Goal: Task Accomplishment & Management: Complete application form

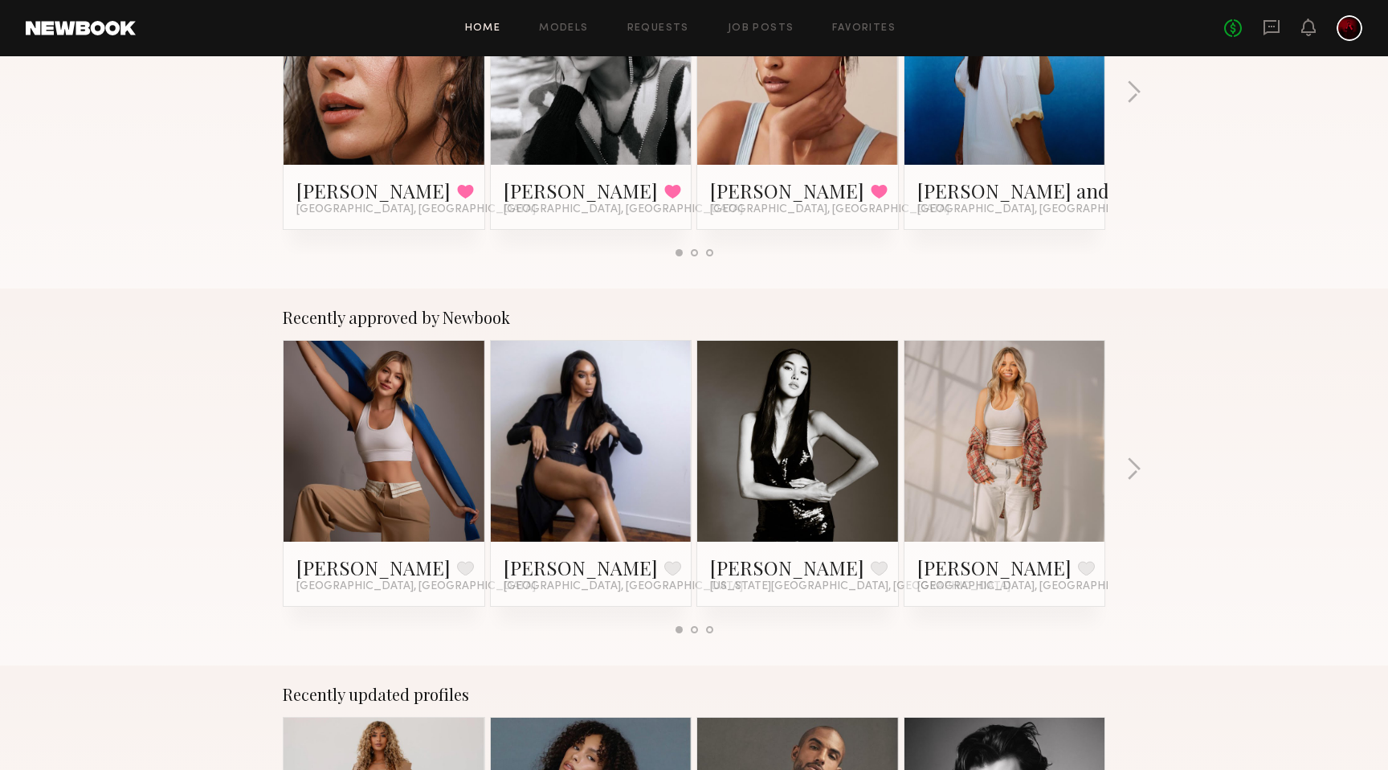
scroll to position [416, 0]
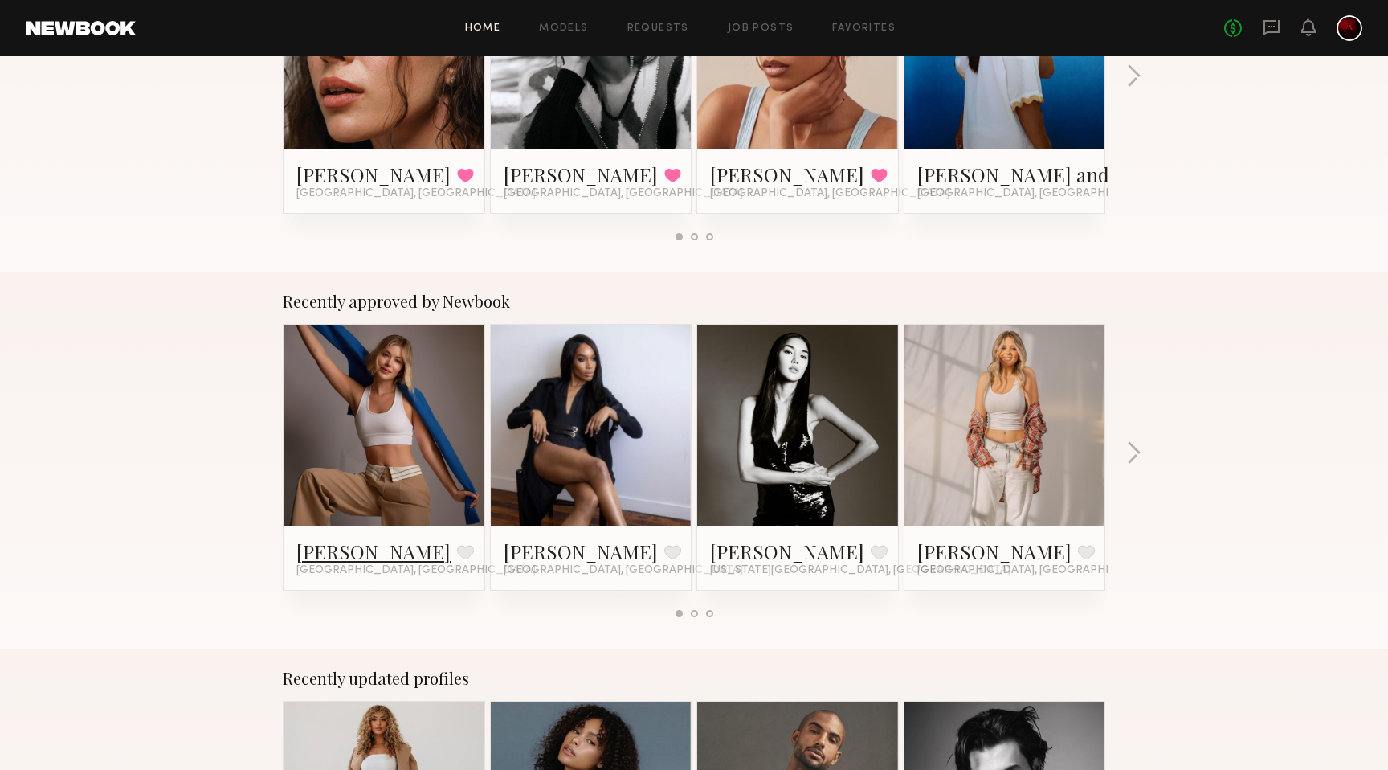
click at [330, 552] on link "[PERSON_NAME]" at bounding box center [373, 551] width 154 height 26
click at [1134, 448] on button "button" at bounding box center [1133, 454] width 15 height 27
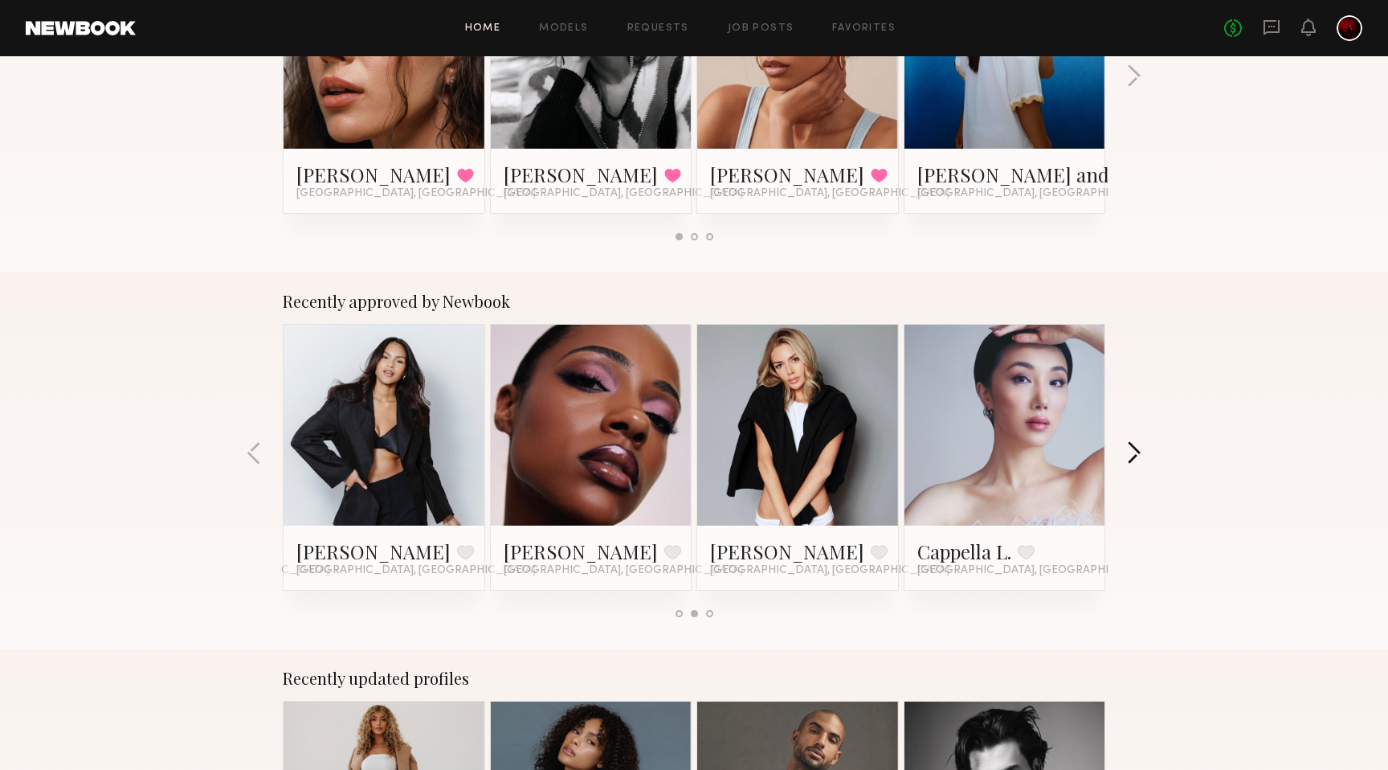
click at [1134, 448] on button "button" at bounding box center [1133, 454] width 15 height 27
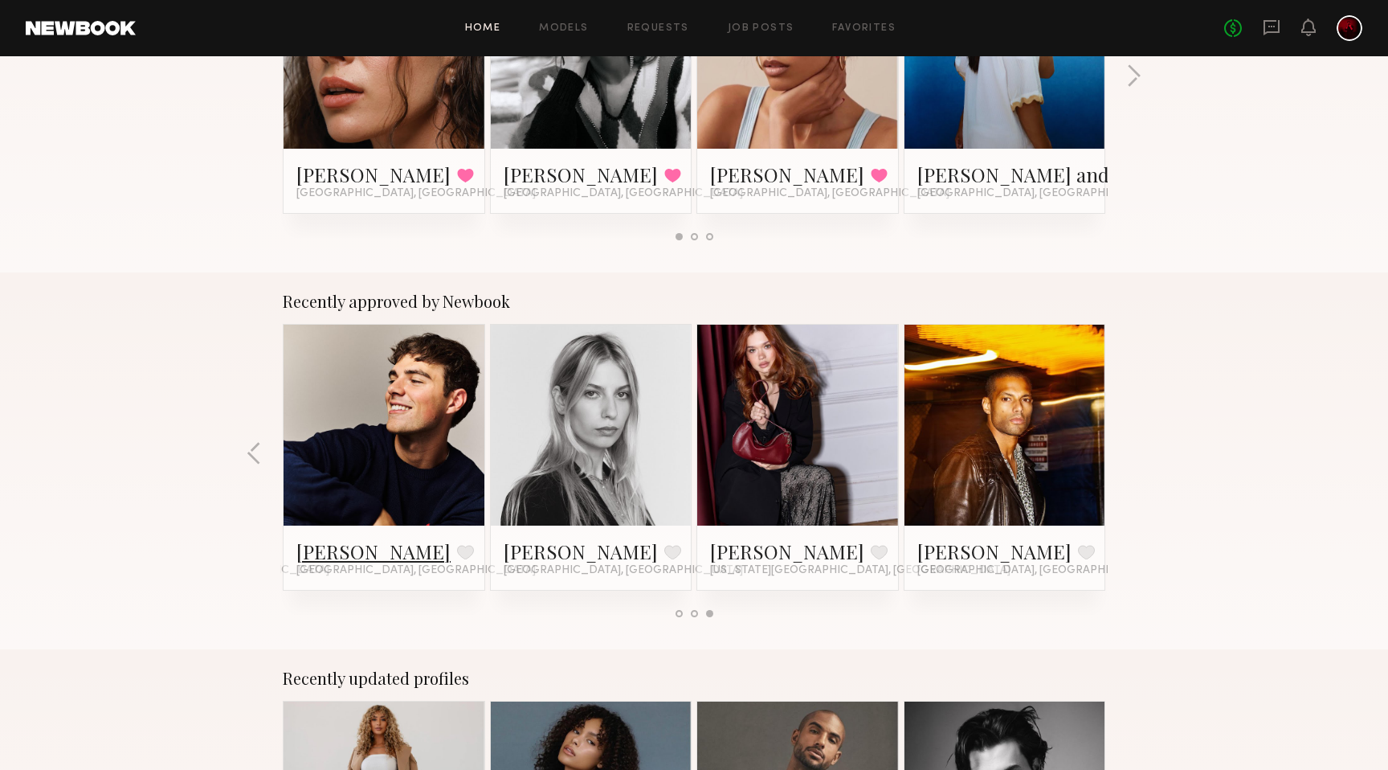
click at [309, 552] on link "Sterling R." at bounding box center [373, 551] width 154 height 26
click at [252, 459] on button "button" at bounding box center [254, 454] width 15 height 27
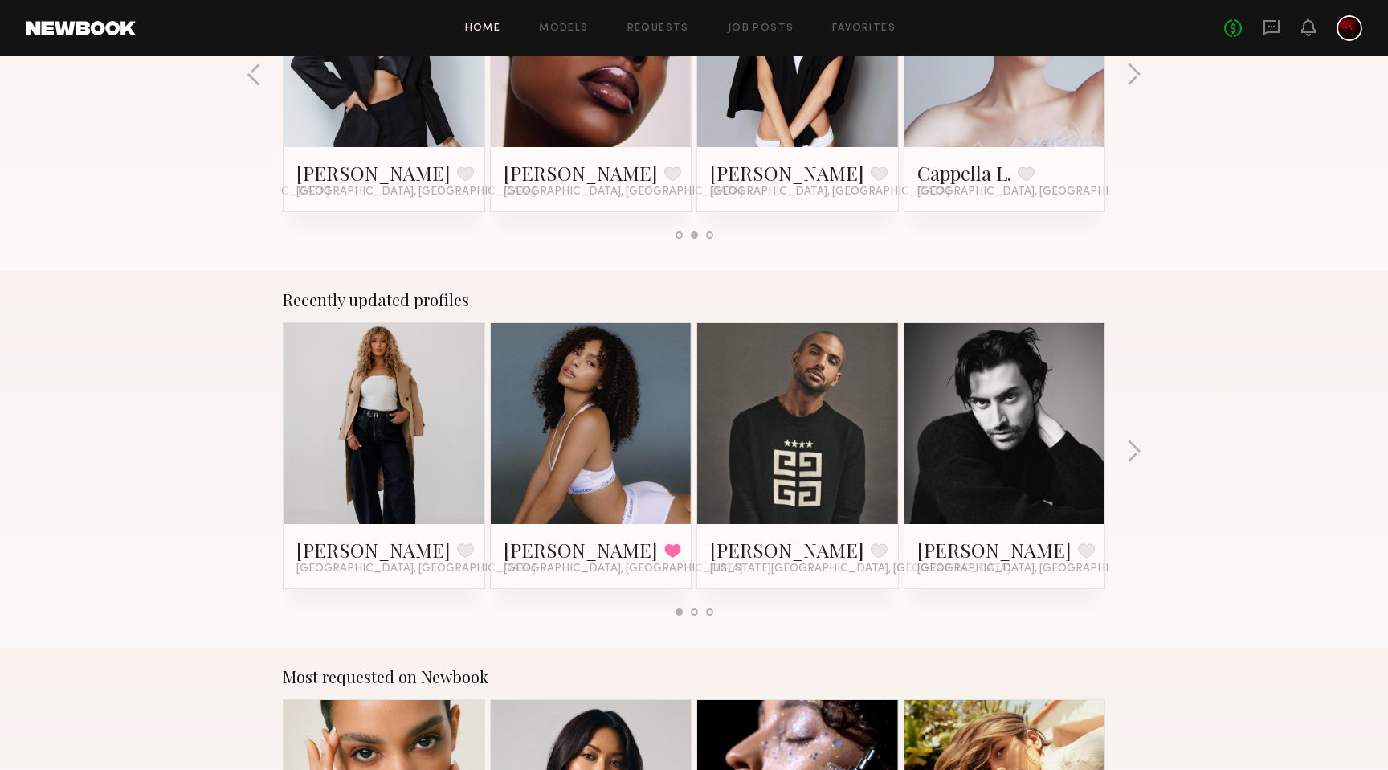
scroll to position [816, 0]
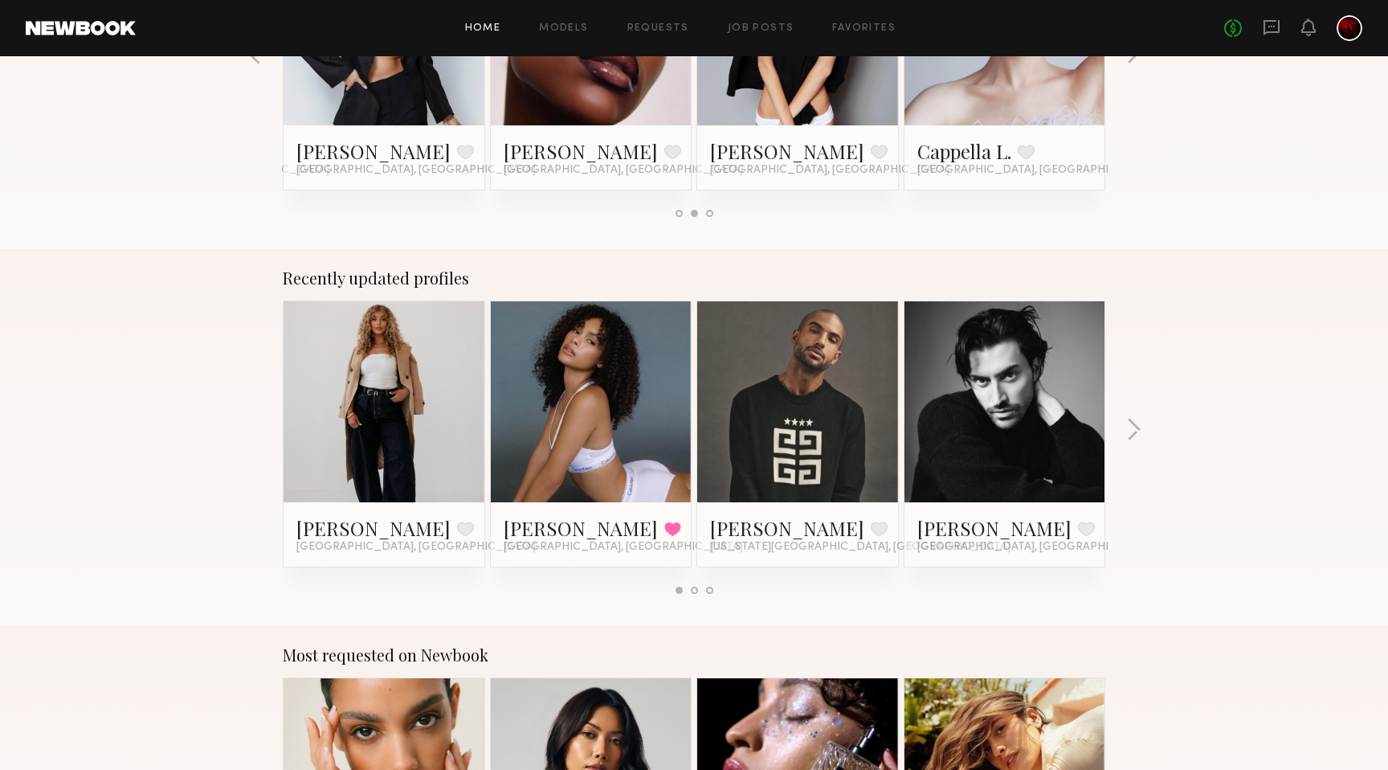
click at [593, 446] on link at bounding box center [591, 401] width 98 height 201
click at [919, 526] on link "Sam M." at bounding box center [995, 528] width 154 height 26
click at [1136, 424] on button "button" at bounding box center [1133, 431] width 15 height 27
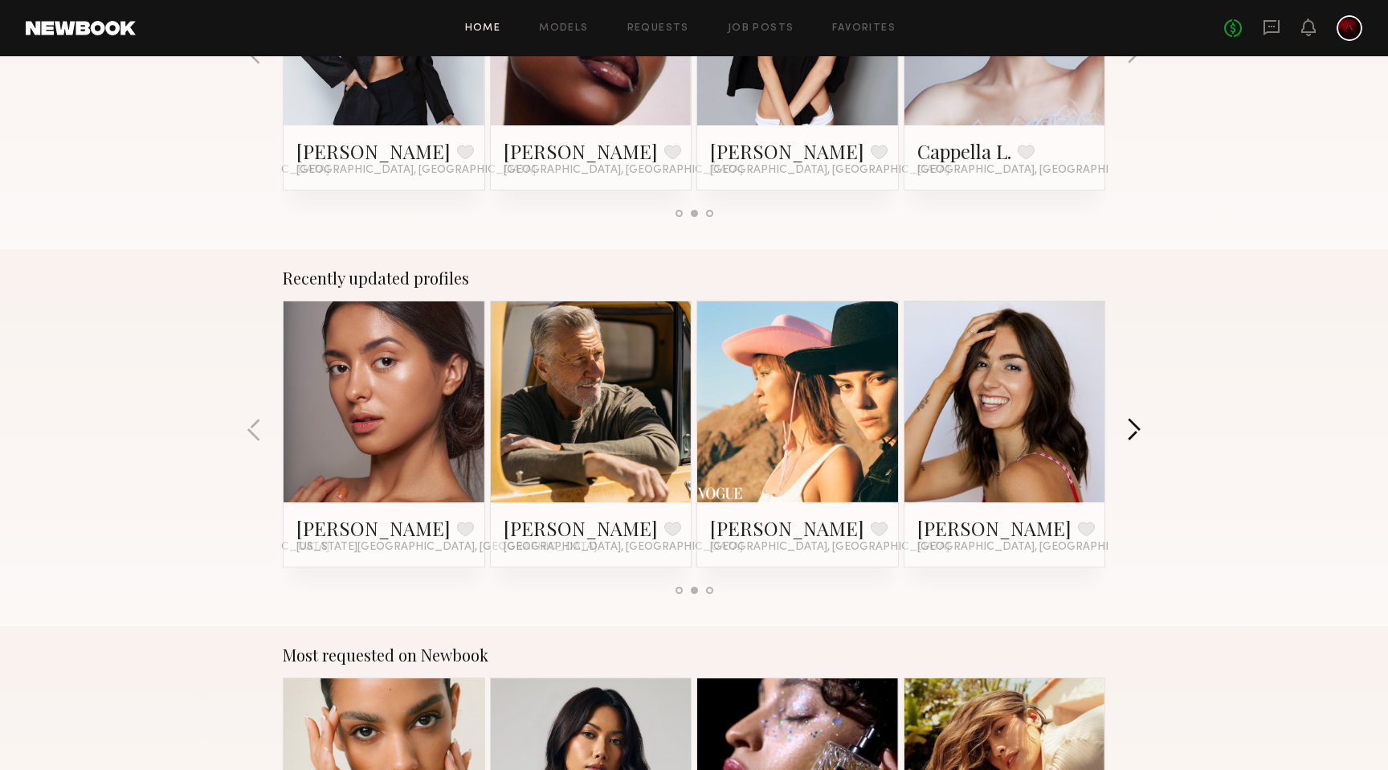
click at [1136, 423] on button "button" at bounding box center [1133, 431] width 15 height 27
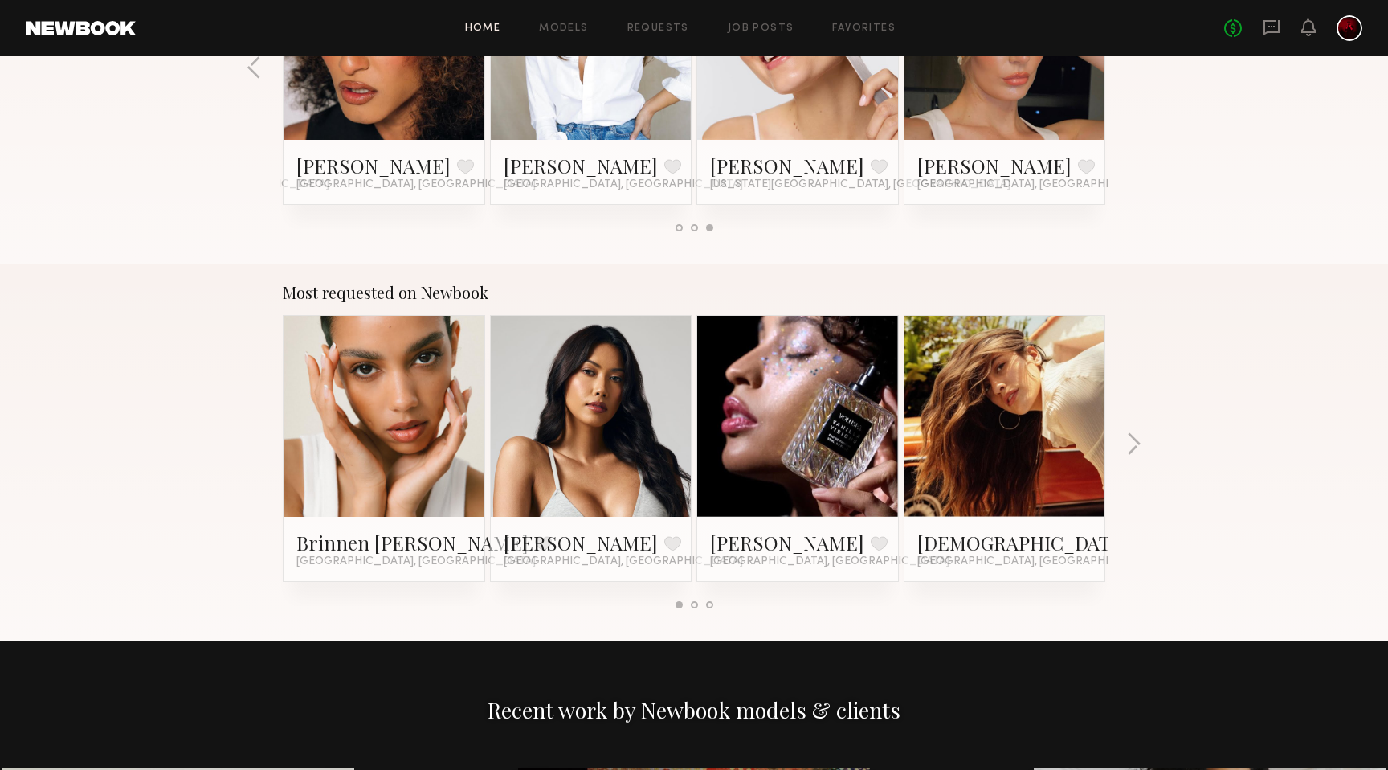
scroll to position [1185, 0]
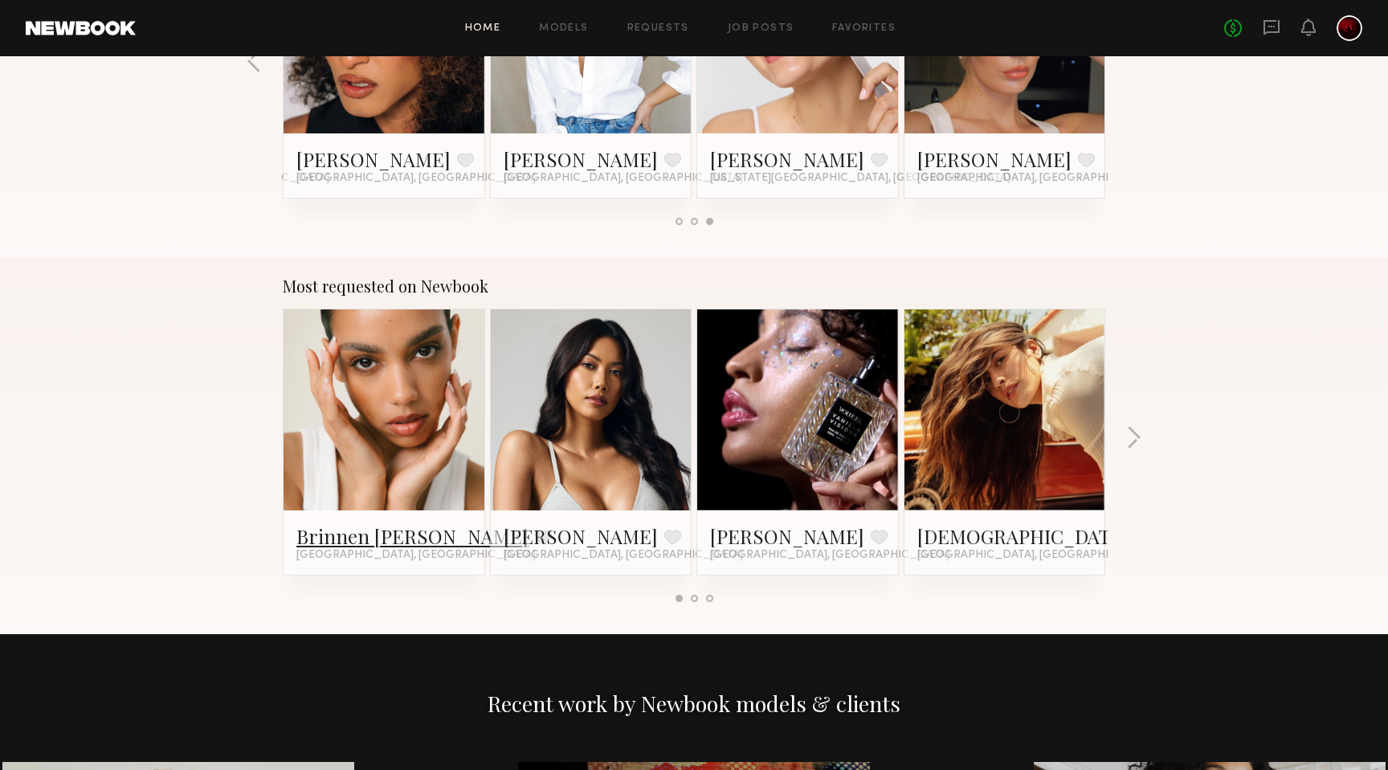
click at [343, 530] on link "Brinnen [PERSON_NAME]" at bounding box center [412, 536] width 232 height 26
click at [1139, 435] on button "button" at bounding box center [1133, 439] width 15 height 27
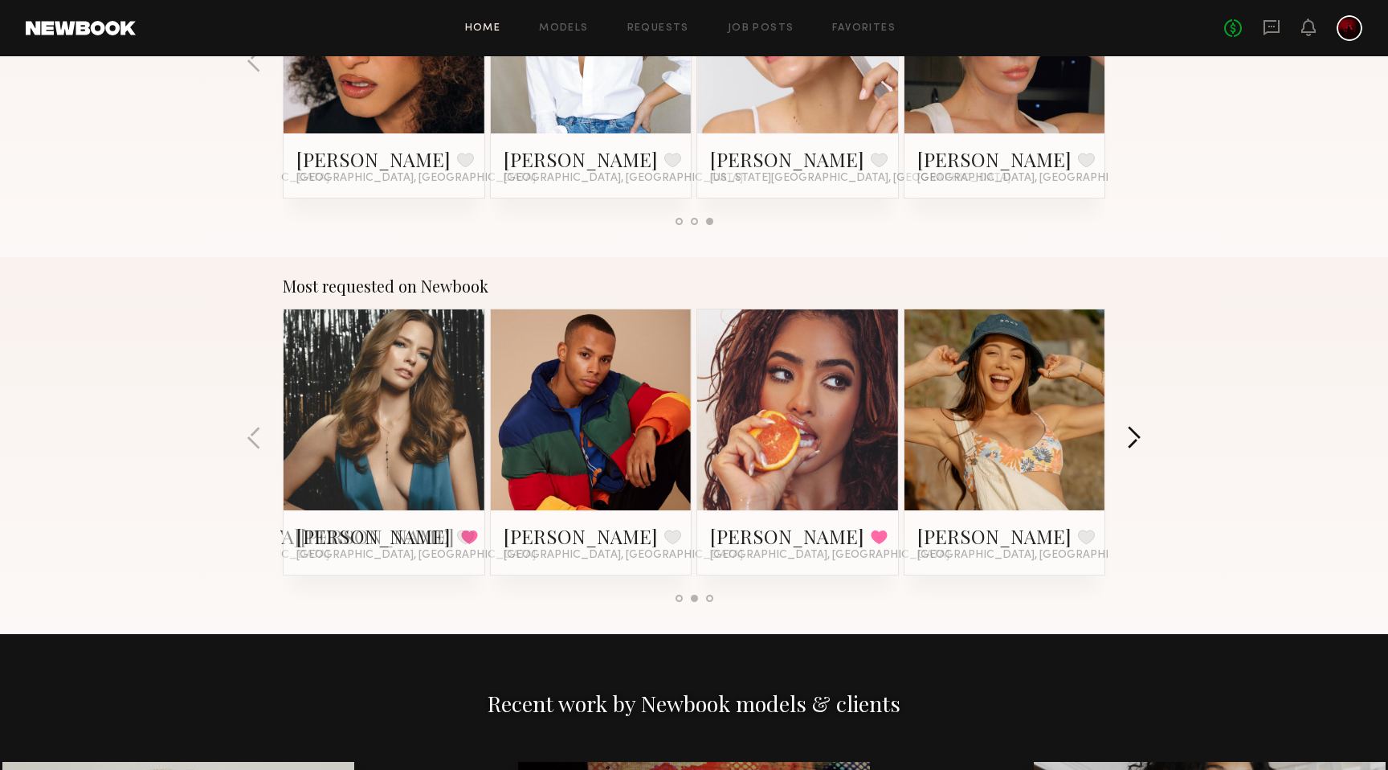
click at [1136, 437] on button "button" at bounding box center [1133, 439] width 15 height 27
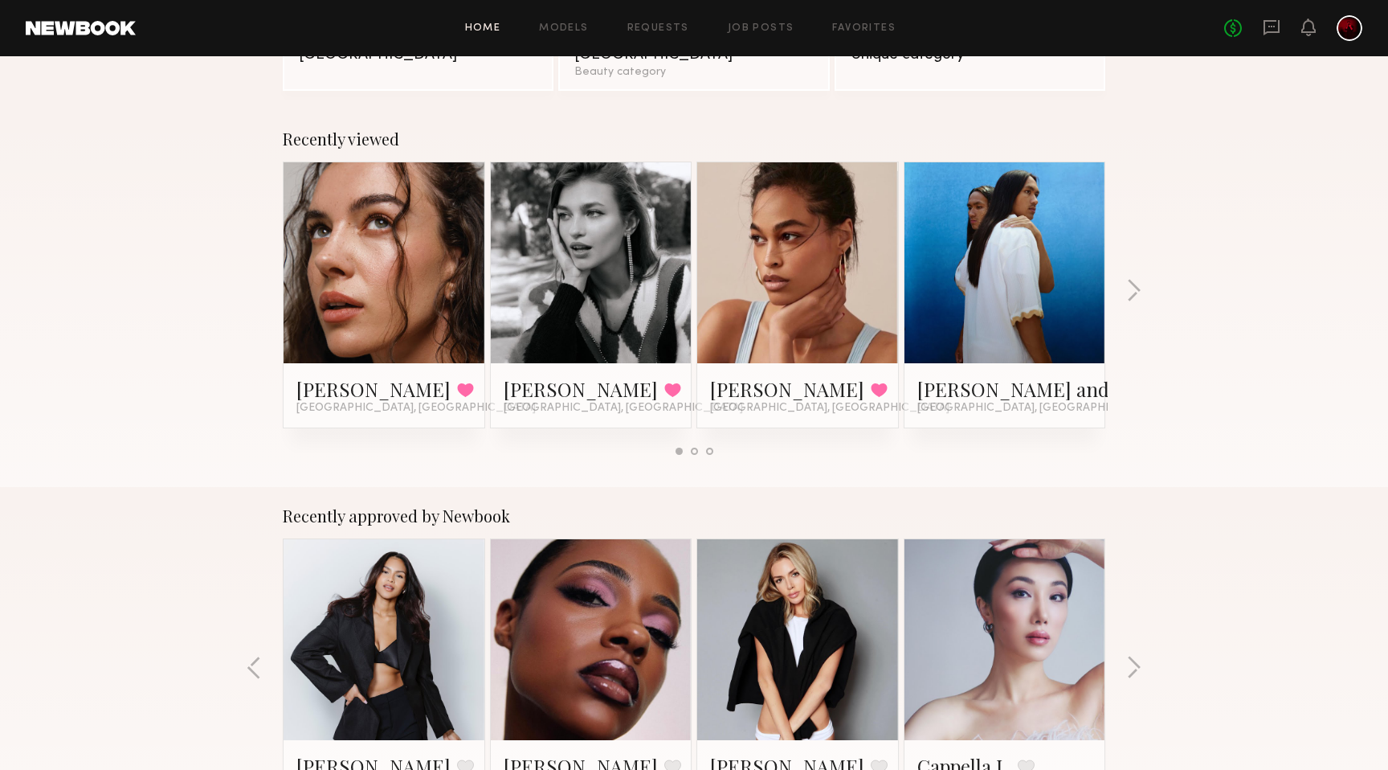
scroll to position [178, 0]
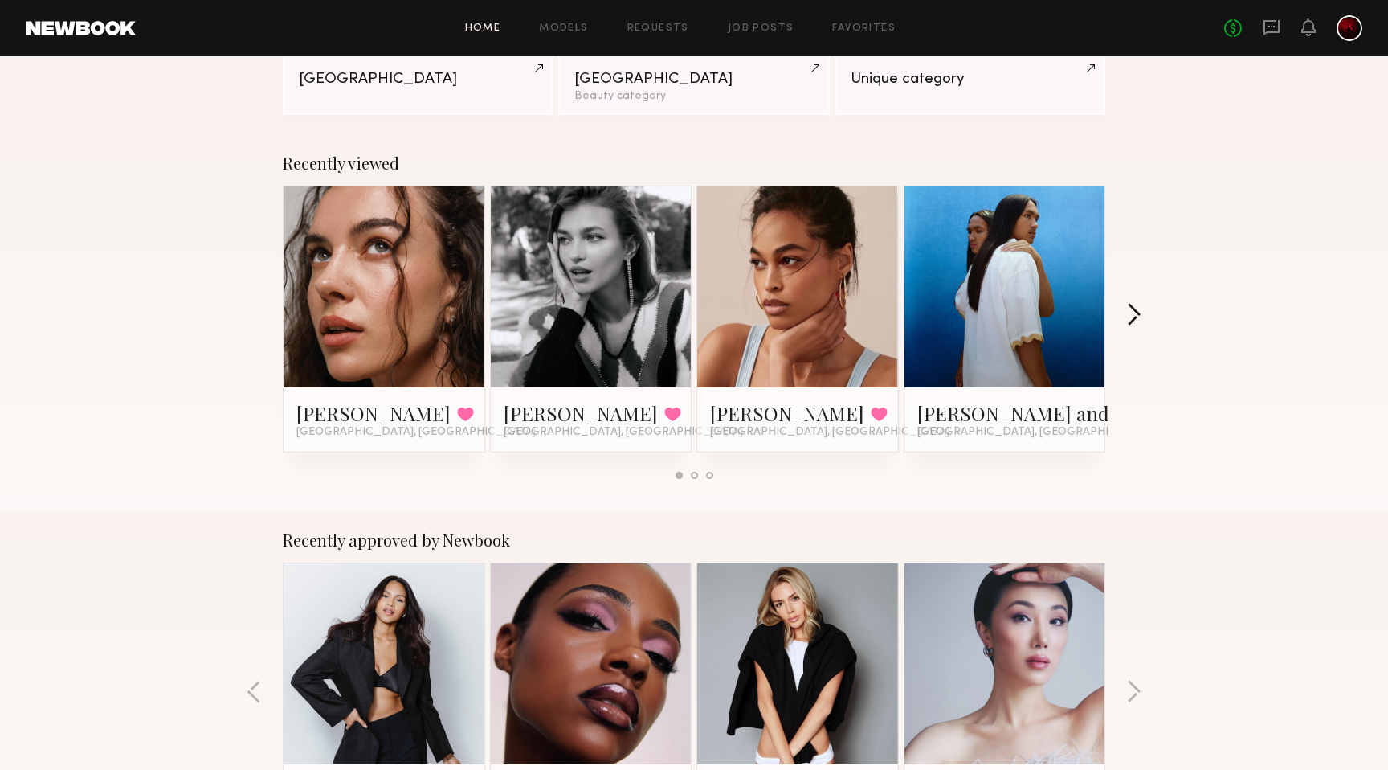
click at [1129, 309] on button "button" at bounding box center [1133, 316] width 15 height 27
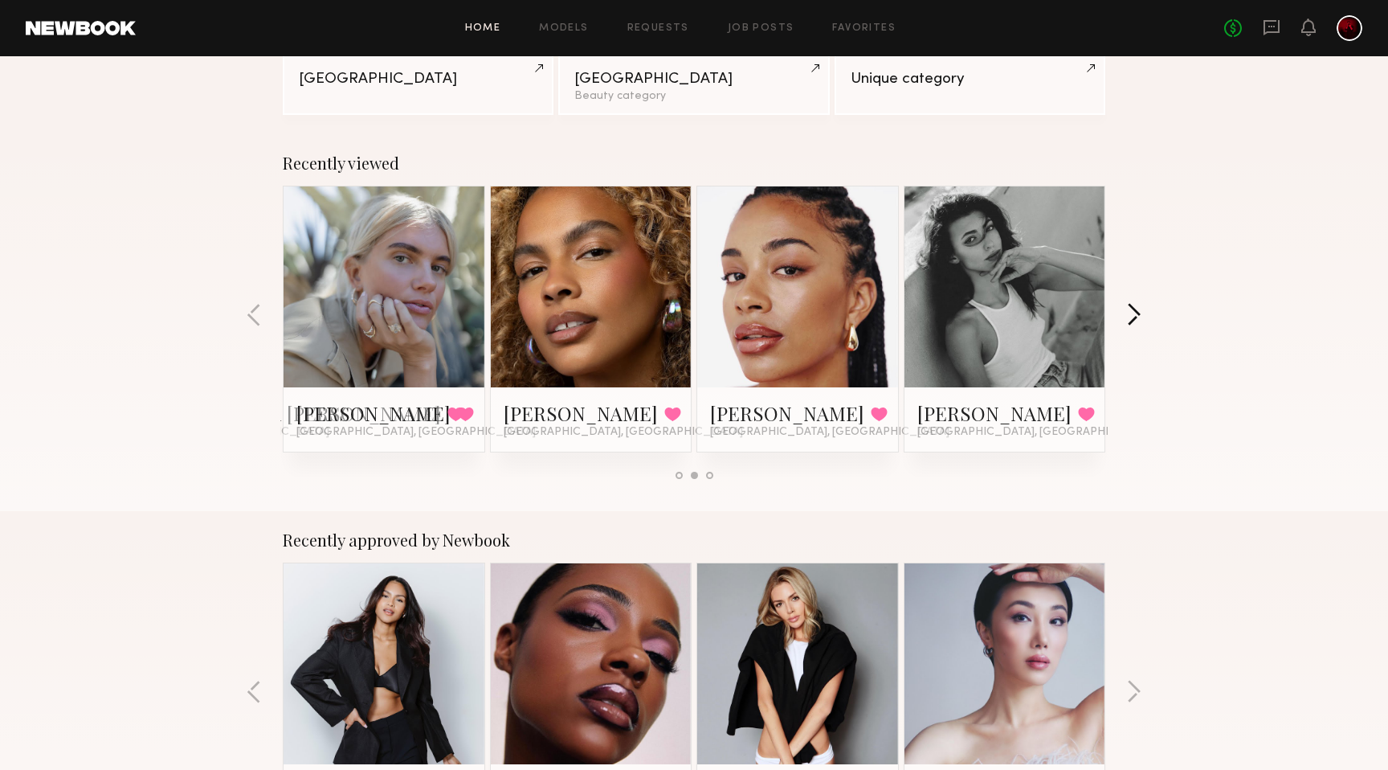
click at [1135, 305] on button "button" at bounding box center [1133, 316] width 15 height 27
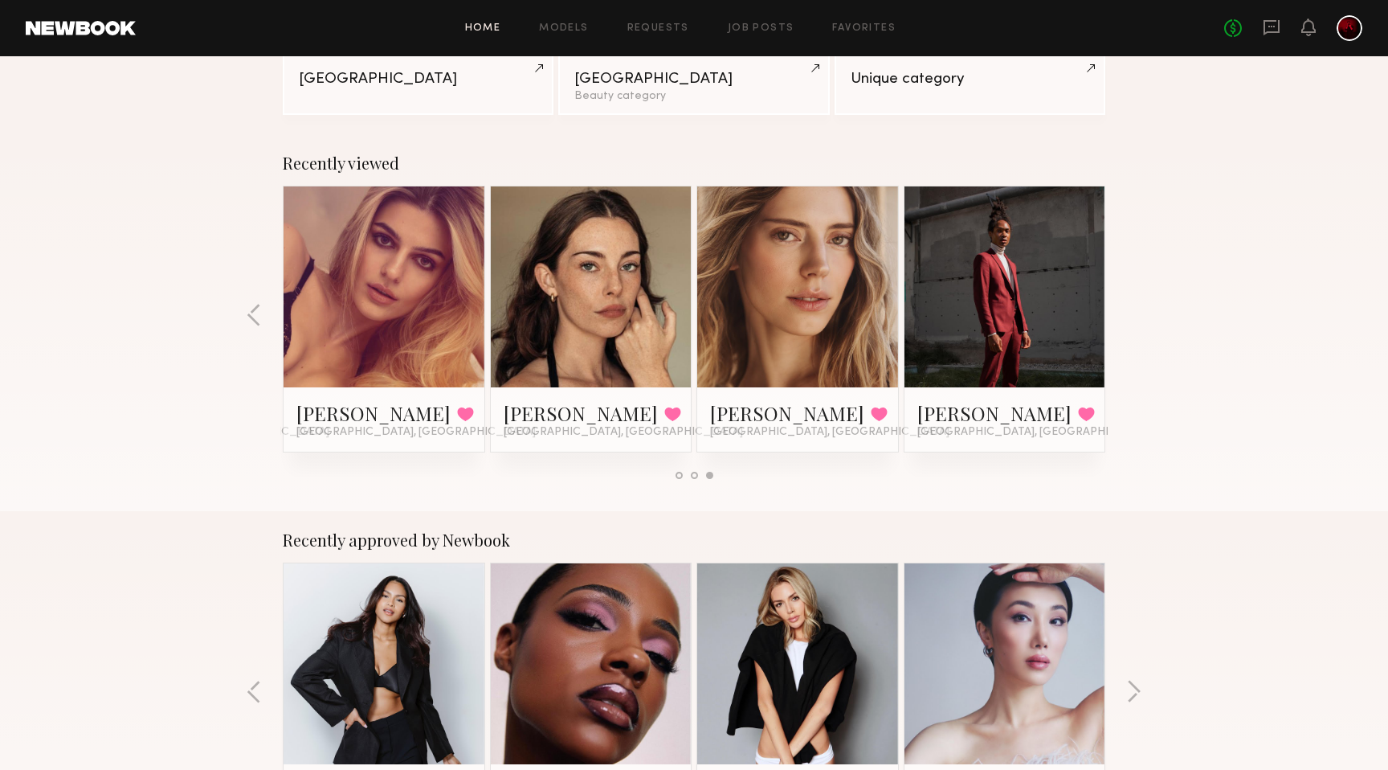
click at [1135, 306] on div "Recently viewed Uliana V. Favorited Los Angeles, CA Helena L. Favorited Los Ang…" at bounding box center [694, 322] width 1388 height 377
click at [945, 411] on link "Shane M." at bounding box center [995, 413] width 154 height 26
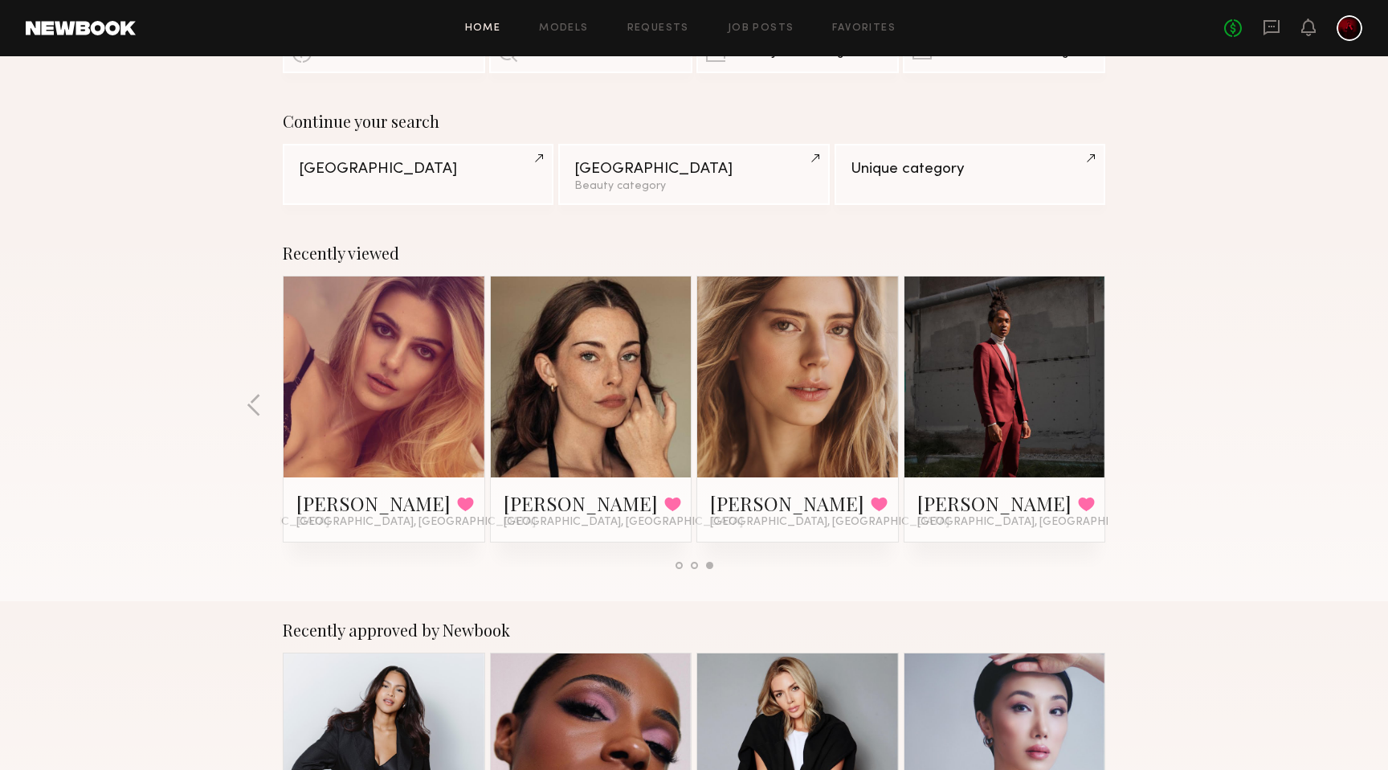
scroll to position [0, 0]
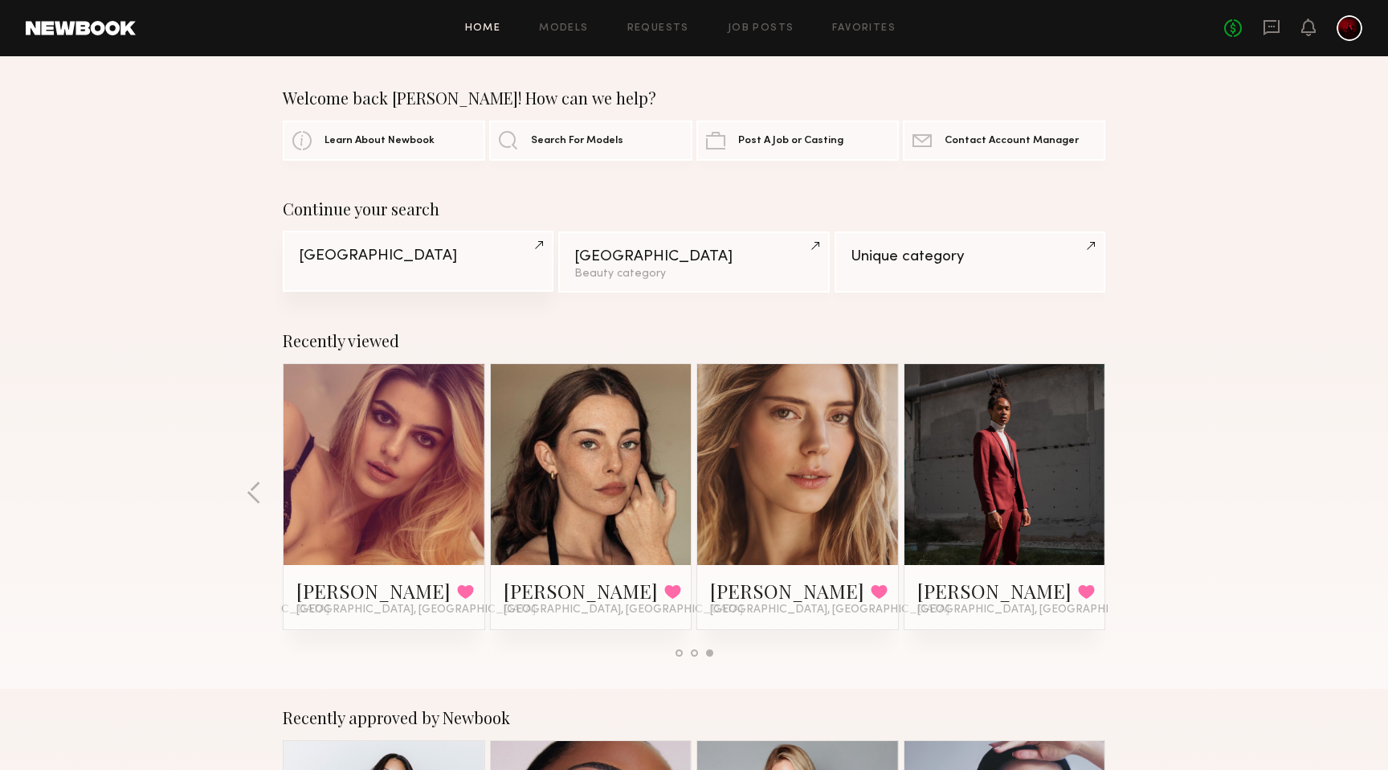
click at [412, 269] on link "Los Angeles" at bounding box center [418, 261] width 271 height 61
click at [786, 496] on link at bounding box center [798, 464] width 98 height 201
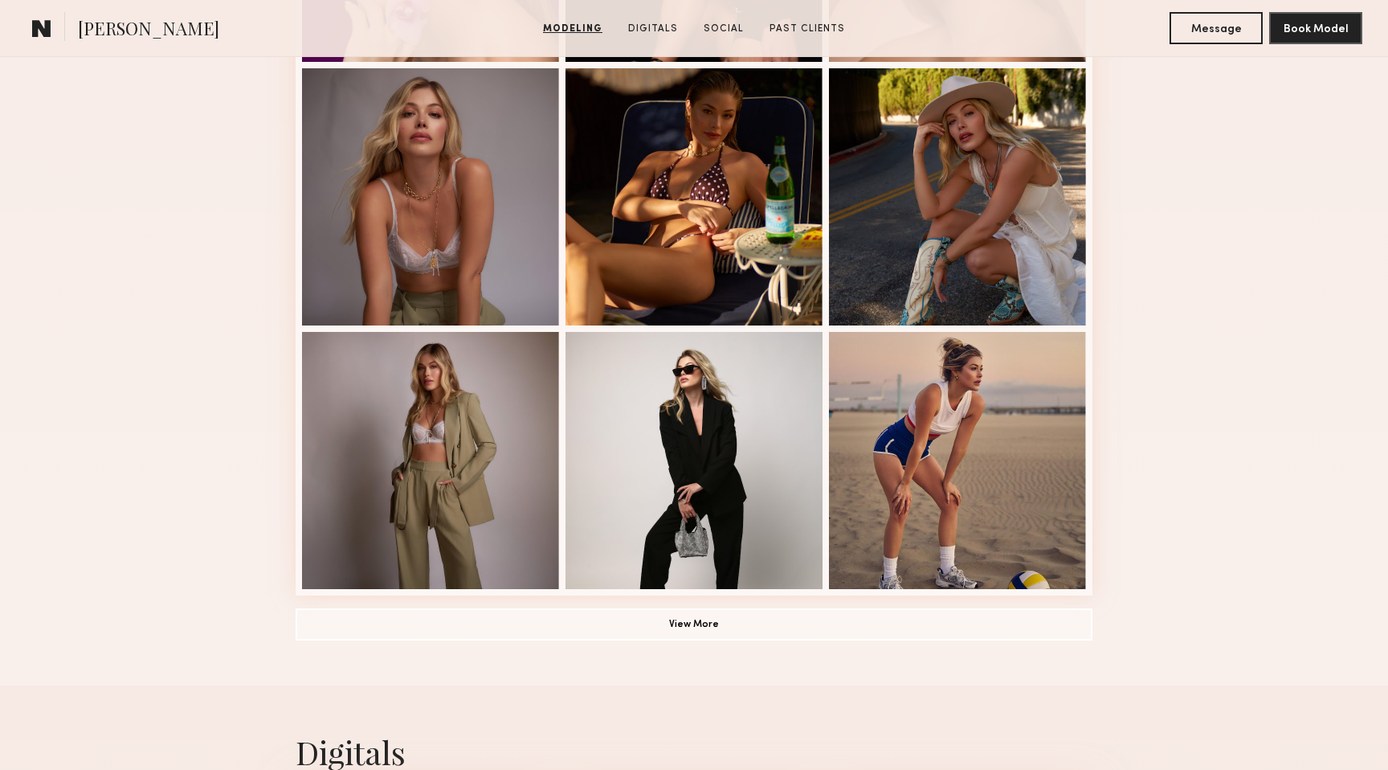
scroll to position [932, 0]
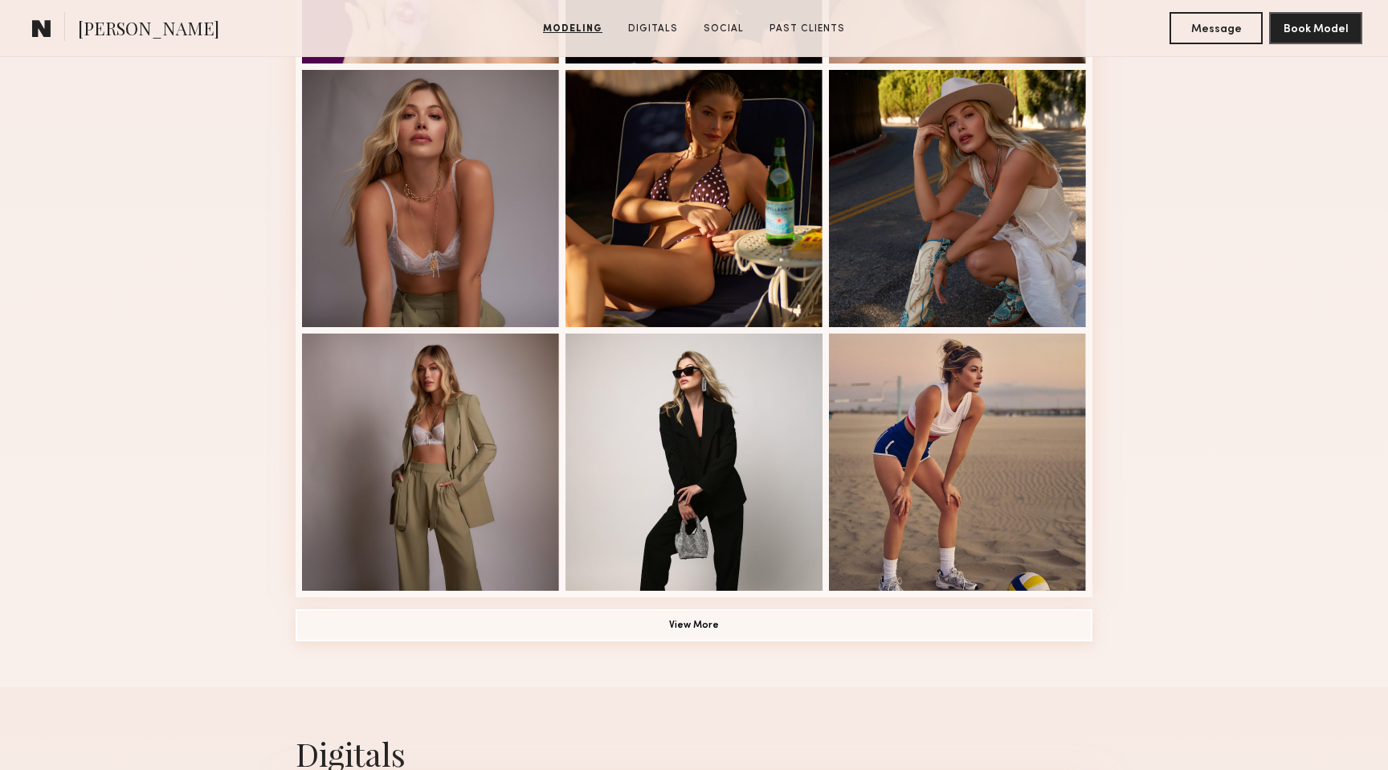
click at [637, 617] on button "View More" at bounding box center [694, 625] width 797 height 32
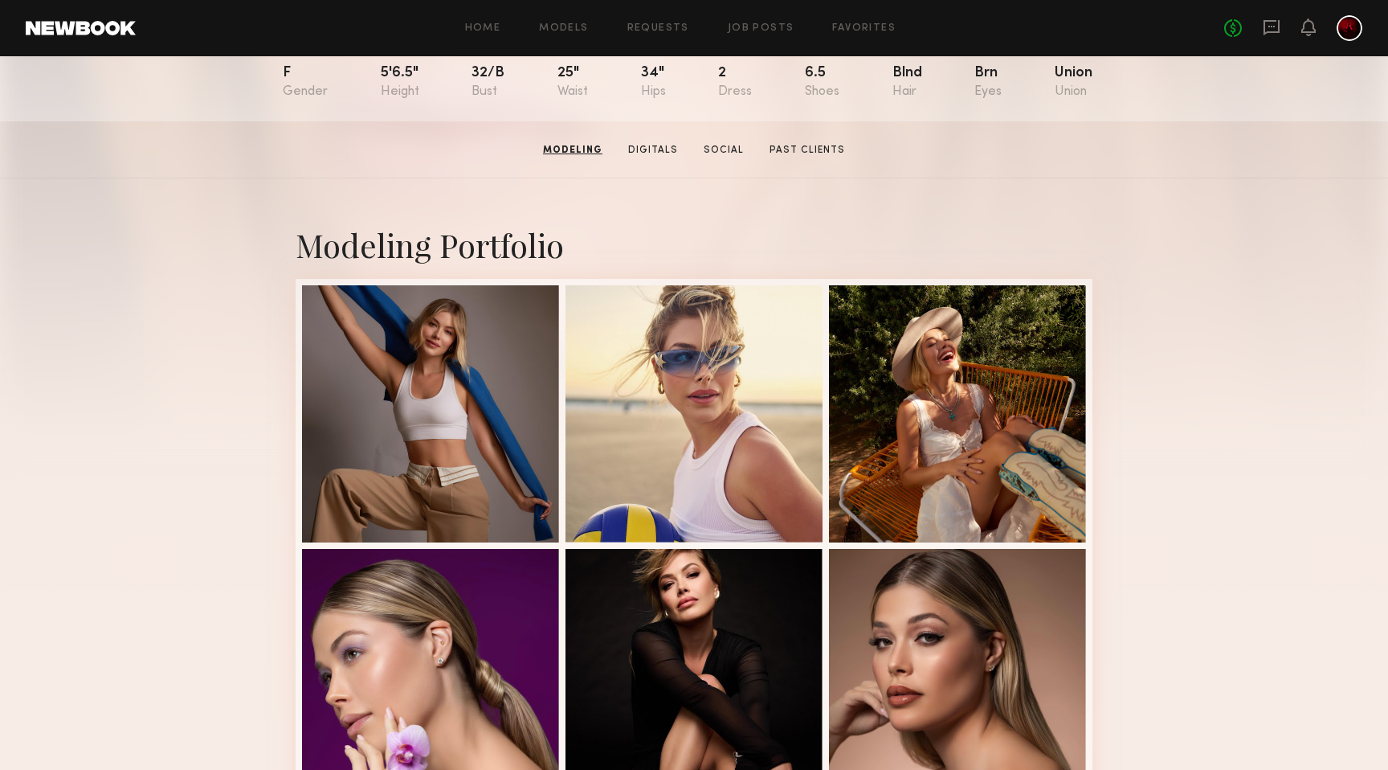
scroll to position [23, 0]
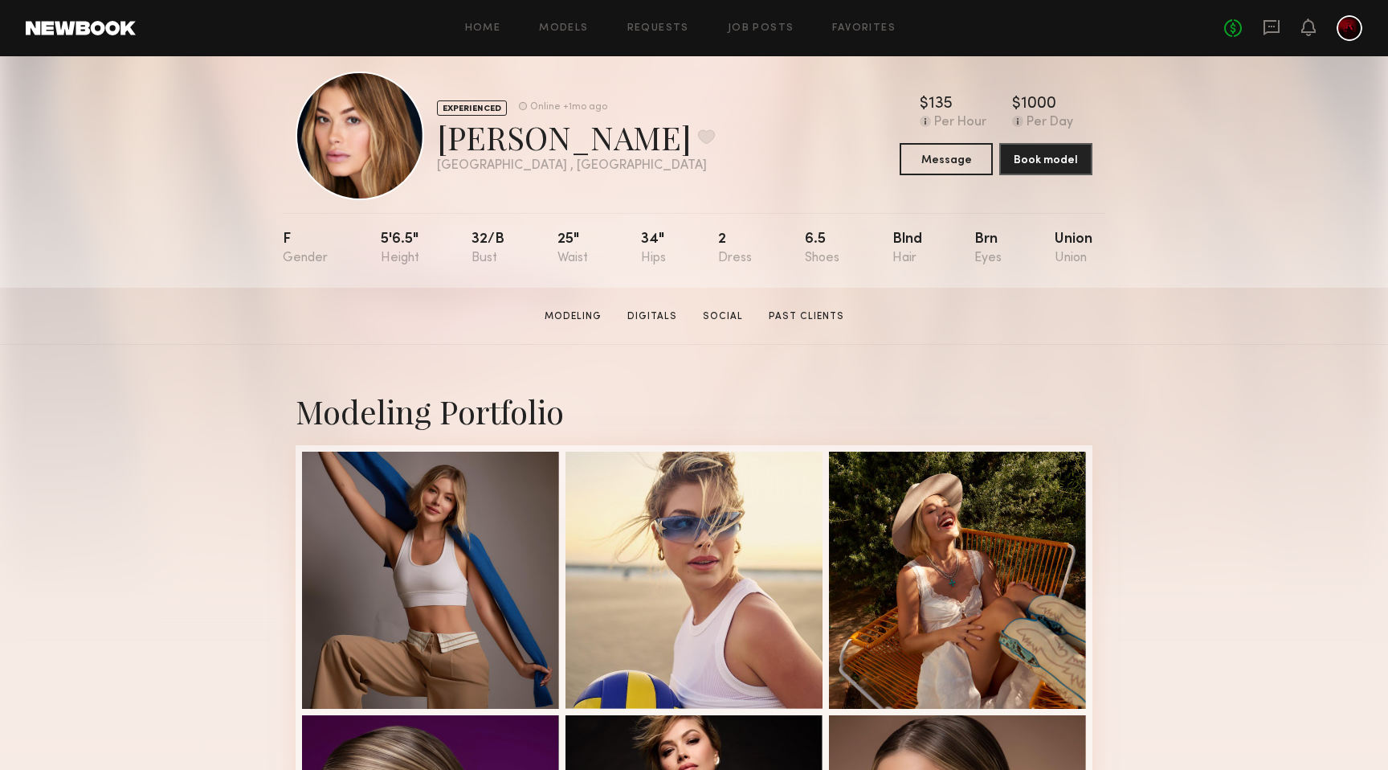
click at [644, 308] on section "Modeling Digitals Social Past Clients" at bounding box center [694, 316] width 313 height 16
click at [646, 312] on link "Digitals" at bounding box center [652, 316] width 63 height 14
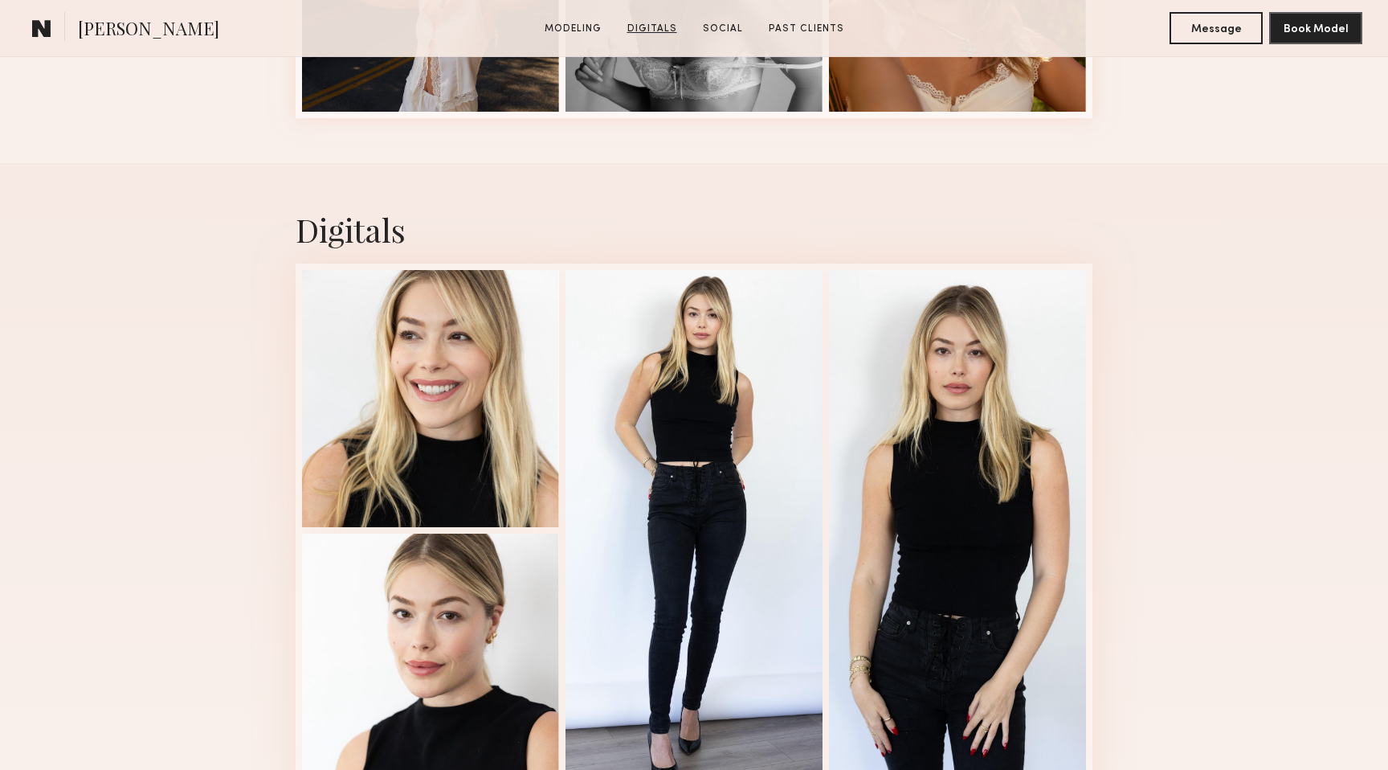
scroll to position [2003, 0]
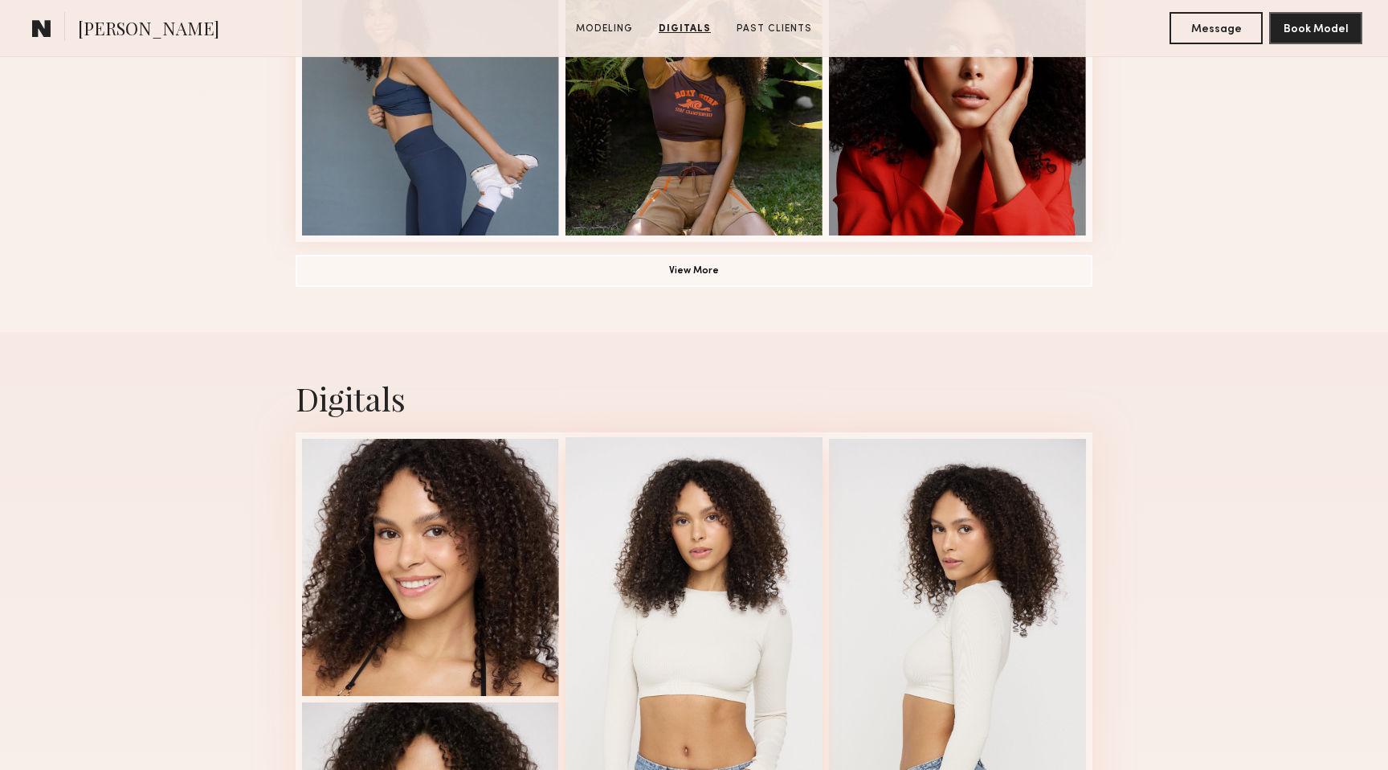
scroll to position [1069, 0]
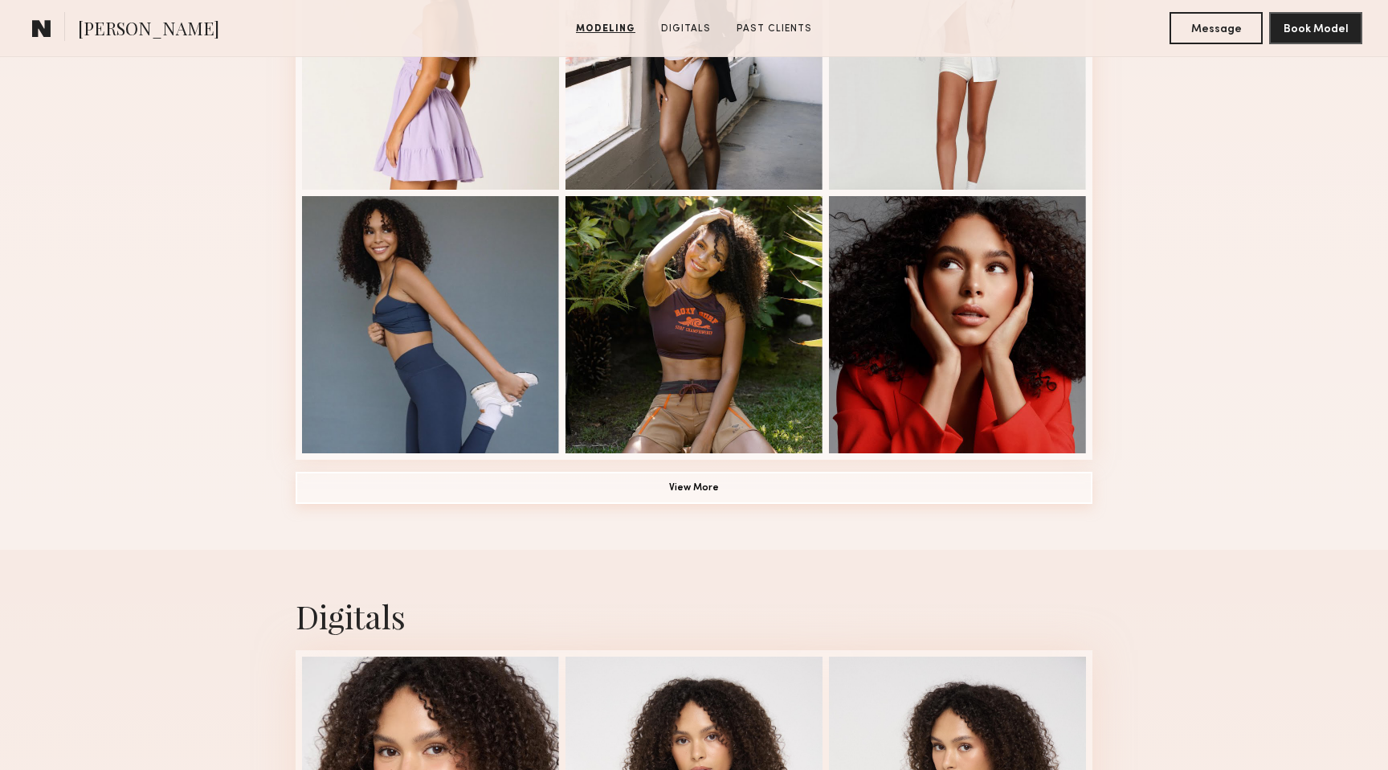
click at [719, 494] on button "View More" at bounding box center [694, 488] width 797 height 32
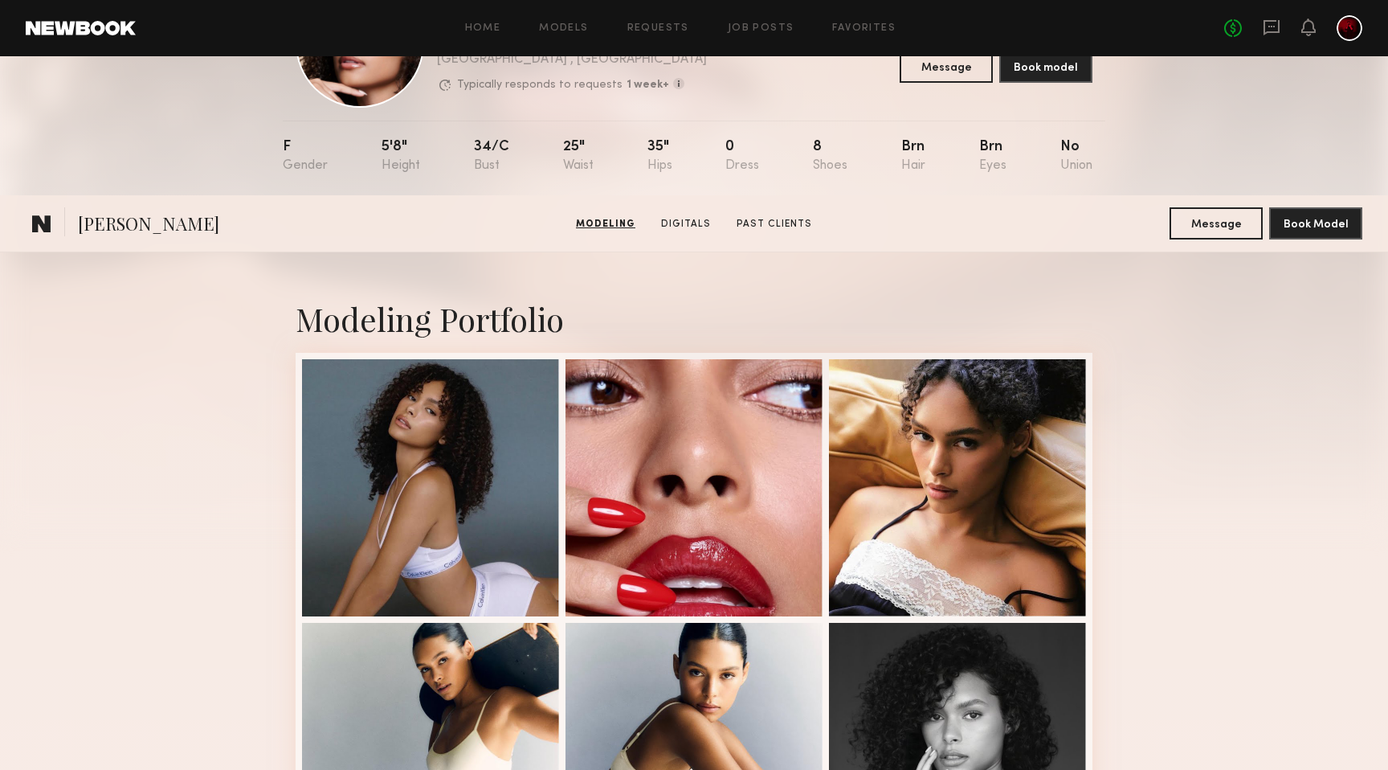
scroll to position [0, 0]
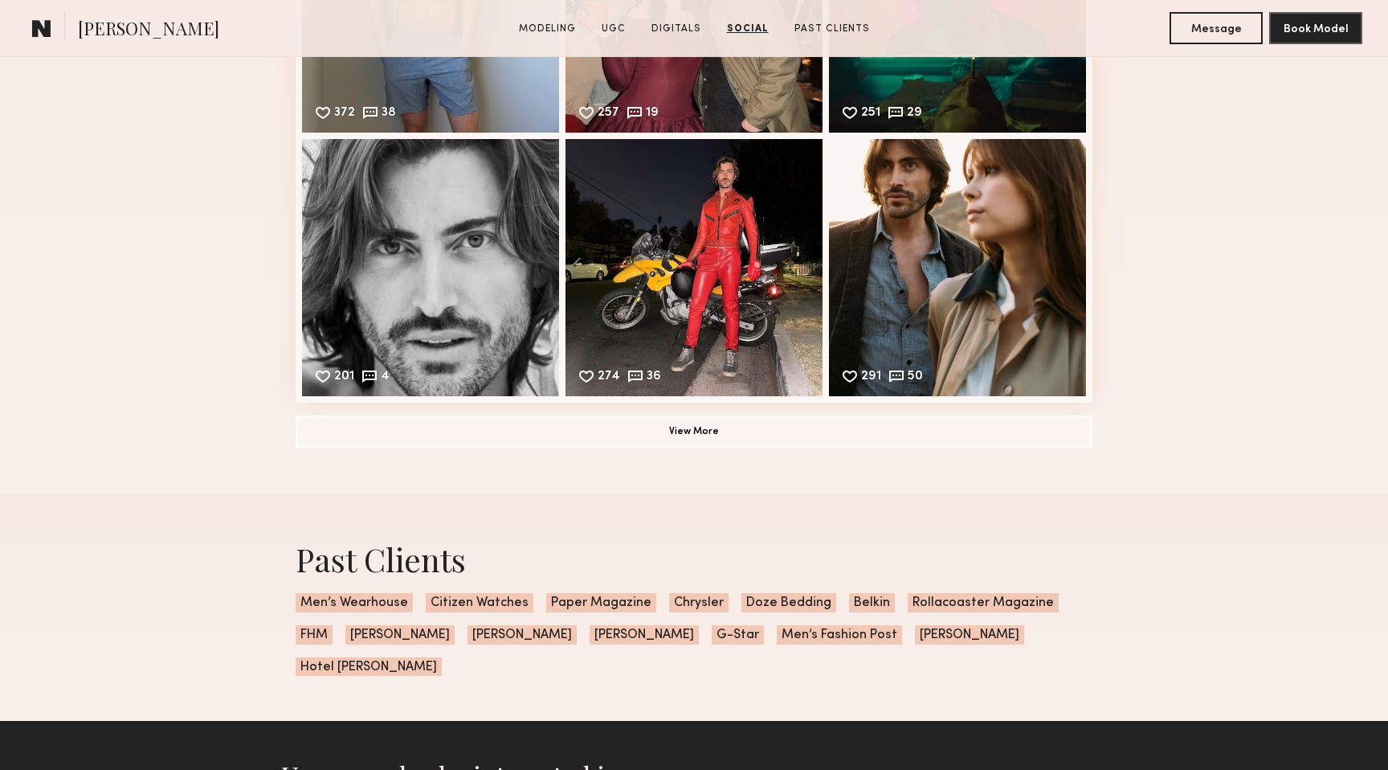
scroll to position [3014, 0]
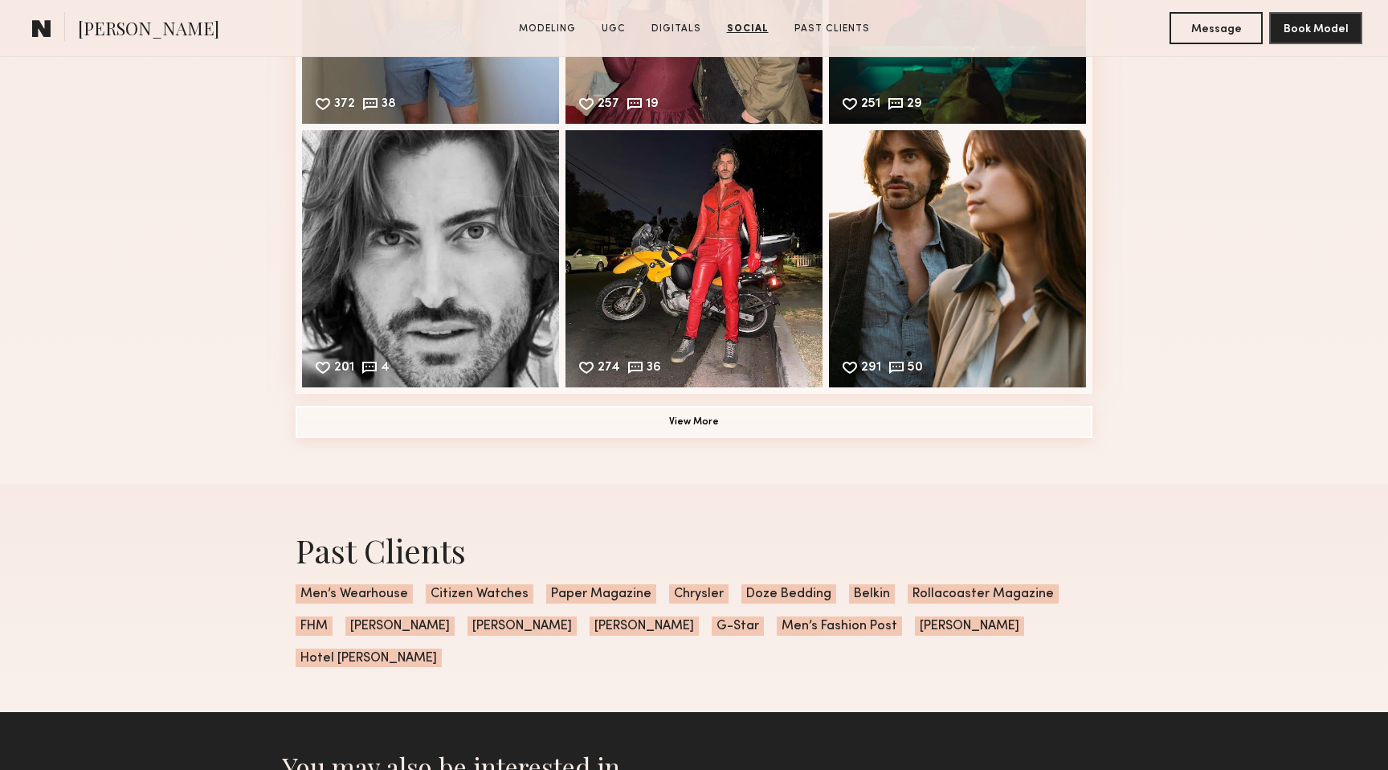
click at [689, 417] on button "View More" at bounding box center [694, 422] width 797 height 32
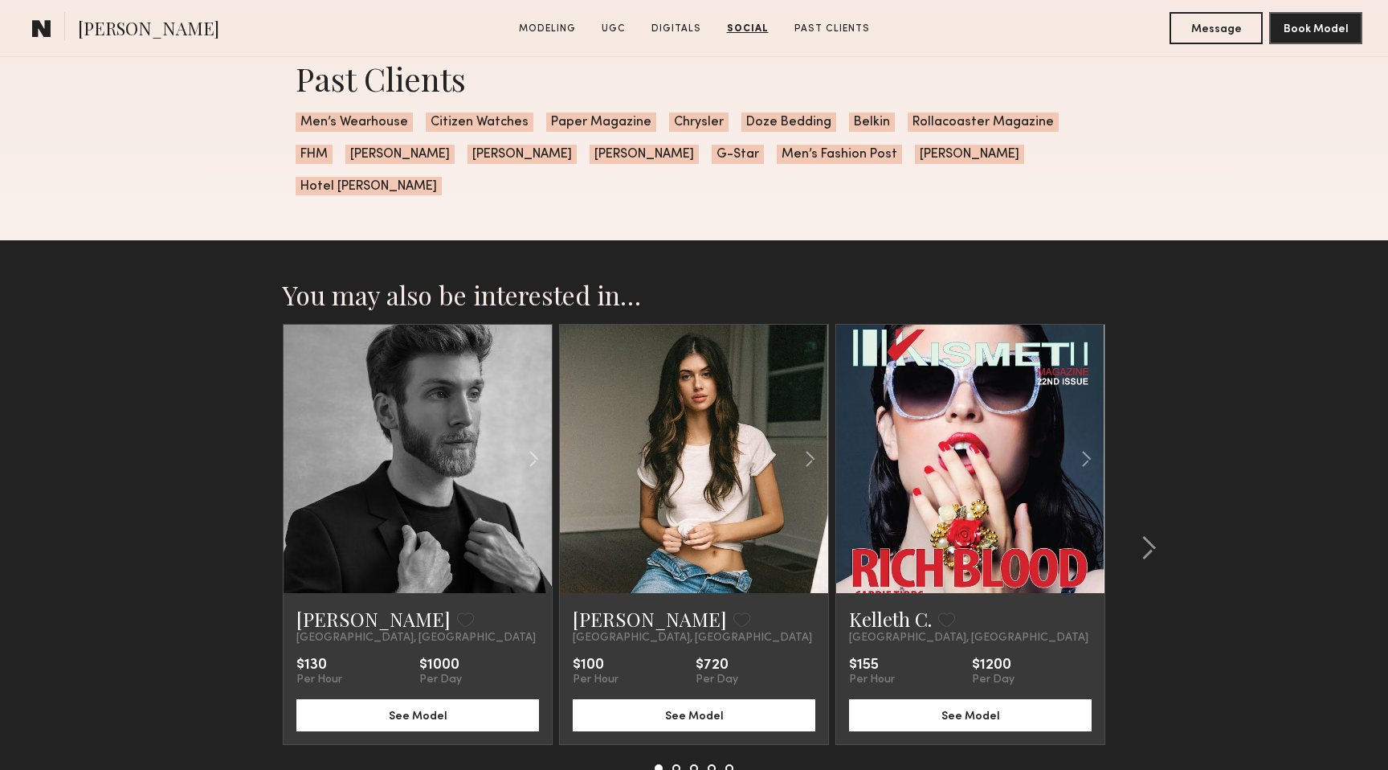
scroll to position [3711, 0]
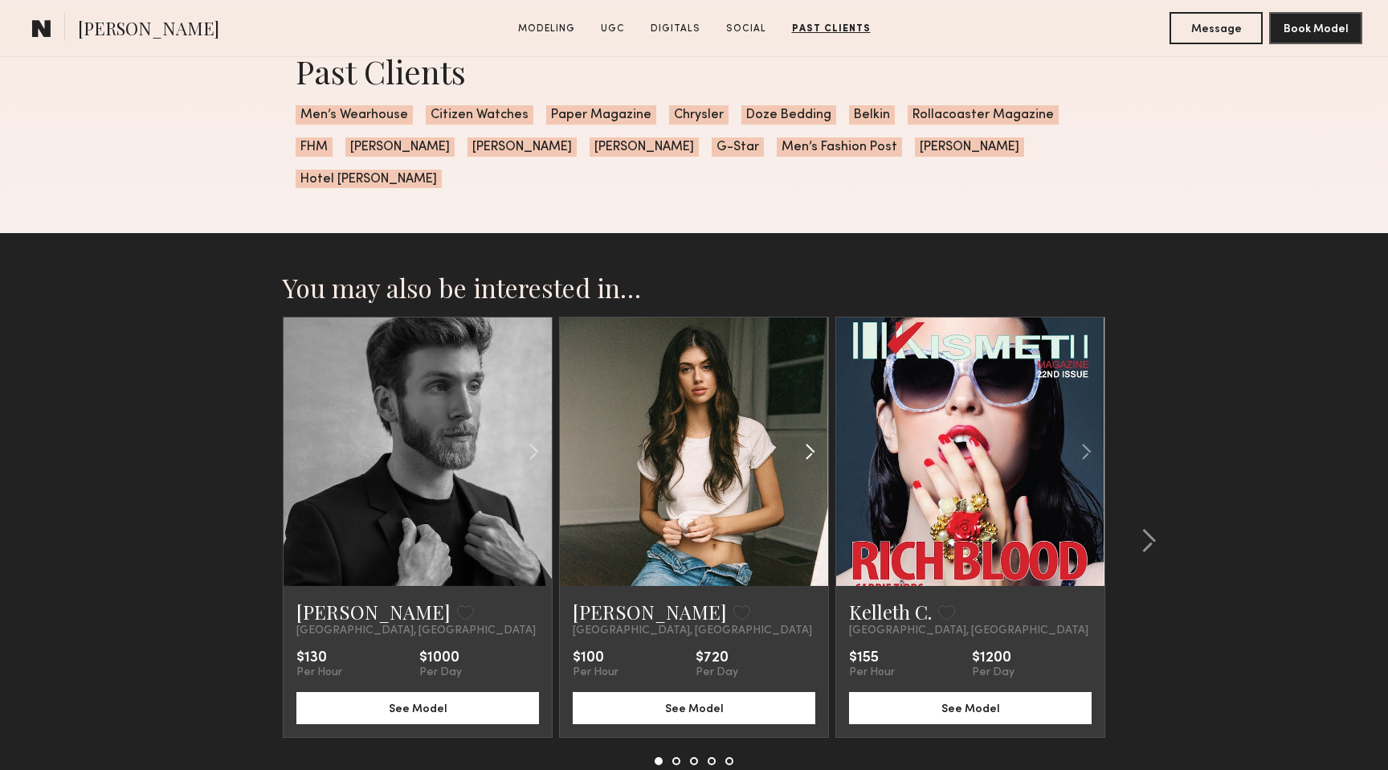
click at [809, 436] on common-icon at bounding box center [810, 451] width 23 height 31
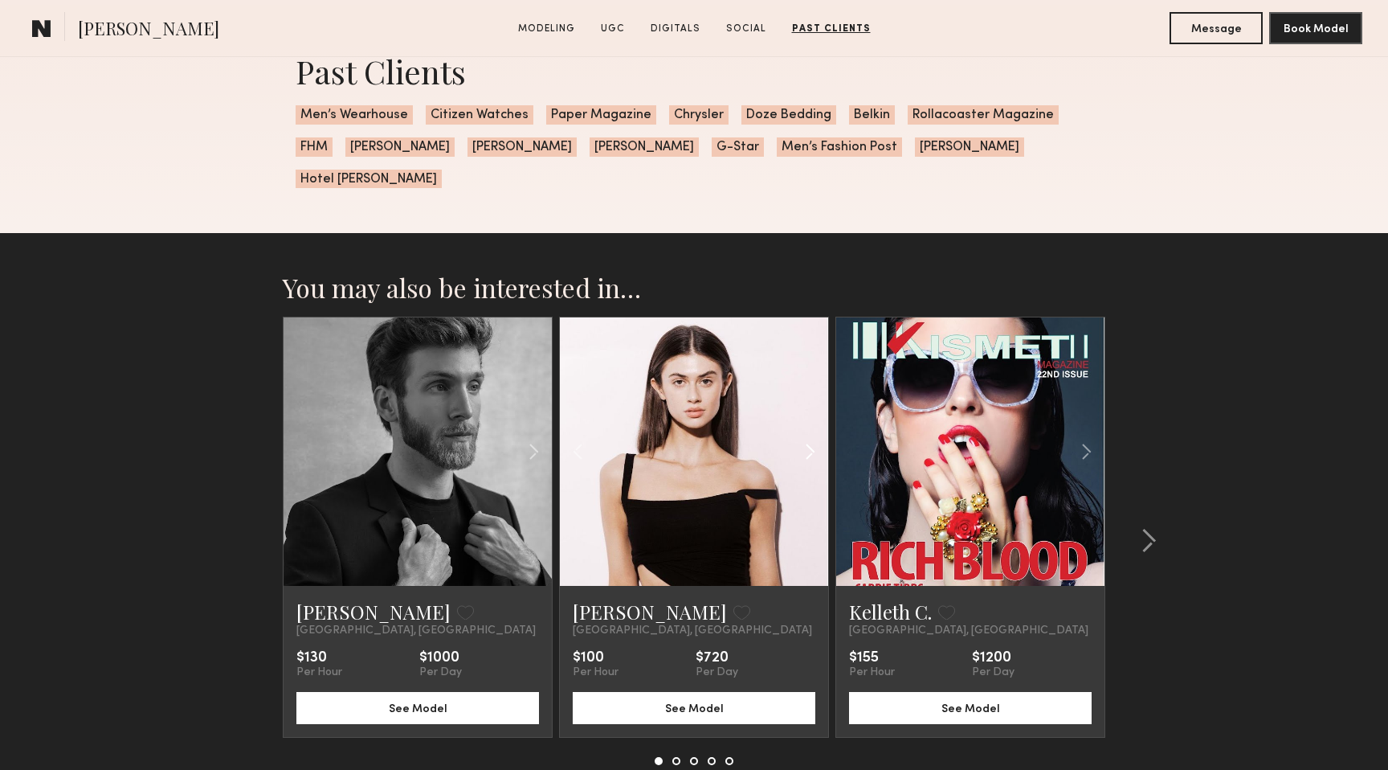
click at [809, 436] on common-icon at bounding box center [810, 451] width 23 height 31
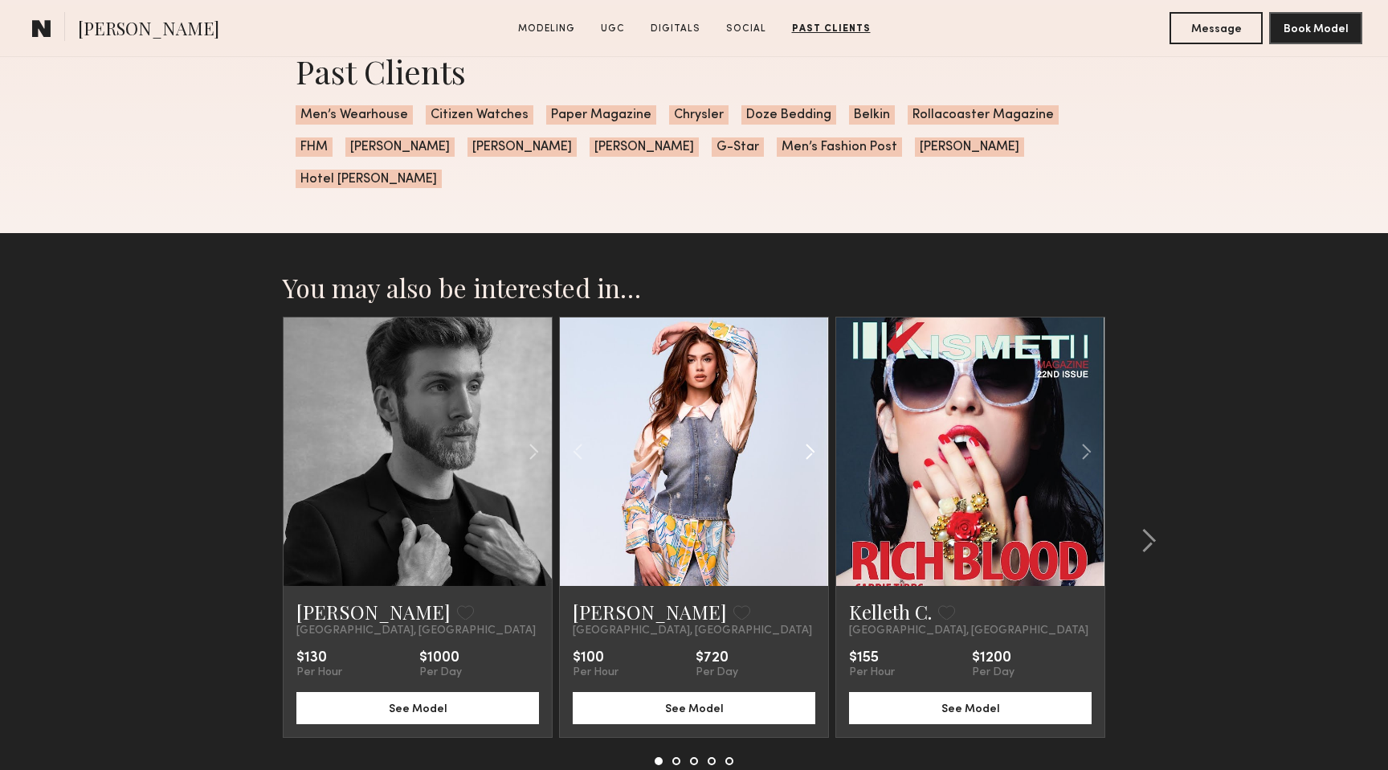
click at [809, 436] on common-icon at bounding box center [810, 451] width 23 height 31
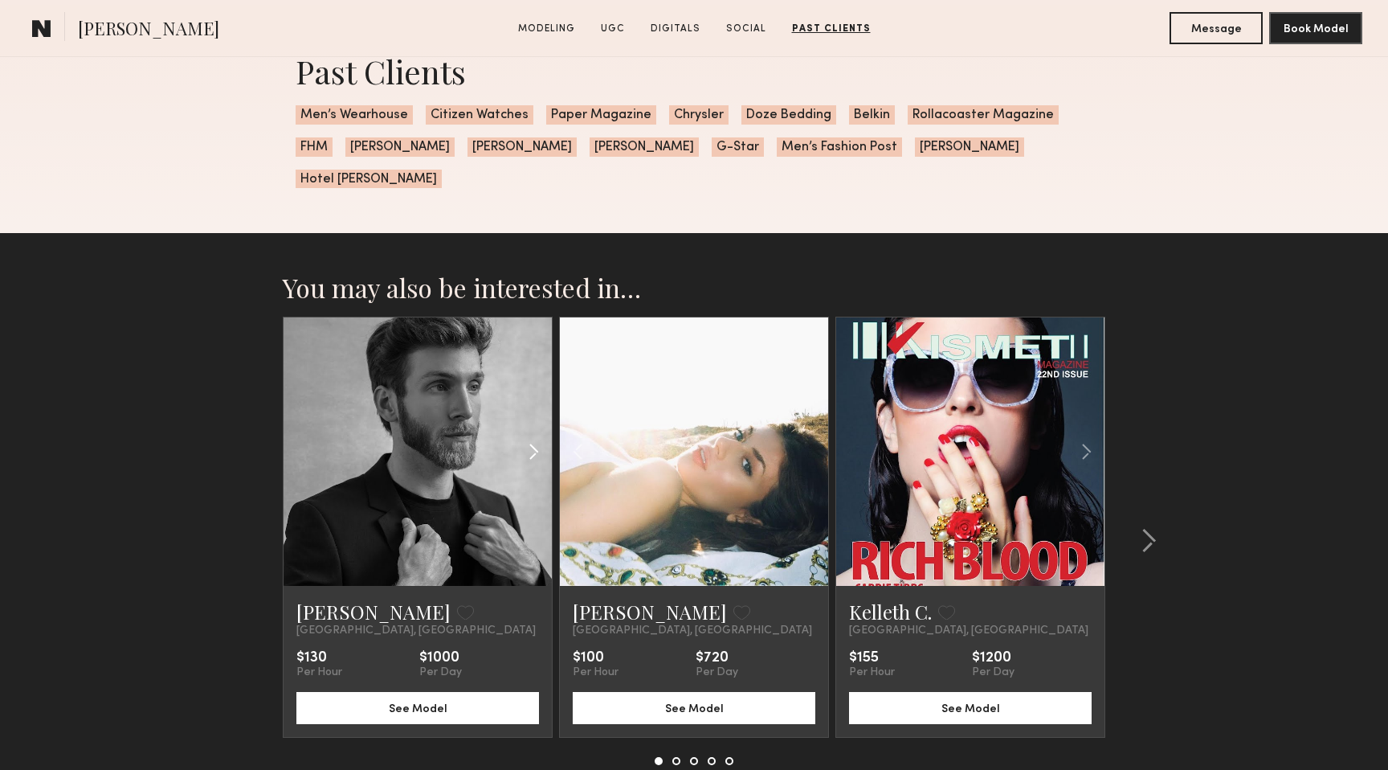
click at [529, 436] on common-icon at bounding box center [533, 451] width 23 height 31
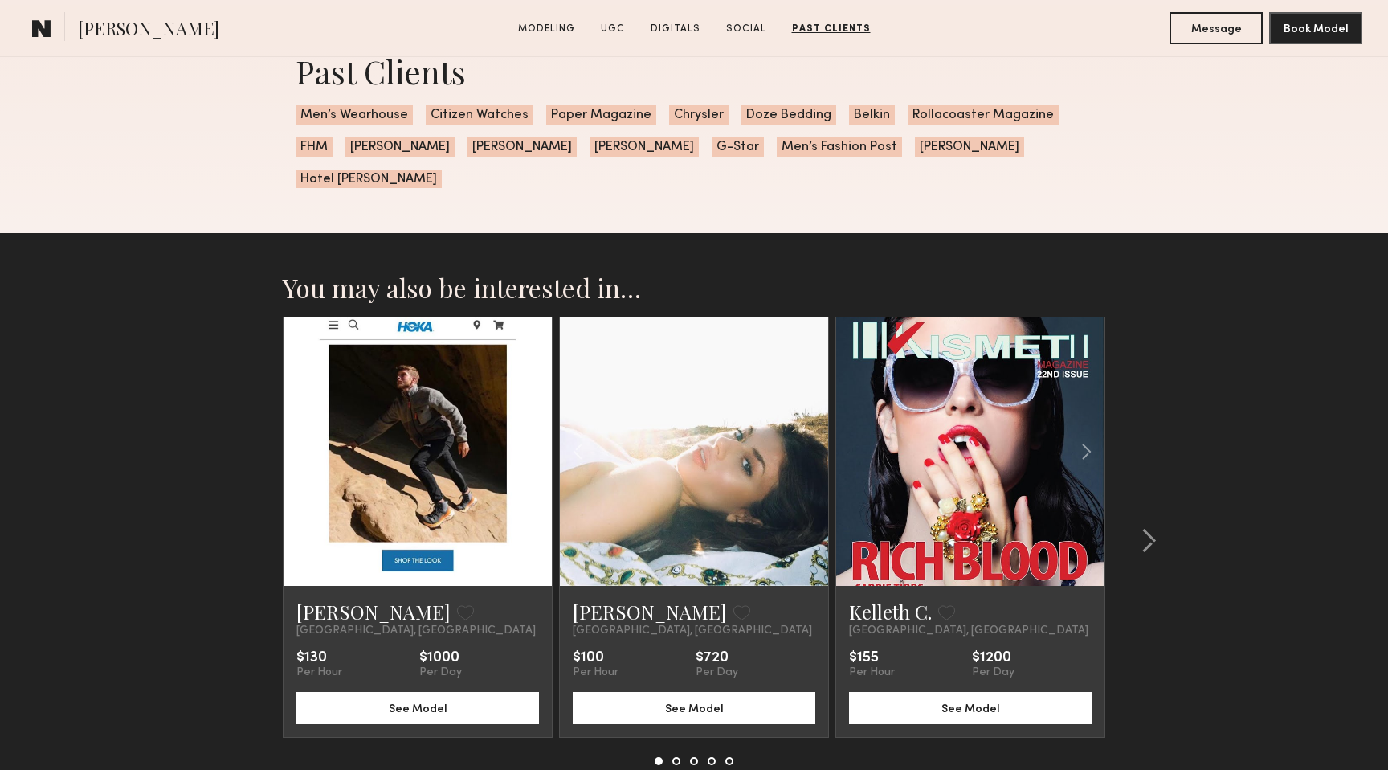
click at [529, 436] on common-icon at bounding box center [533, 451] width 23 height 31
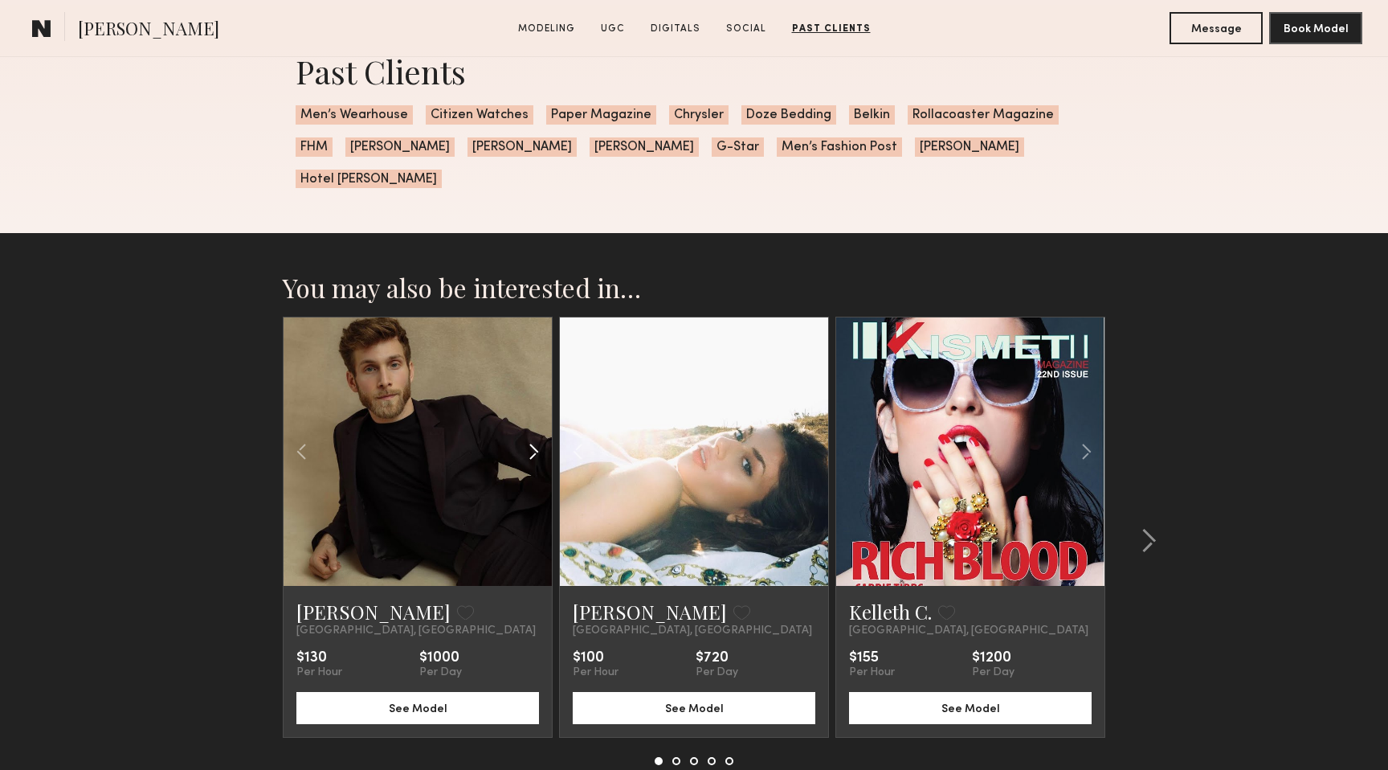
click at [529, 436] on common-icon at bounding box center [533, 451] width 23 height 31
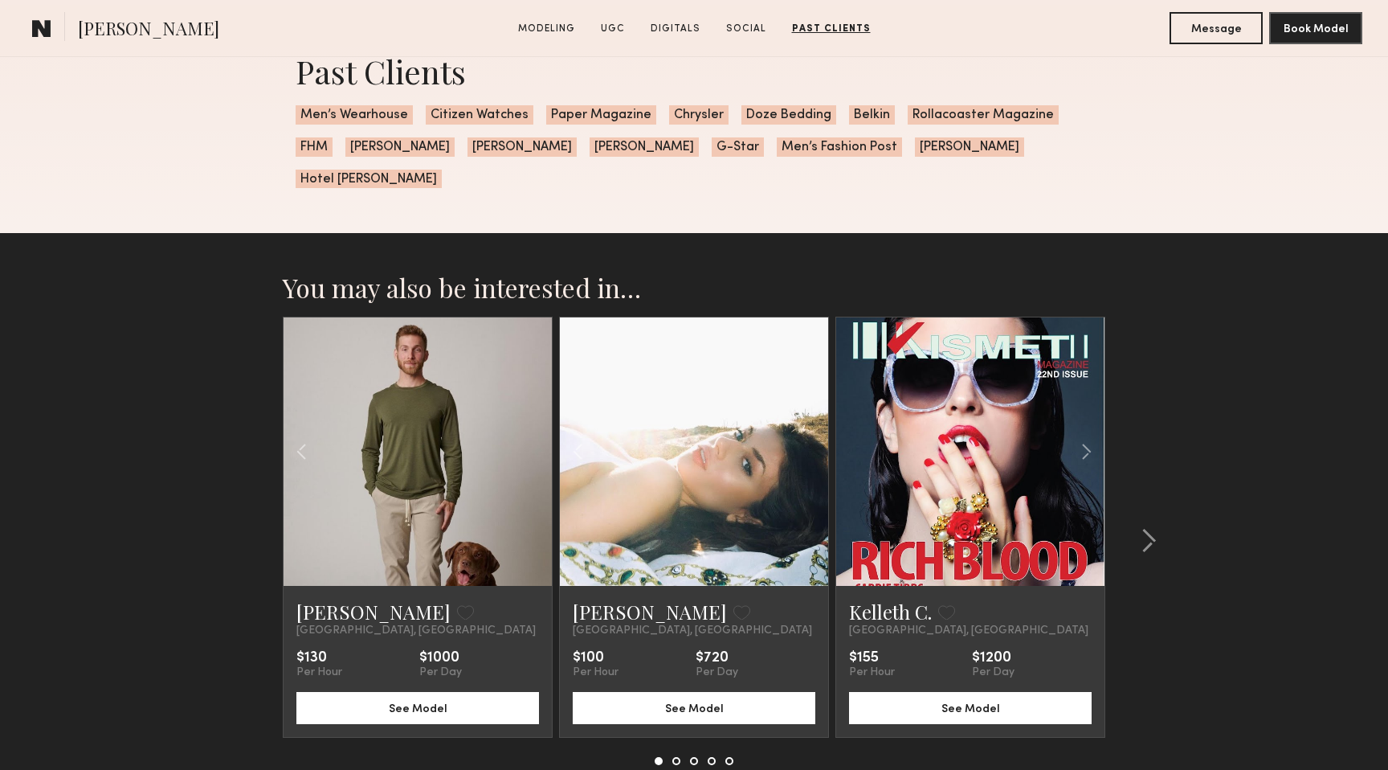
click at [529, 426] on div at bounding box center [418, 451] width 268 height 268
click at [1085, 436] on common-icon at bounding box center [1086, 451] width 23 height 31
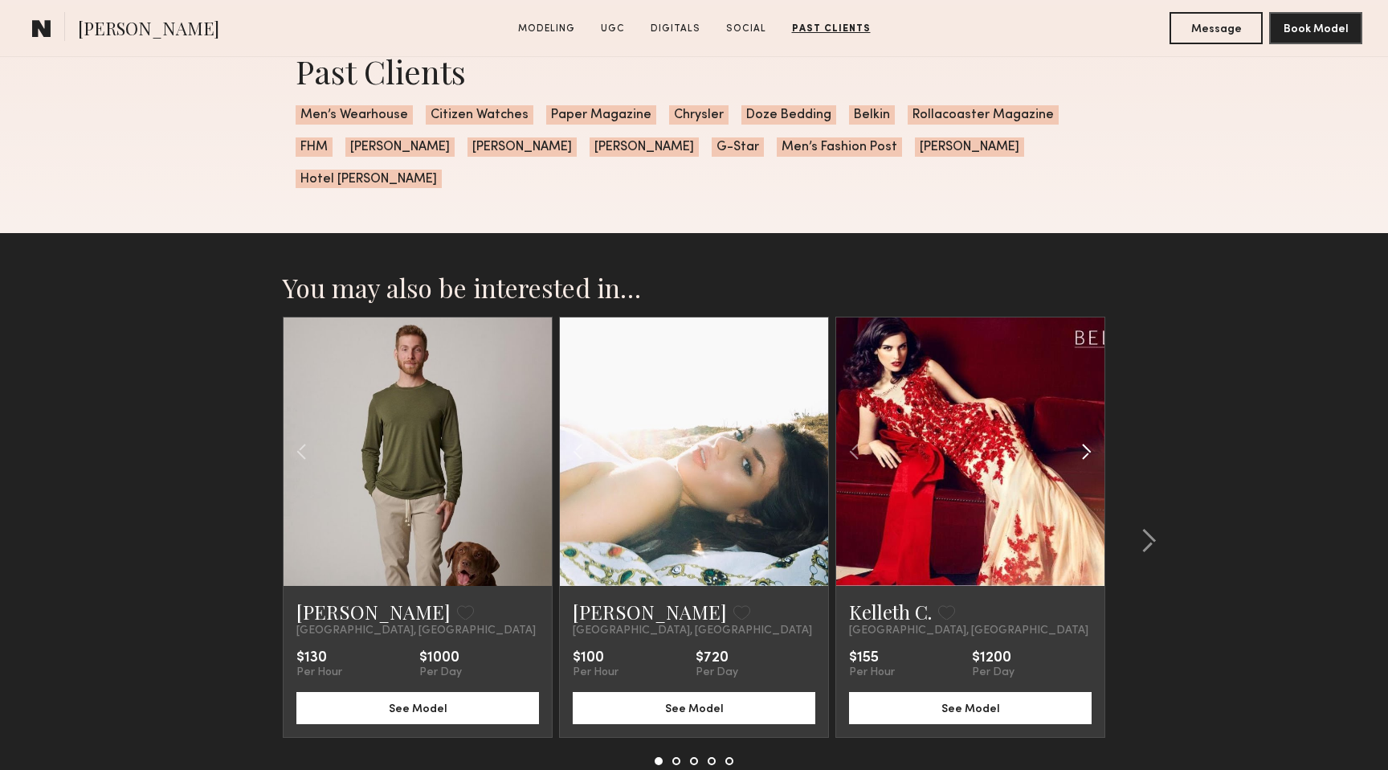
click at [1085, 436] on common-icon at bounding box center [1086, 451] width 23 height 31
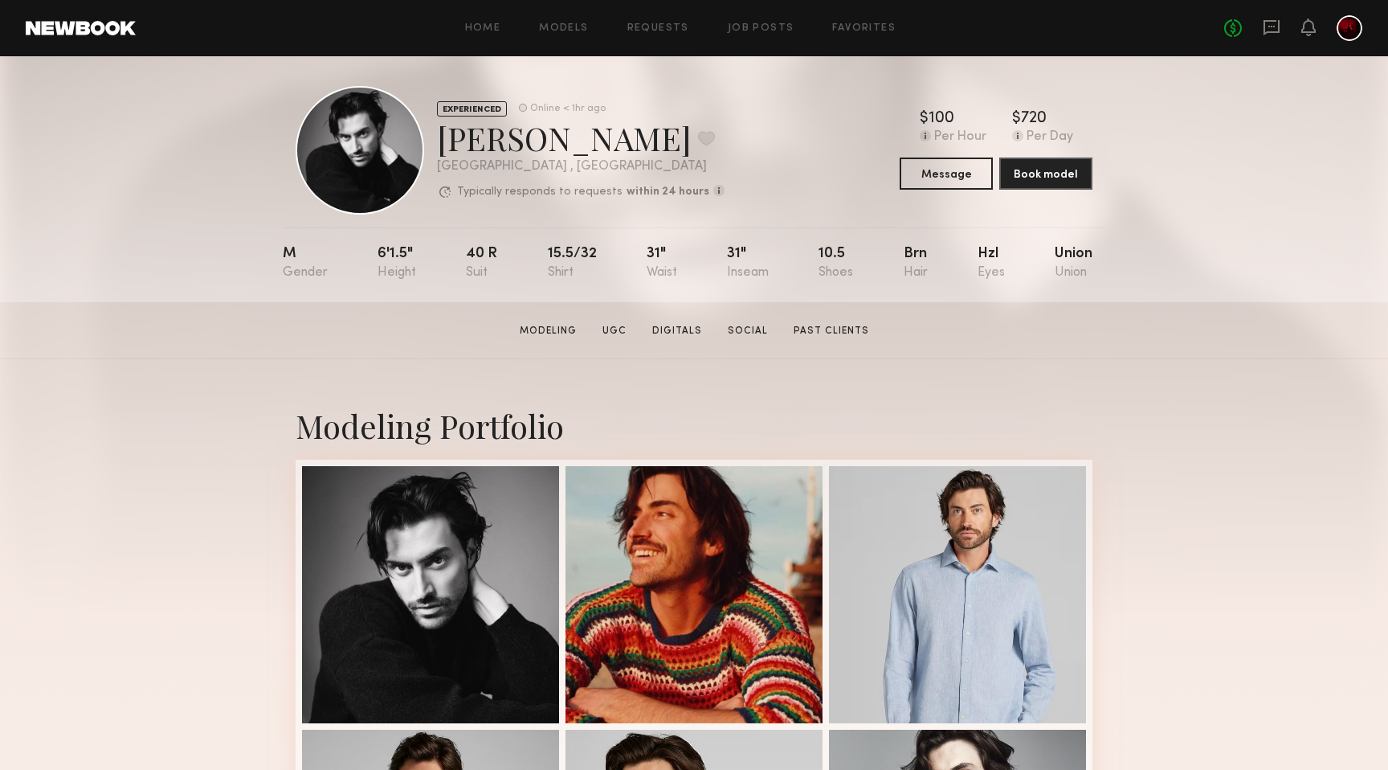
scroll to position [0, 0]
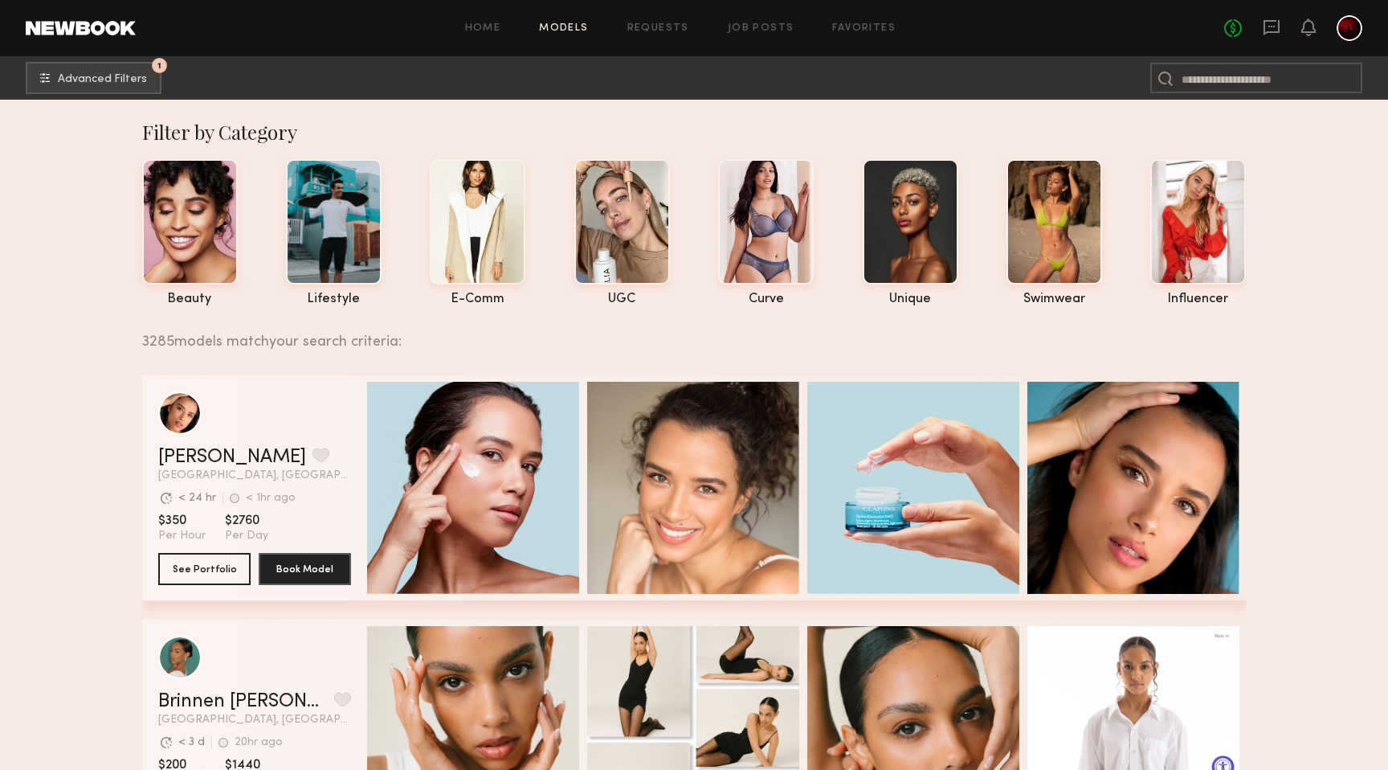
click at [742, 22] on div "Home Models Requests Job Posts Favorites Sign Out No fees up to $5,000" at bounding box center [749, 28] width 1227 height 26
click at [761, 28] on link "Job Posts" at bounding box center [761, 28] width 67 height 10
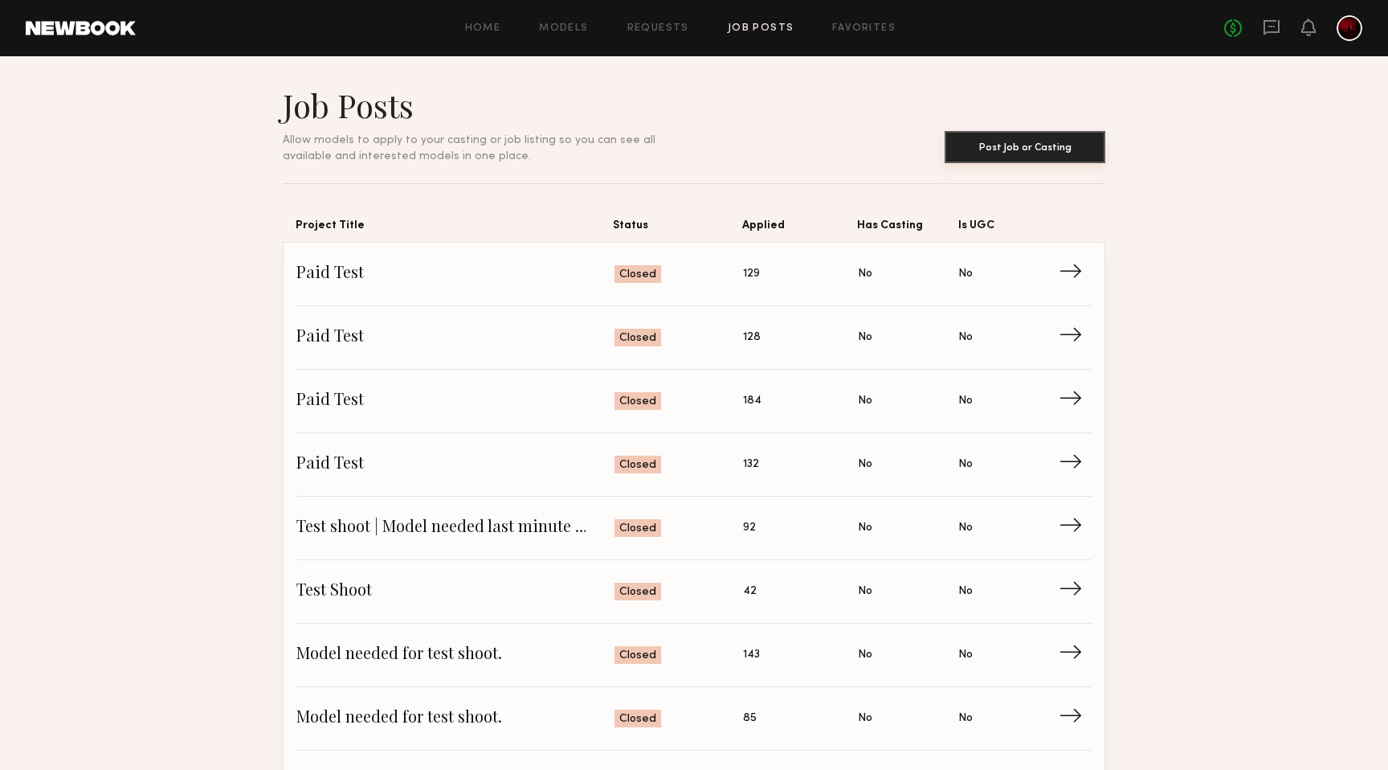
click at [1024, 150] on button "Post Job or Casting" at bounding box center [1025, 147] width 161 height 32
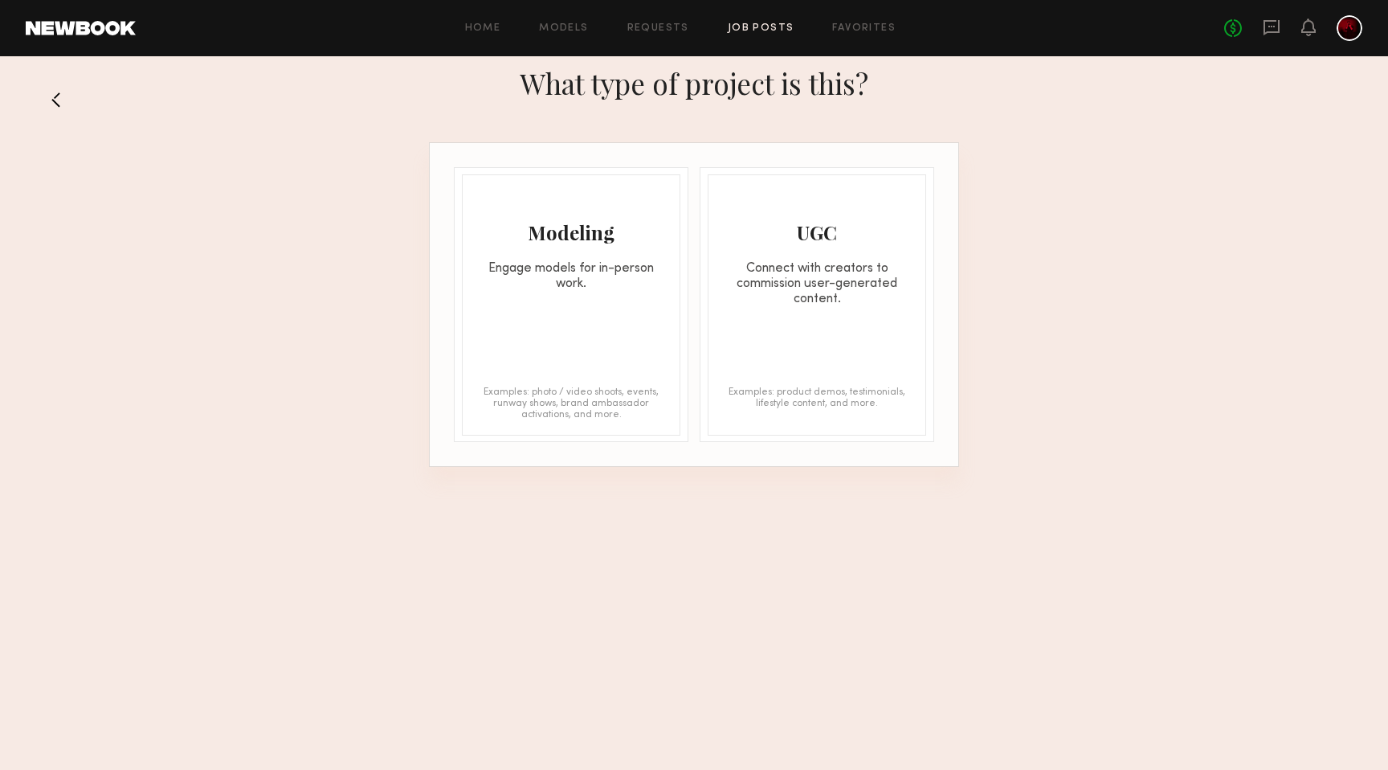
click at [568, 316] on div "Modeling Engage models for in-person work. Examples: photo / video shoots, even…" at bounding box center [571, 304] width 219 height 261
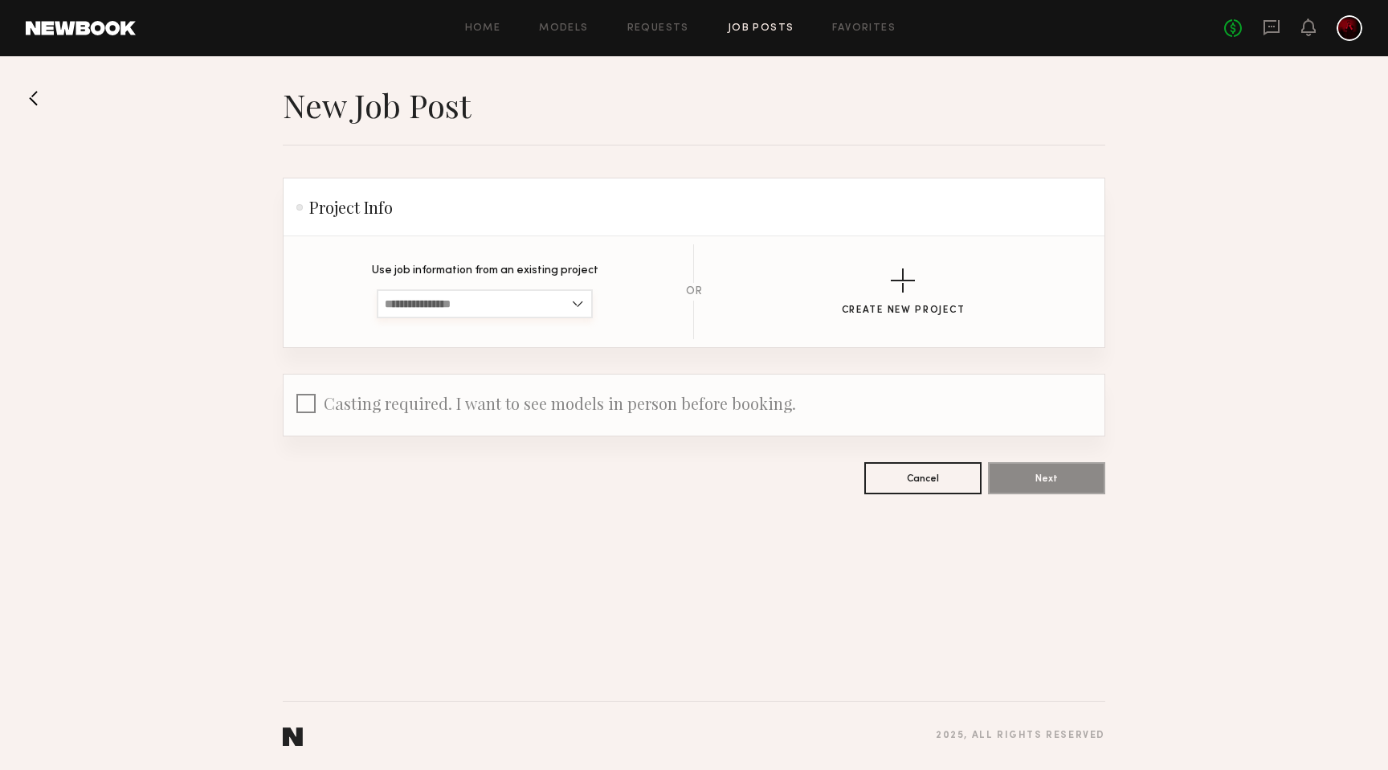
click at [579, 309] on input at bounding box center [485, 303] width 216 height 29
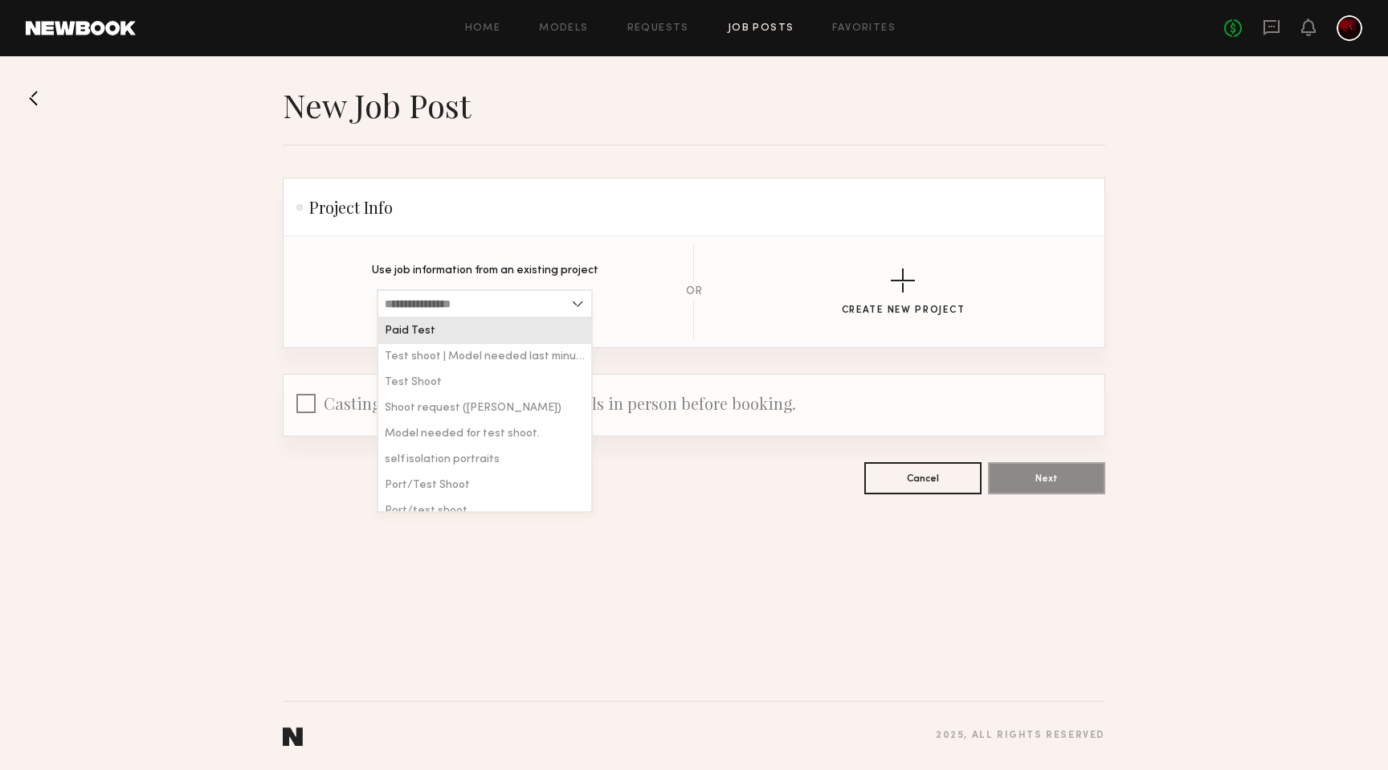
click at [578, 307] on input at bounding box center [485, 303] width 216 height 29
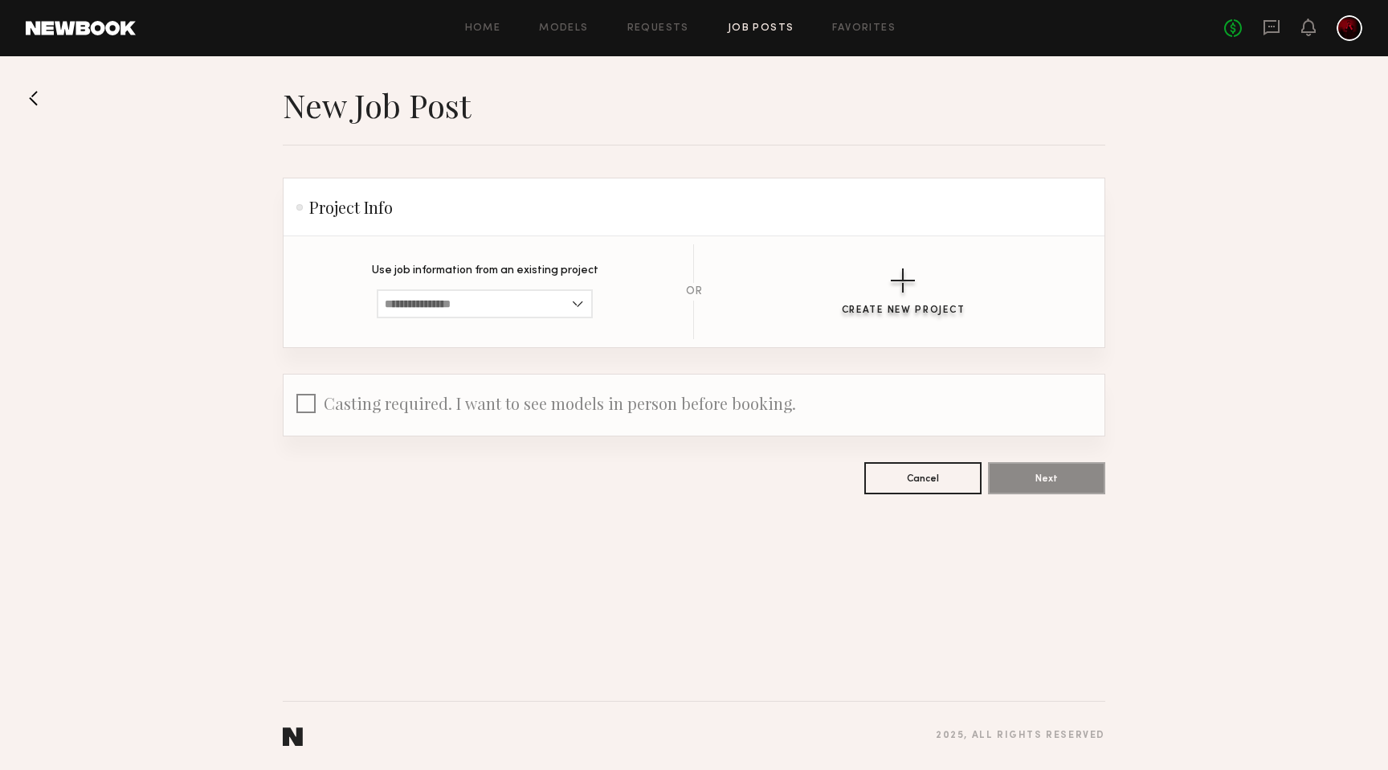
click at [879, 284] on button "Create New Project" at bounding box center [904, 291] width 124 height 47
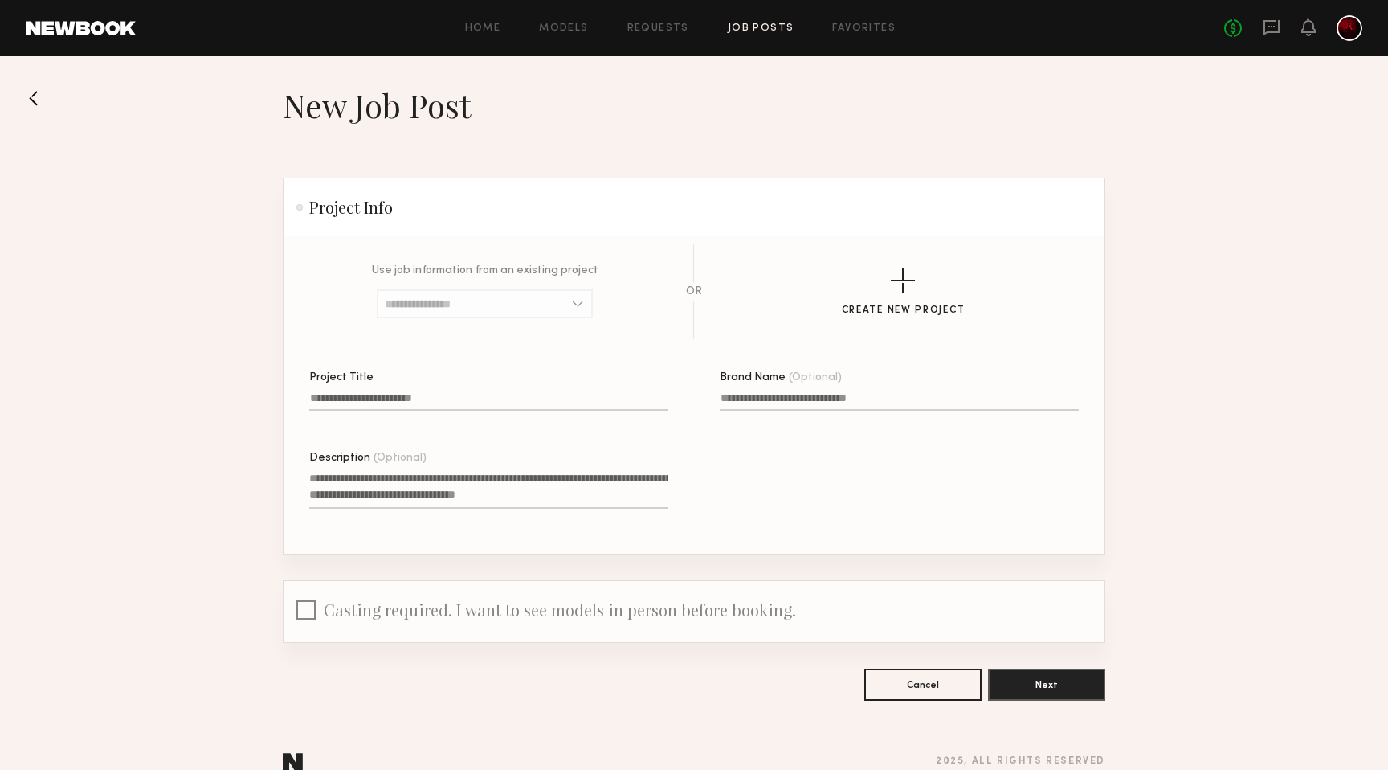
click at [398, 401] on input "Project Title" at bounding box center [488, 401] width 359 height 18
type input "*"
type input "**********"
click at [813, 395] on input "Brand Name (Optional)" at bounding box center [899, 401] width 359 height 18
click at [433, 474] on textarea "Description (Optional)" at bounding box center [488, 489] width 359 height 39
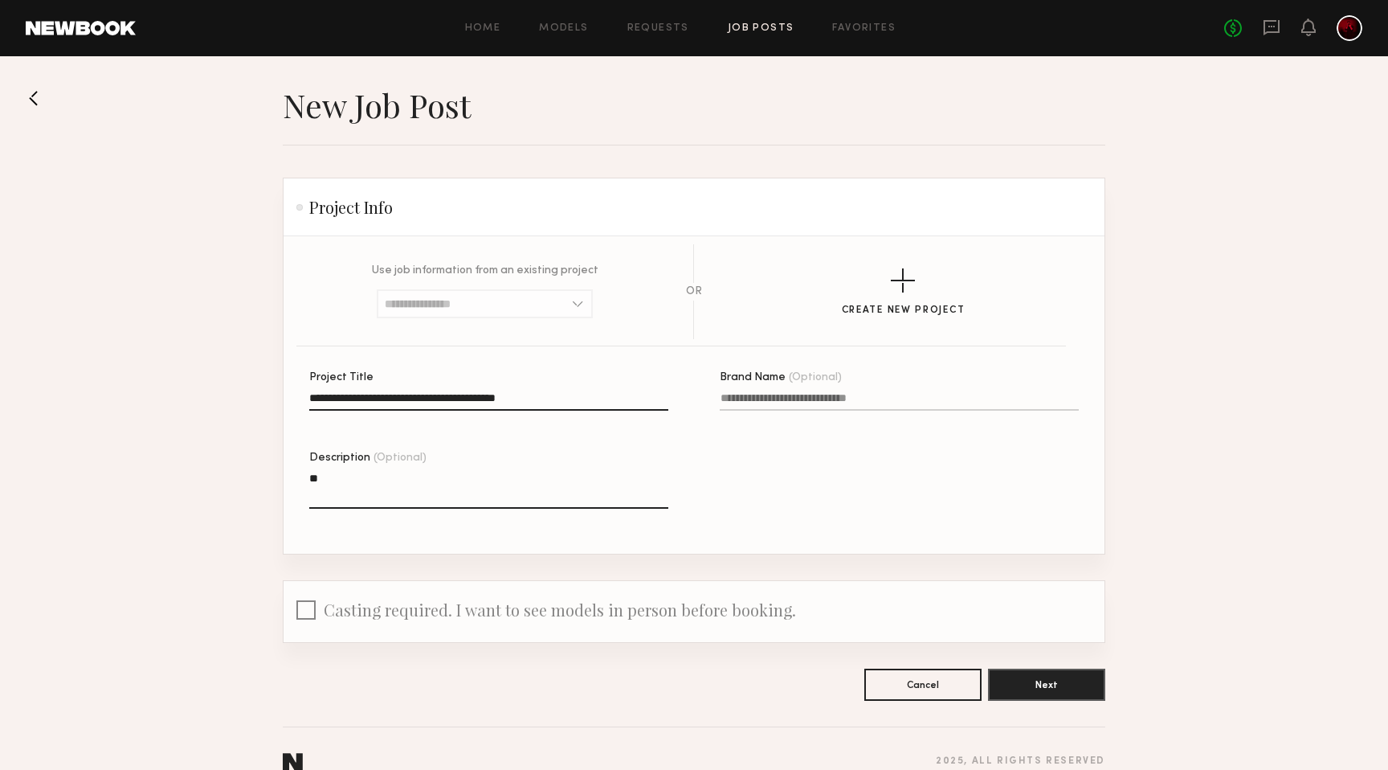
type textarea "*"
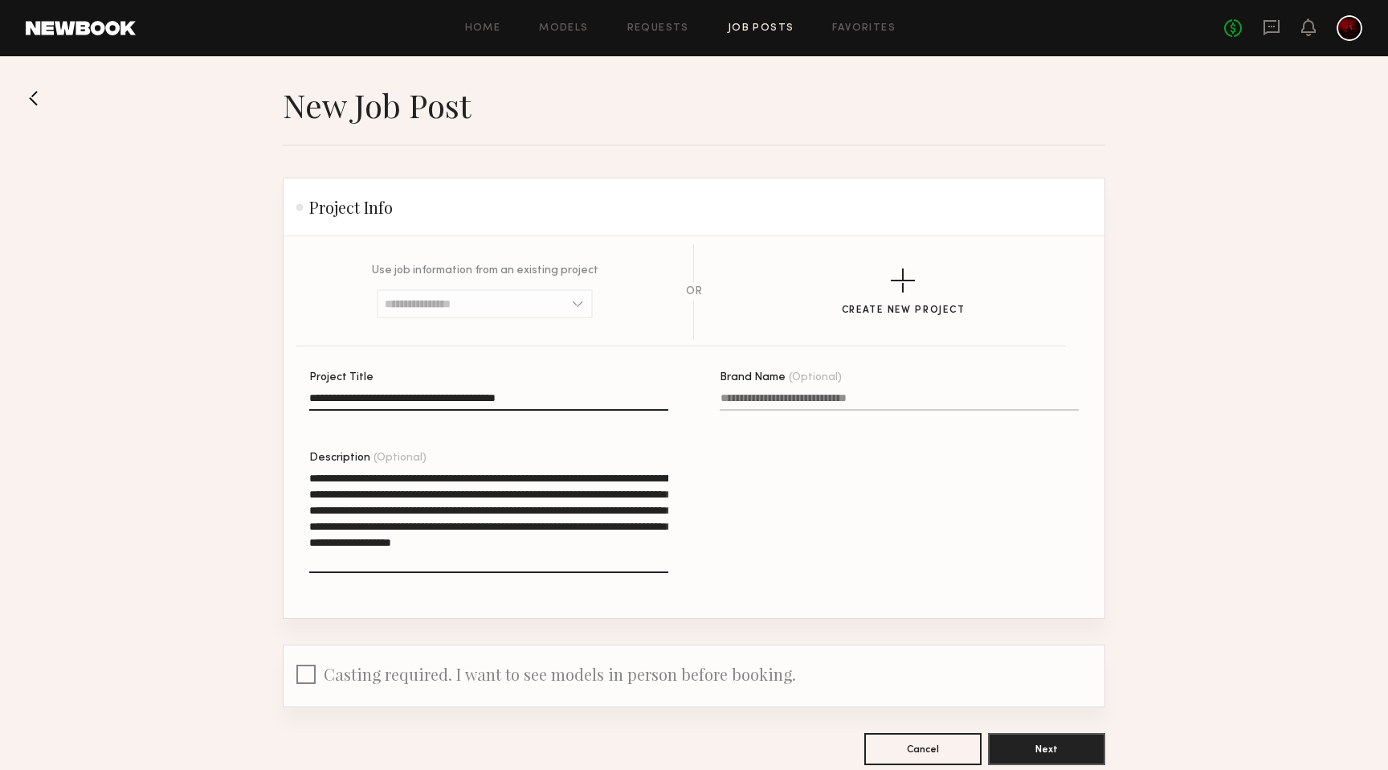
drag, startPoint x: 586, startPoint y: 559, endPoint x: 309, endPoint y: 484, distance: 286.3
click at [309, 484] on textarea "**********" at bounding box center [488, 521] width 359 height 103
click at [625, 558] on textarea "**********" at bounding box center [488, 521] width 359 height 103
drag, startPoint x: 625, startPoint y: 558, endPoint x: 311, endPoint y: 479, distance: 324.1
click at [311, 479] on textarea "**********" at bounding box center [488, 521] width 359 height 103
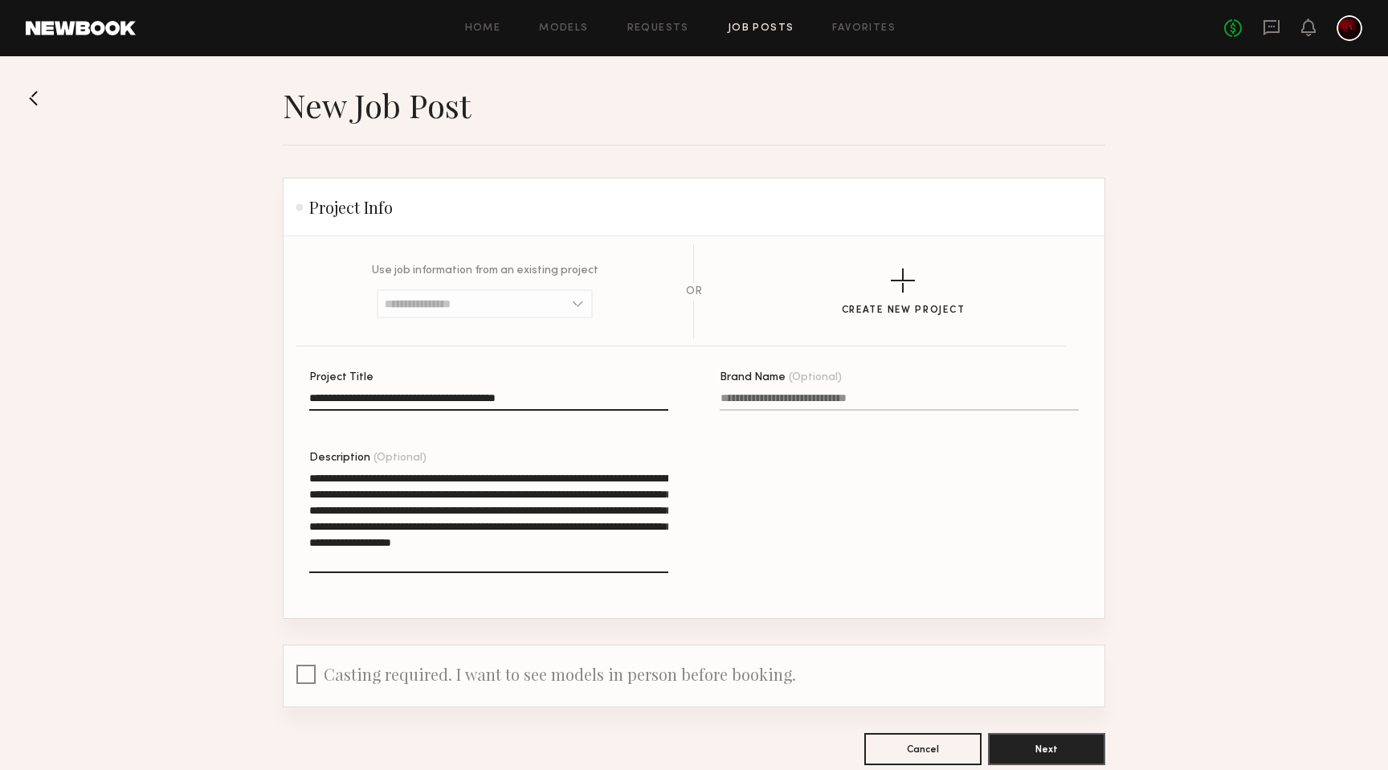
paste textarea
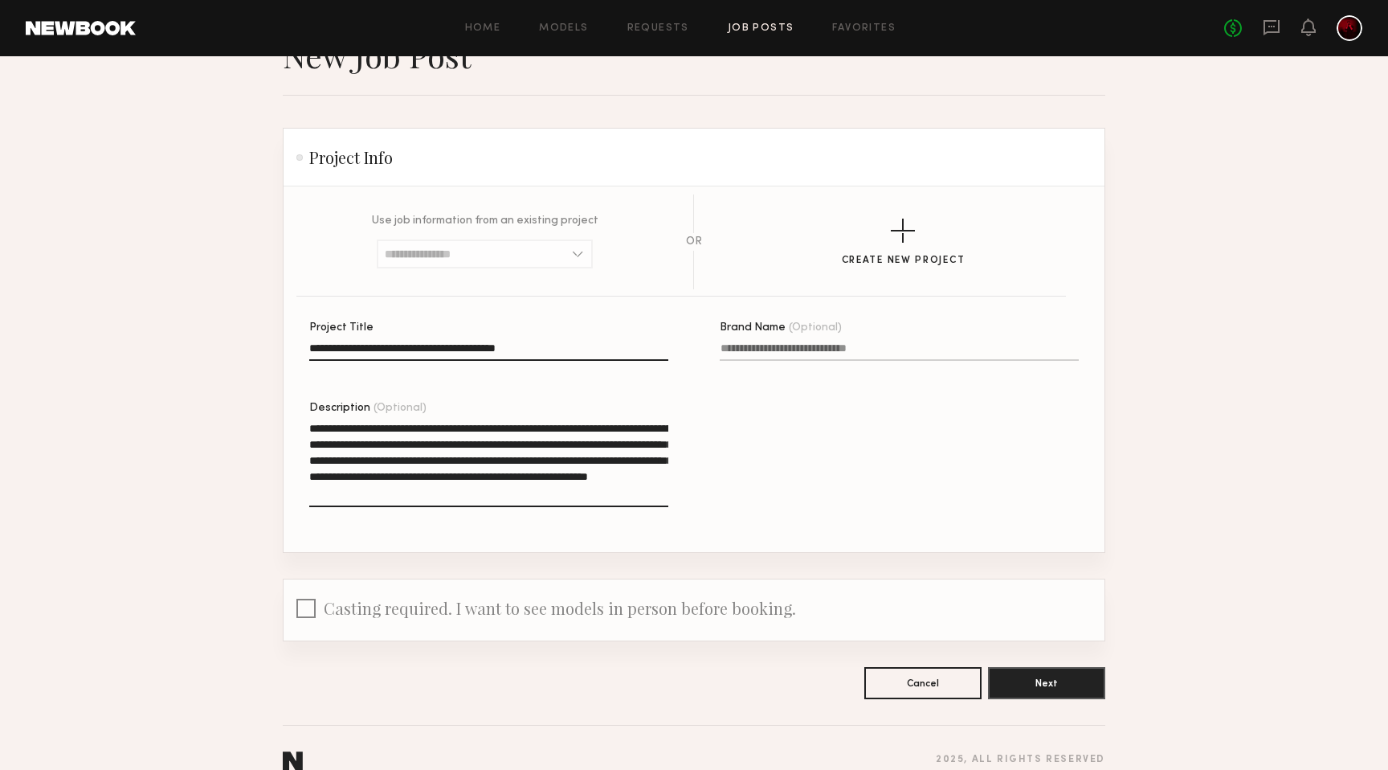
scroll to position [73, 0]
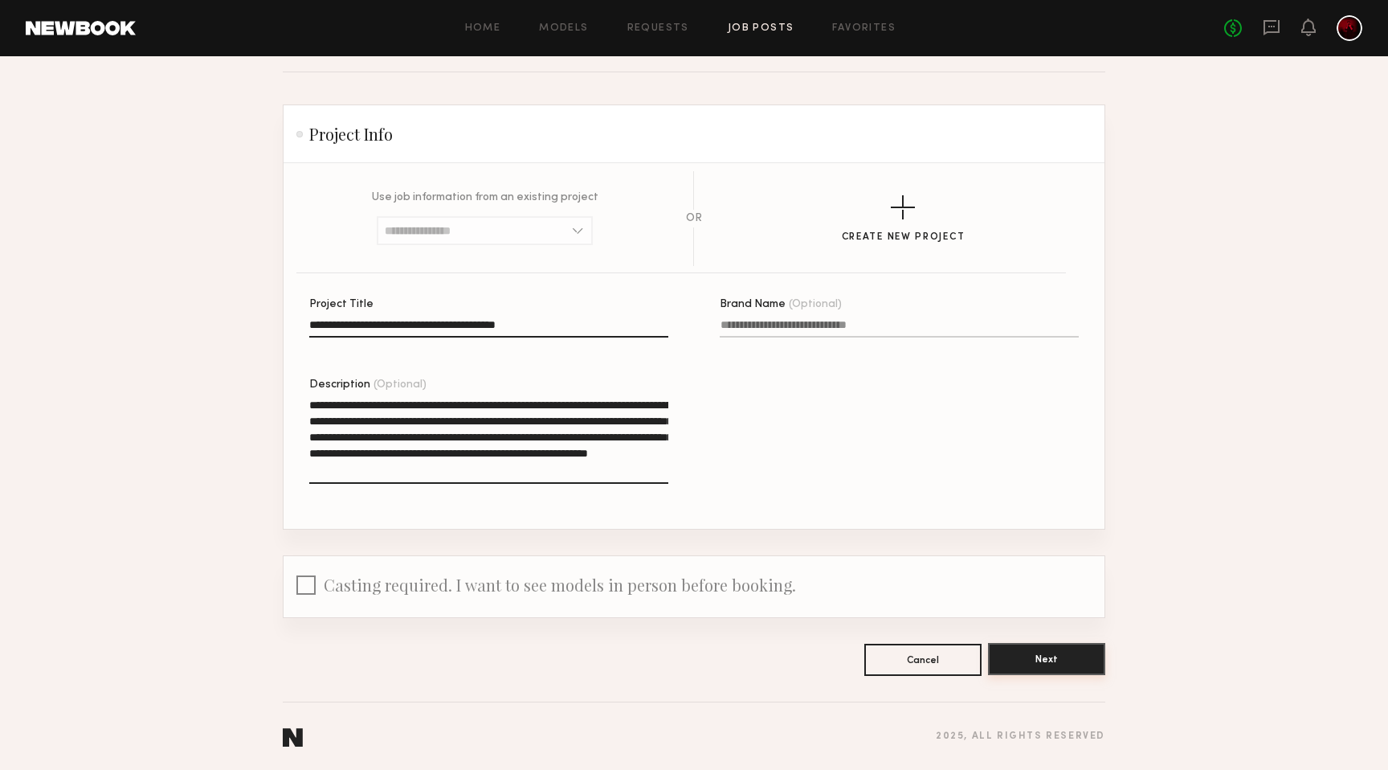
type textarea "**********"
click at [1073, 667] on button "Next" at bounding box center [1046, 659] width 117 height 32
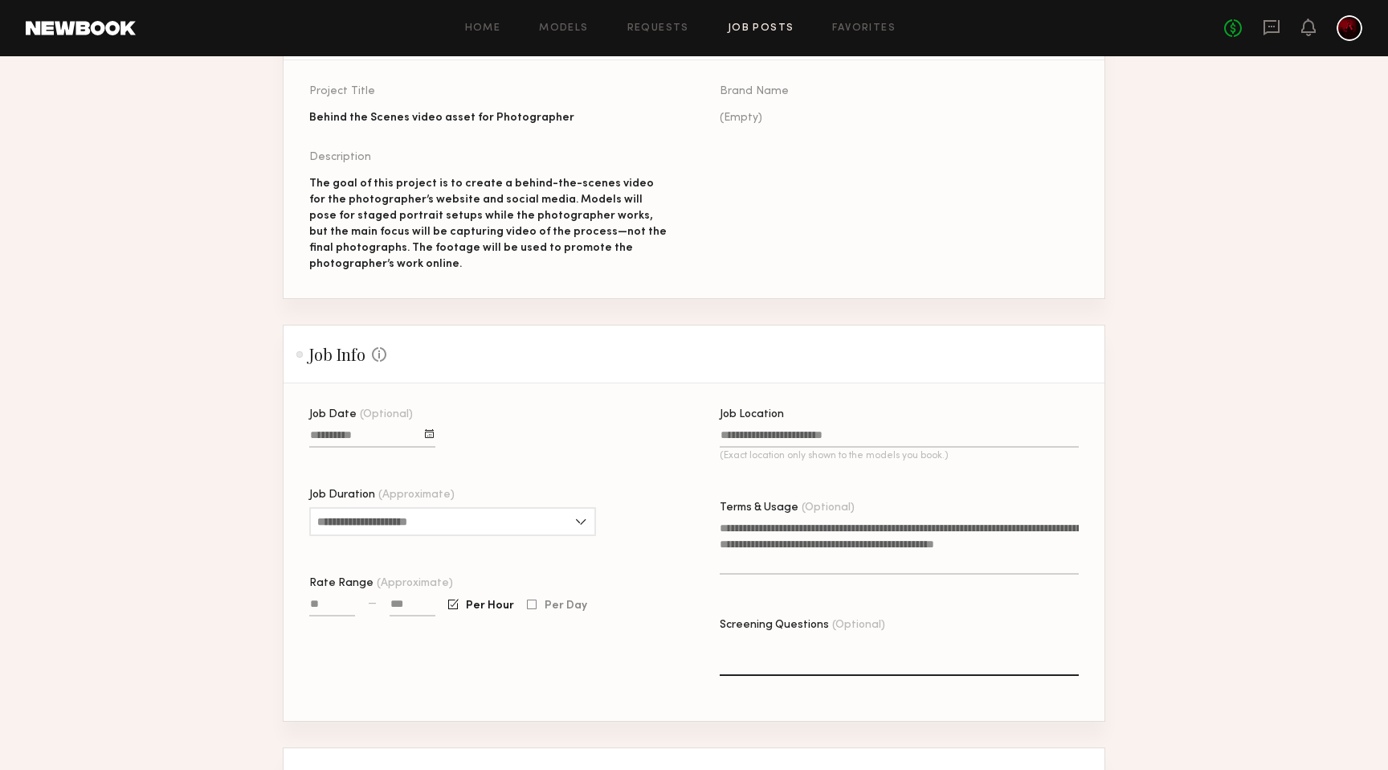
scroll to position [177, 0]
click at [790, 543] on textarea "Terms & Usage (Optional)" at bounding box center [899, 546] width 359 height 55
paste textarea "**********"
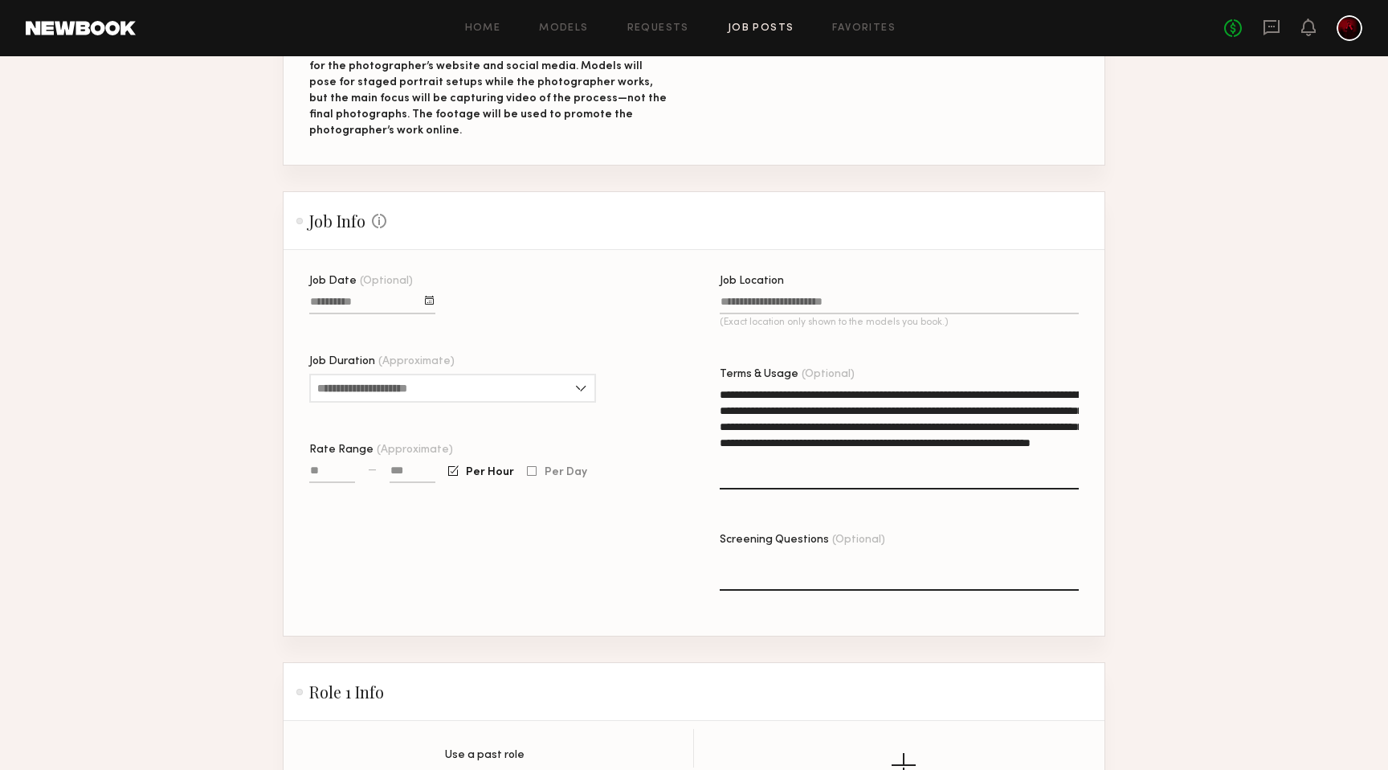
scroll to position [317, 0]
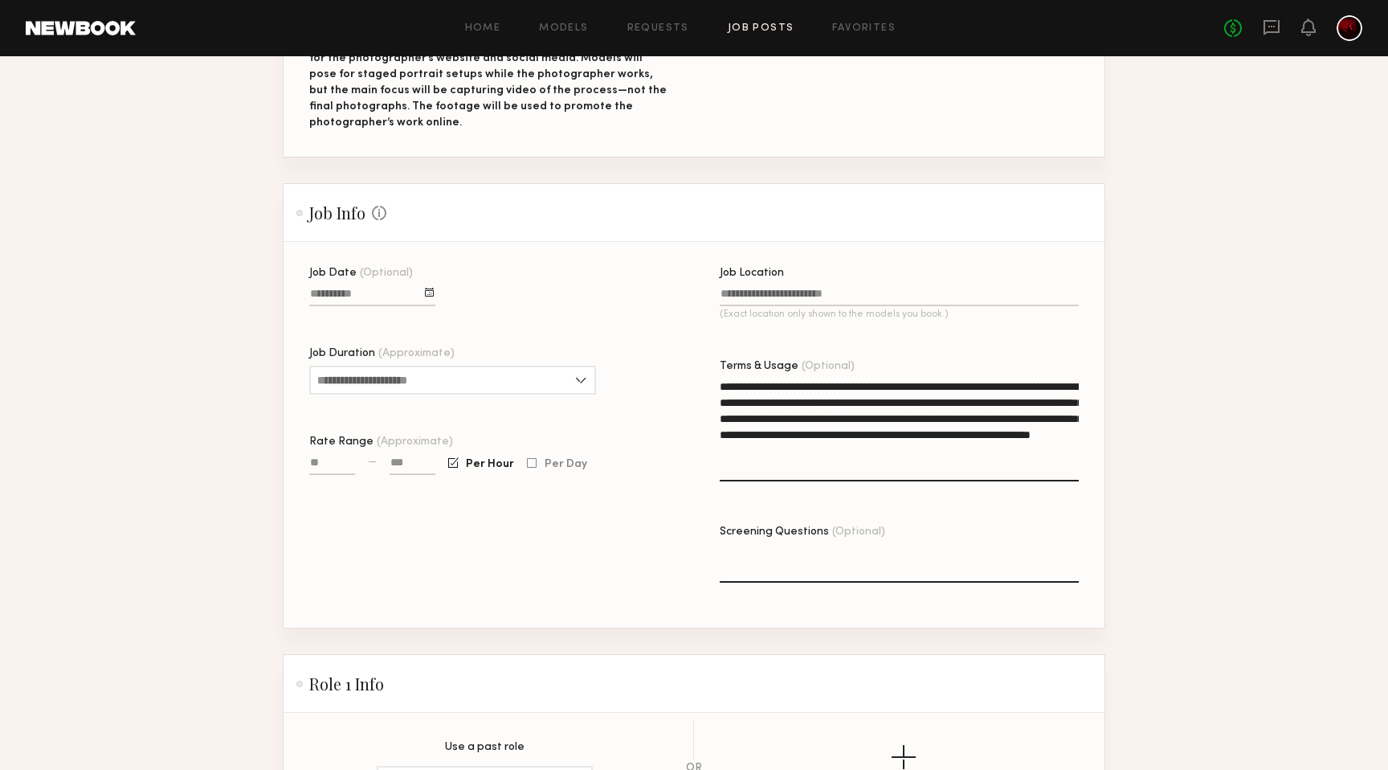
type textarea "**********"
click at [432, 292] on div at bounding box center [429, 292] width 9 height 9
click at [407, 412] on button "20" at bounding box center [408, 415] width 26 height 16
click at [330, 466] on input "Rate Range (Approximate)" at bounding box center [332, 465] width 46 height 18
type input "****"
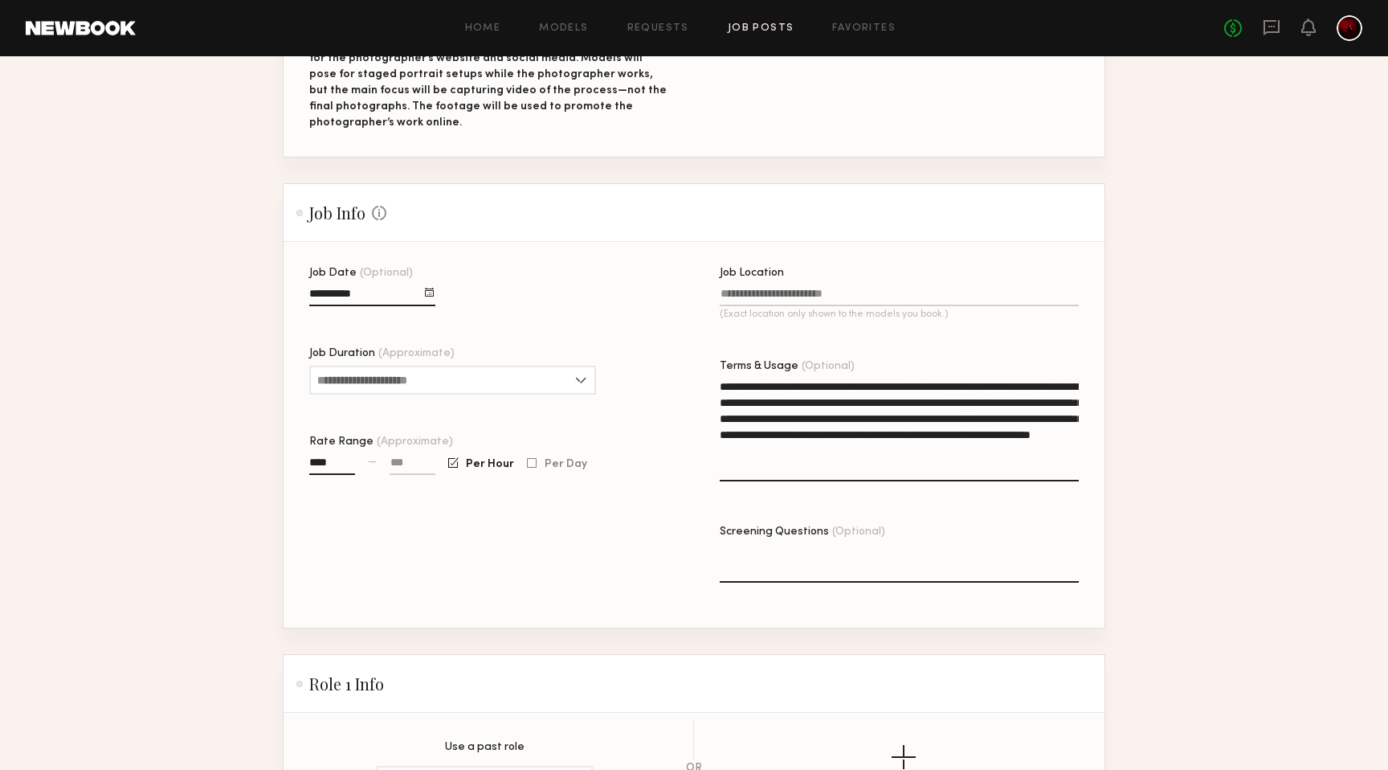
click at [405, 548] on div "Job Date (Optional) Job Duration (Approximate) 1 hour 2 hours 3 hours 4 hours 5…" at bounding box center [488, 448] width 359 height 360
click at [423, 464] on input at bounding box center [413, 465] width 46 height 18
type input "****"
click at [488, 541] on div "Job Date (Optional) Job Duration (Approximate) 1 hour 2 hours 3 hours 4 hours 5…" at bounding box center [488, 448] width 359 height 360
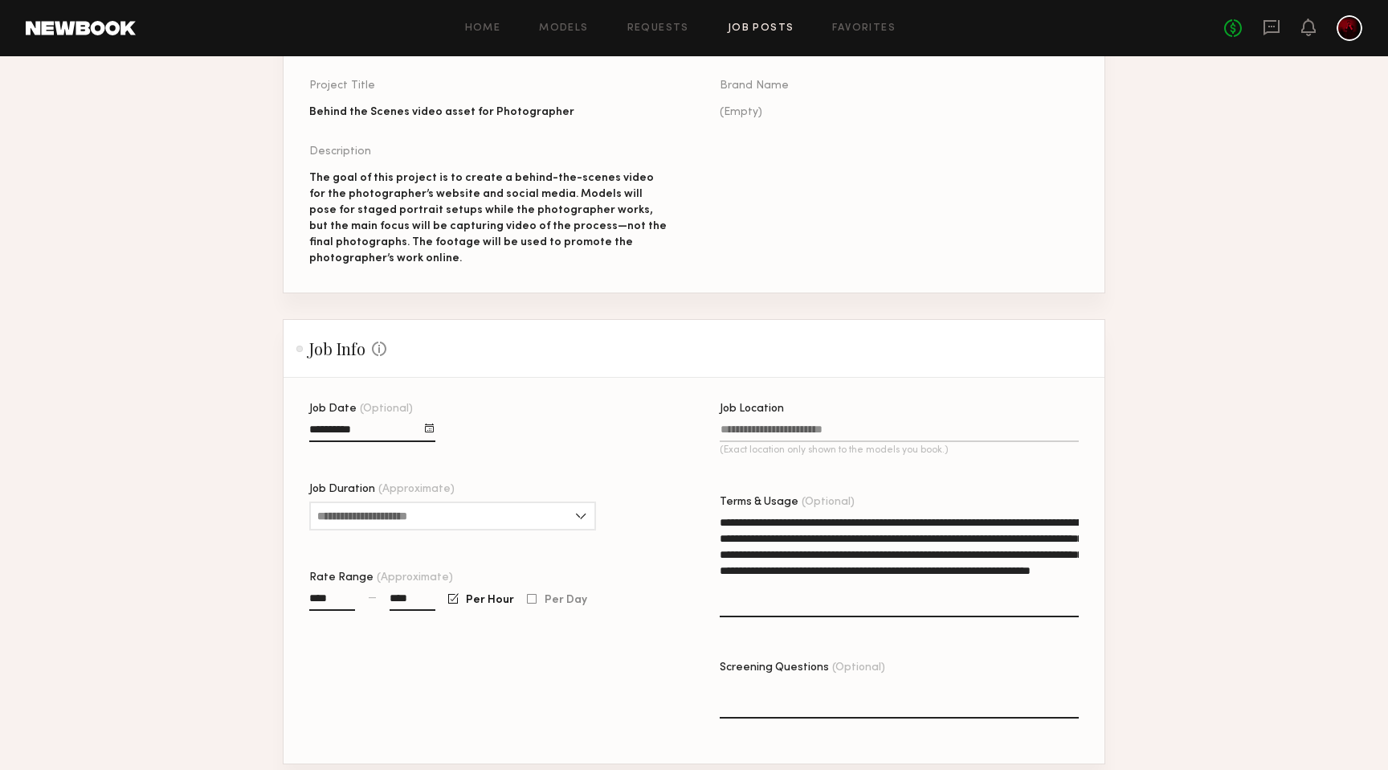
scroll to position [184, 0]
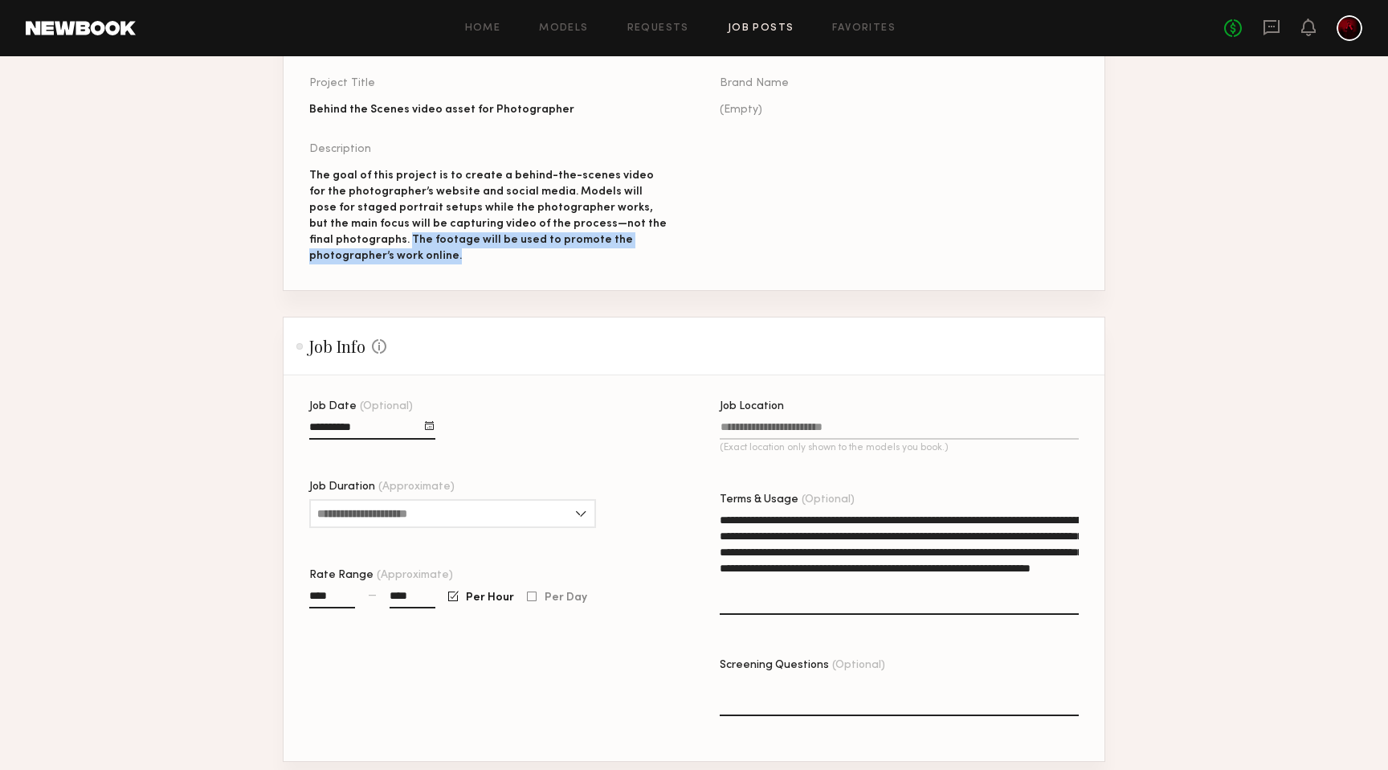
drag, startPoint x: 382, startPoint y: 239, endPoint x: 467, endPoint y: 260, distance: 87.9
click at [467, 260] on div "The goal of this project is to create a behind-the-scenes video for the photogr…" at bounding box center [488, 216] width 359 height 96
click at [763, 428] on input "Job Location (Exact location only shown to the models you book.)" at bounding box center [899, 430] width 359 height 18
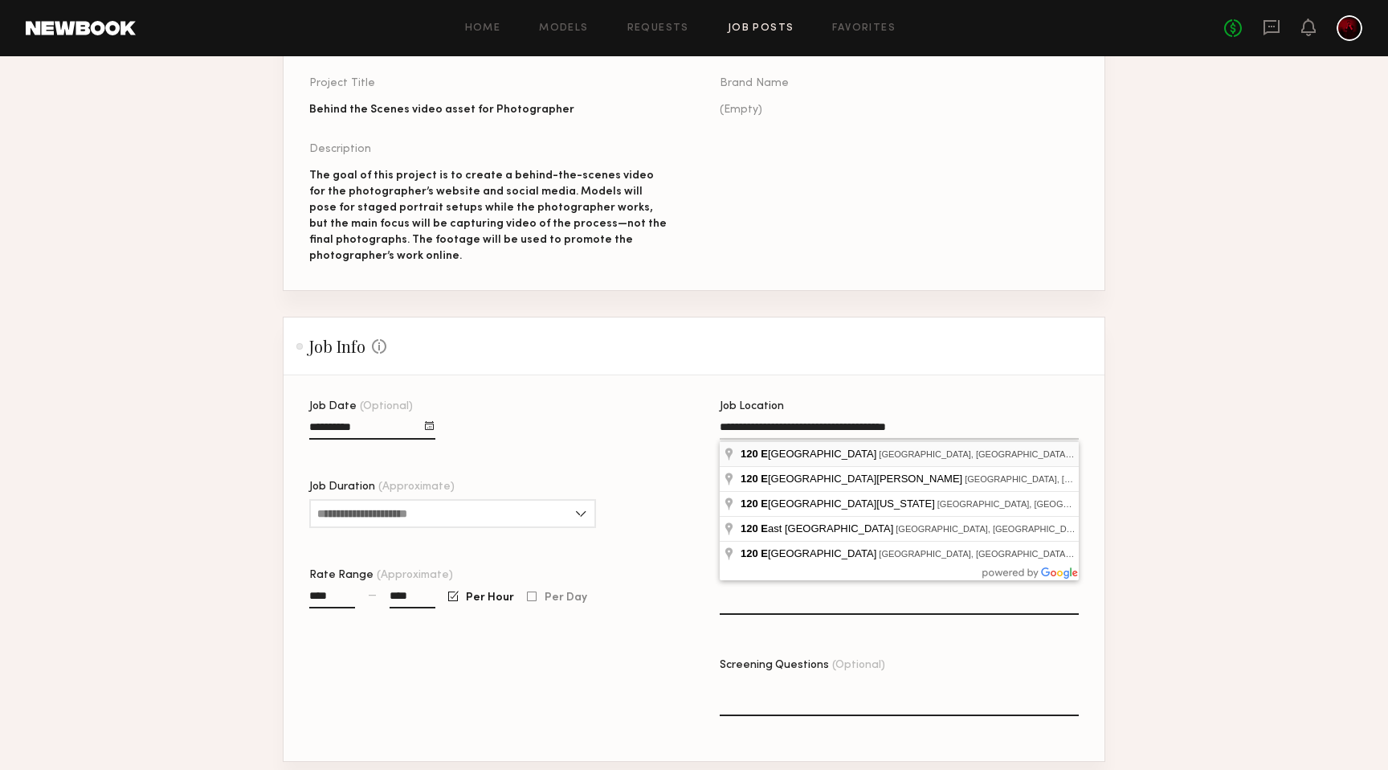
type input "**********"
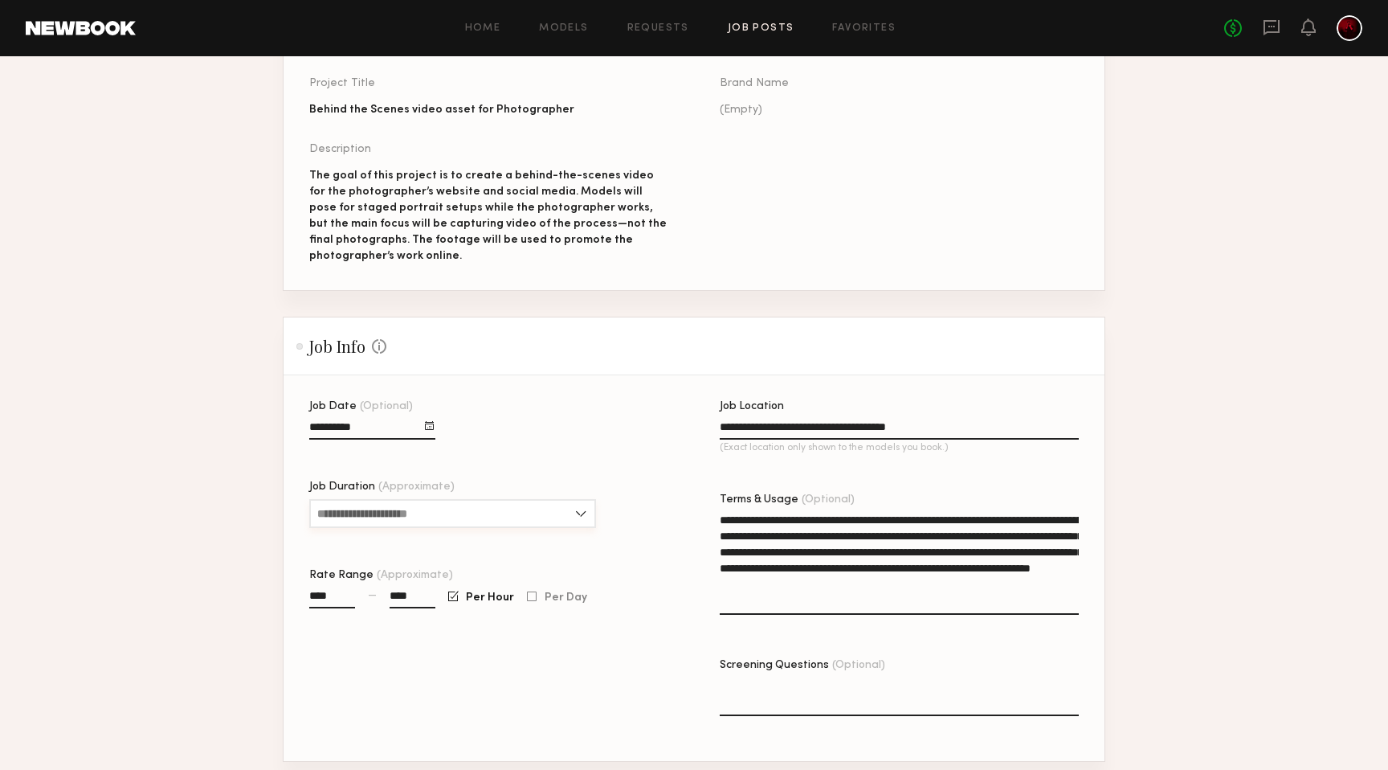
click at [581, 505] on input "Job Duration (Approximate)" at bounding box center [452, 513] width 287 height 29
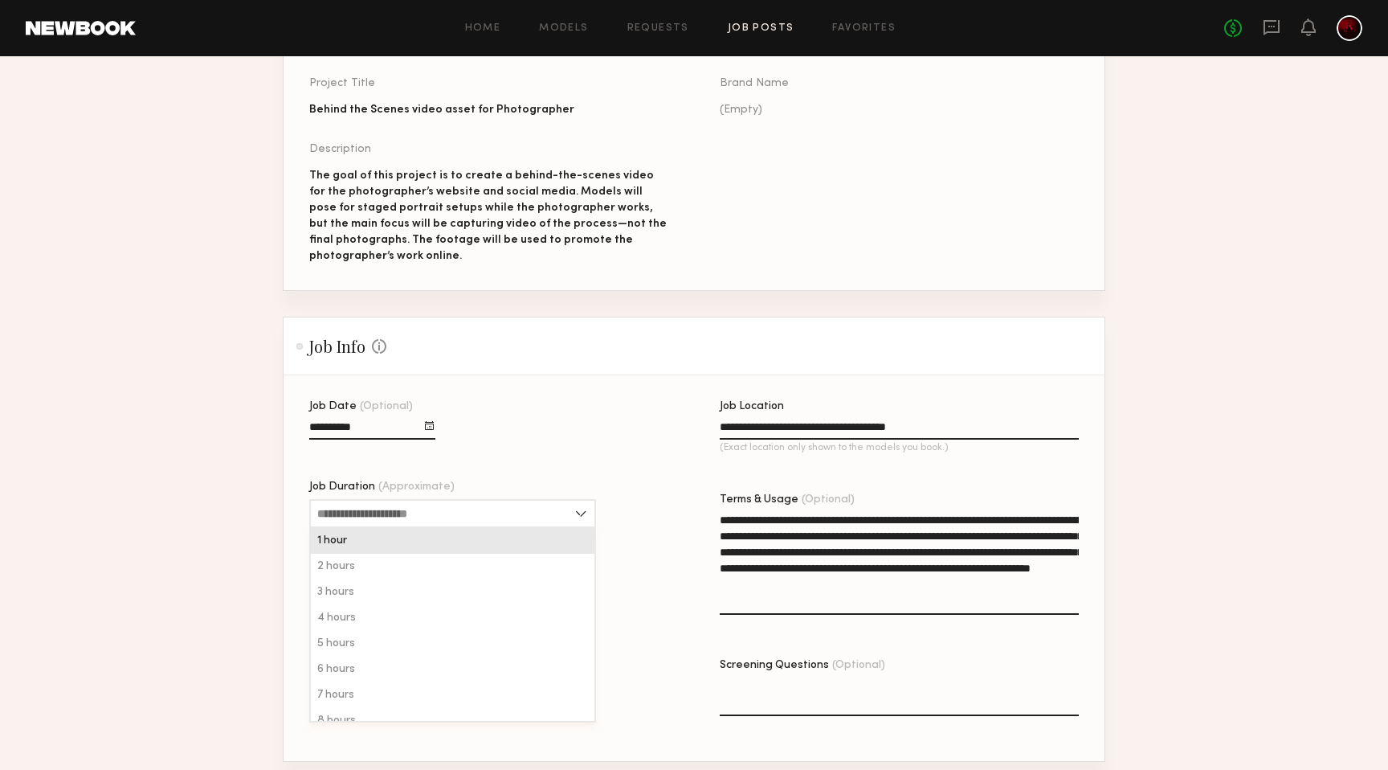
click at [567, 543] on div "1 hour" at bounding box center [453, 541] width 284 height 26
type input "******"
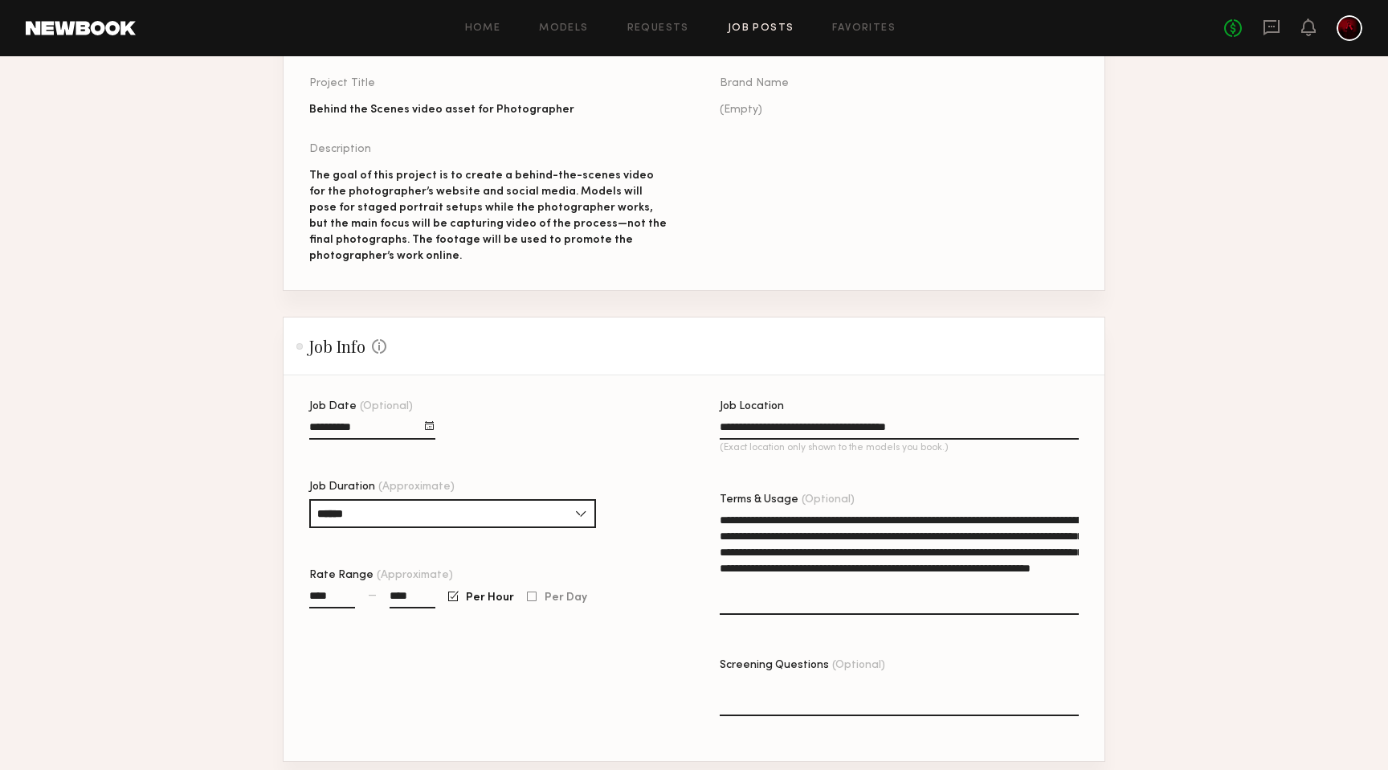
click at [666, 553] on div "Job Date (Optional) Job Duration (Approximate) ****** 1 hour 2 hours 3 hours 4 …" at bounding box center [488, 581] width 359 height 360
click at [415, 595] on input "****" at bounding box center [413, 599] width 46 height 18
click at [546, 652] on div "Job Date (Optional) Job Duration (Approximate) ****** 1 hour 2 hours 3 hours 4 …" at bounding box center [488, 581] width 359 height 360
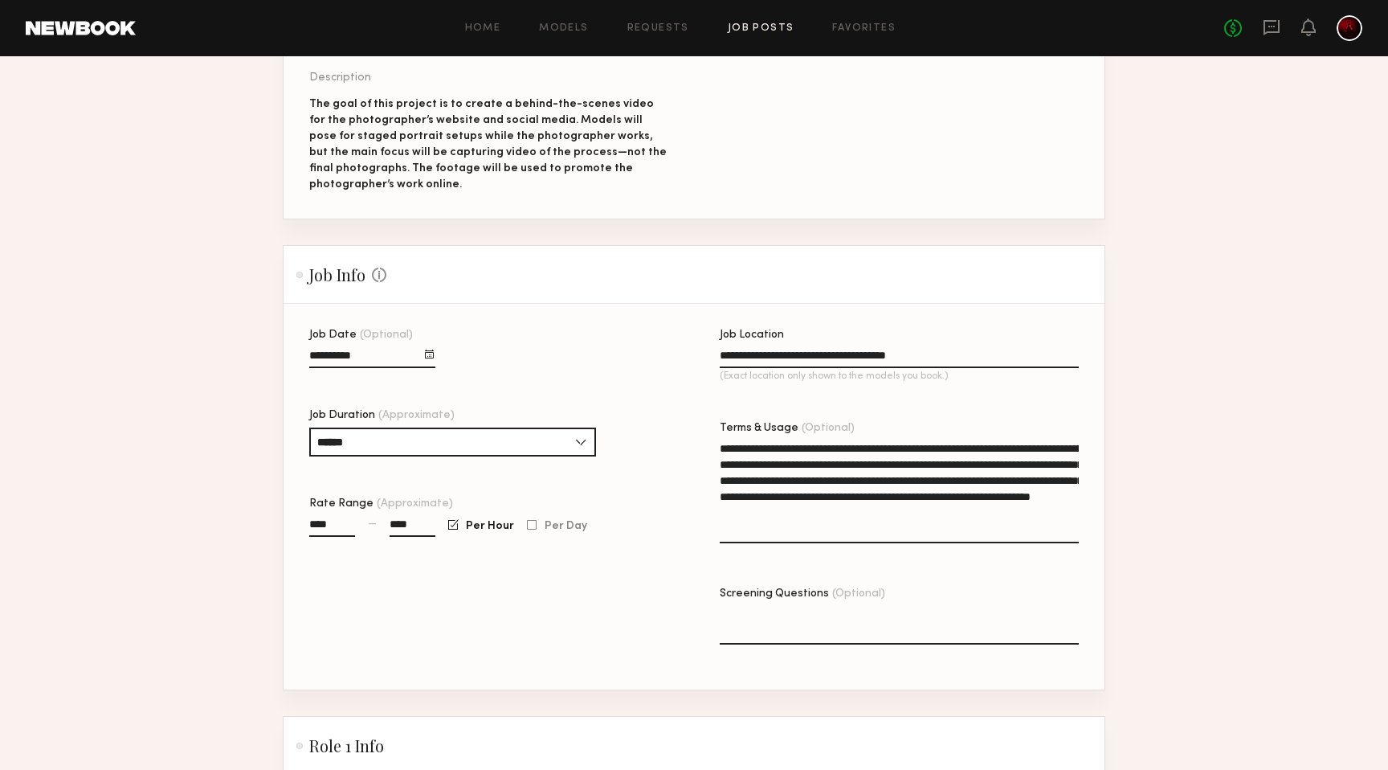
scroll to position [261, 0]
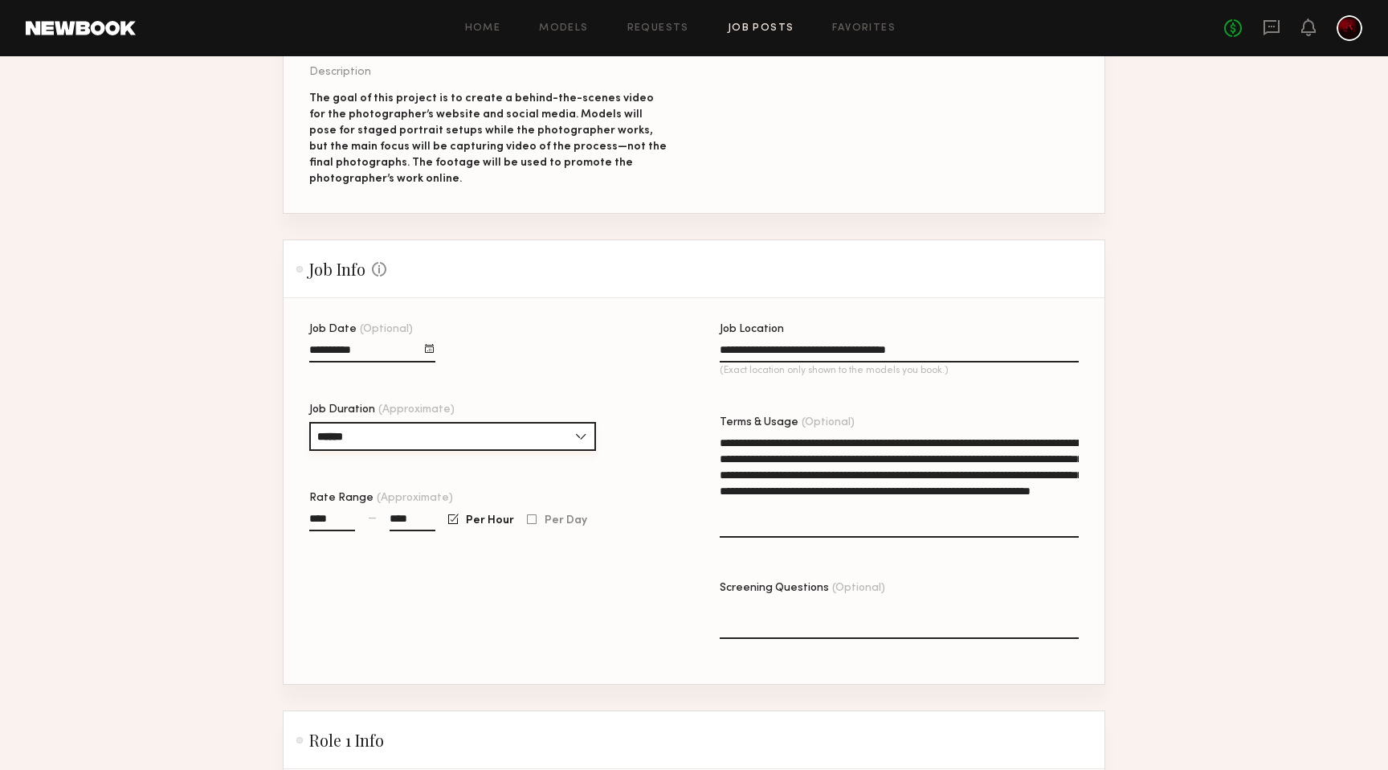
click at [464, 431] on input "******" at bounding box center [452, 436] width 287 height 29
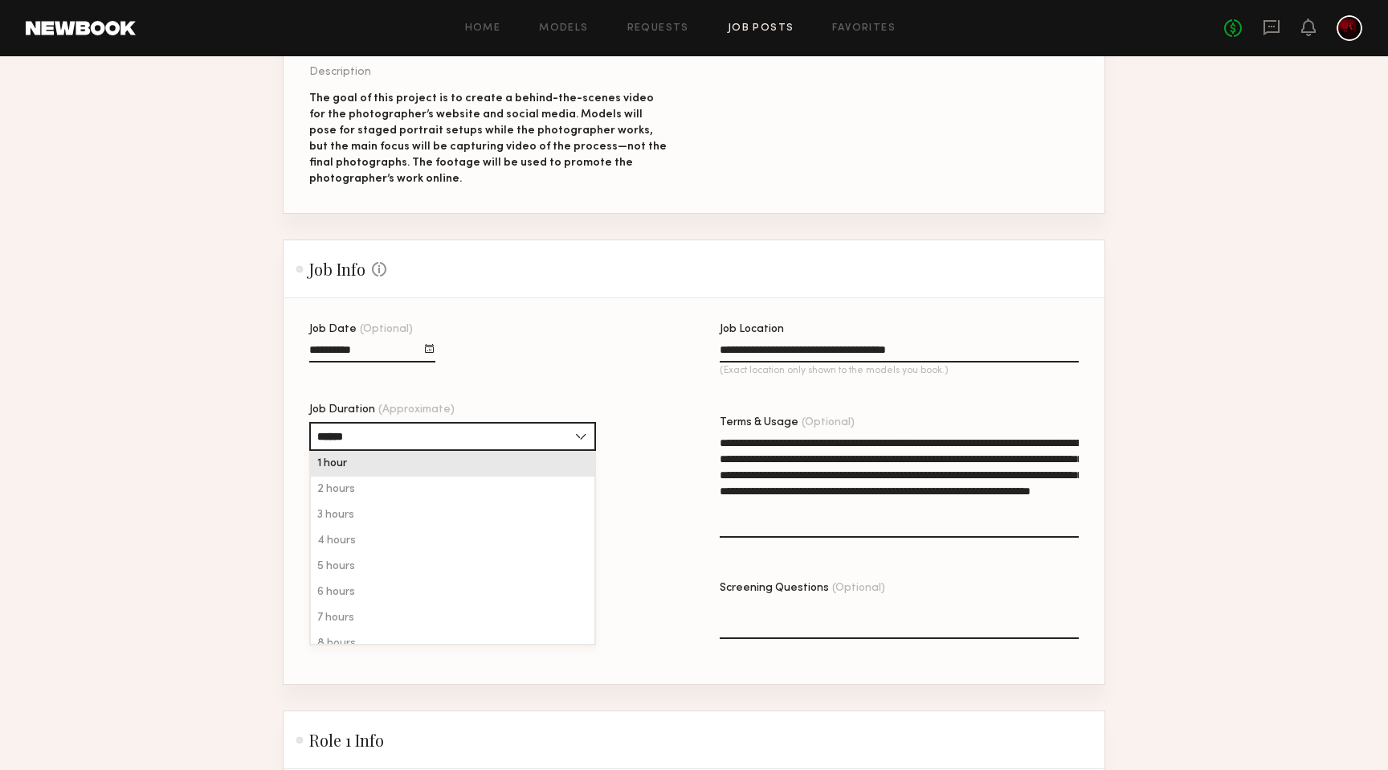
click at [464, 431] on input "******" at bounding box center [452, 436] width 287 height 29
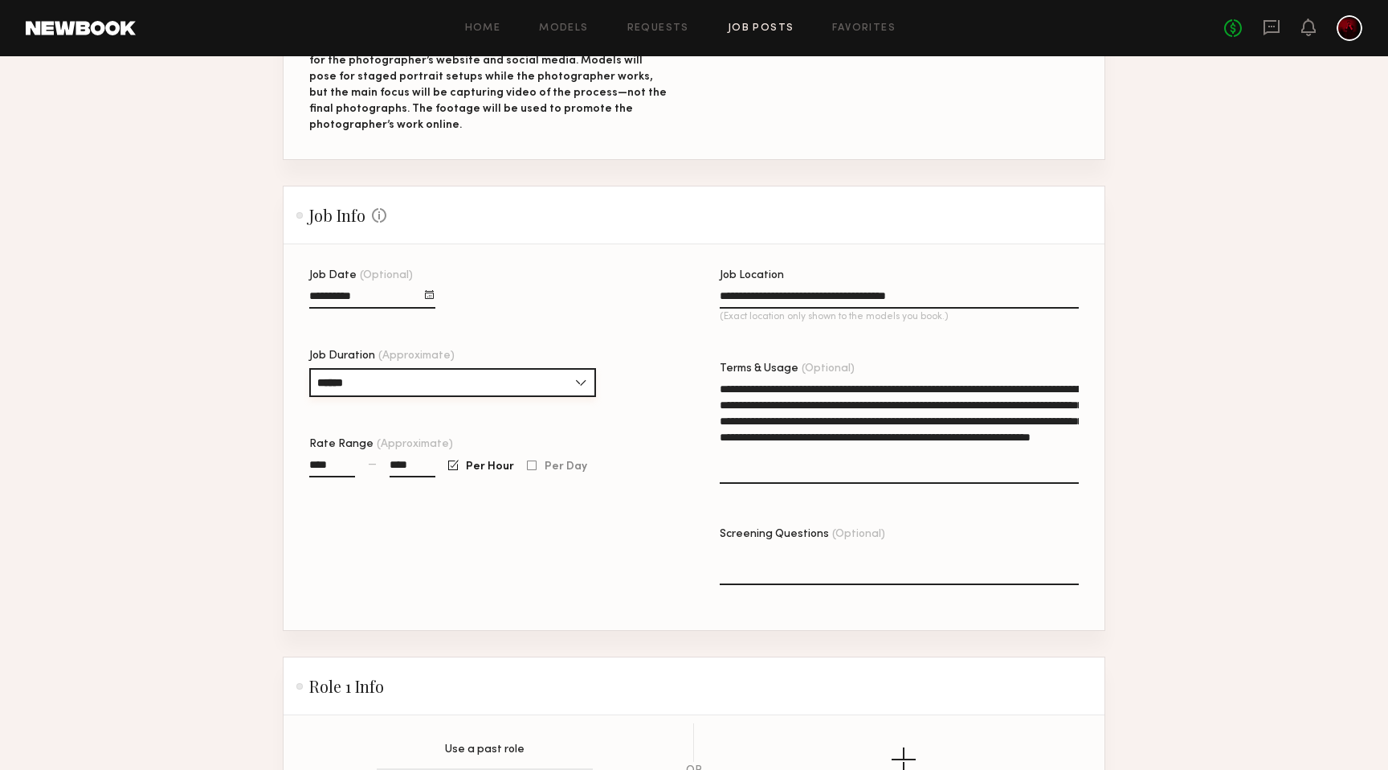
scroll to position [317, 0]
click at [418, 460] on input "****" at bounding box center [413, 465] width 46 height 18
type input "****"
click at [520, 558] on div "Job Date (Optional) Job Duration (Approximate) ****** 1 hour 2 hours 3 hours 4 …" at bounding box center [488, 448] width 359 height 360
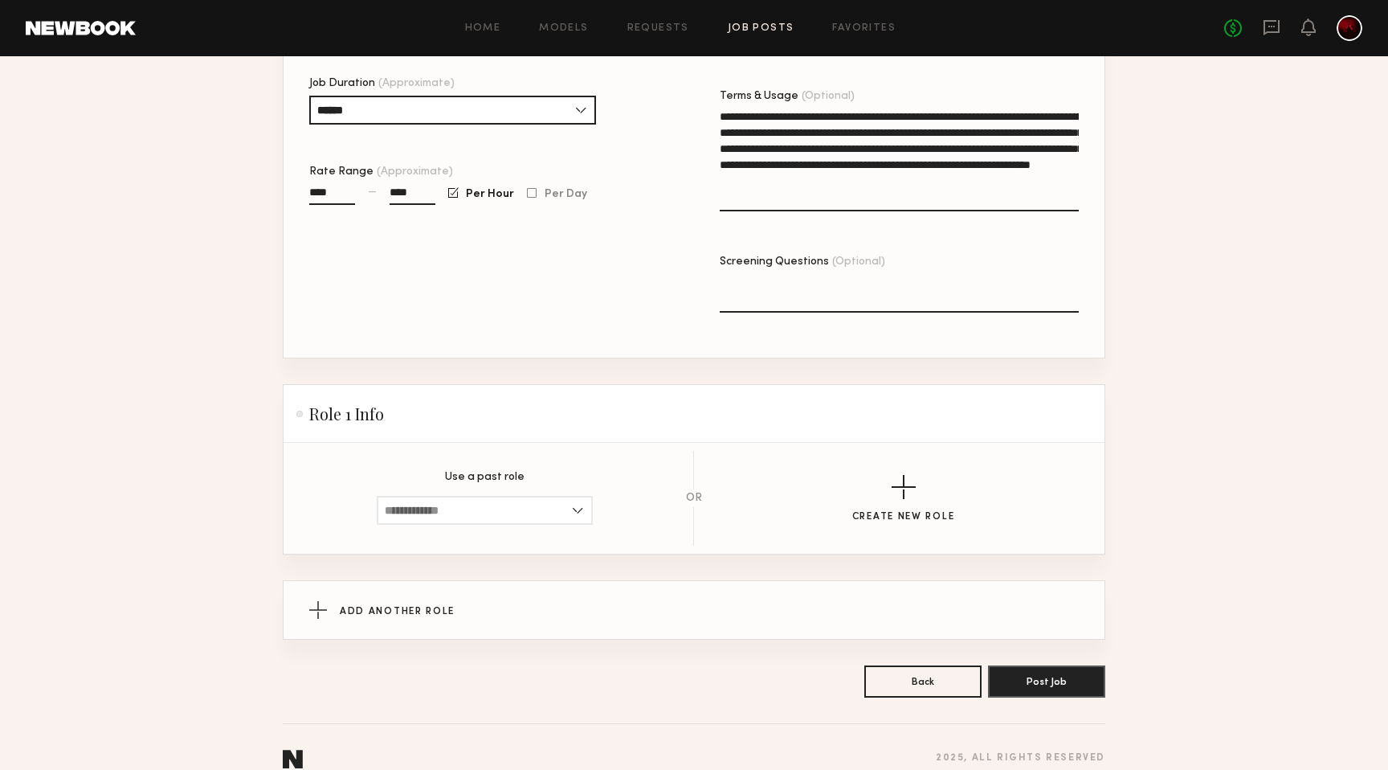
scroll to position [609, 0]
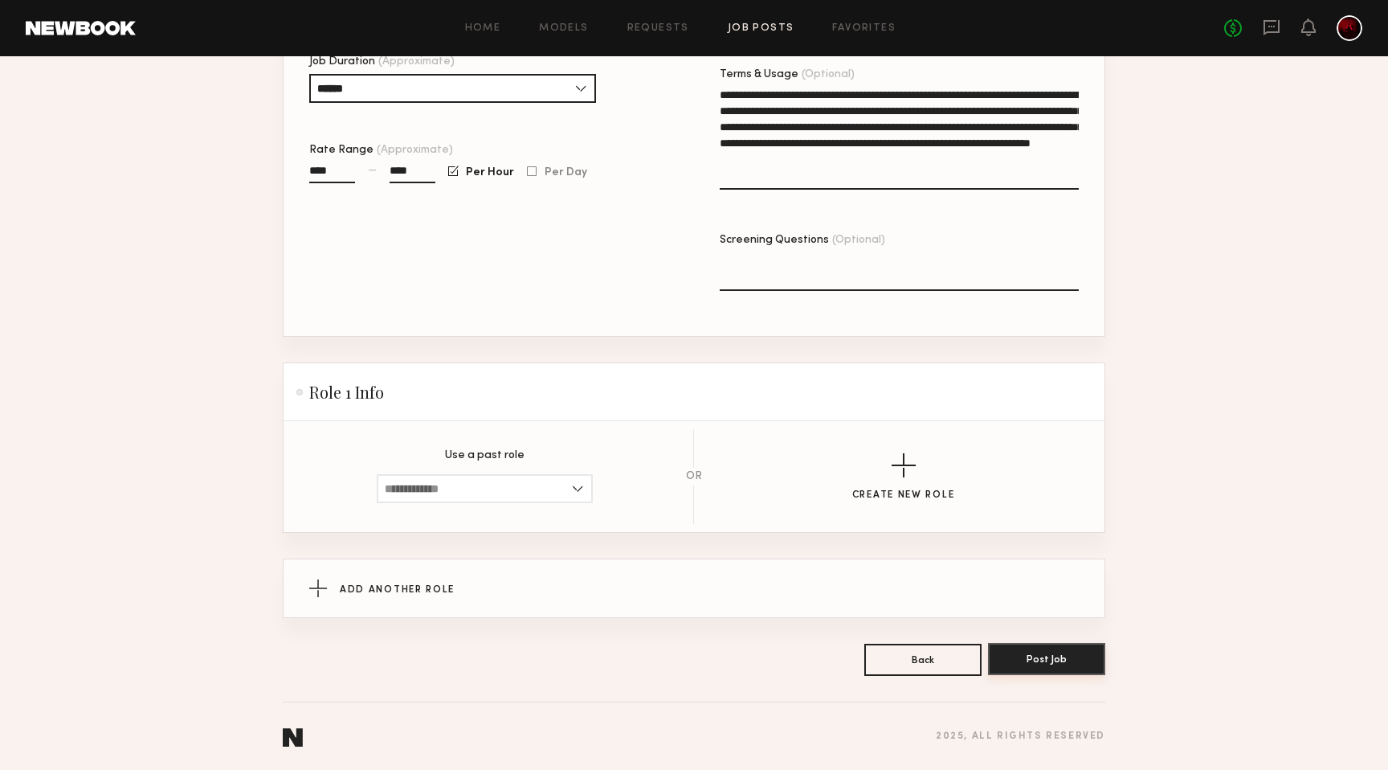
click at [1037, 659] on button "Post Job" at bounding box center [1046, 659] width 117 height 32
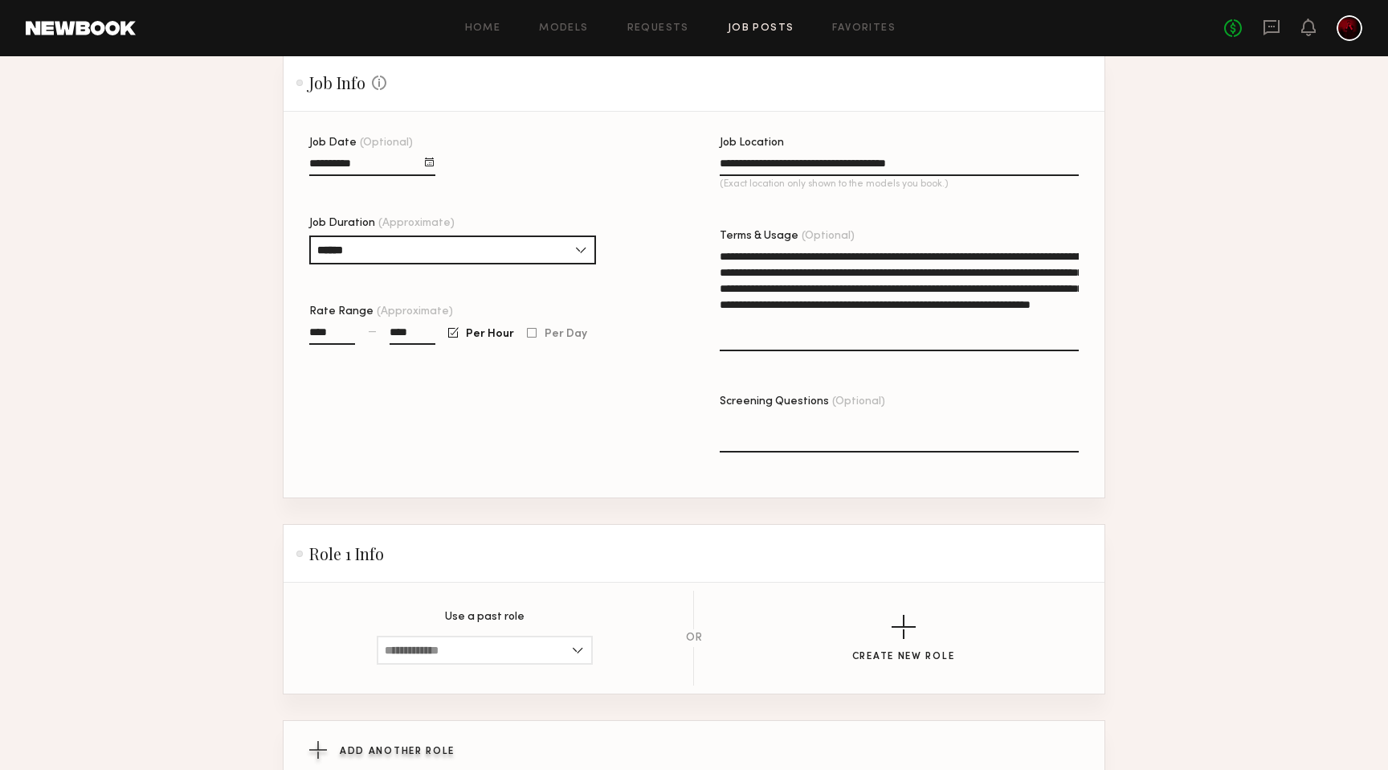
scroll to position [628, 0]
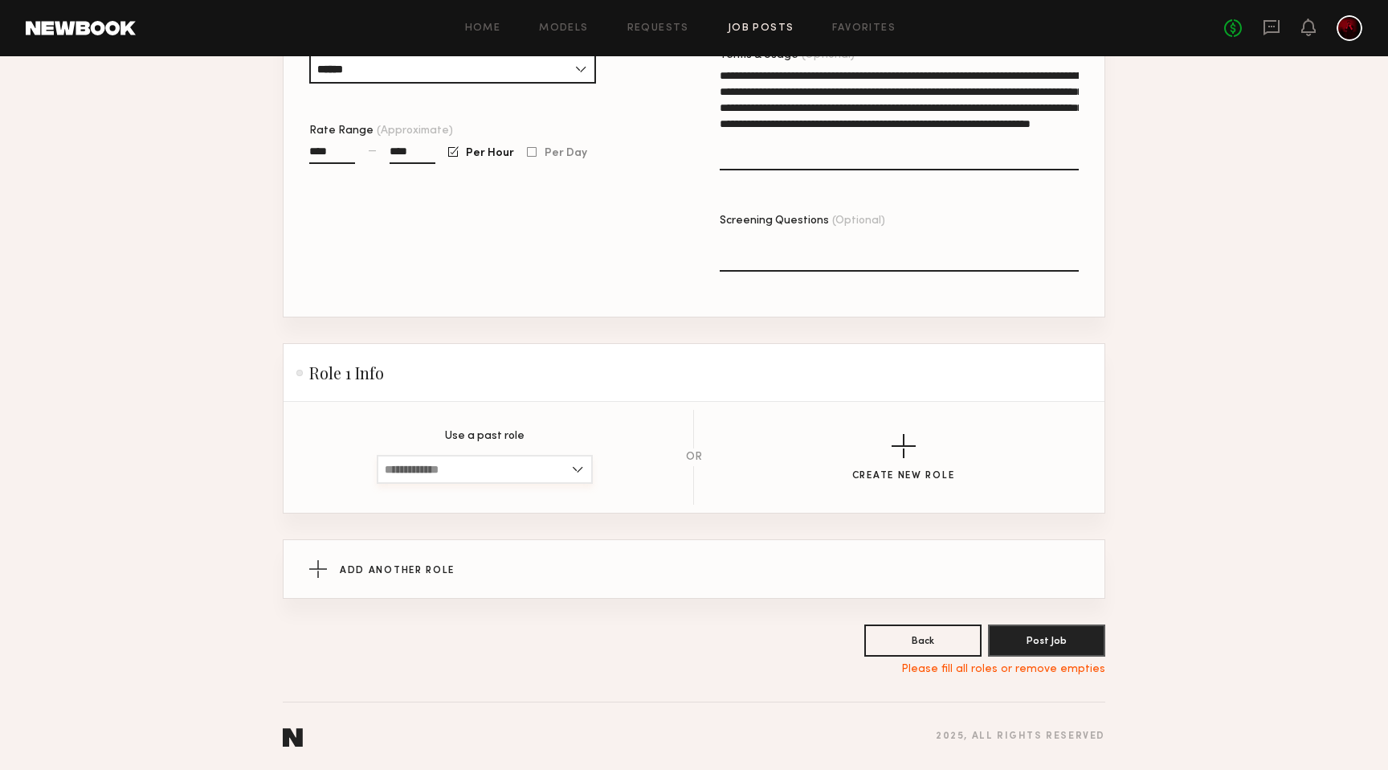
click at [550, 478] on input at bounding box center [485, 469] width 216 height 29
click at [550, 511] on div "All genders, 18–99, All ethnicities" at bounding box center [484, 522] width 213 height 26
type input "**********"
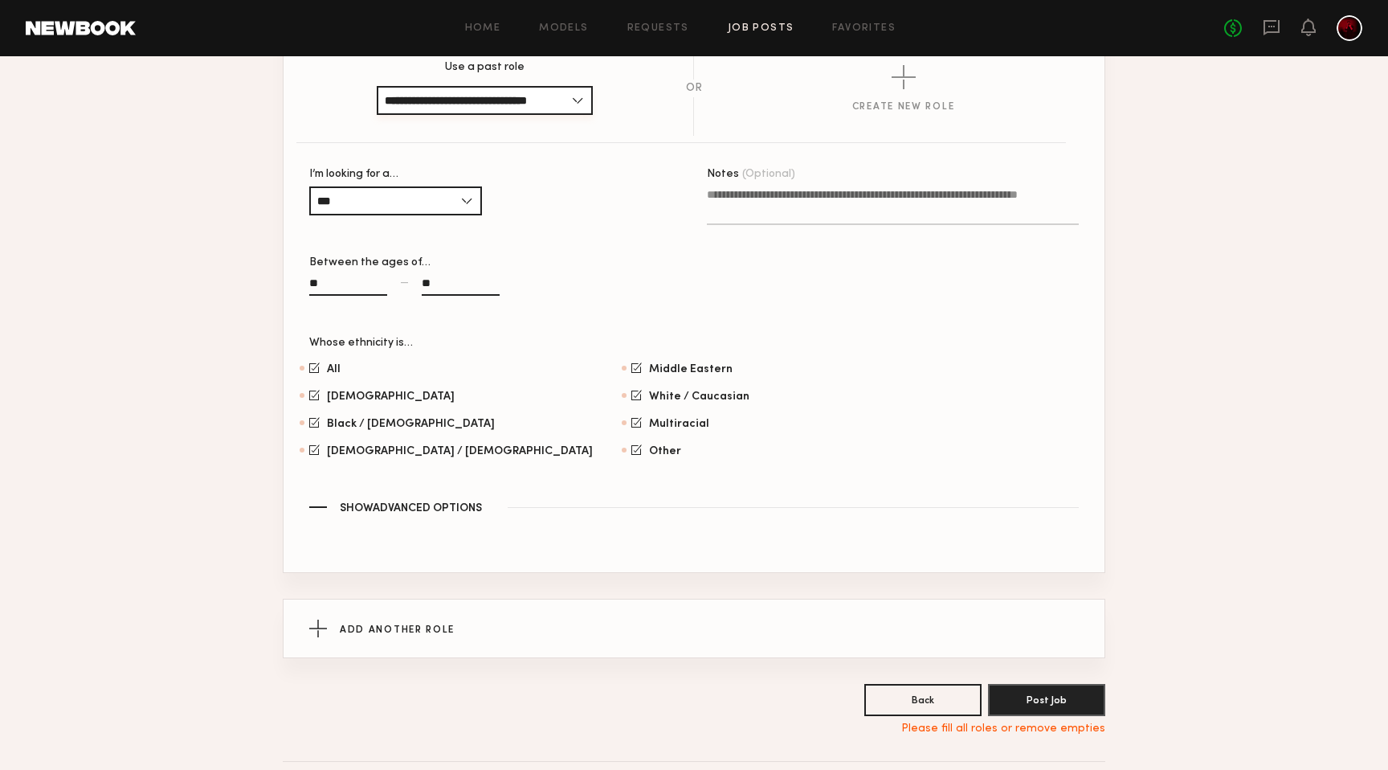
scroll to position [1059, 0]
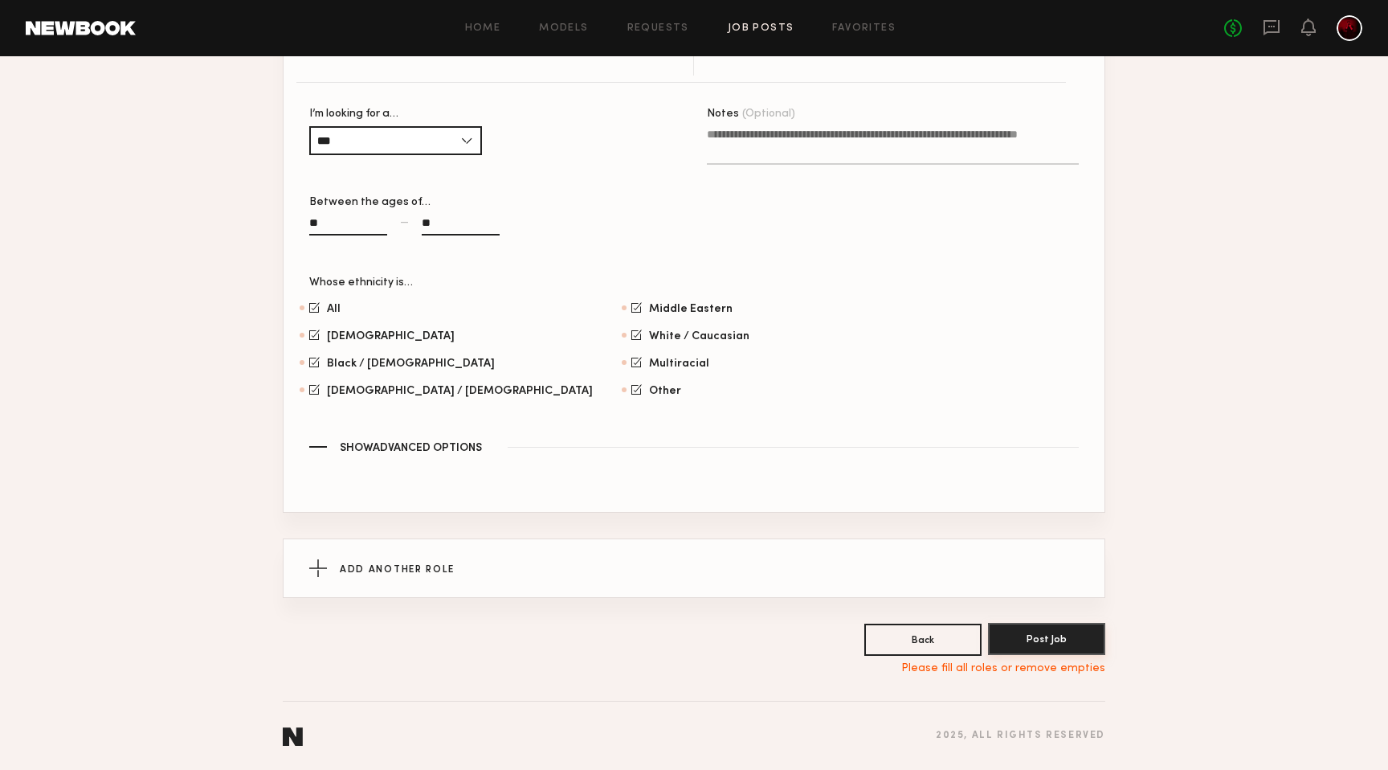
click at [1049, 637] on button "Post Job" at bounding box center [1046, 639] width 117 height 32
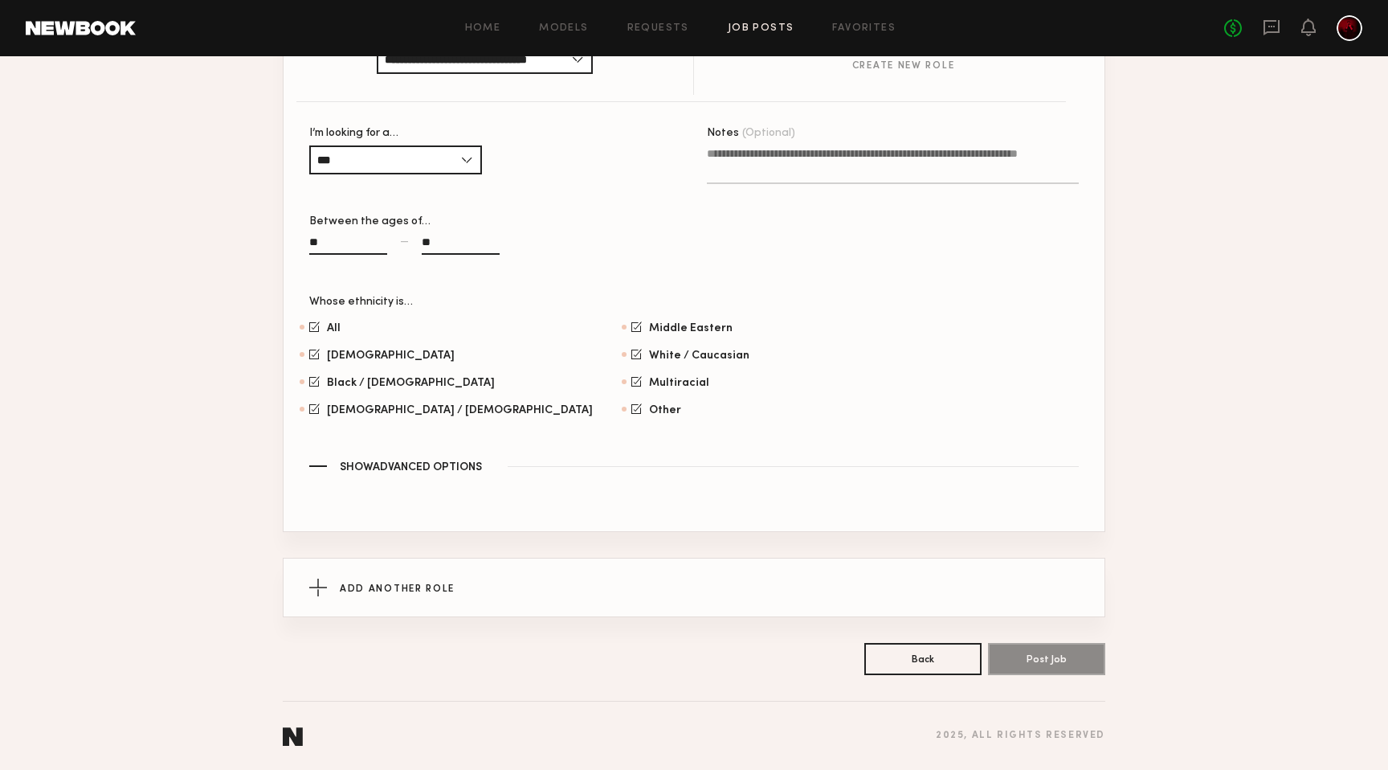
scroll to position [1040, 0]
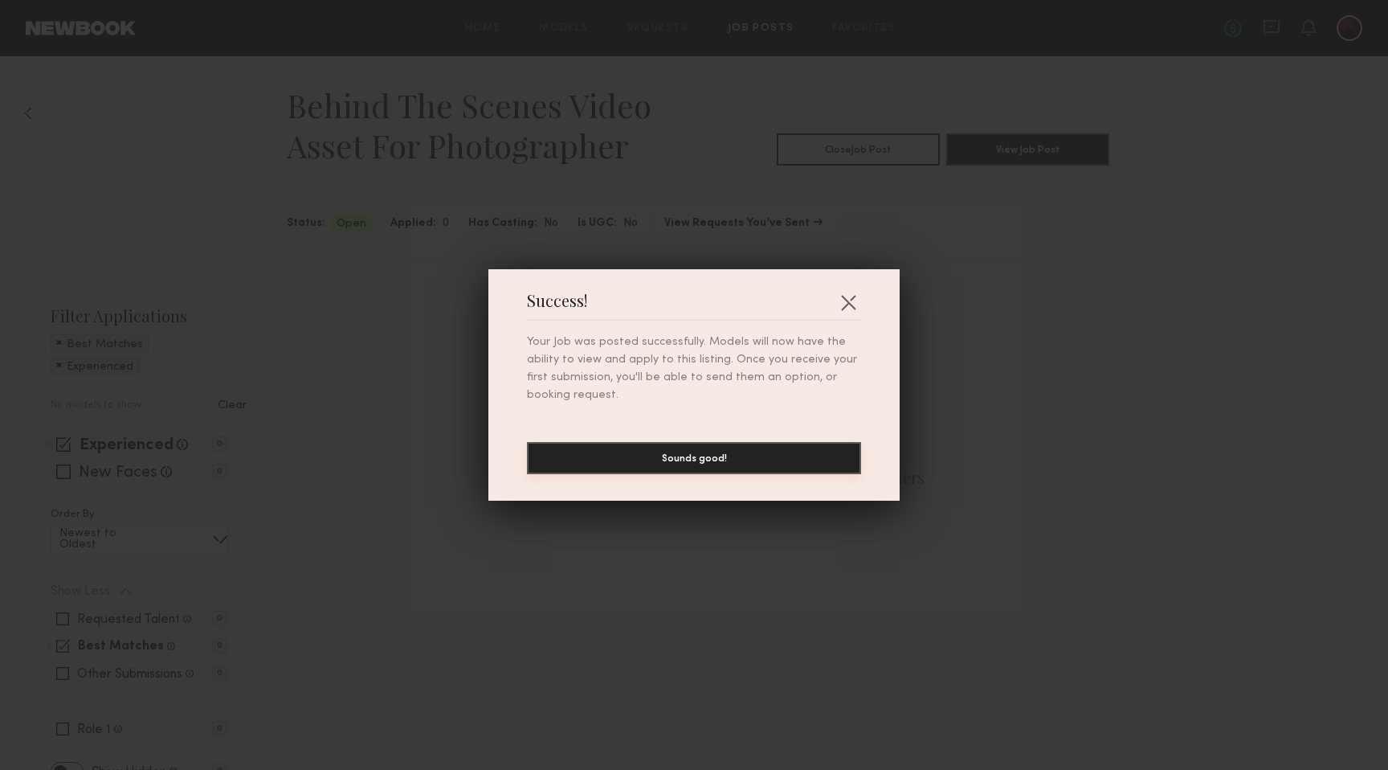
click at [741, 459] on button "Sounds good!" at bounding box center [694, 458] width 334 height 32
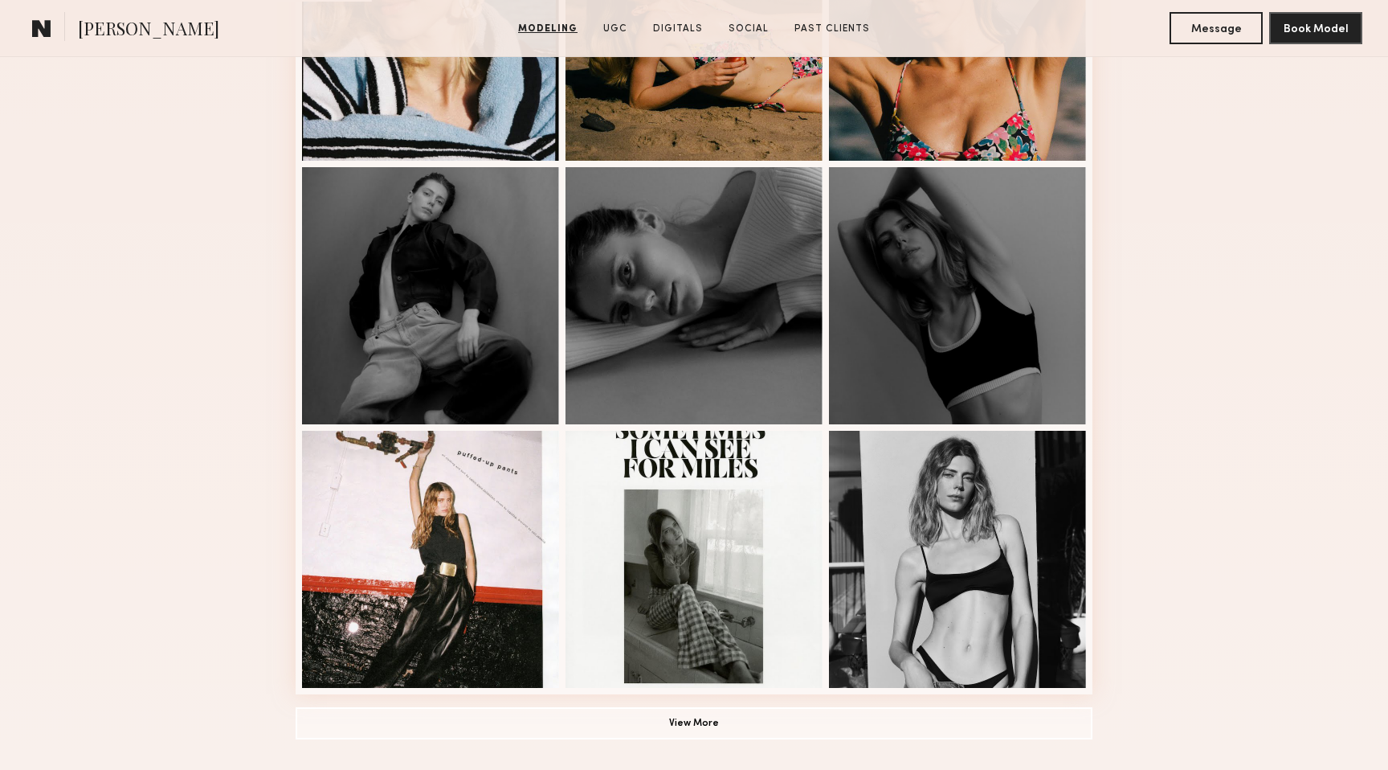
scroll to position [938, 0]
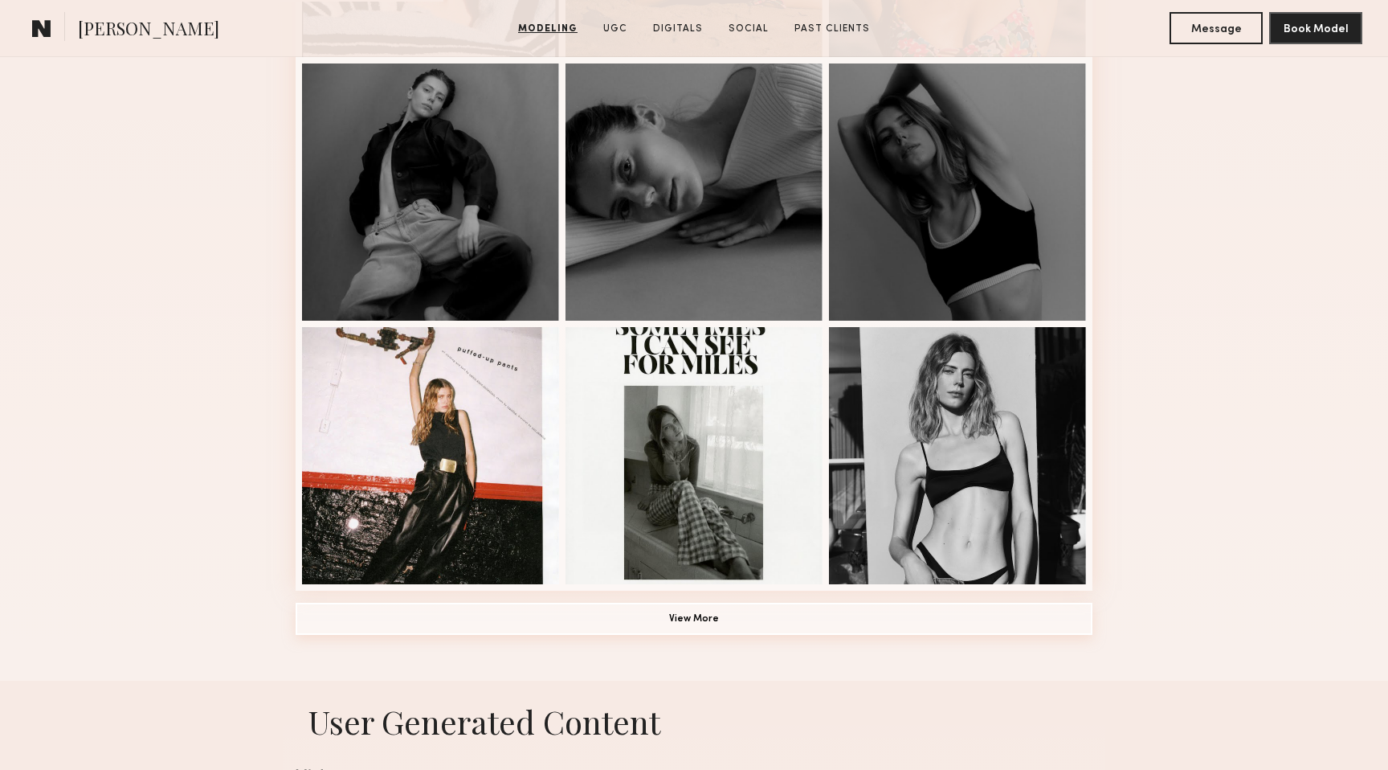
click at [703, 607] on button "View More" at bounding box center [694, 619] width 797 height 32
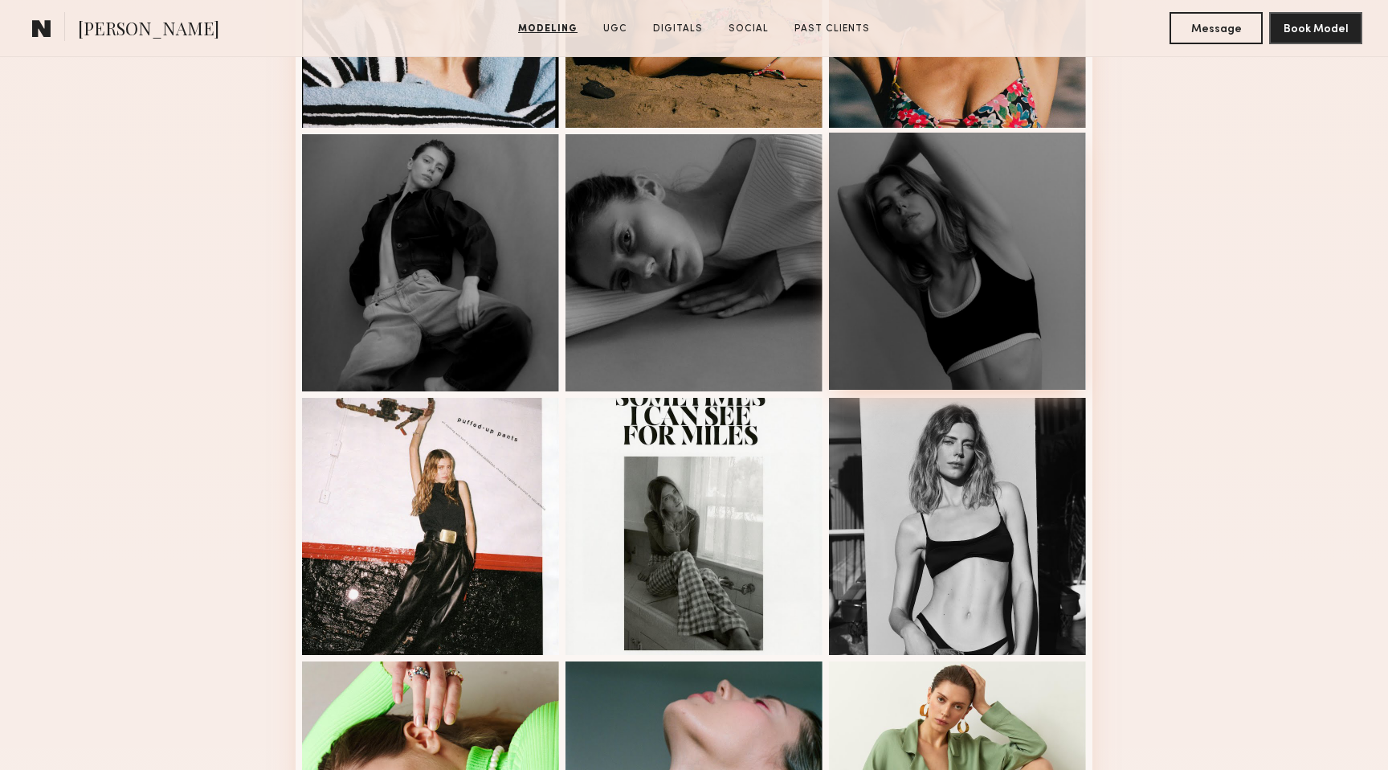
scroll to position [870, 0]
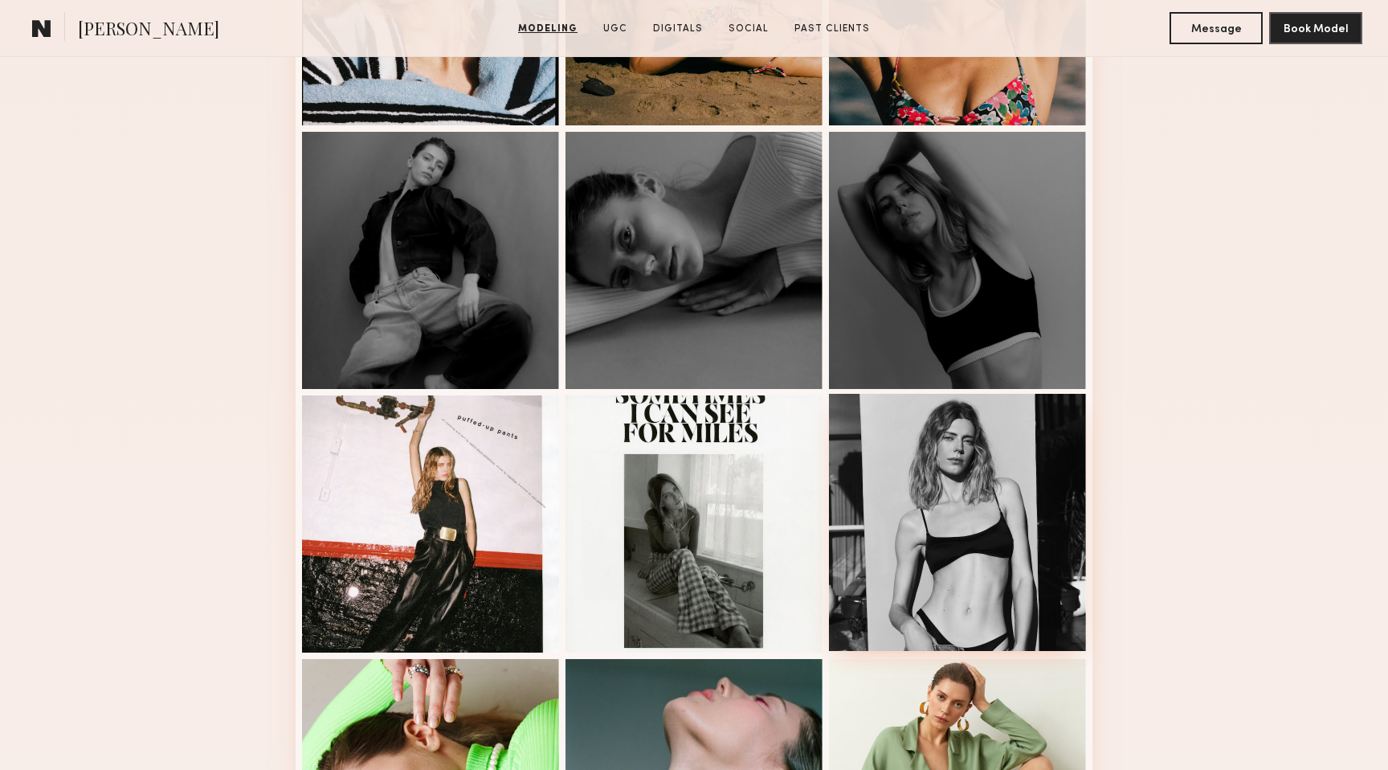
click at [971, 597] on div at bounding box center [957, 522] width 257 height 257
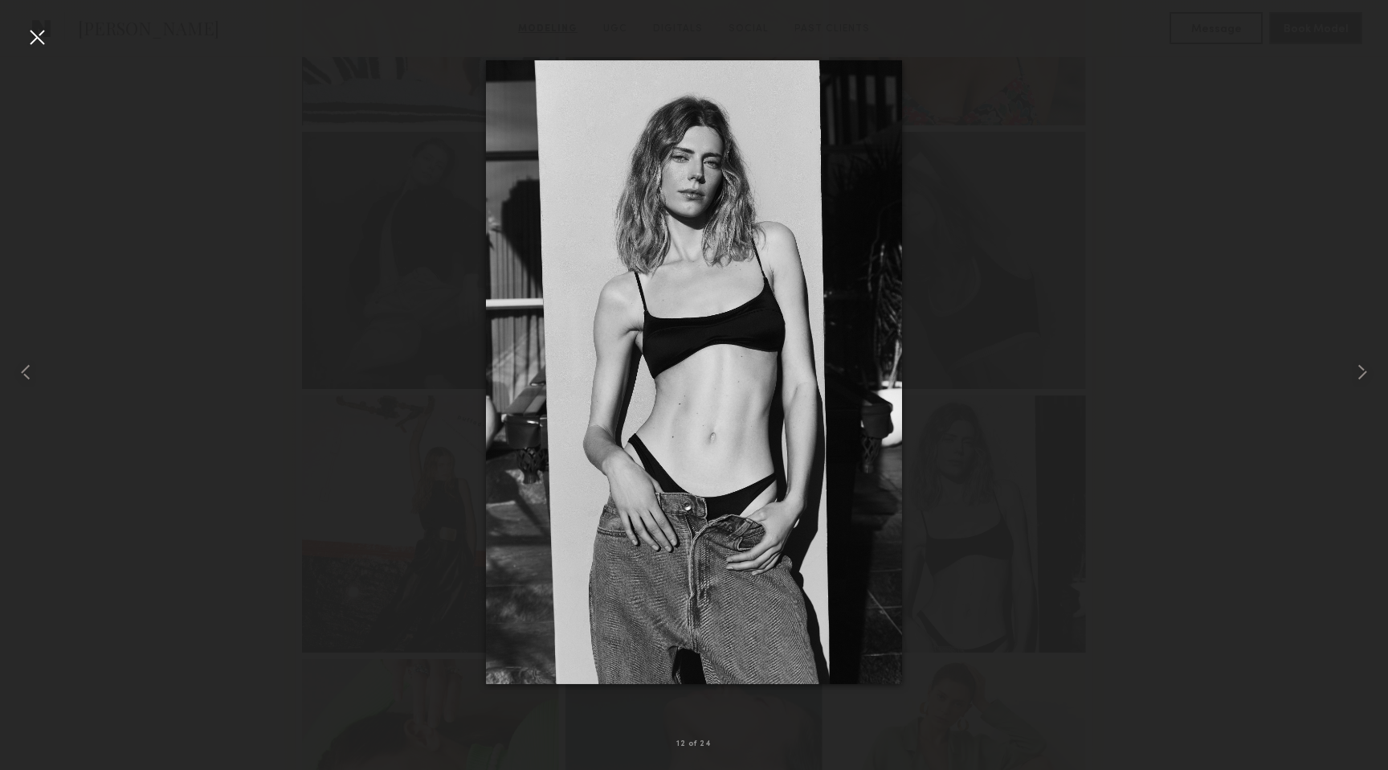
click at [39, 43] on div at bounding box center [37, 37] width 26 height 26
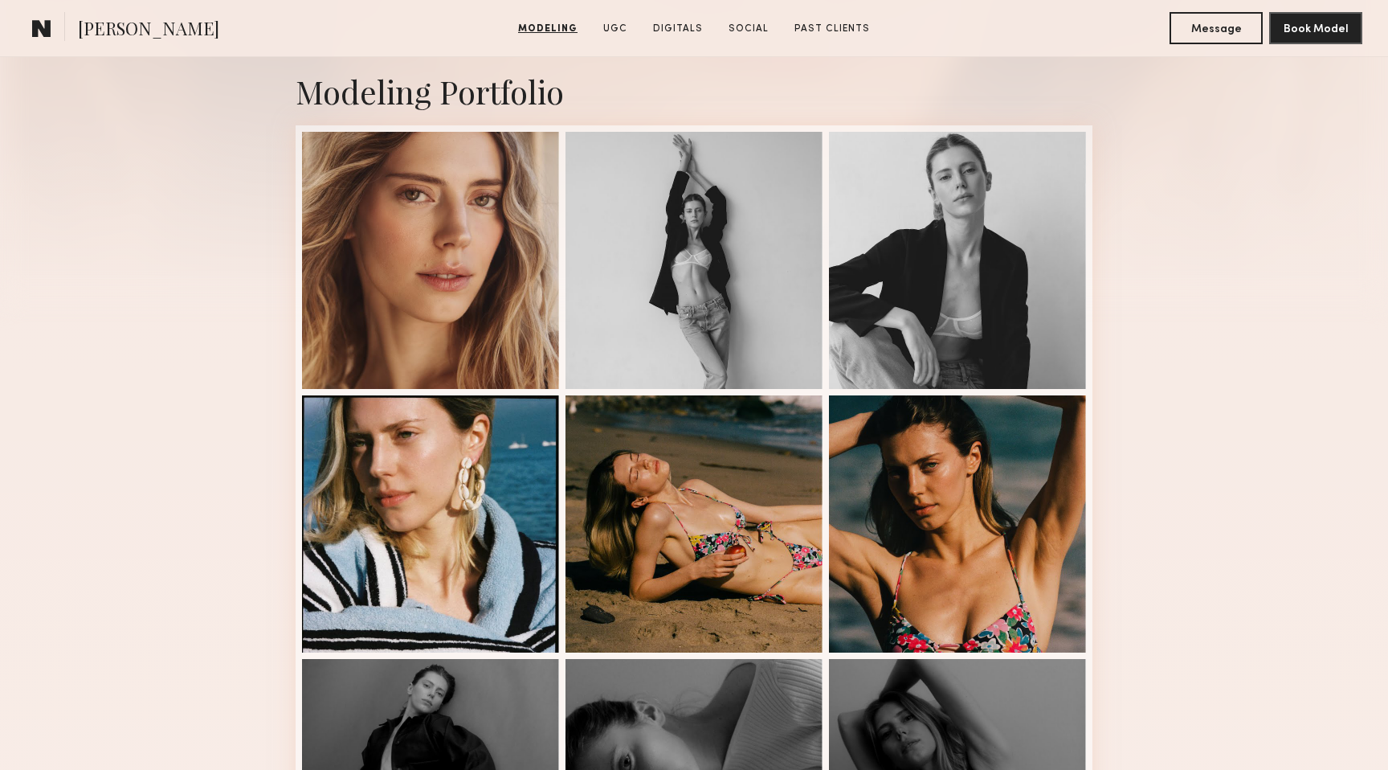
scroll to position [0, 0]
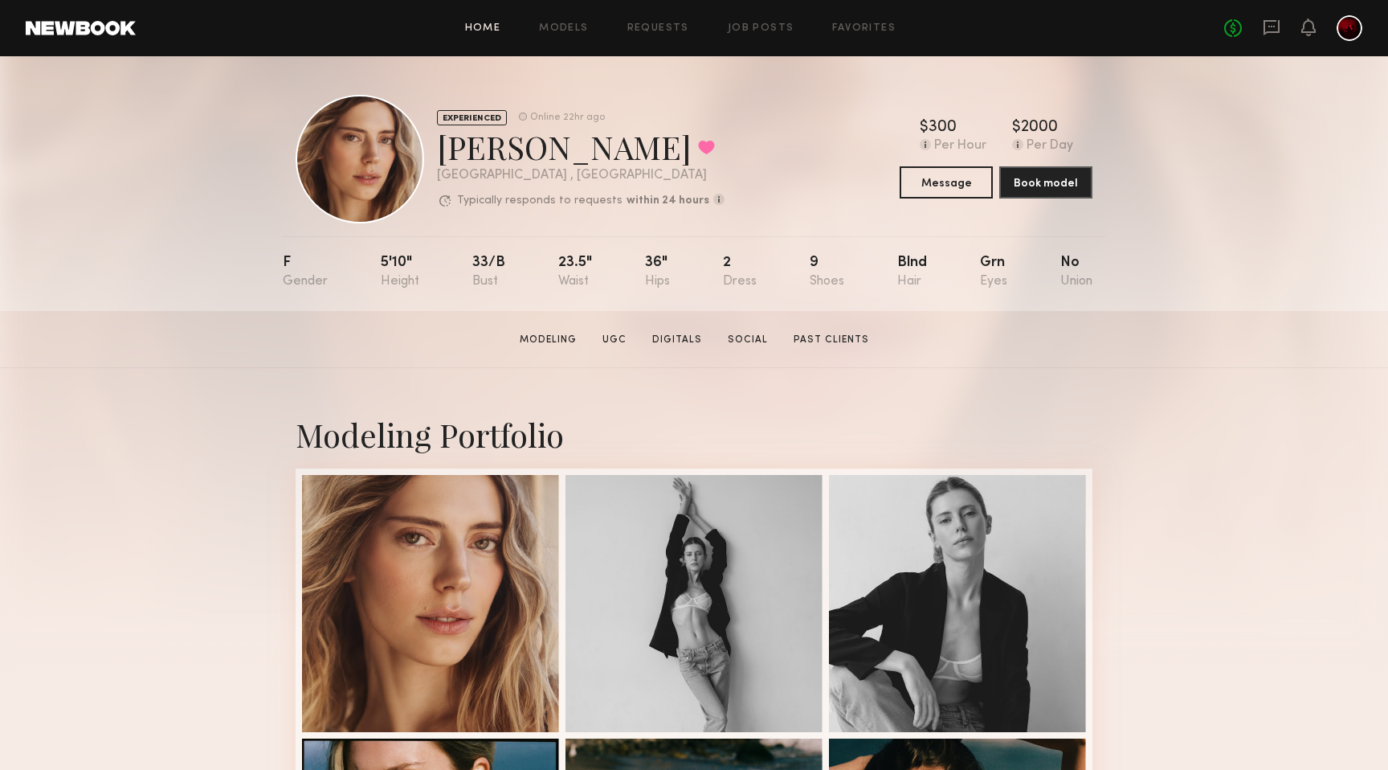
click at [479, 29] on link "Home" at bounding box center [483, 28] width 36 height 10
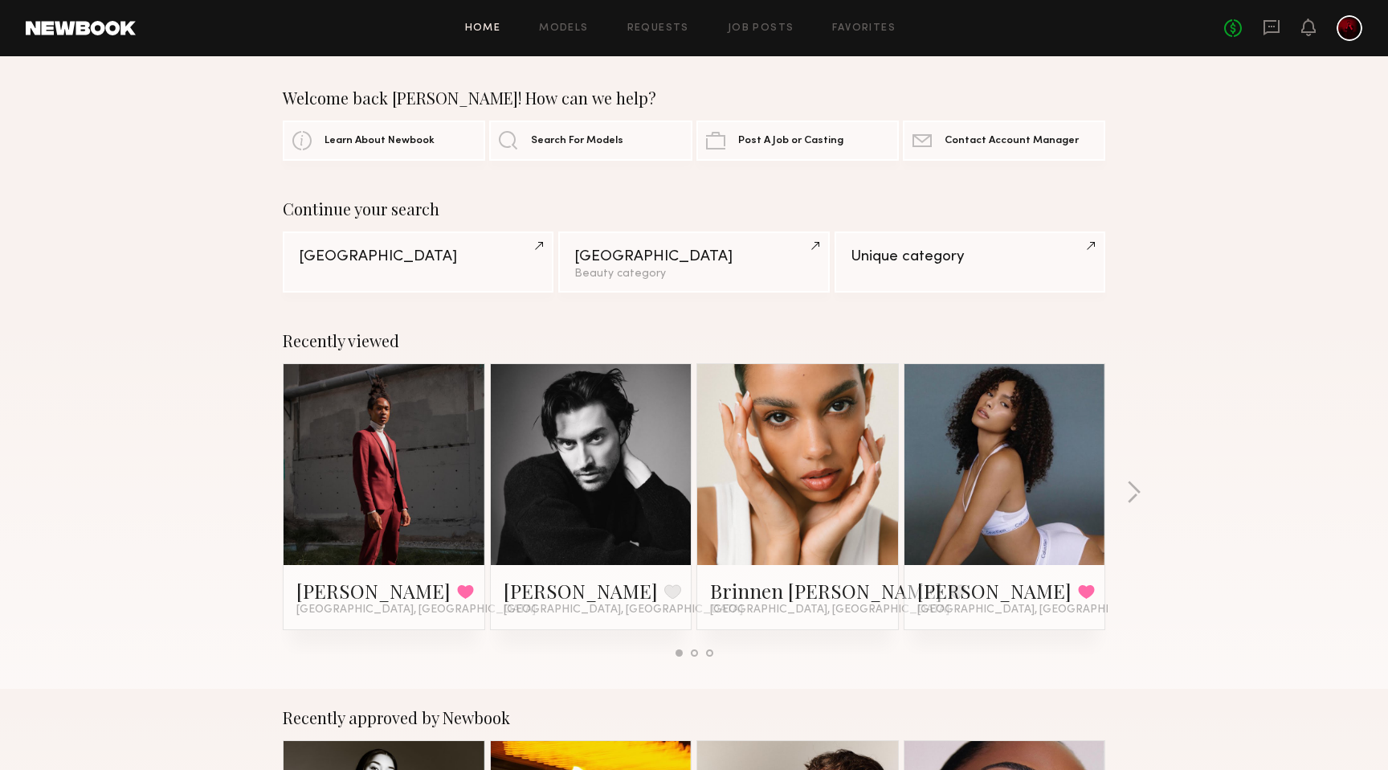
click at [984, 435] on link at bounding box center [1005, 464] width 98 height 201
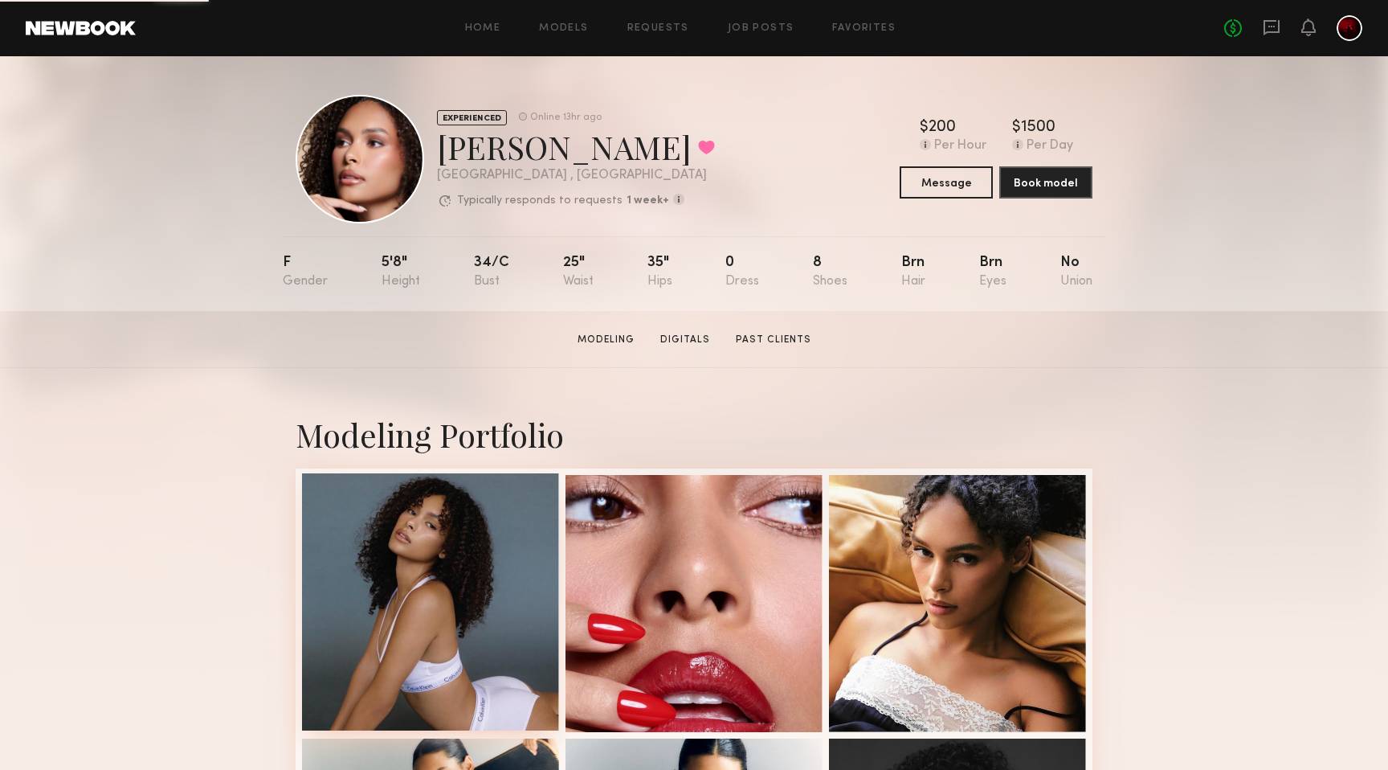
click at [431, 578] on div at bounding box center [430, 601] width 257 height 257
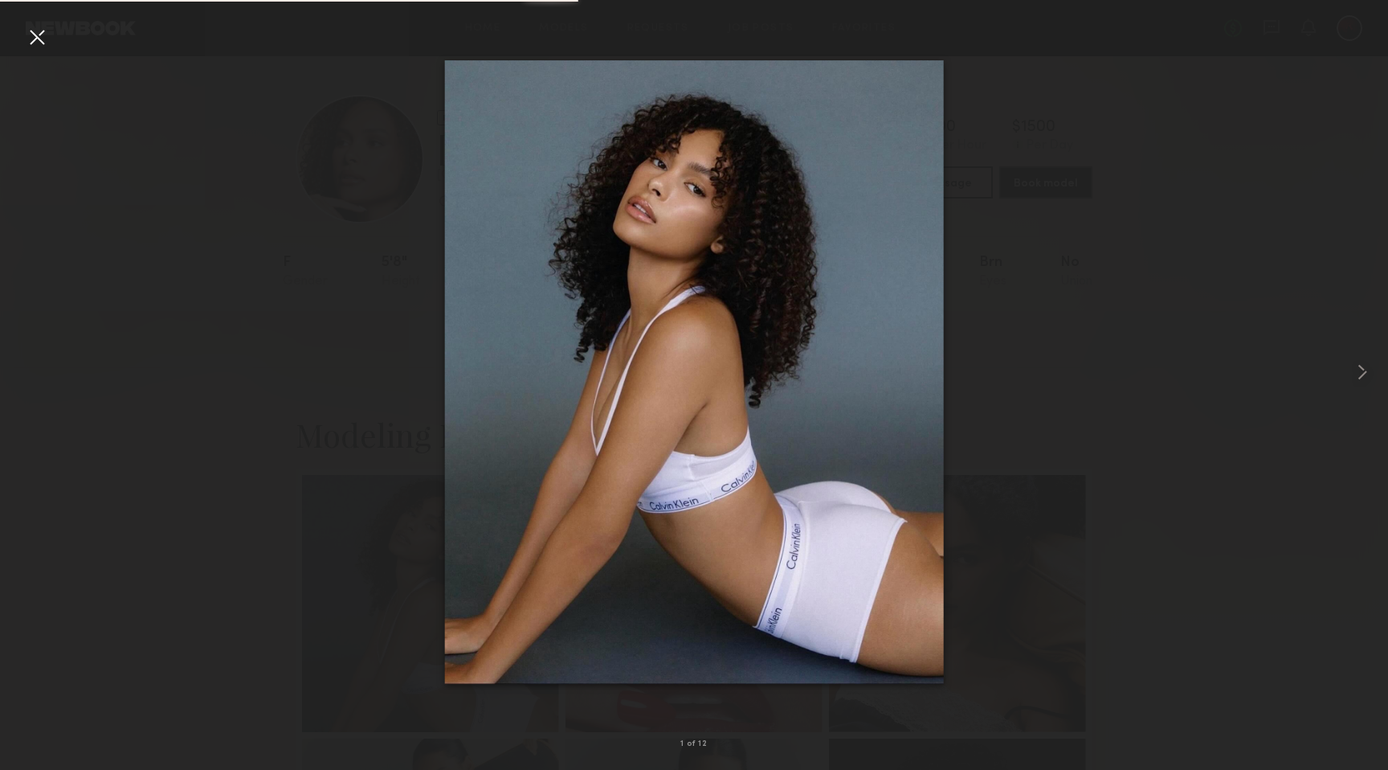
click at [42, 42] on div at bounding box center [37, 37] width 26 height 26
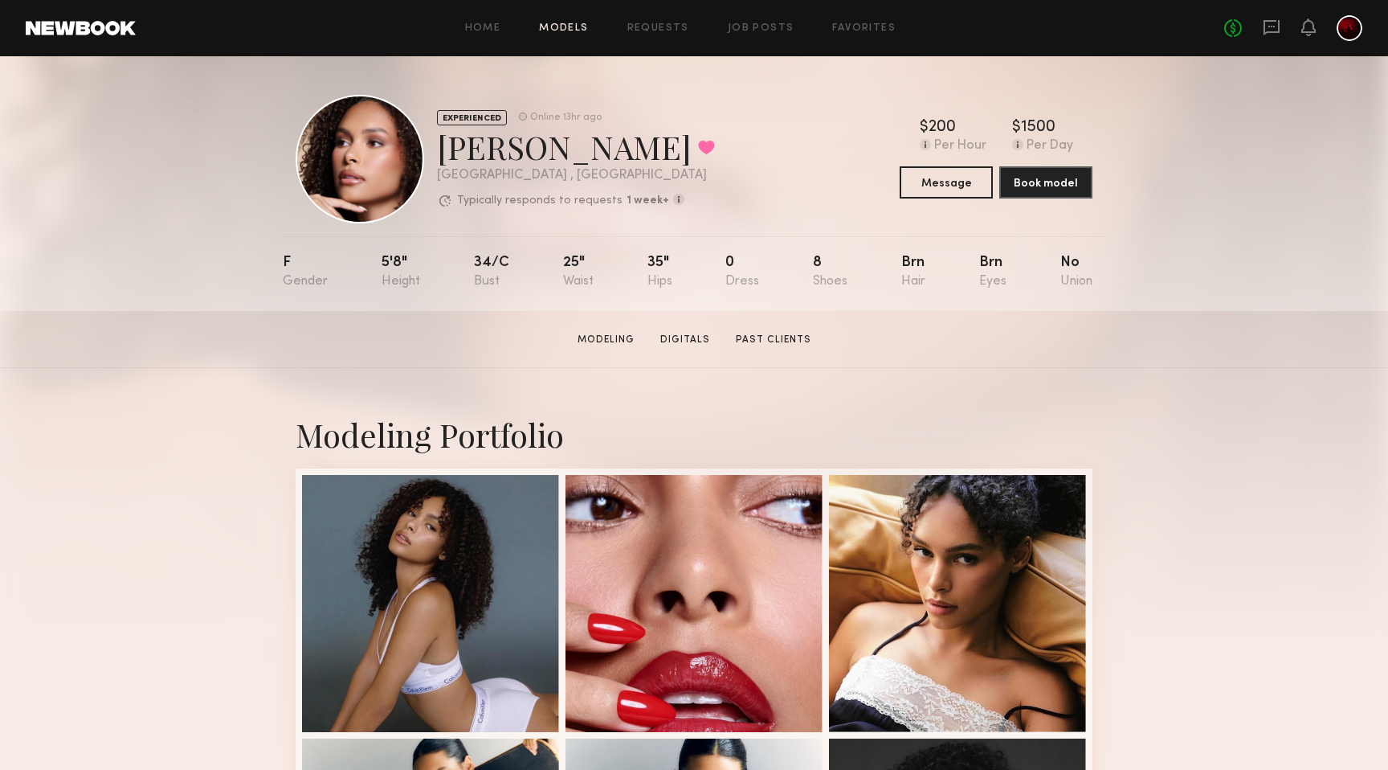
click at [570, 31] on link "Models" at bounding box center [563, 28] width 49 height 10
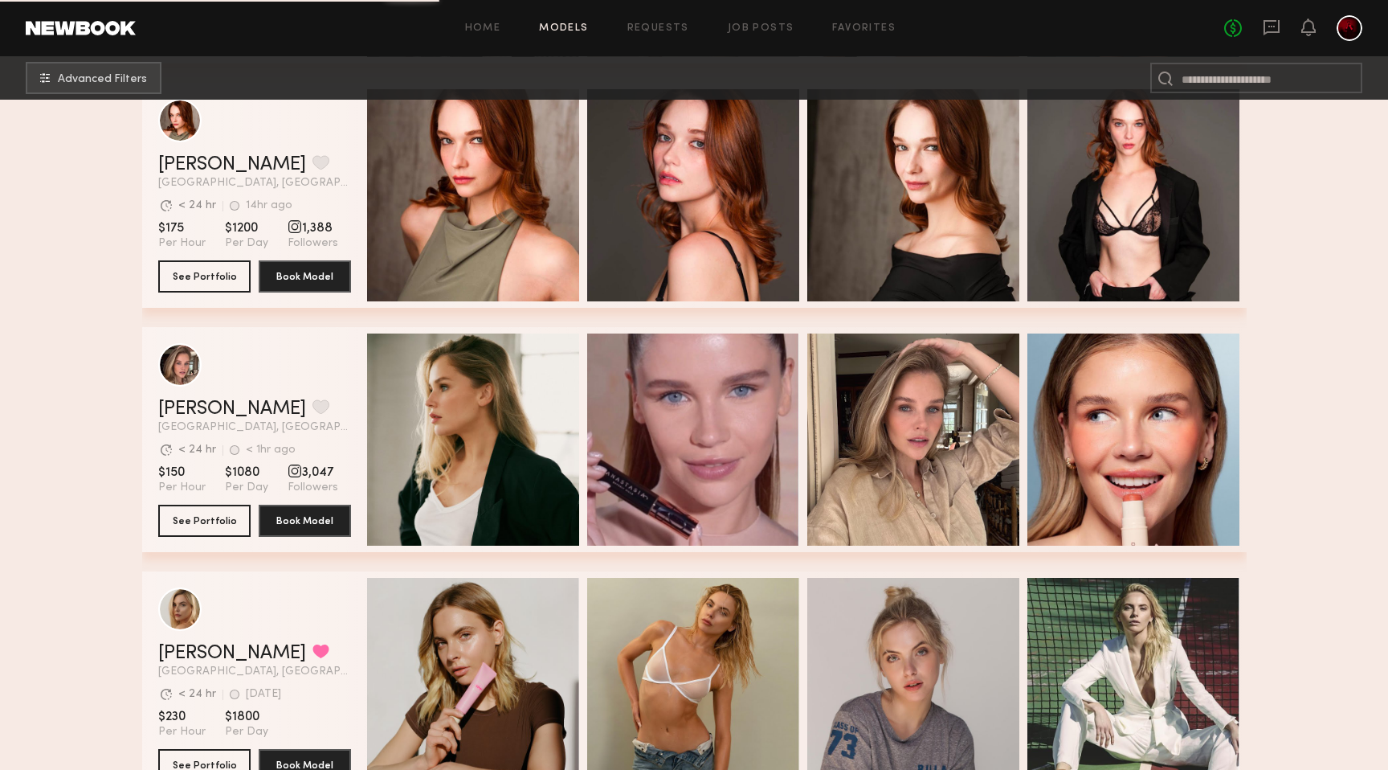
scroll to position [2563, 0]
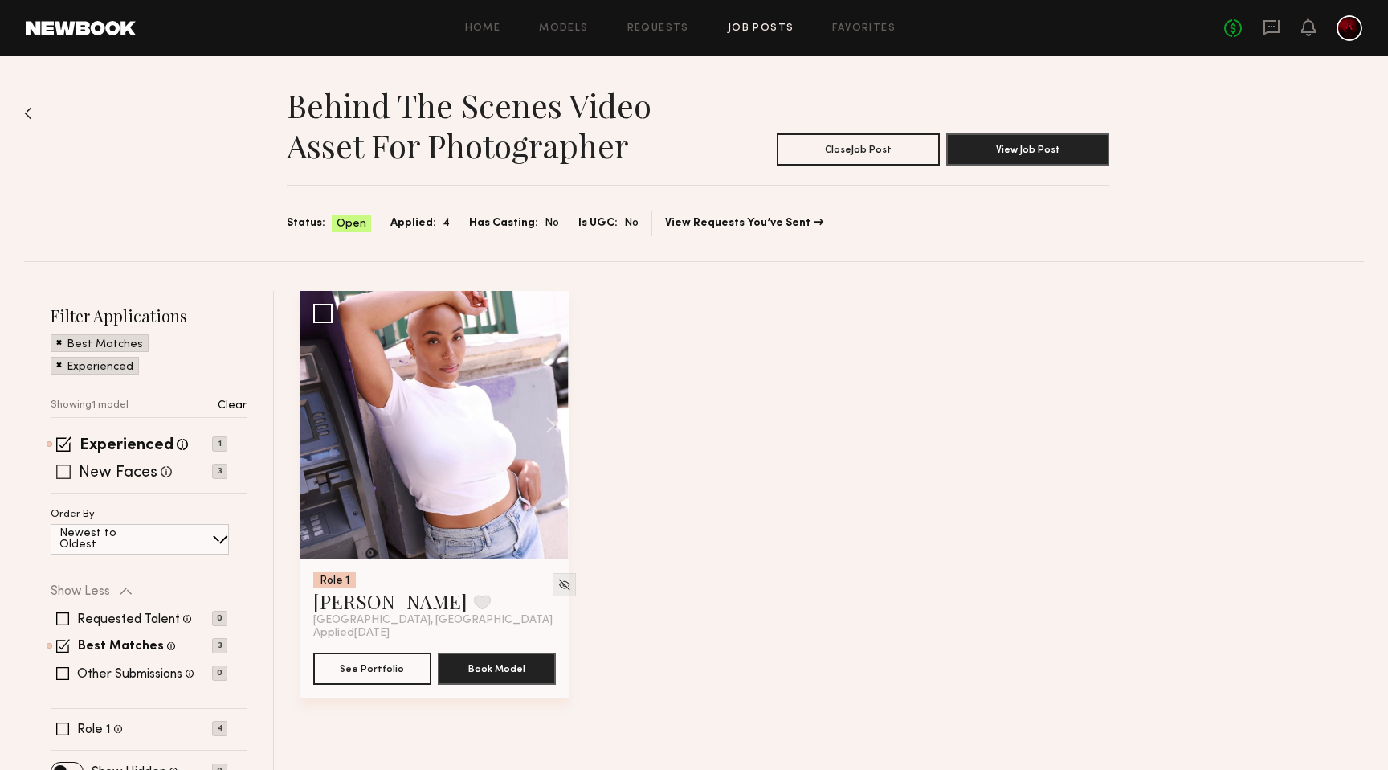
click at [66, 467] on span at bounding box center [63, 471] width 14 height 14
click at [60, 440] on span at bounding box center [63, 443] width 15 height 15
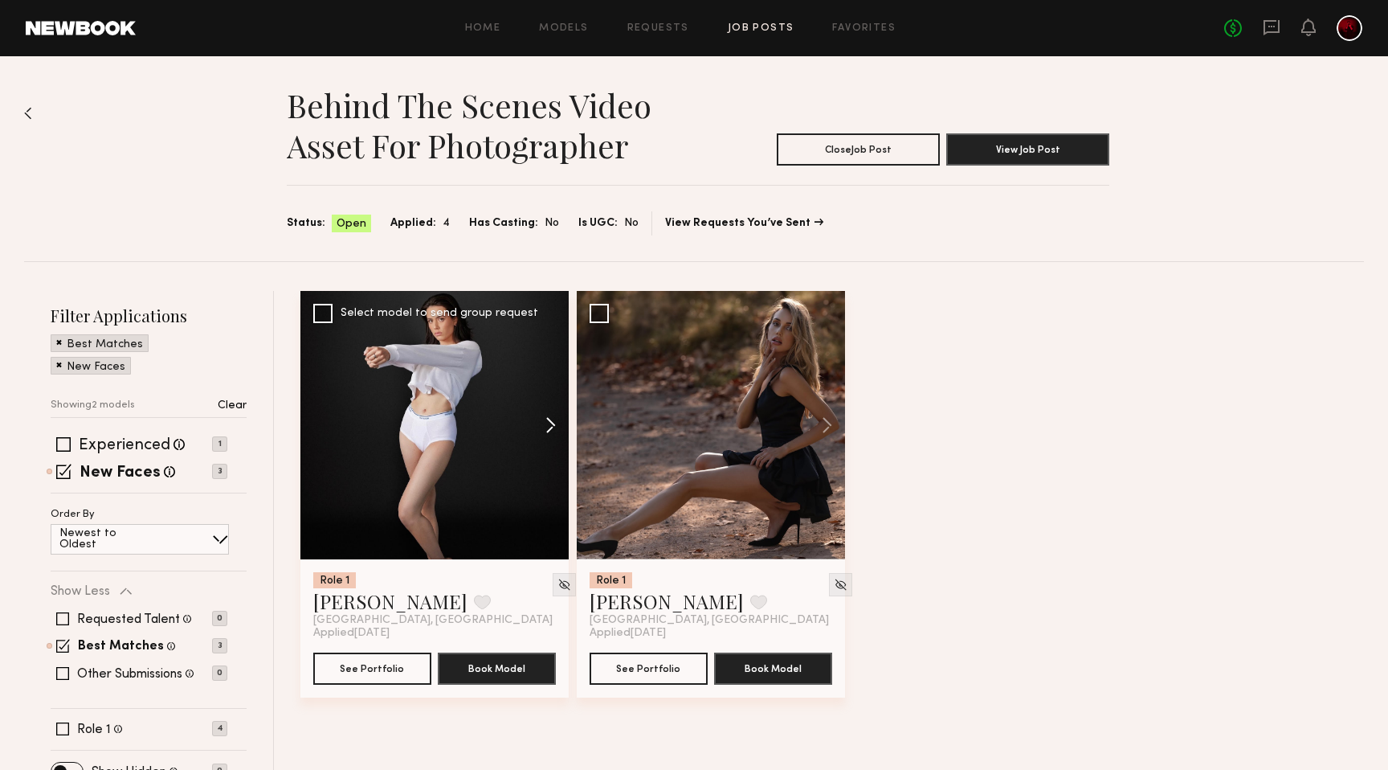
click at [554, 423] on button at bounding box center [542, 425] width 51 height 268
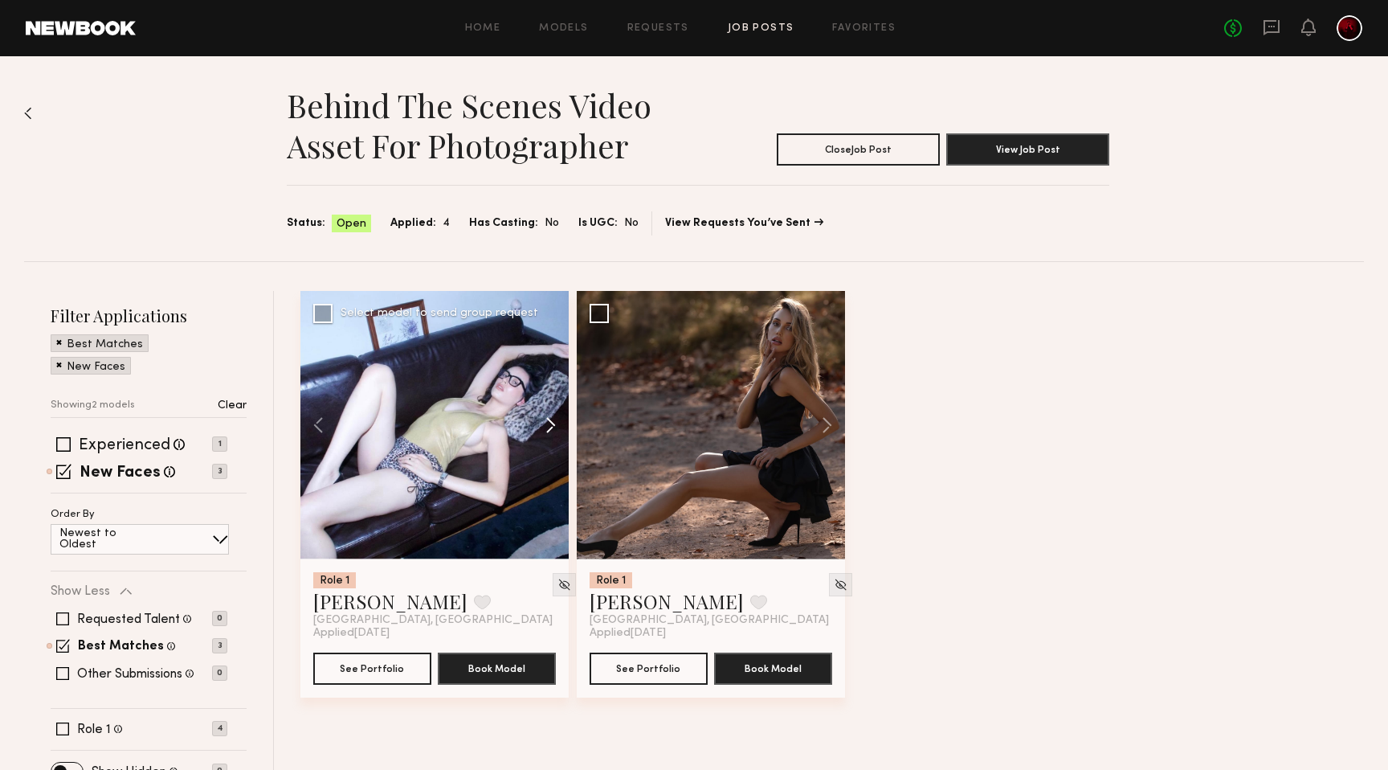
click at [554, 423] on button at bounding box center [542, 425] width 51 height 268
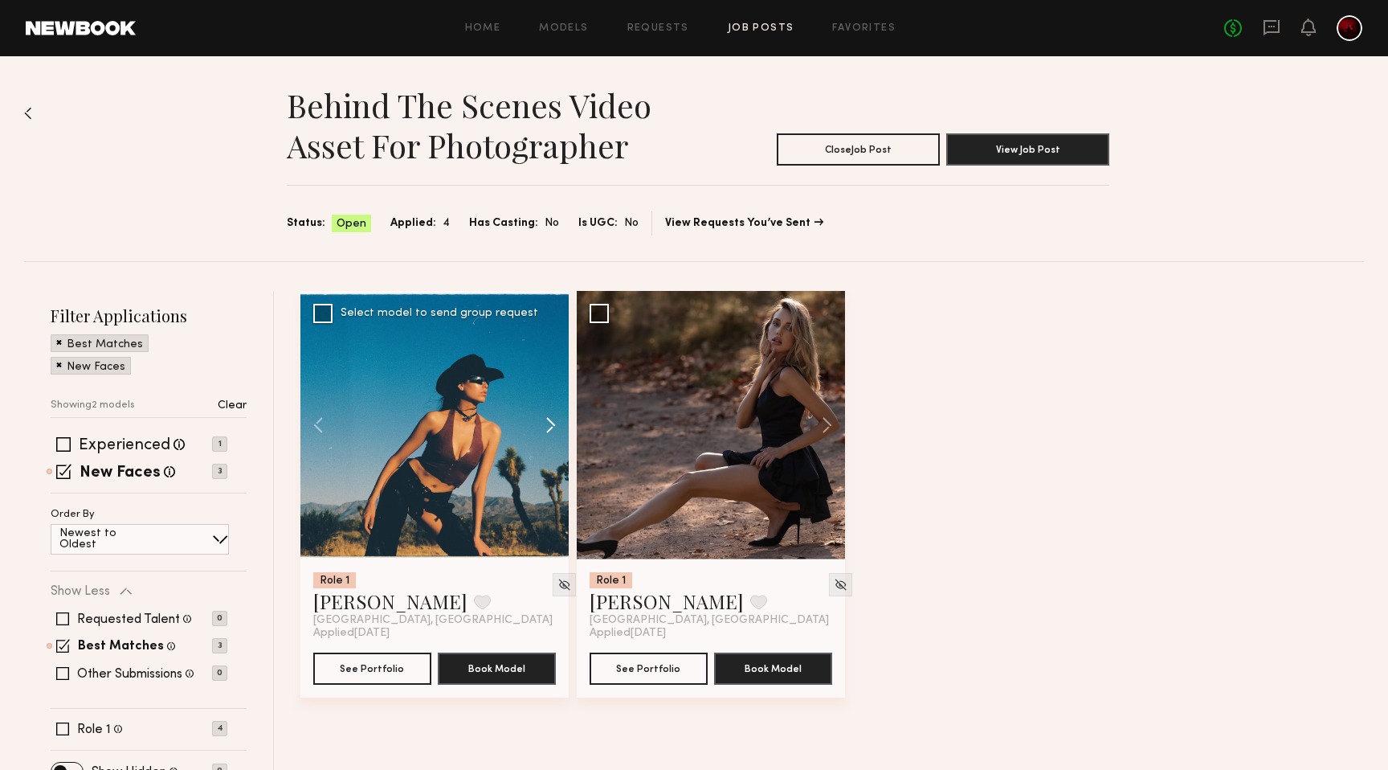
click at [554, 423] on button at bounding box center [542, 425] width 51 height 268
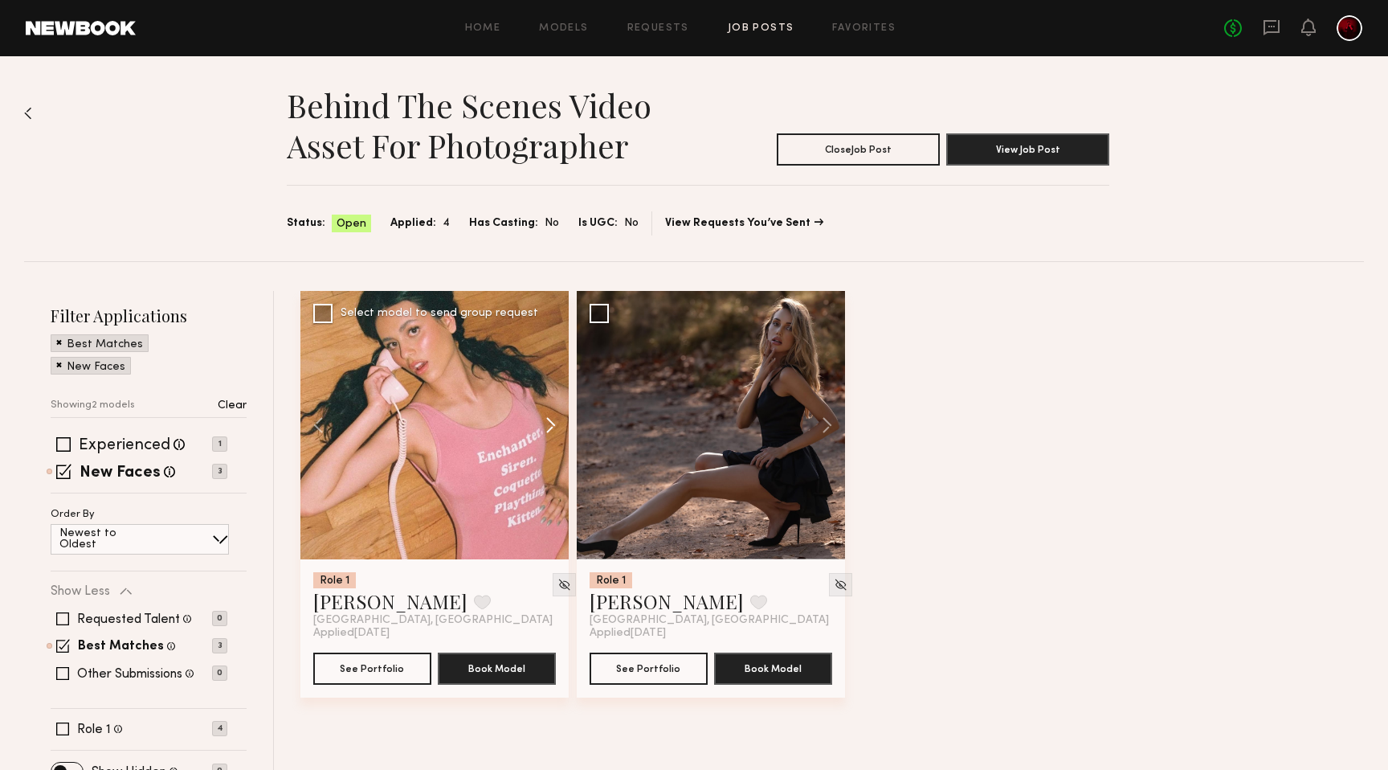
click at [554, 423] on button at bounding box center [542, 425] width 51 height 268
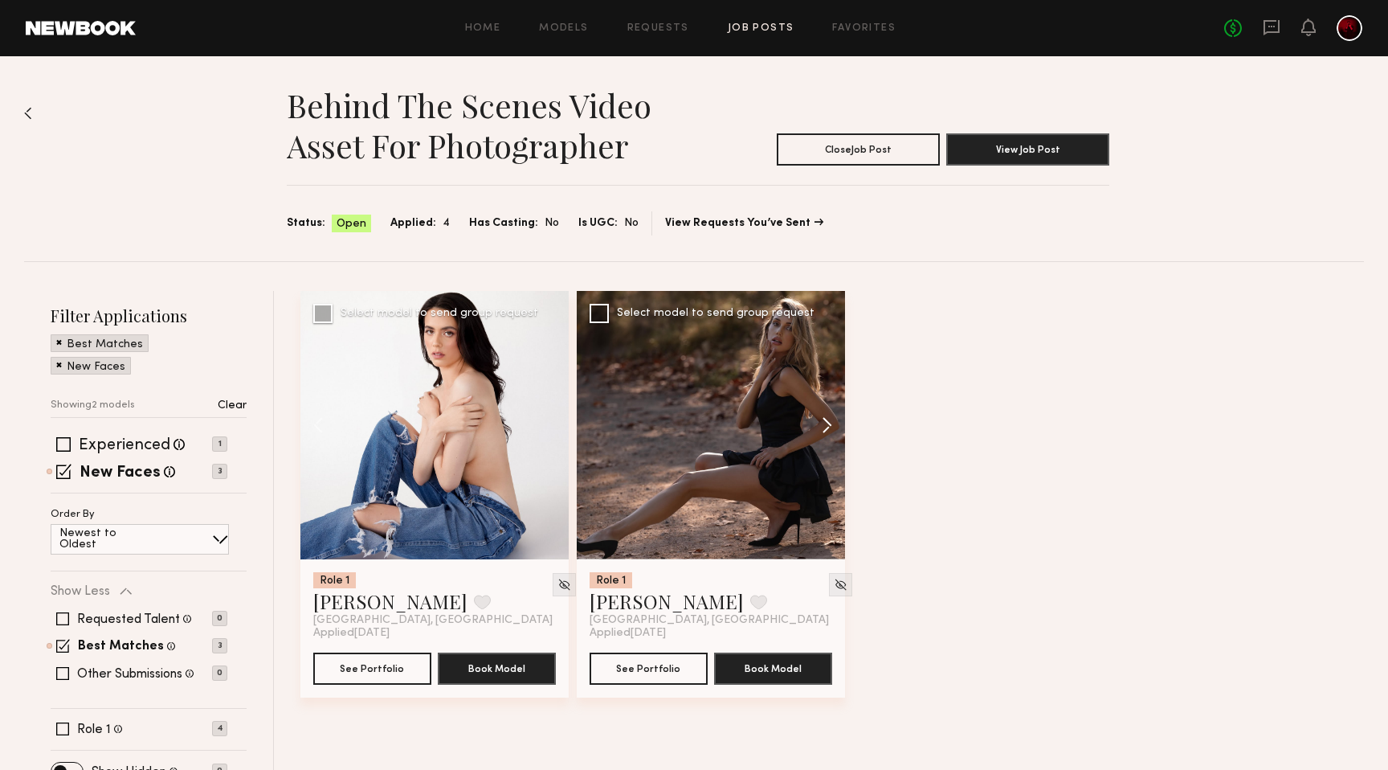
click at [828, 423] on button at bounding box center [819, 425] width 51 height 268
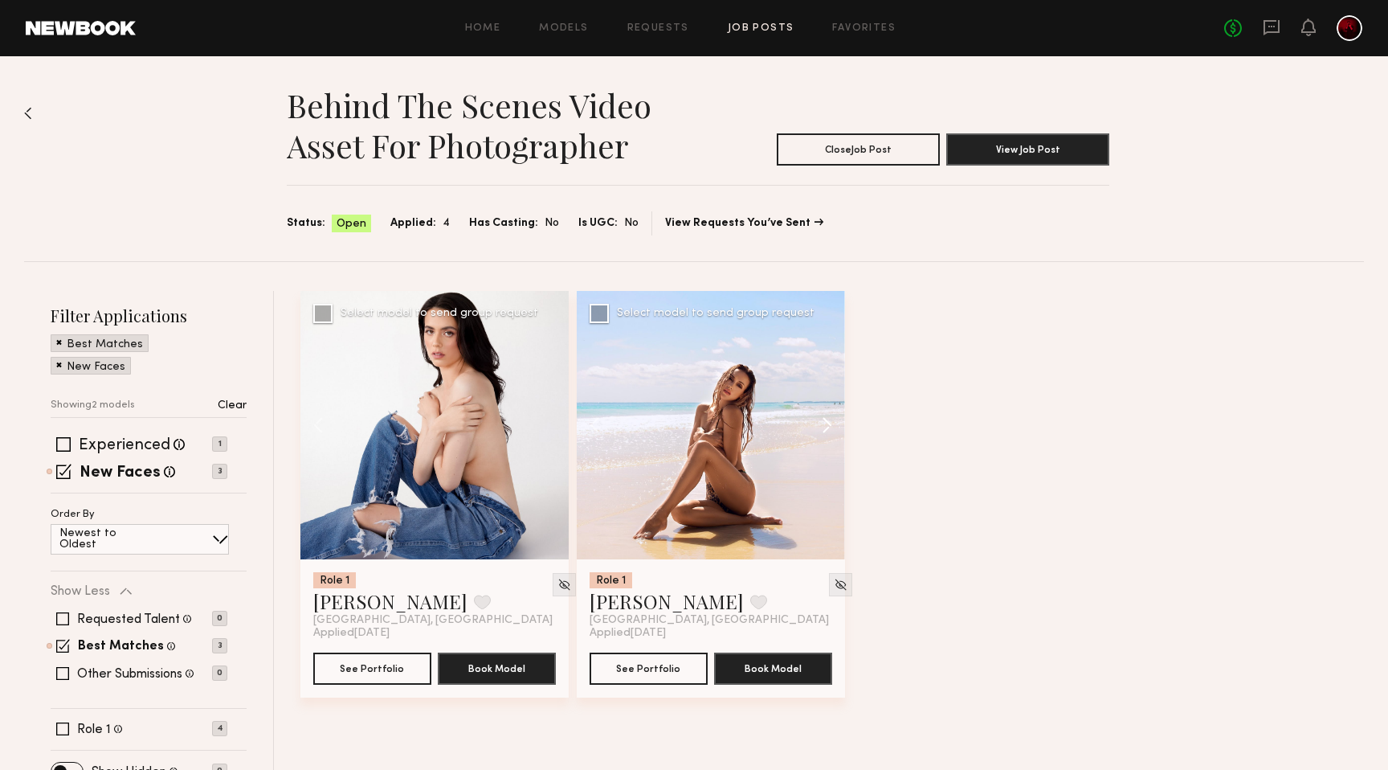
click at [828, 423] on button at bounding box center [819, 425] width 51 height 268
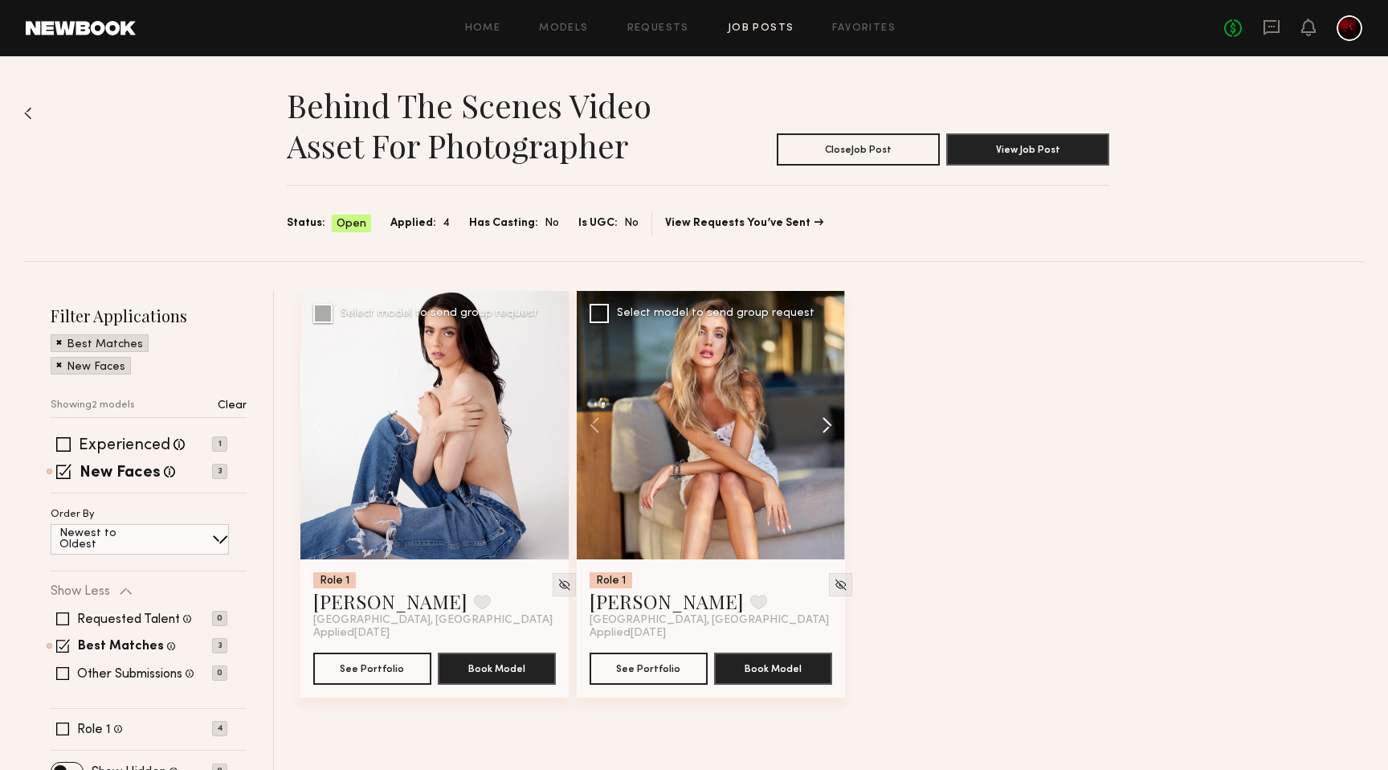
click at [828, 423] on button at bounding box center [819, 425] width 51 height 268
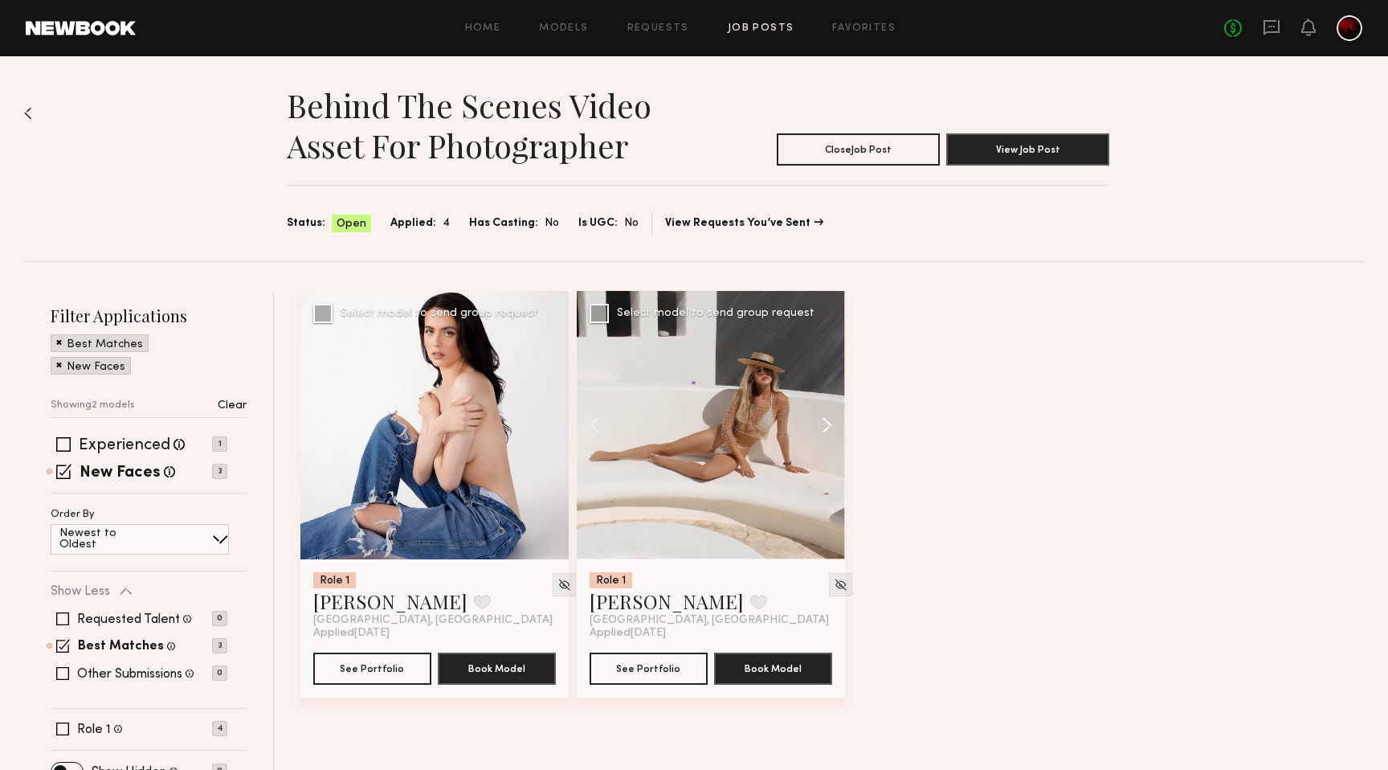
click at [828, 423] on button at bounding box center [819, 425] width 51 height 268
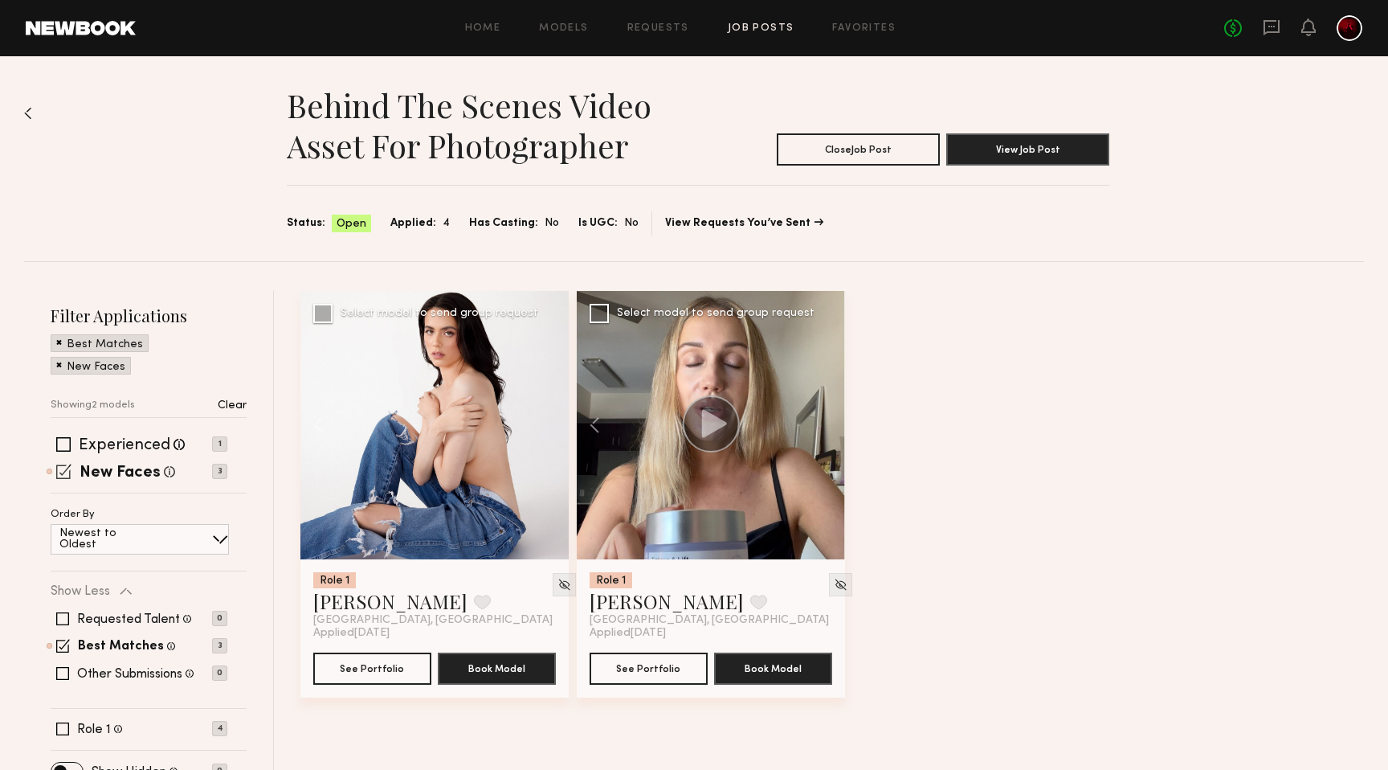
click at [63, 464] on span at bounding box center [63, 471] width 15 height 15
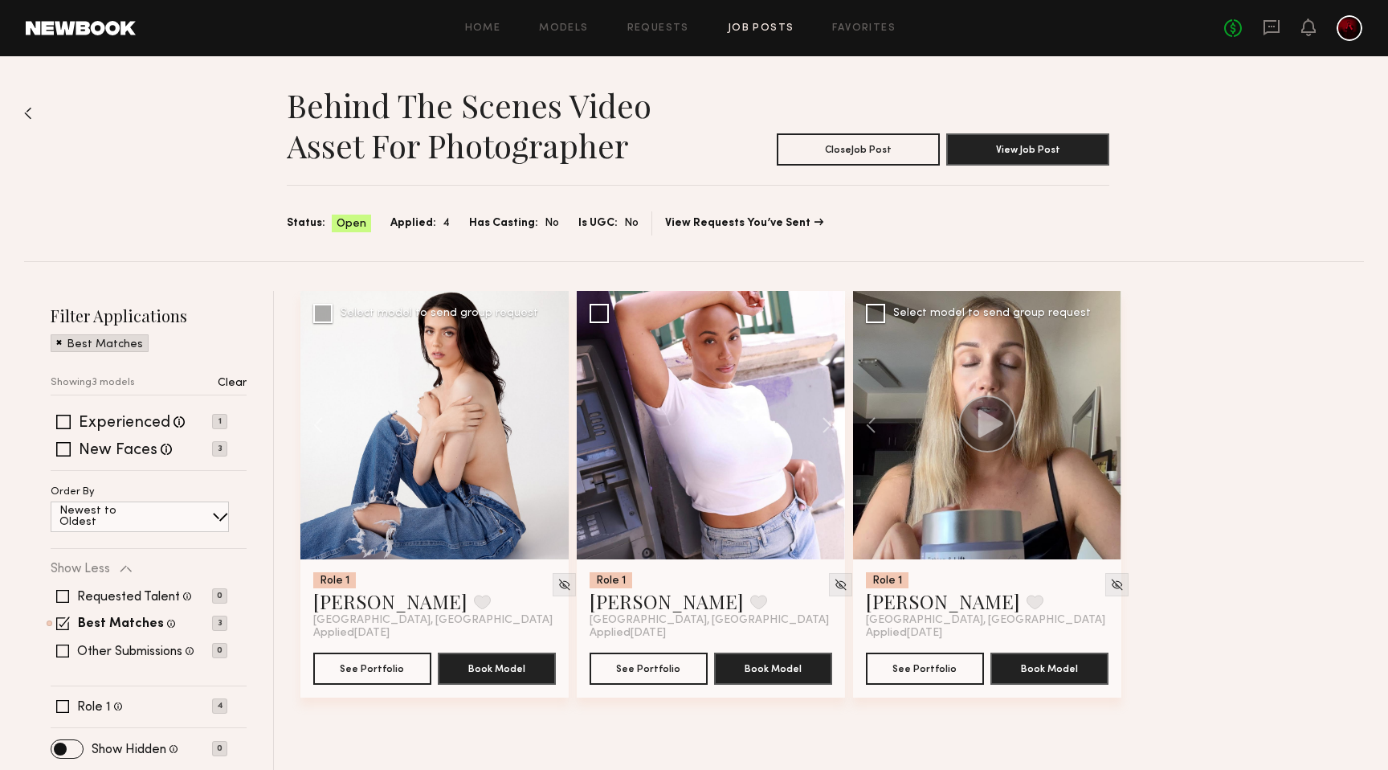
scroll to position [1, 0]
click at [67, 709] on span at bounding box center [62, 705] width 13 height 13
click at [63, 623] on span at bounding box center [63, 622] width 14 height 14
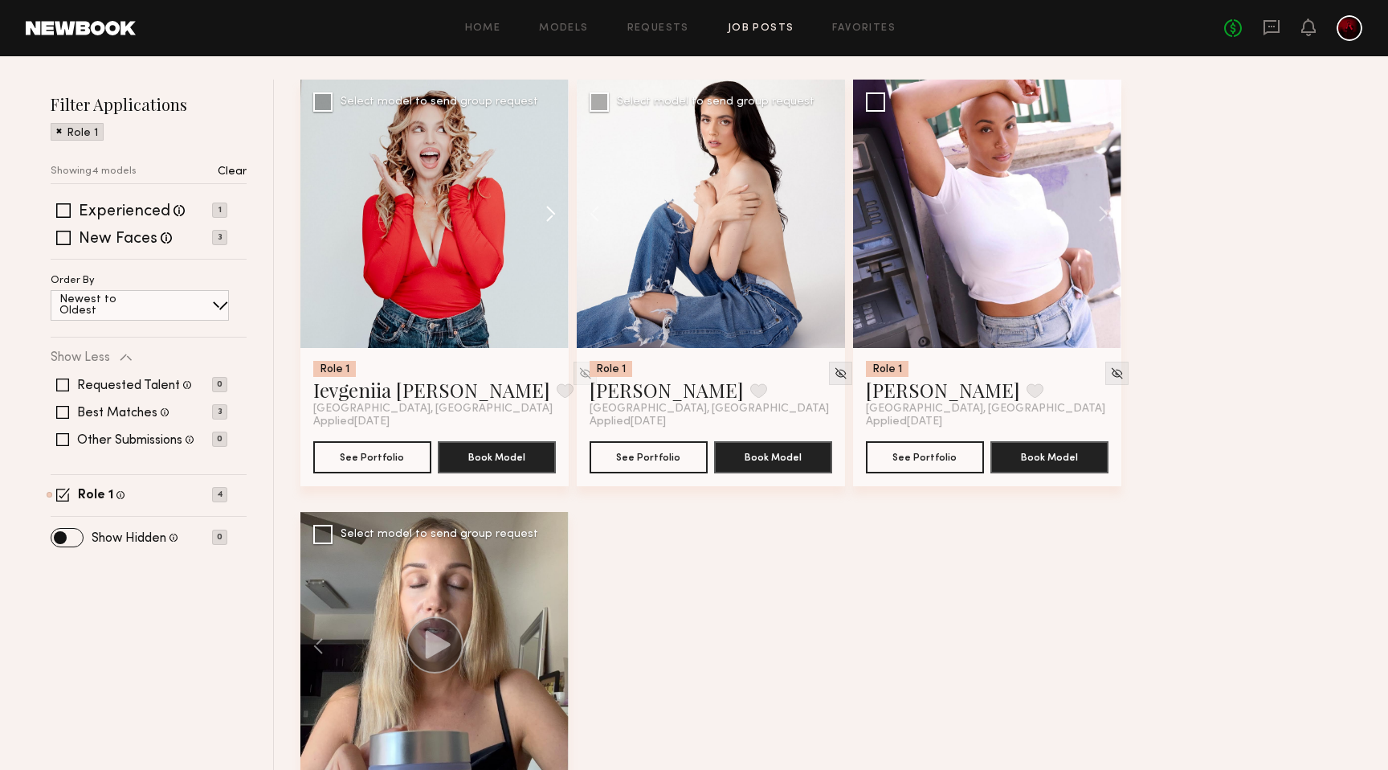
scroll to position [195, 0]
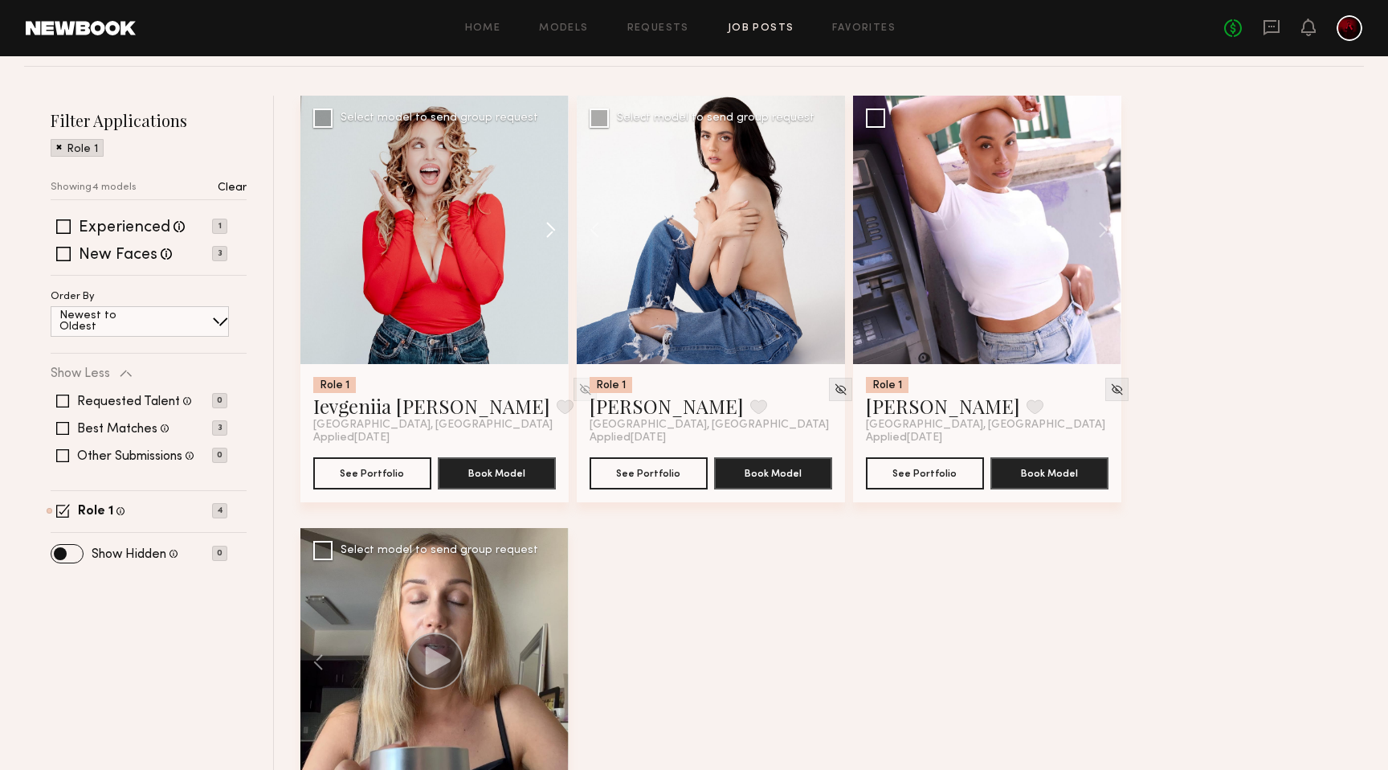
click at [547, 227] on button at bounding box center [542, 230] width 51 height 268
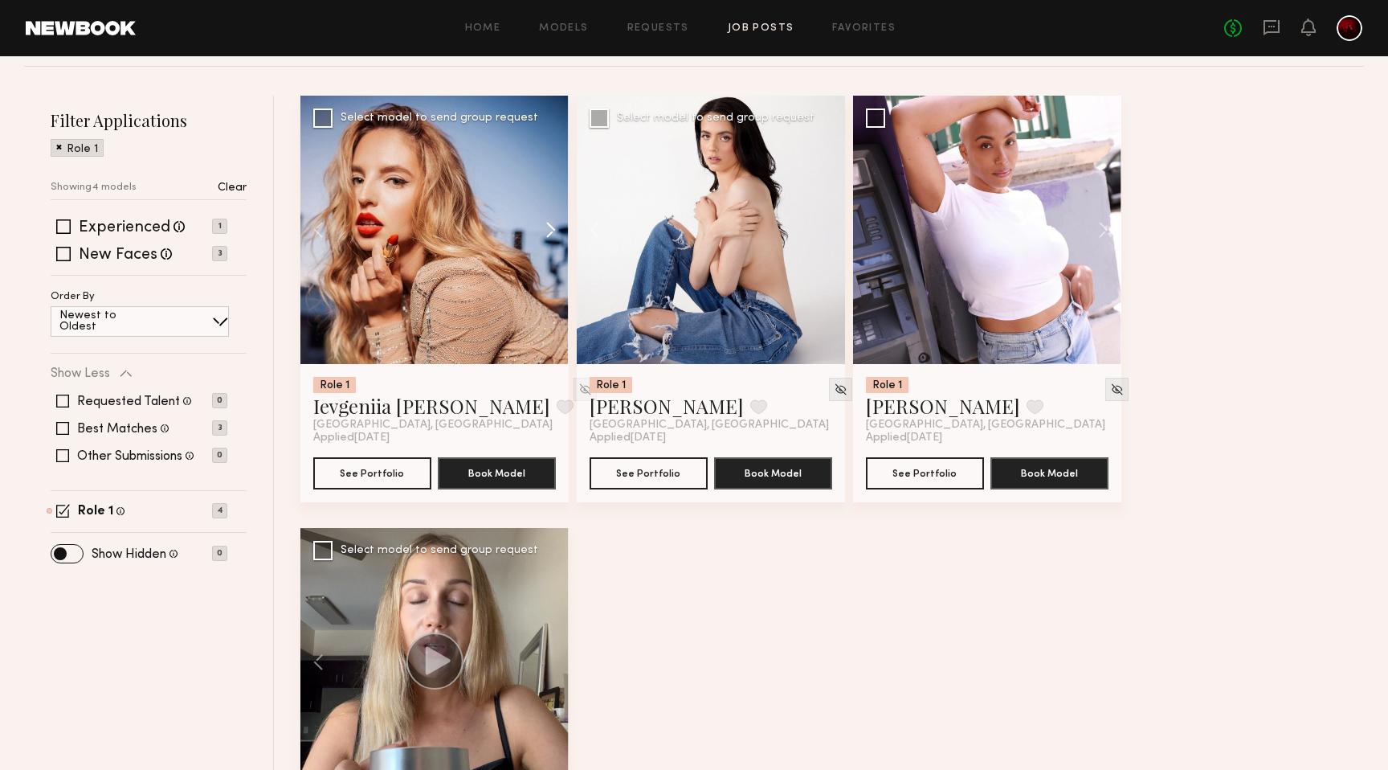
click at [547, 227] on button at bounding box center [542, 230] width 51 height 268
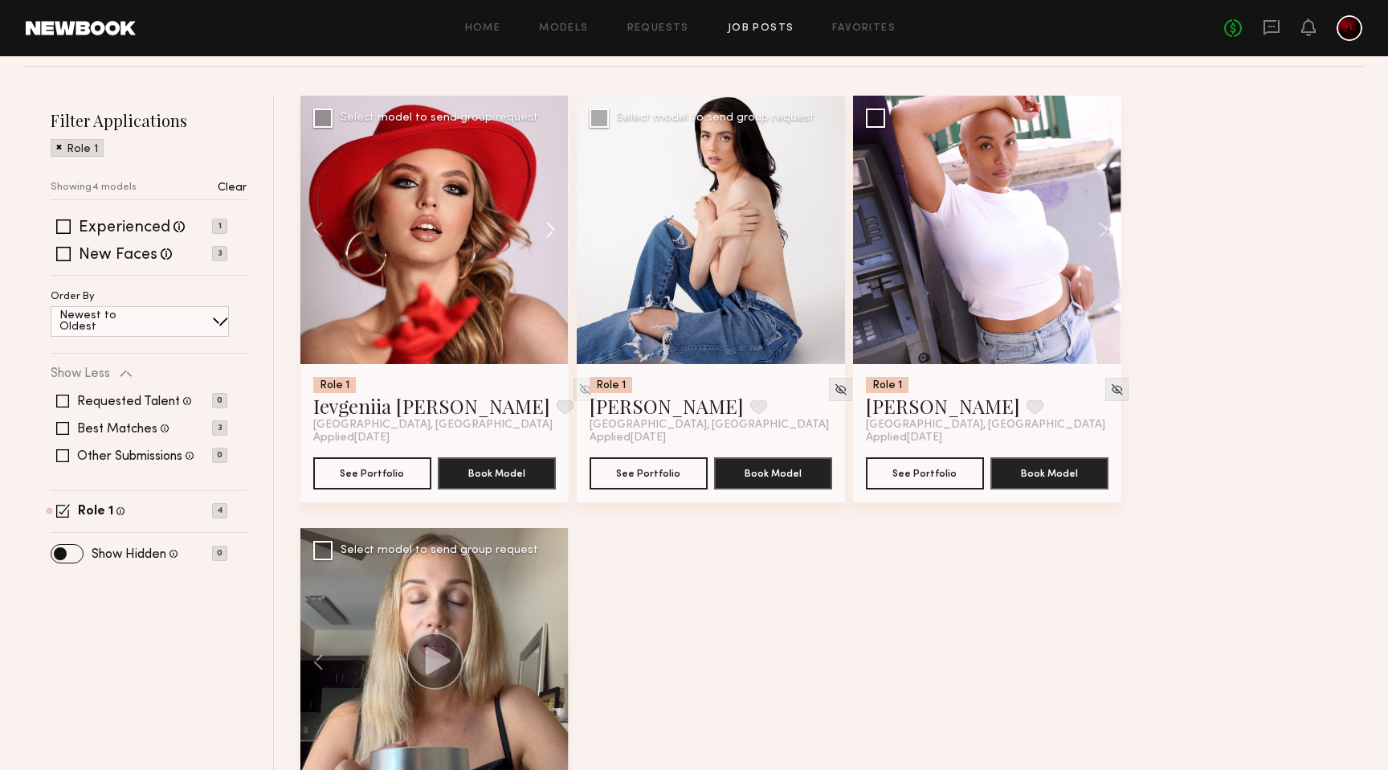
click at [547, 227] on button at bounding box center [542, 230] width 51 height 268
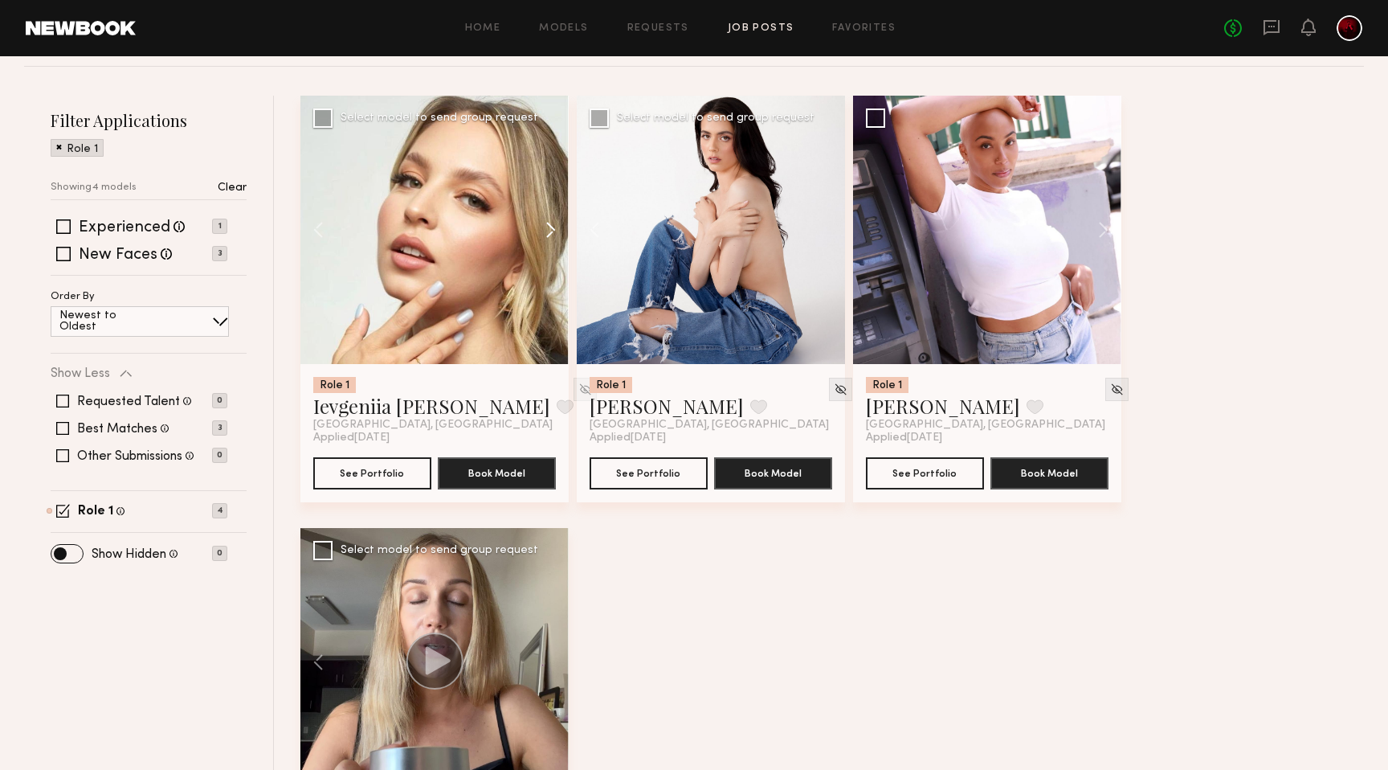
click at [547, 227] on button at bounding box center [542, 230] width 51 height 268
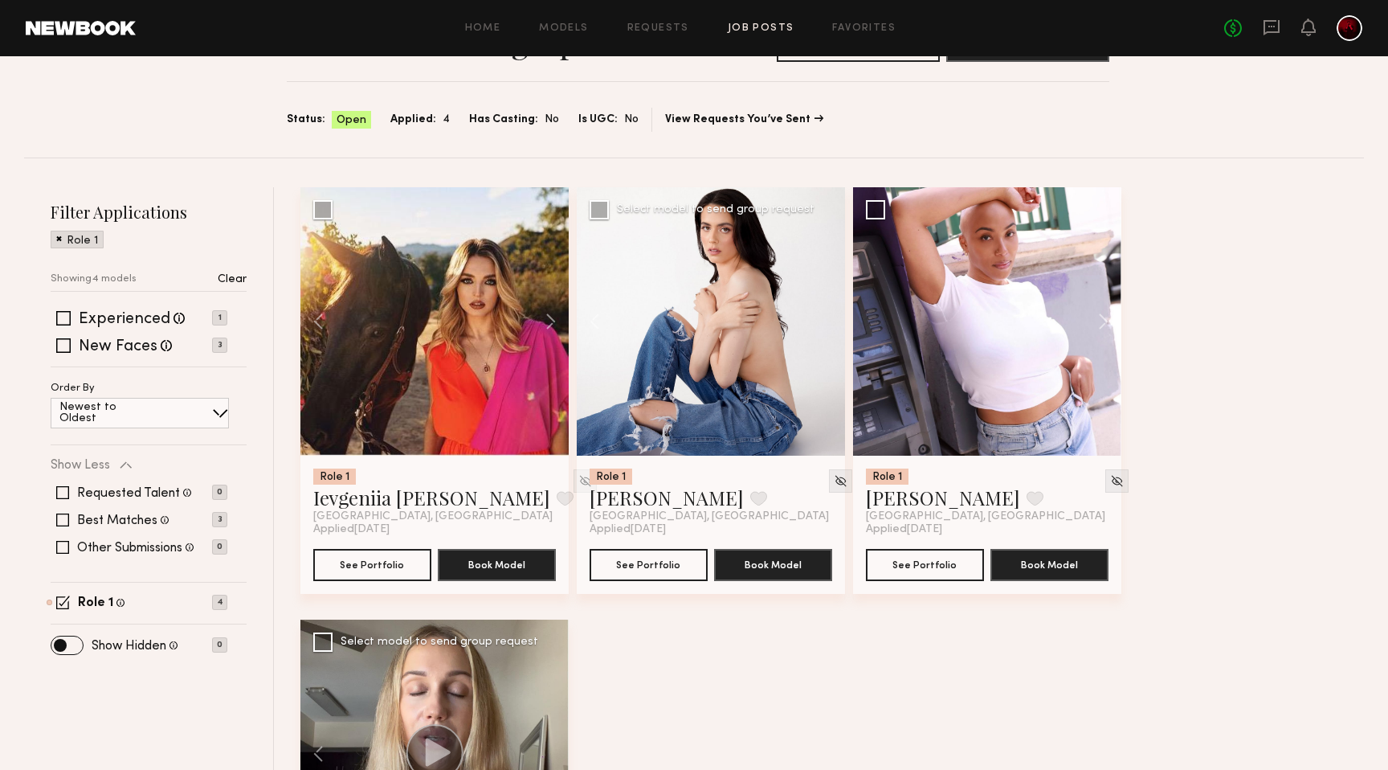
scroll to position [0, 0]
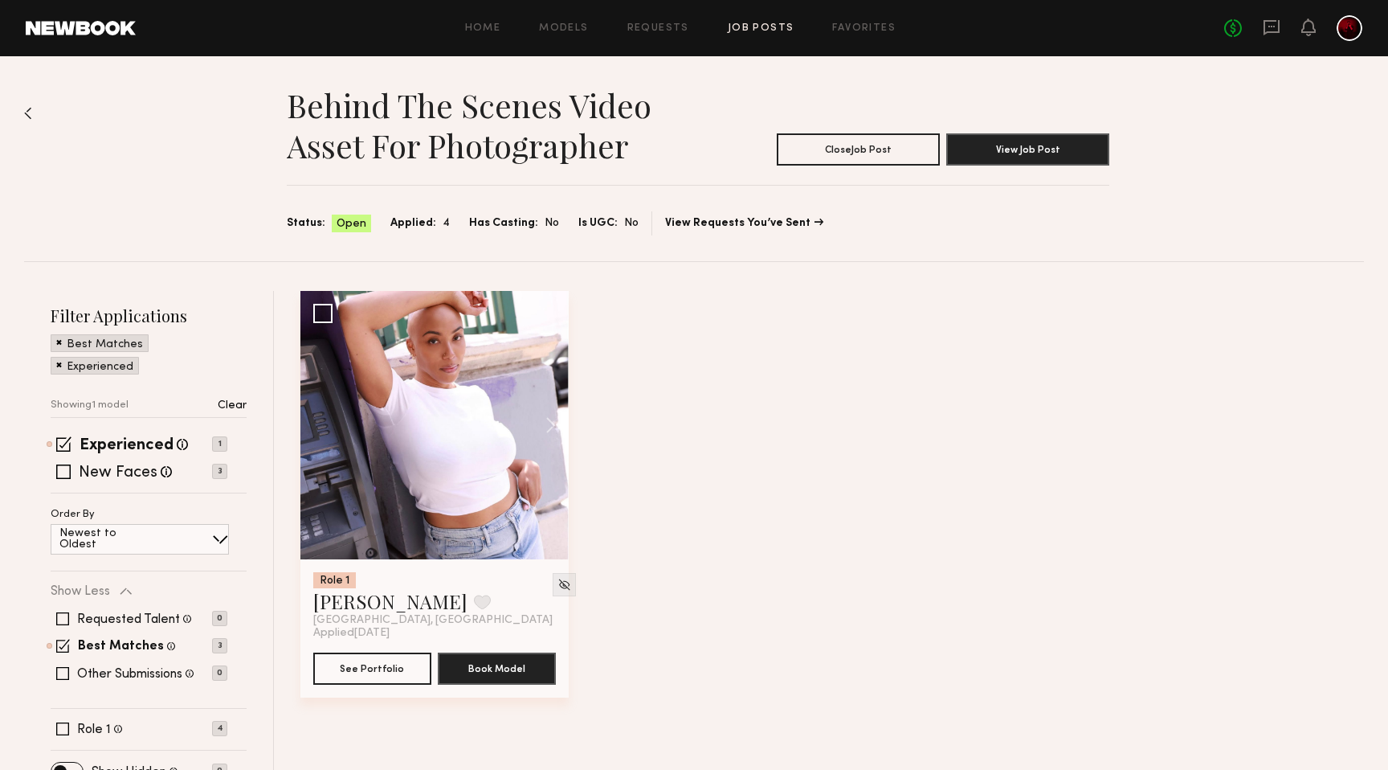
scroll to position [23, 0]
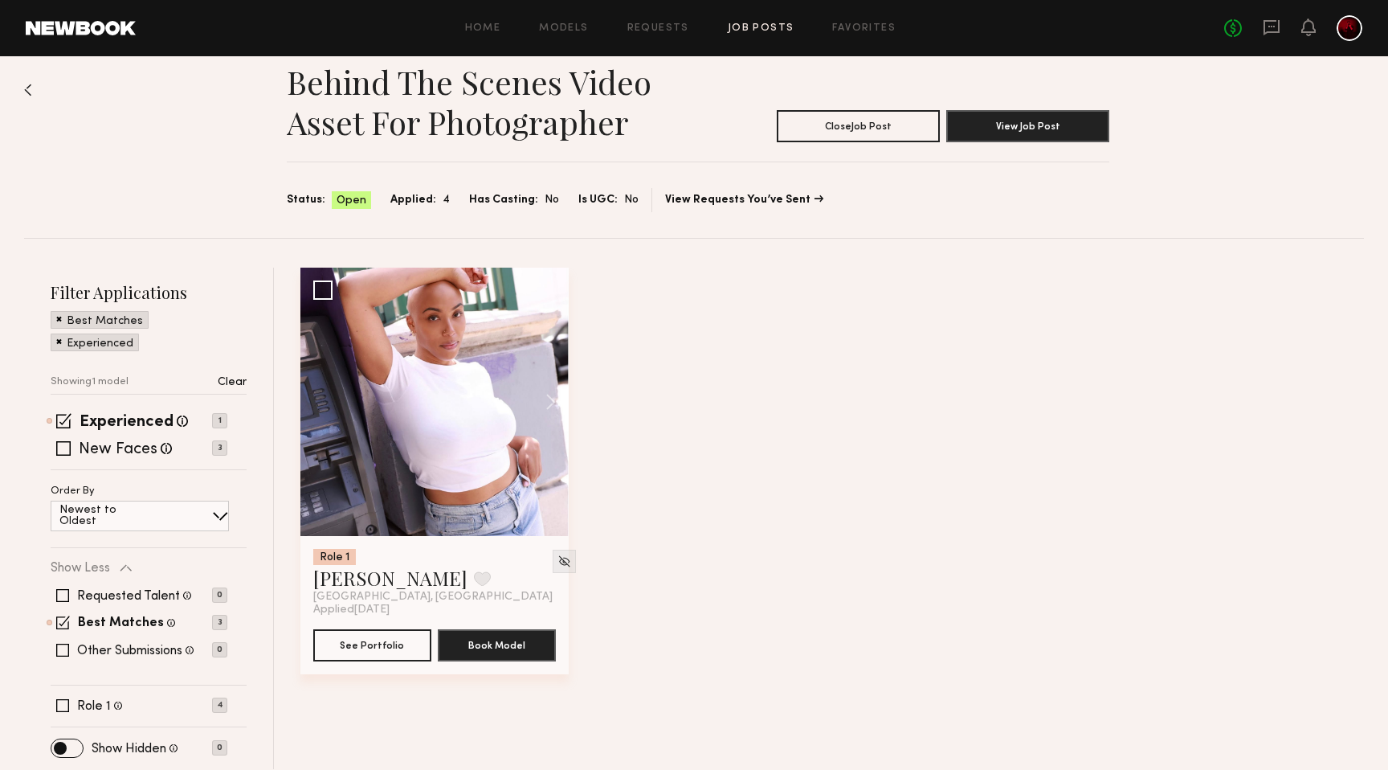
click at [31, 91] on img at bounding box center [28, 90] width 8 height 13
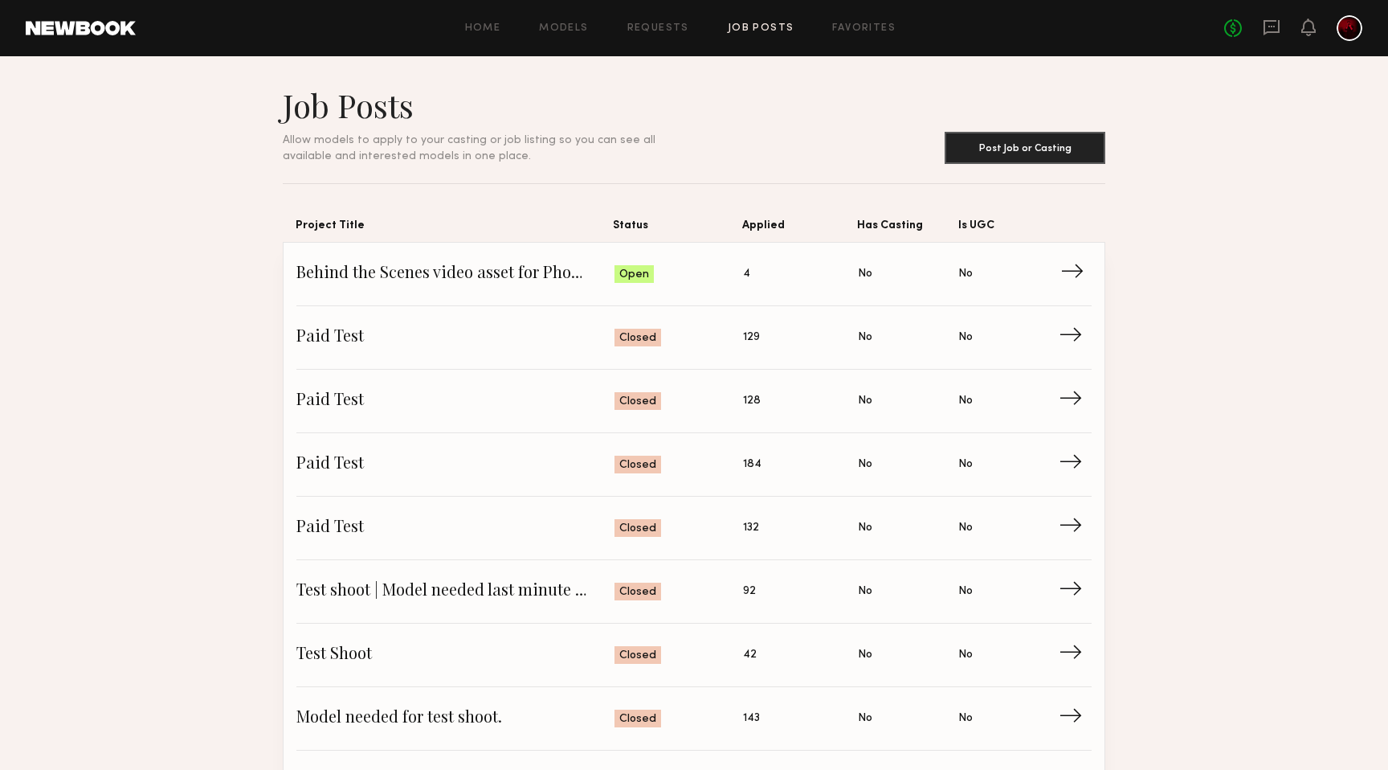
click at [1069, 272] on span "→" at bounding box center [1077, 274] width 33 height 24
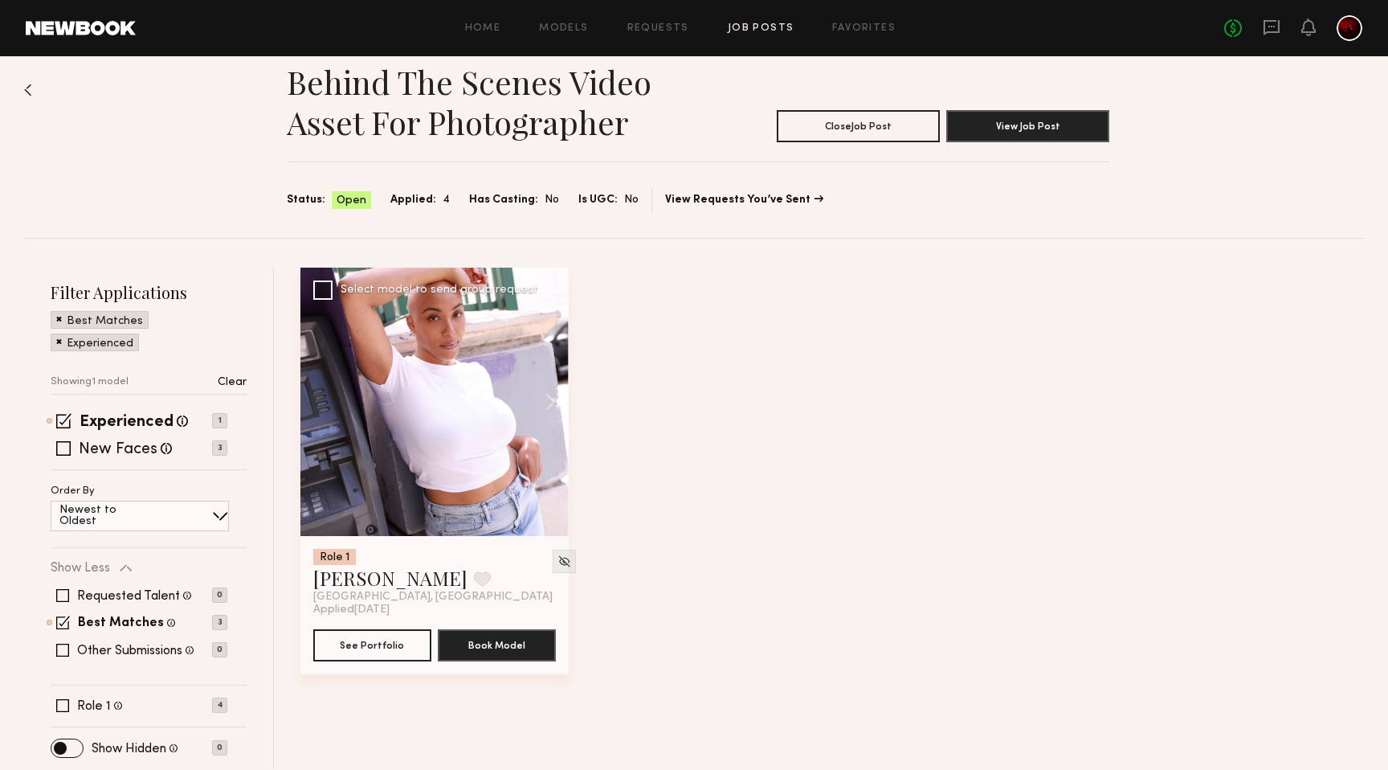
scroll to position [22, 0]
click at [1032, 130] on button "View Job Post" at bounding box center [1027, 126] width 163 height 32
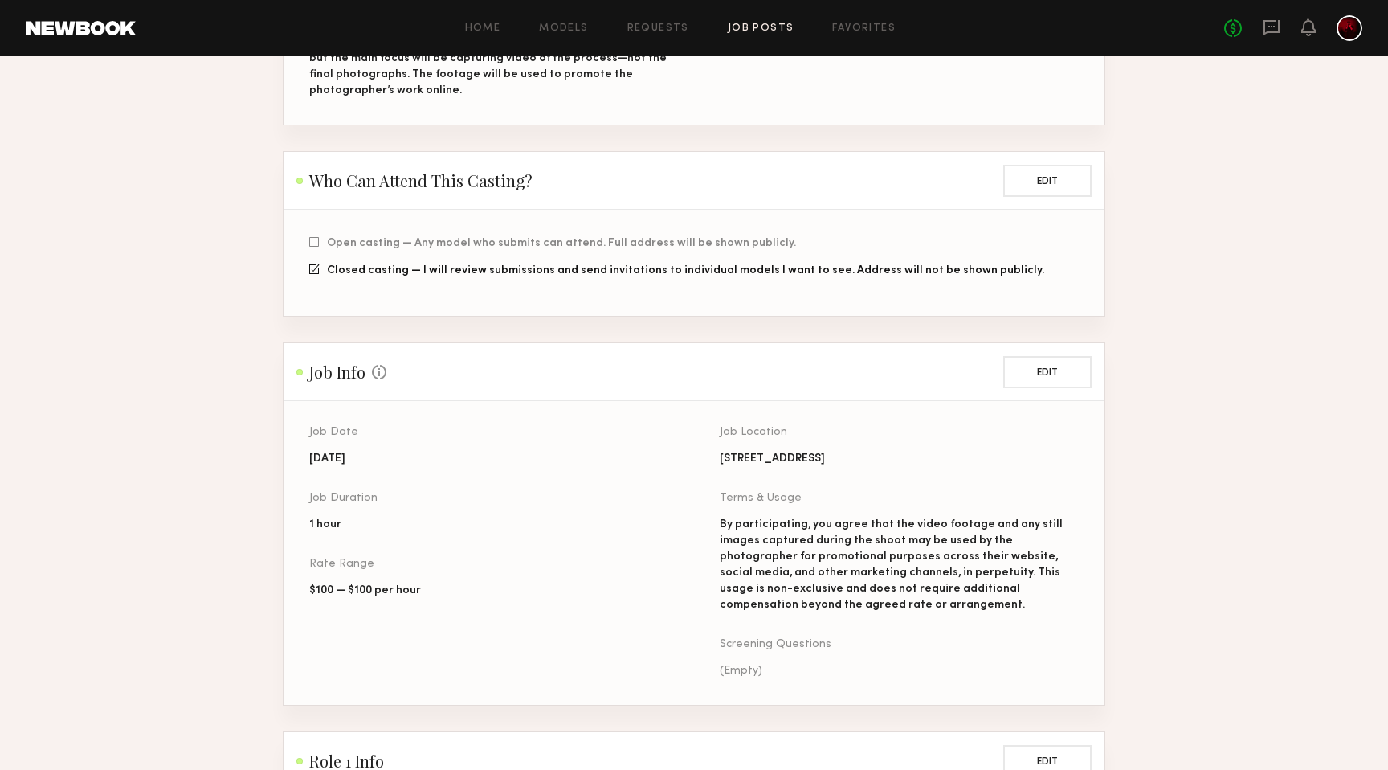
scroll to position [397, 0]
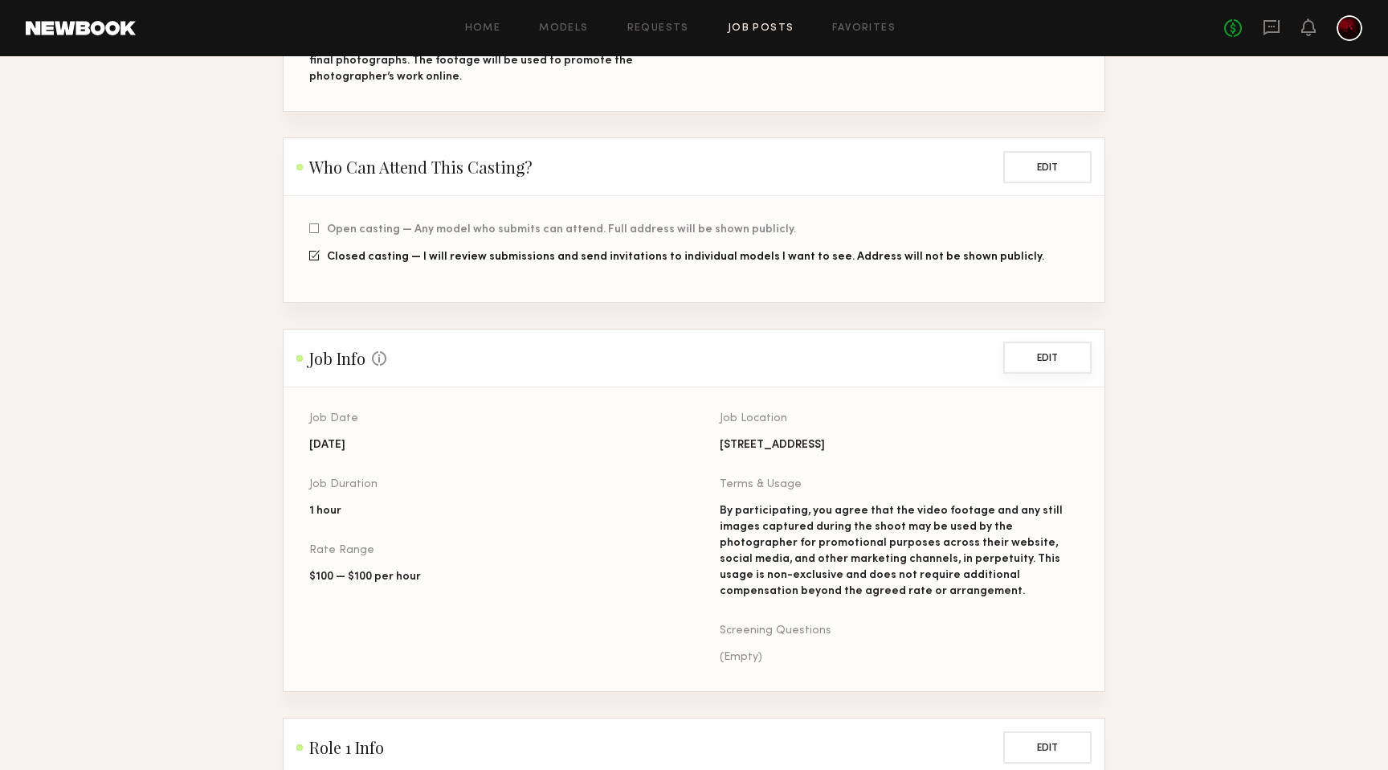
click at [1026, 352] on button "Edit" at bounding box center [1048, 357] width 88 height 32
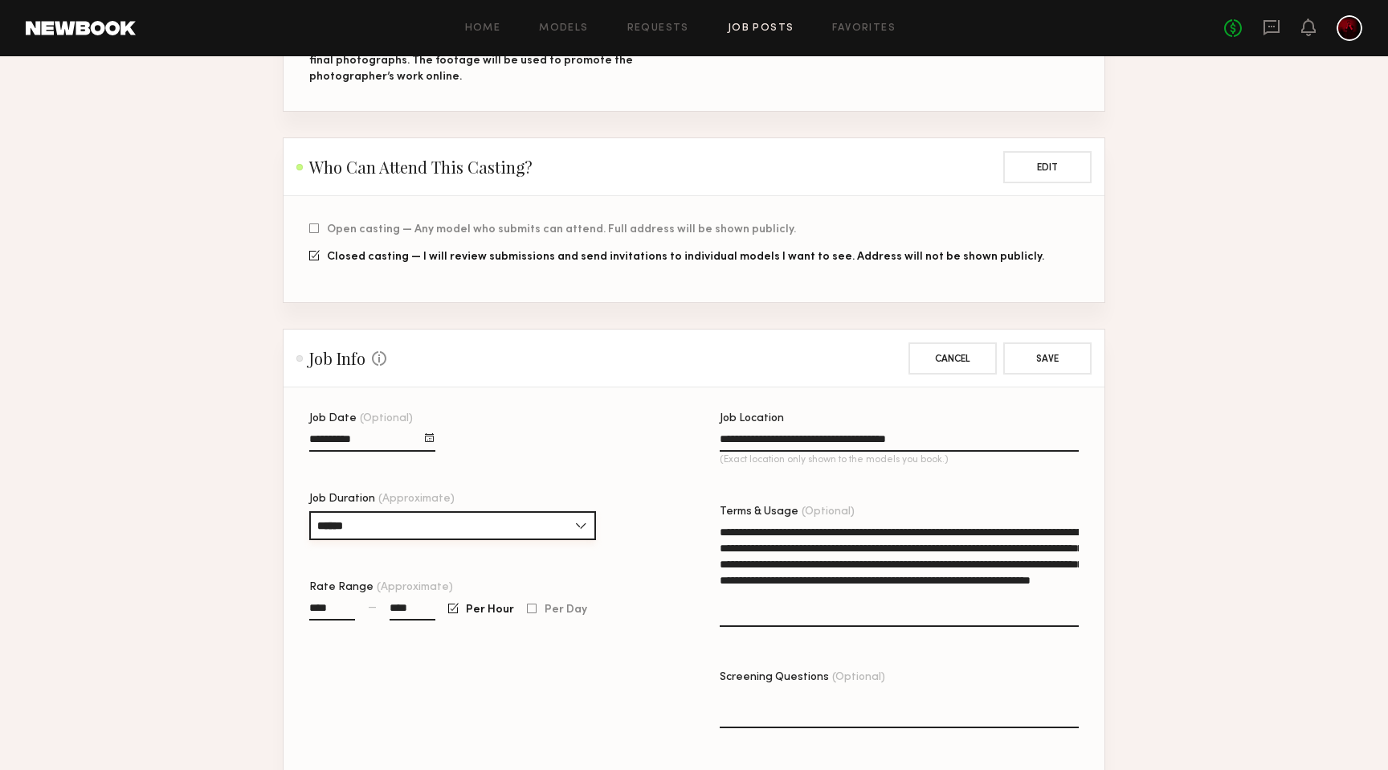
click at [587, 521] on input "******" at bounding box center [452, 525] width 287 height 29
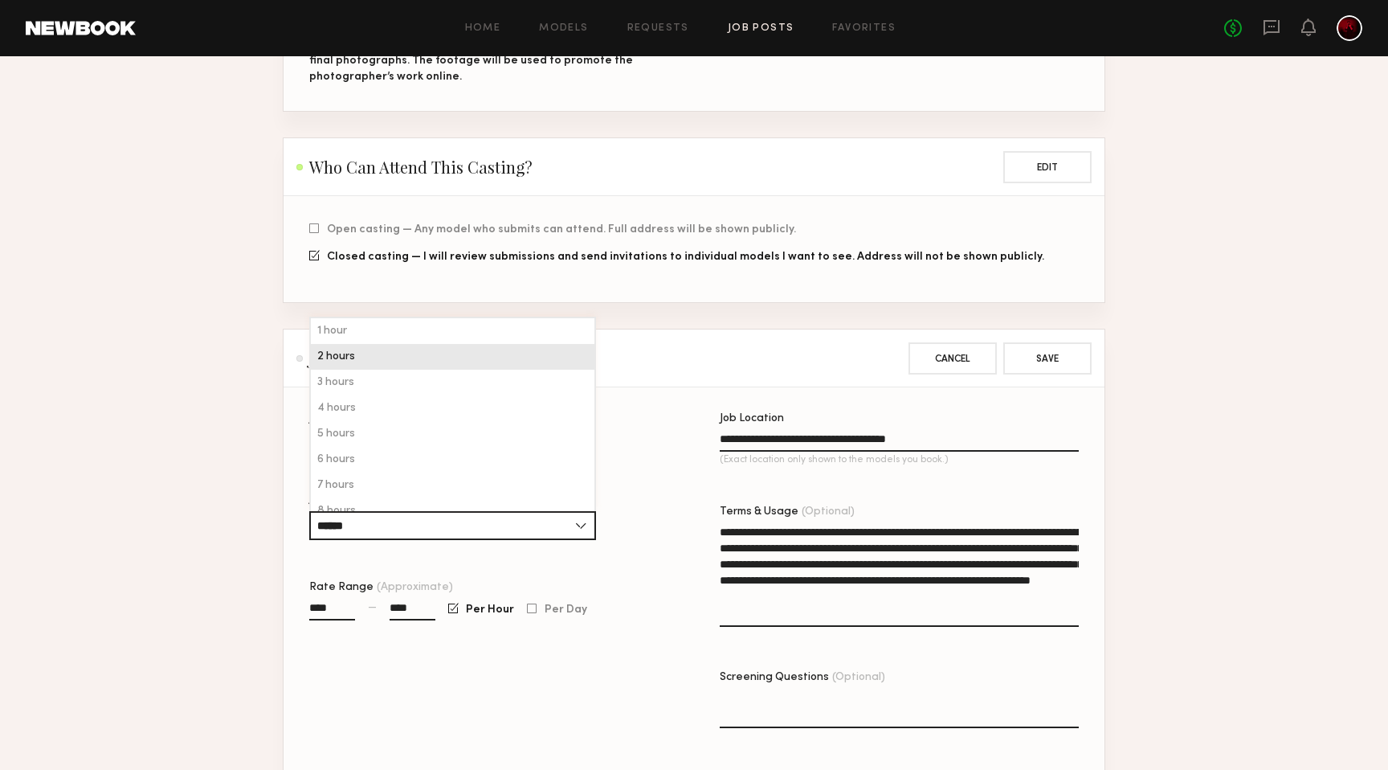
click at [484, 354] on div "2 hours" at bounding box center [453, 357] width 284 height 26
type input "*******"
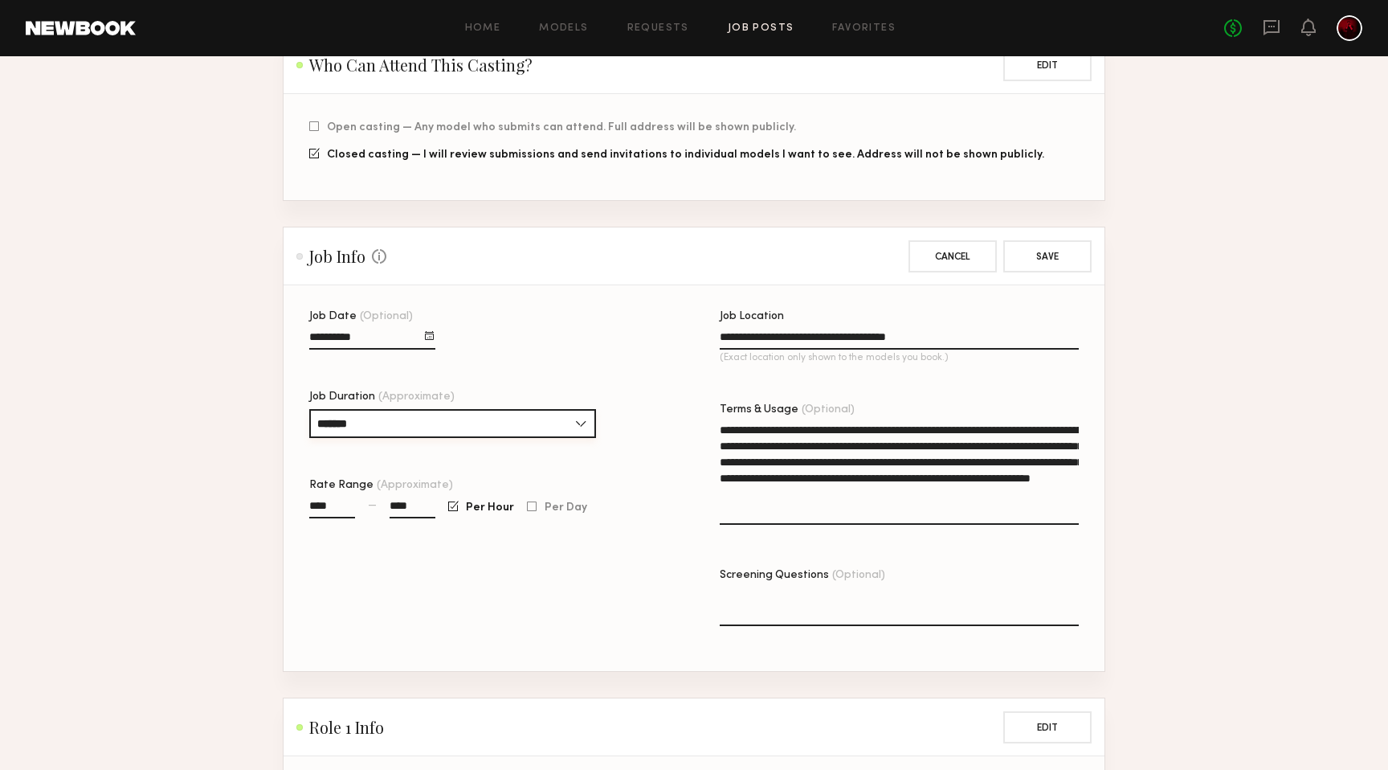
scroll to position [527, 0]
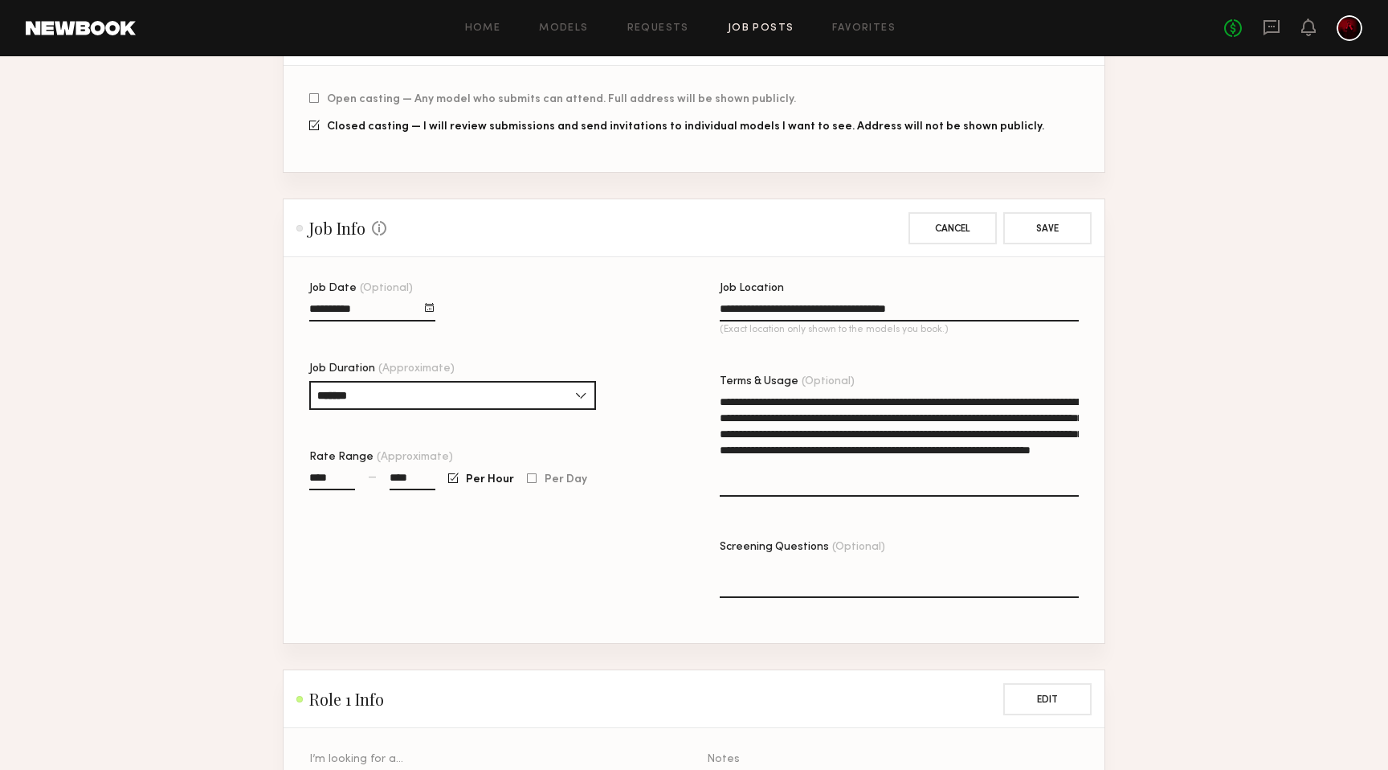
click at [600, 338] on div "**********" at bounding box center [488, 463] width 359 height 360
click at [987, 238] on button "Cancel" at bounding box center [953, 227] width 88 height 32
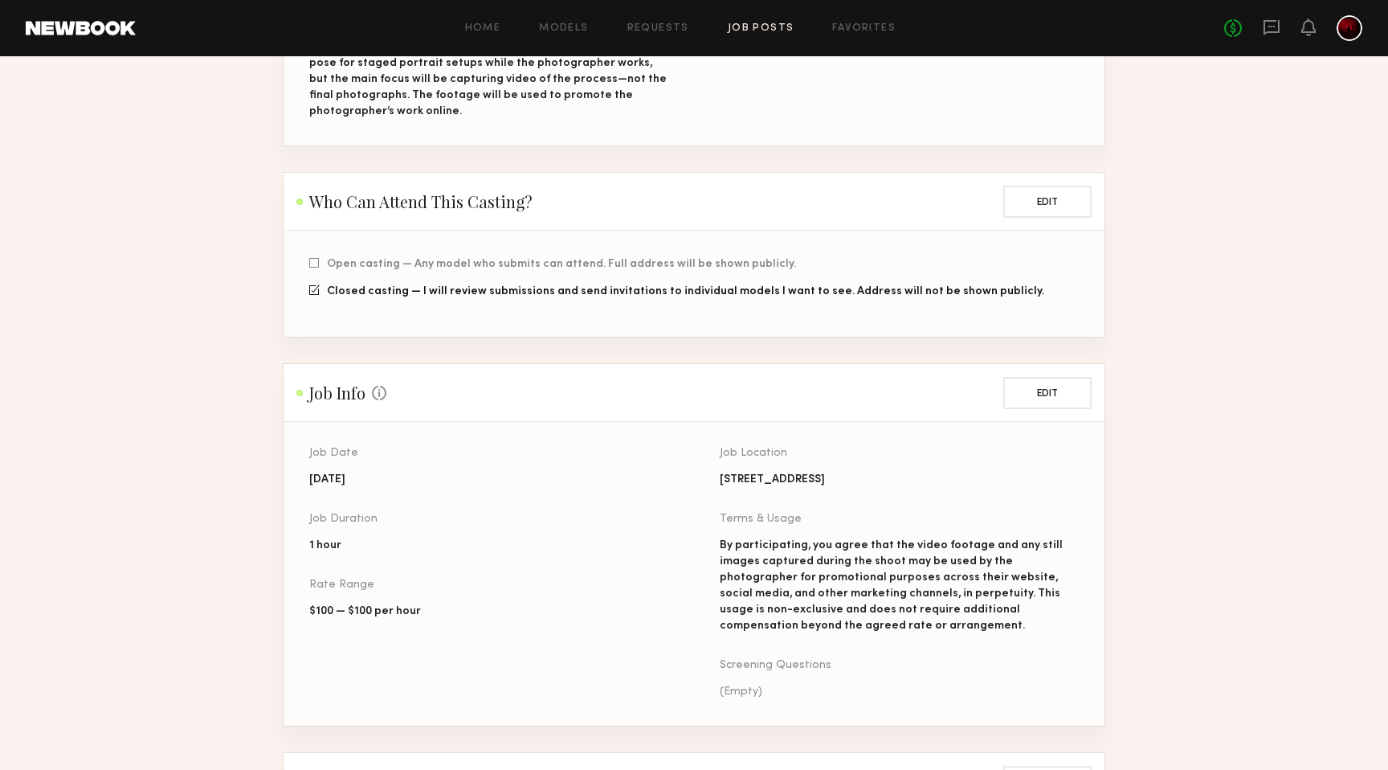
scroll to position [0, 0]
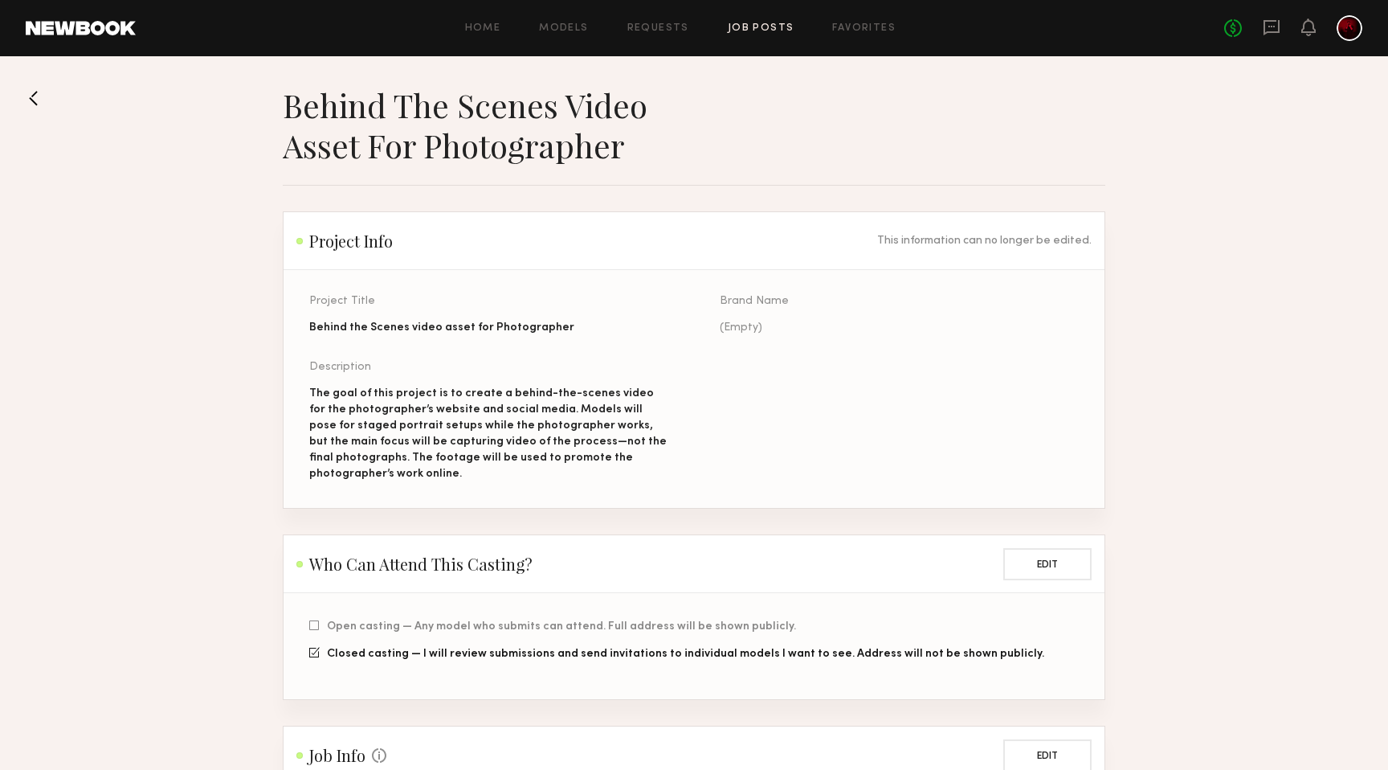
click at [757, 34] on div "Home Models Requests Job Posts Favorites Sign Out No fees up to $5,000" at bounding box center [749, 28] width 1227 height 26
click at [754, 18] on div "Home Models Requests Job Posts Favorites Sign Out No fees up to $5,000" at bounding box center [749, 28] width 1227 height 26
click at [751, 24] on link "Job Posts" at bounding box center [761, 28] width 67 height 10
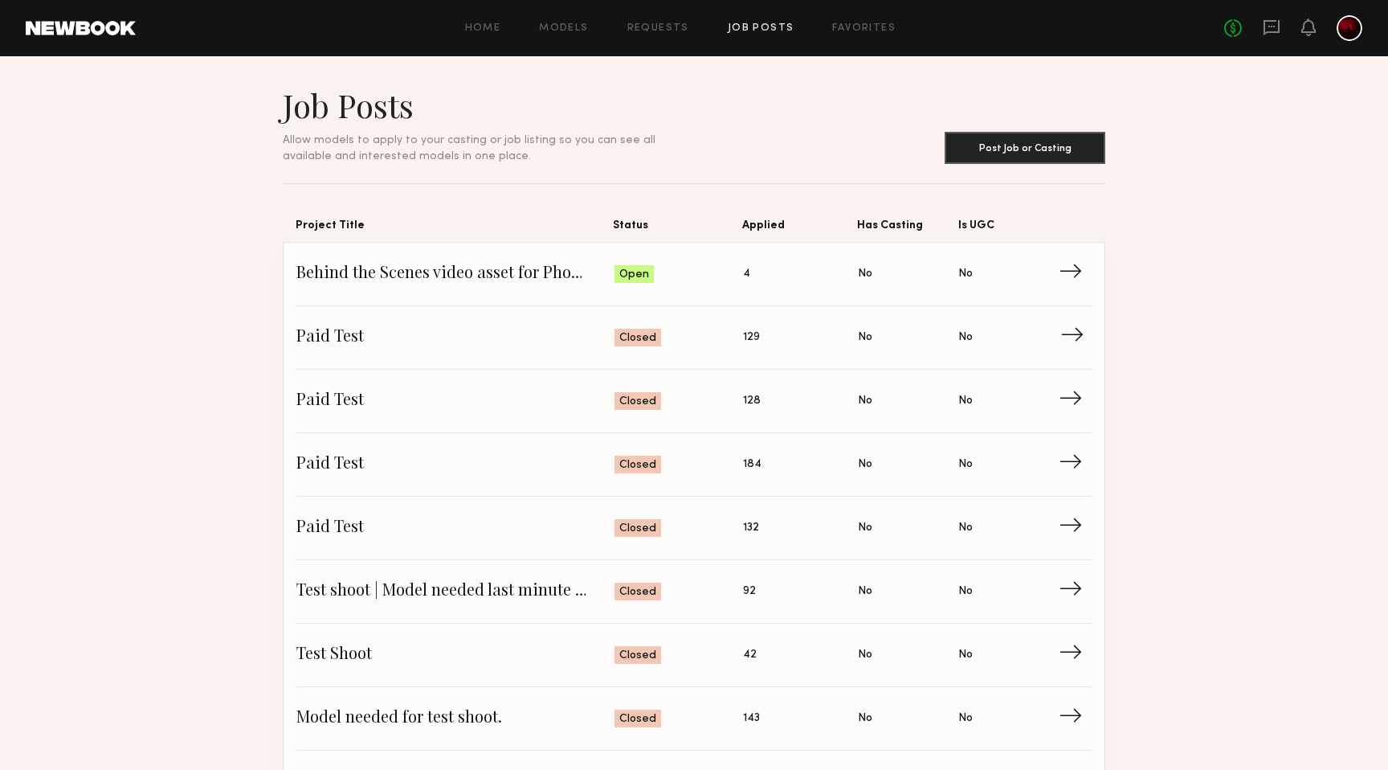
click at [469, 335] on span "Paid Test" at bounding box center [455, 337] width 318 height 24
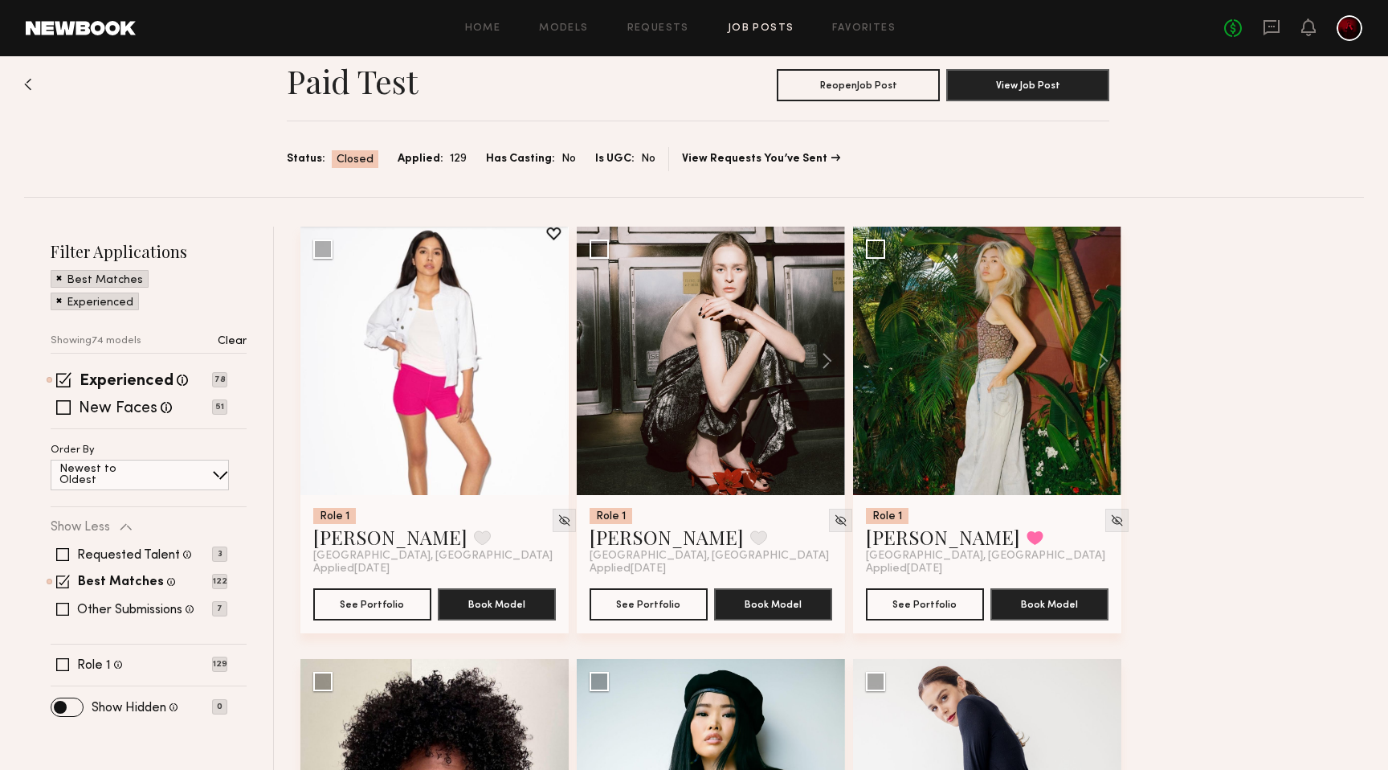
scroll to position [31, 0]
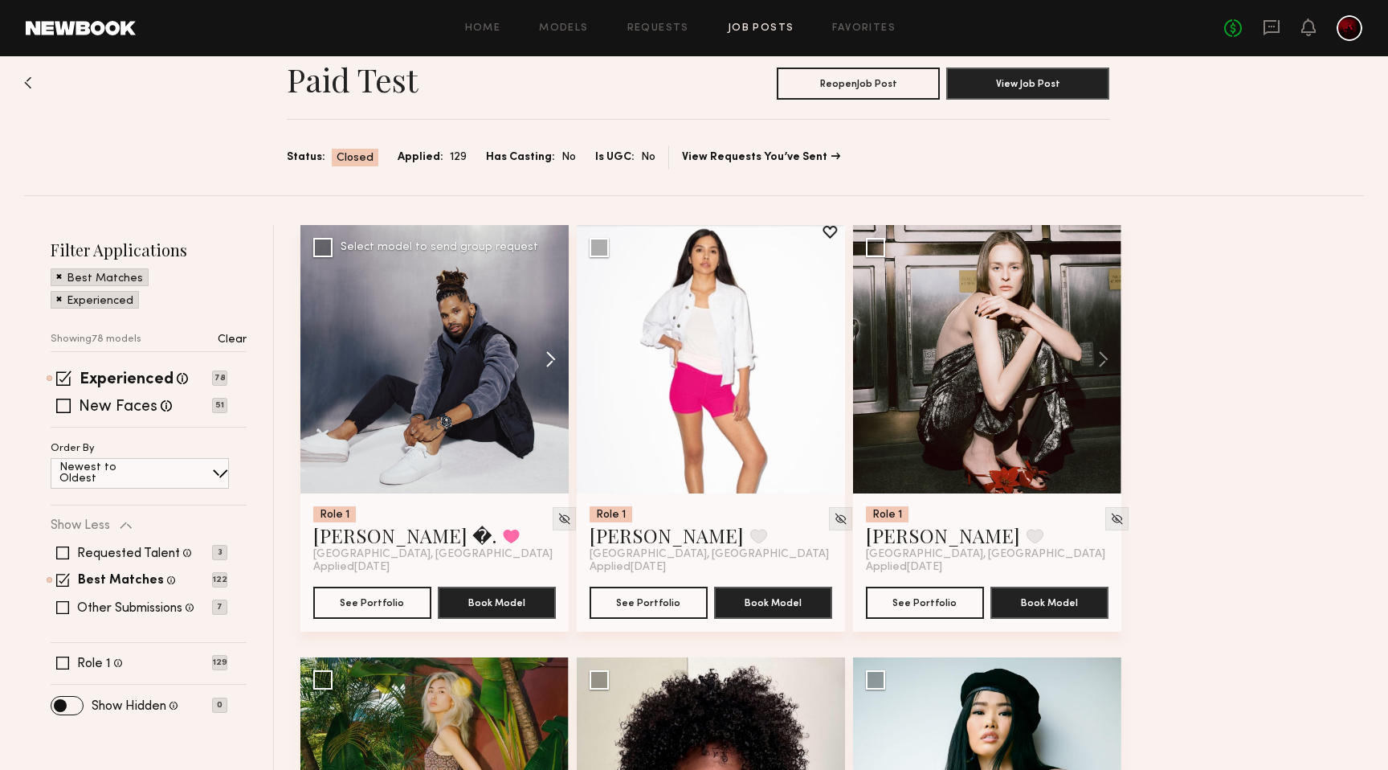
click at [547, 370] on button at bounding box center [542, 359] width 51 height 268
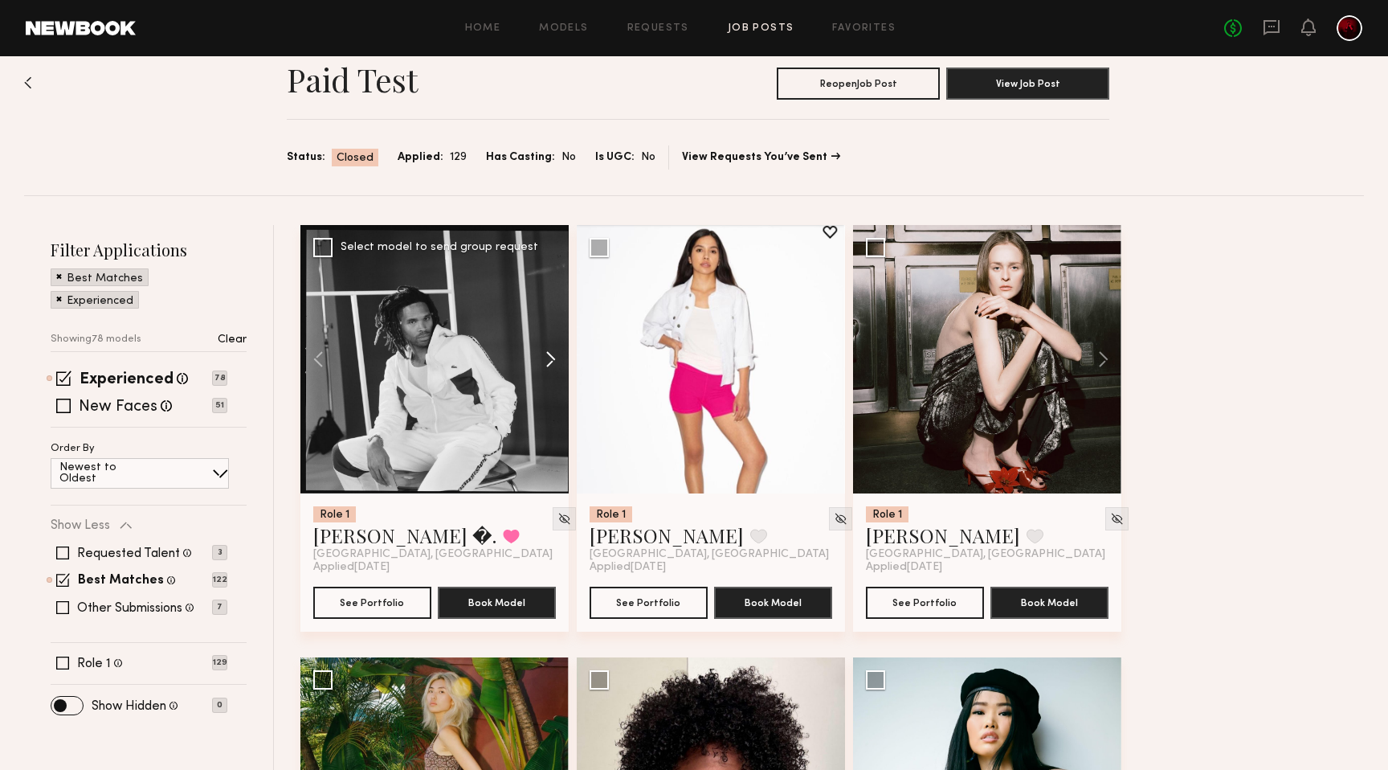
click at [547, 370] on button at bounding box center [542, 359] width 51 height 268
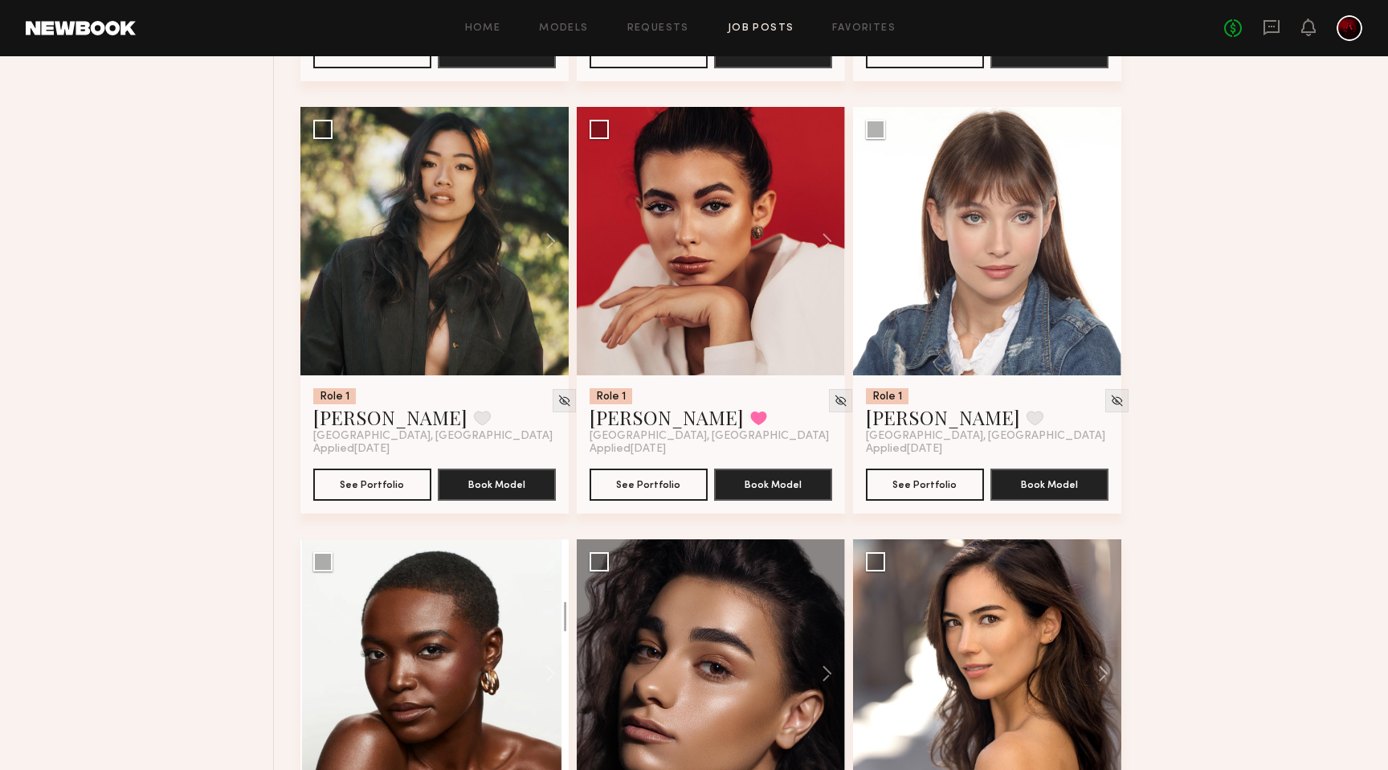
scroll to position [1449, 0]
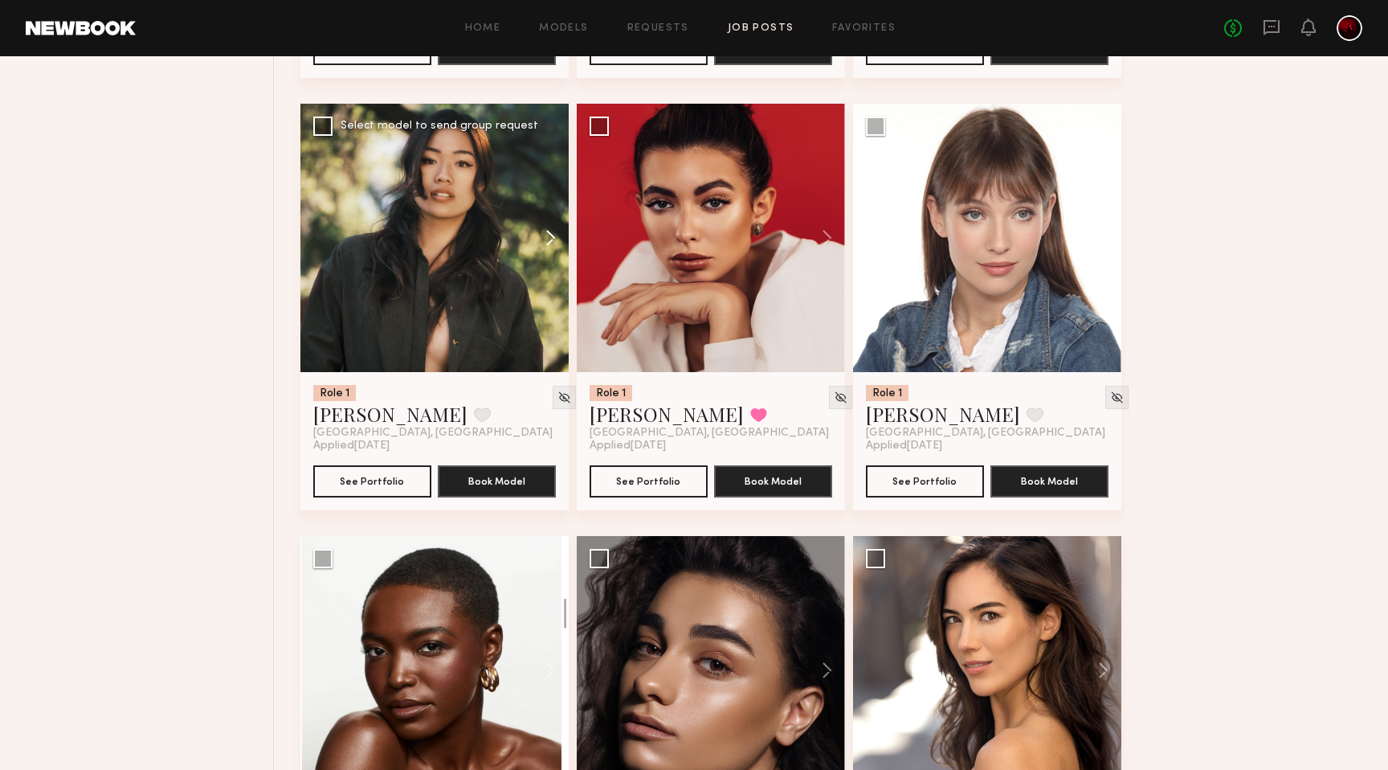
click at [549, 235] on button at bounding box center [542, 238] width 51 height 268
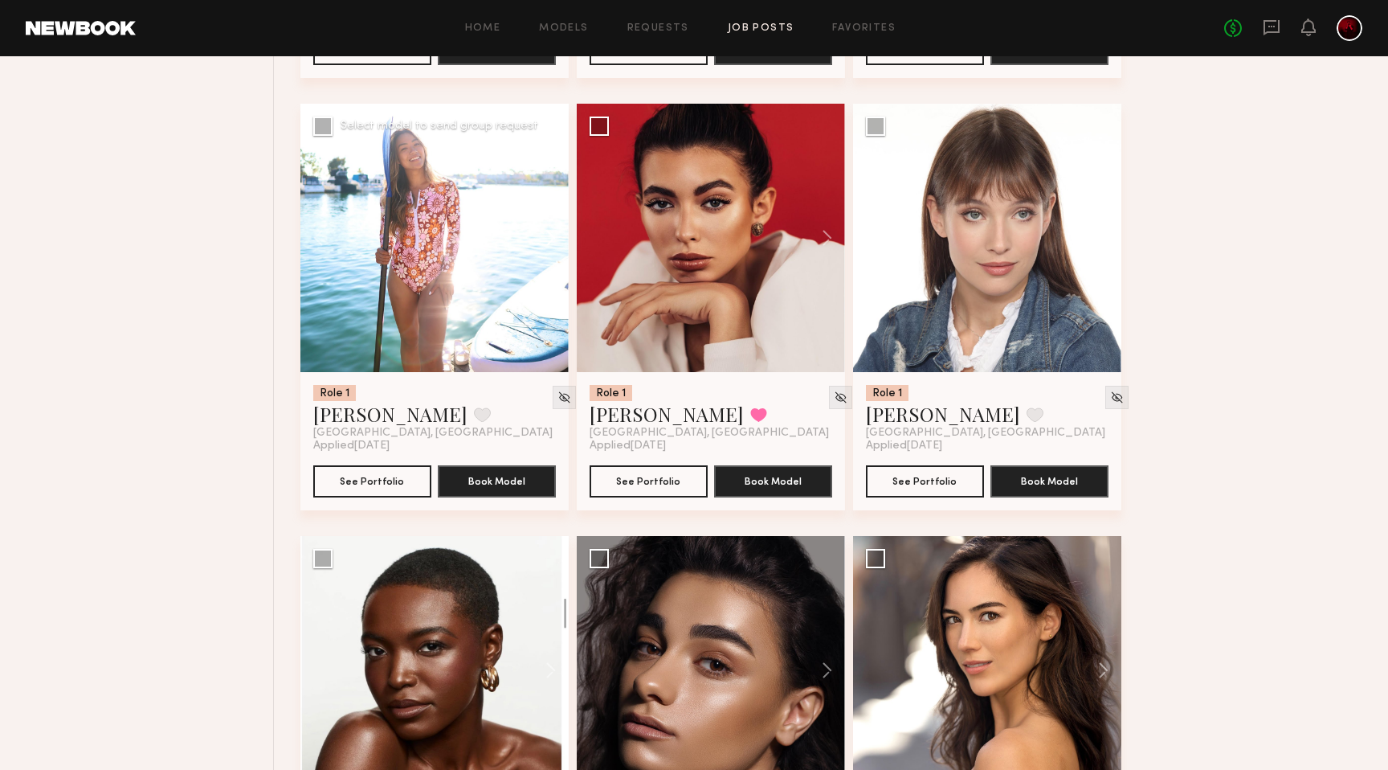
click at [549, 235] on button at bounding box center [542, 238] width 51 height 268
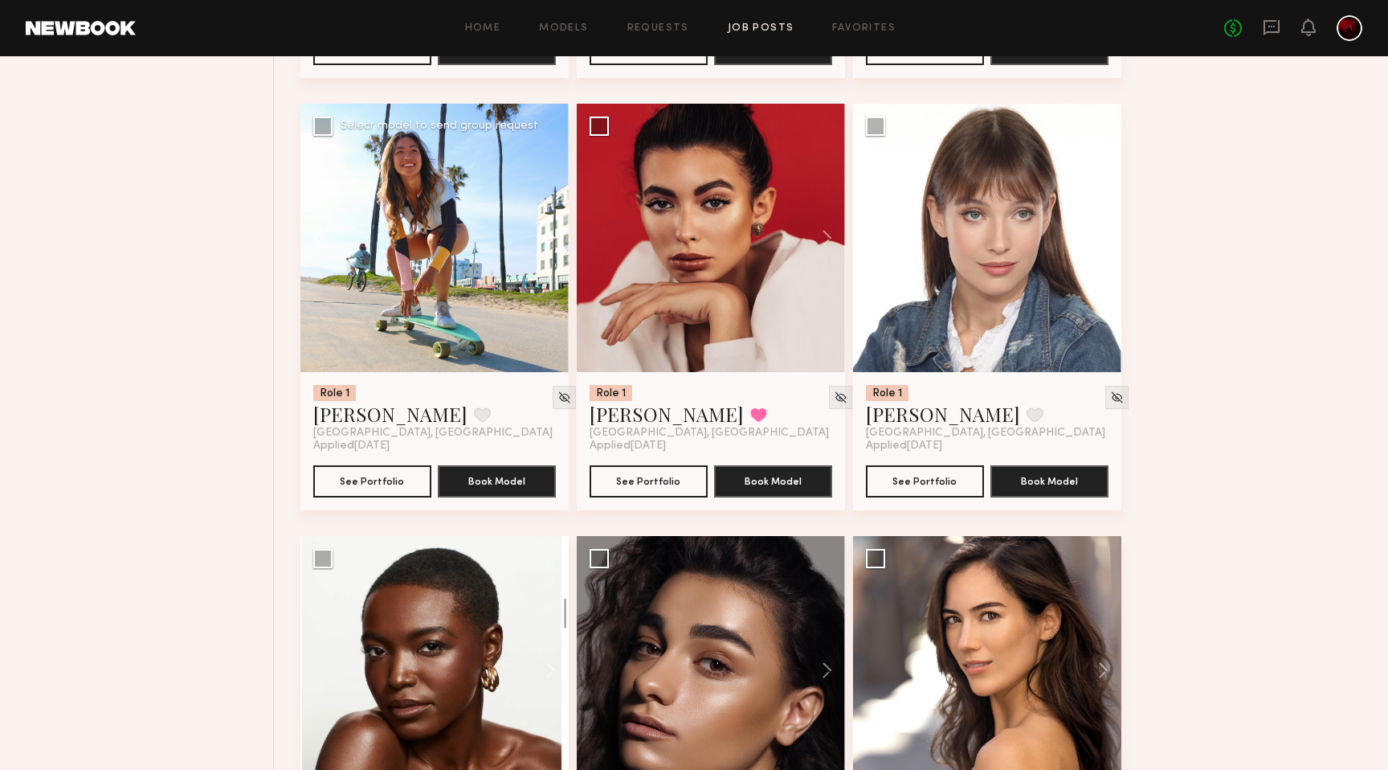
click at [549, 235] on button at bounding box center [542, 238] width 51 height 268
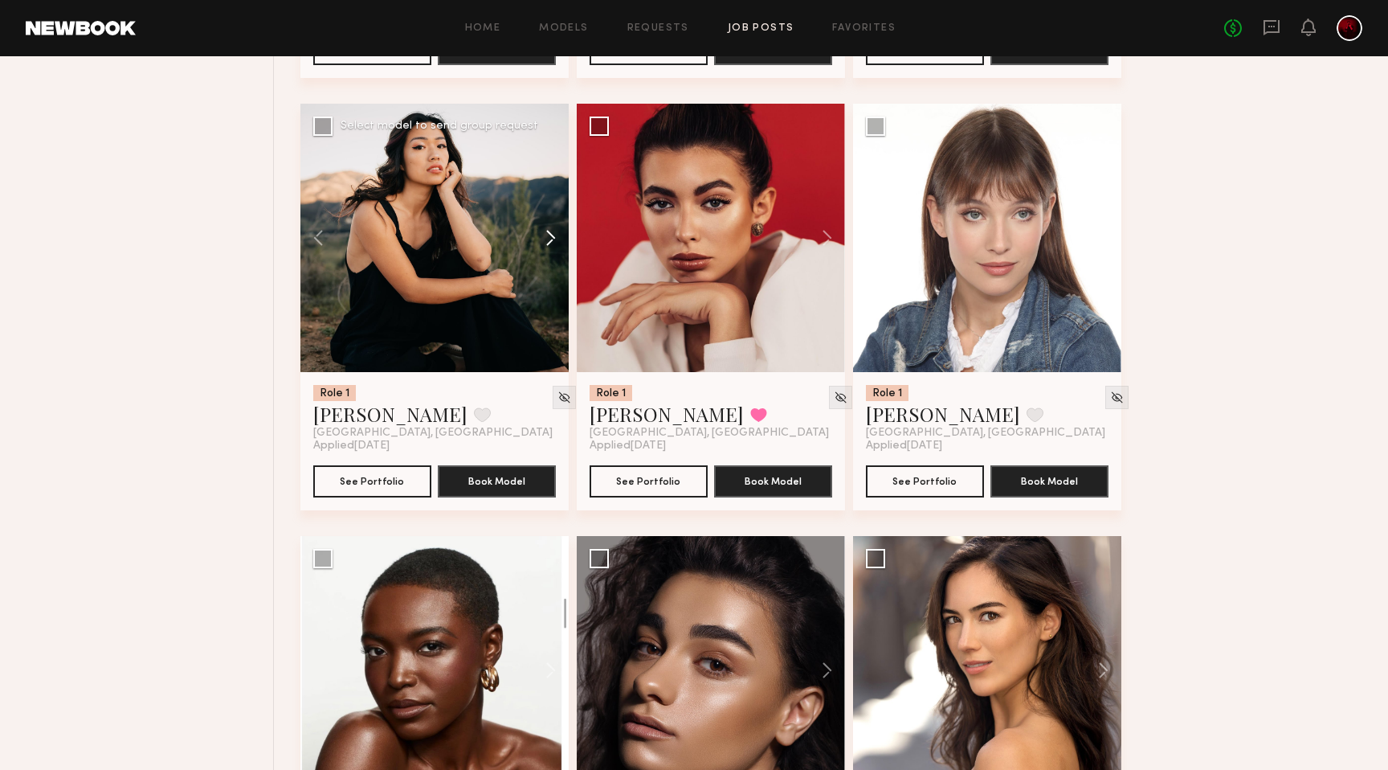
click at [549, 235] on button at bounding box center [542, 238] width 51 height 268
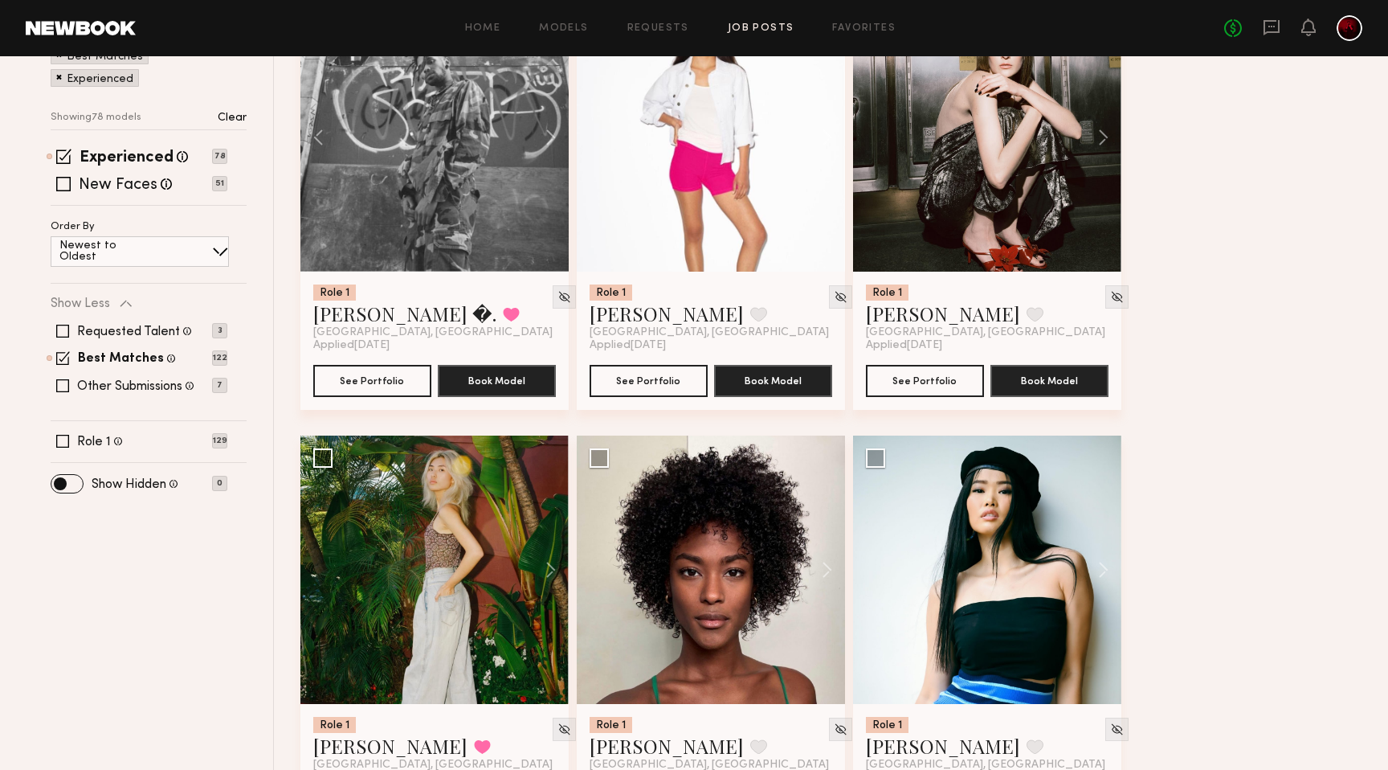
scroll to position [0, 0]
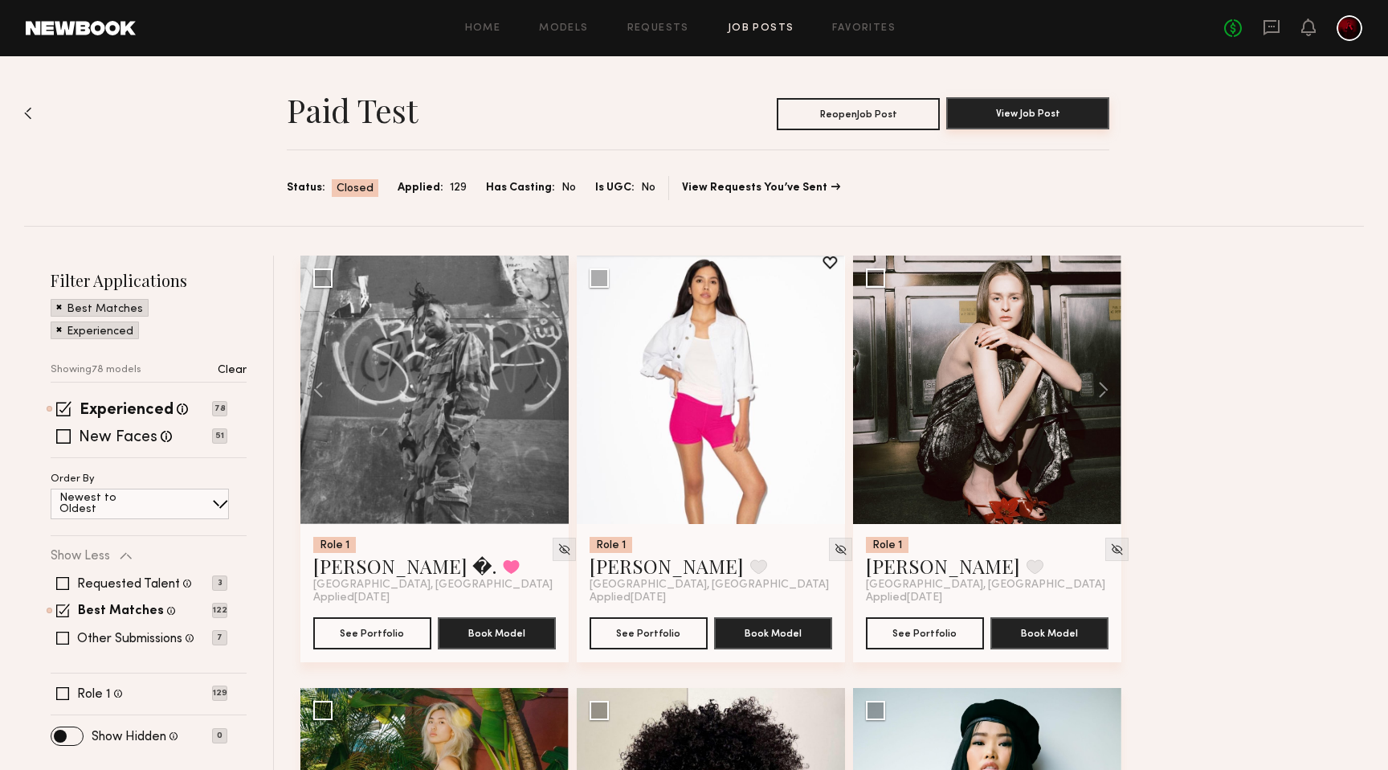
click at [1056, 118] on button "View Job Post" at bounding box center [1027, 113] width 163 height 32
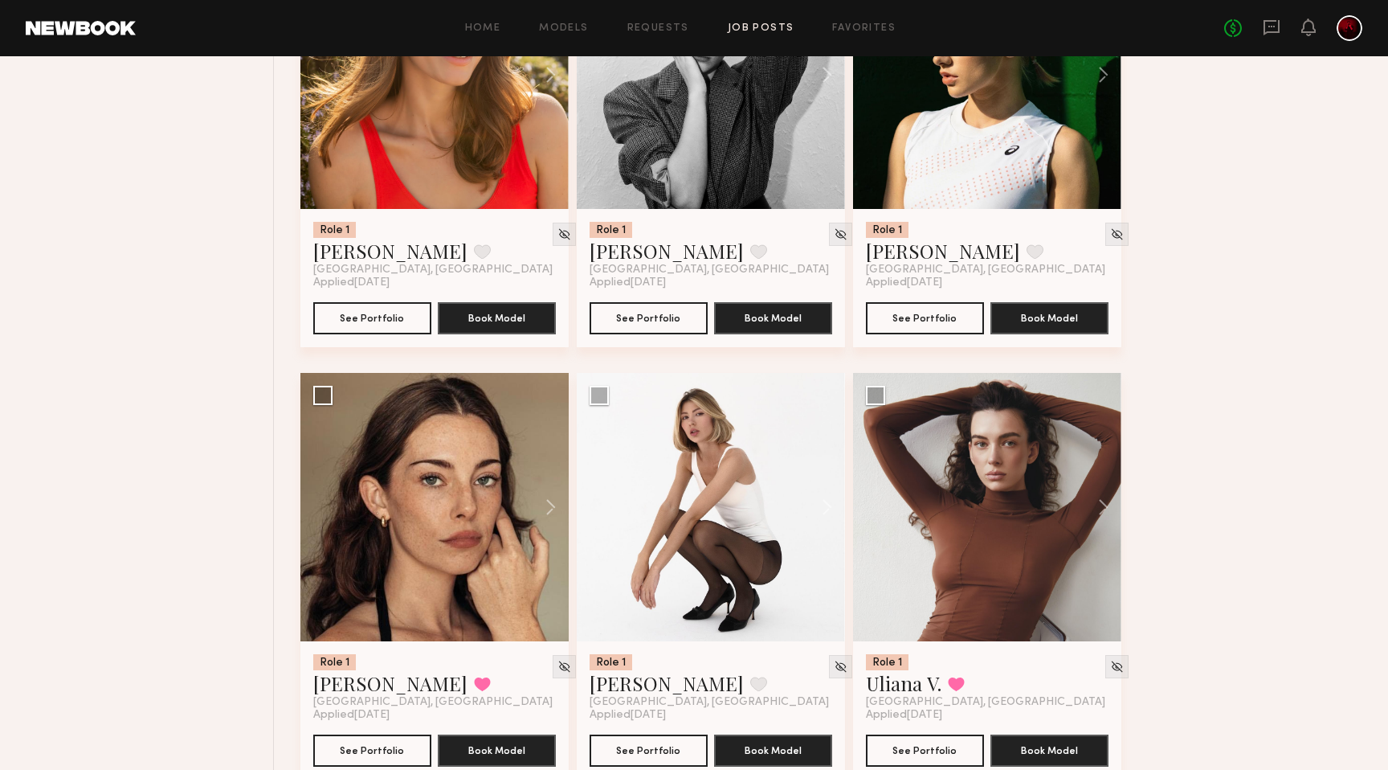
scroll to position [3375, 0]
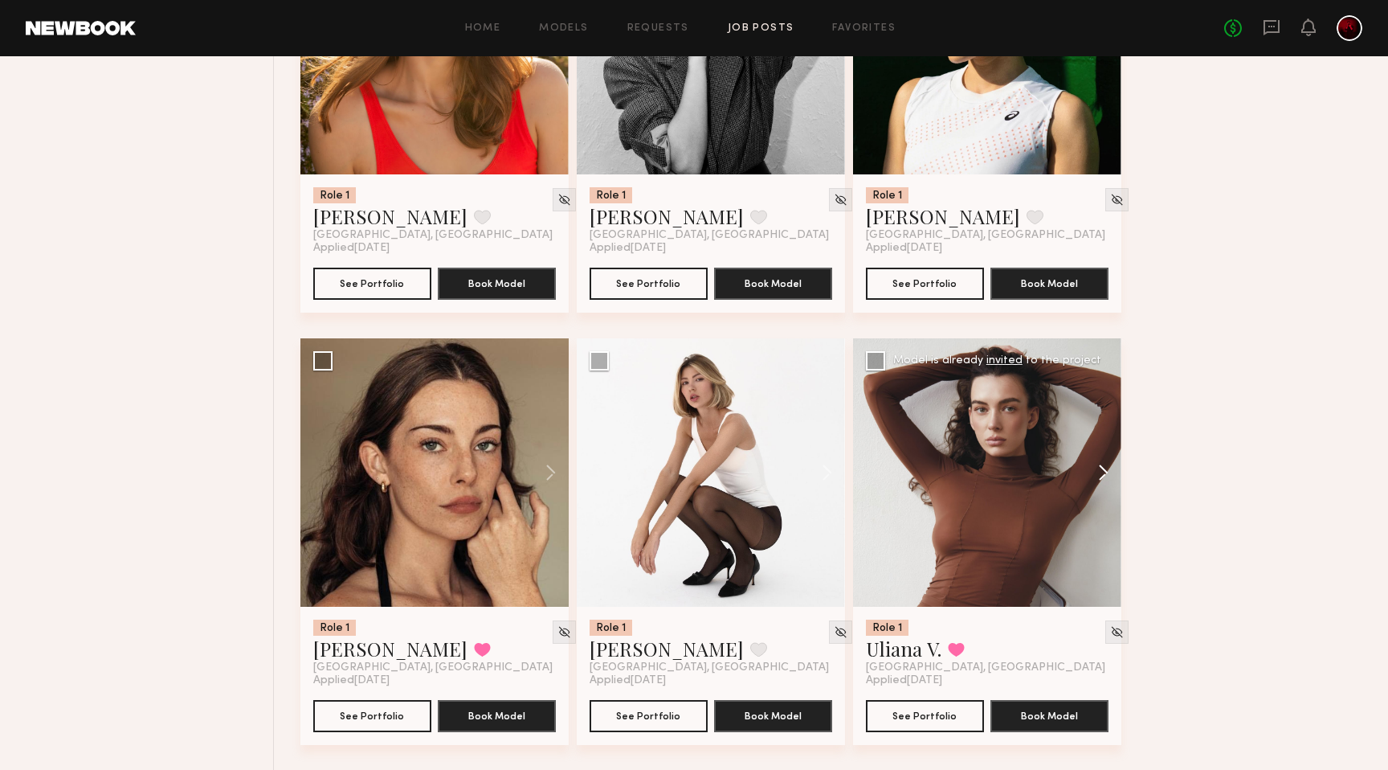
click at [1102, 479] on button at bounding box center [1095, 472] width 51 height 268
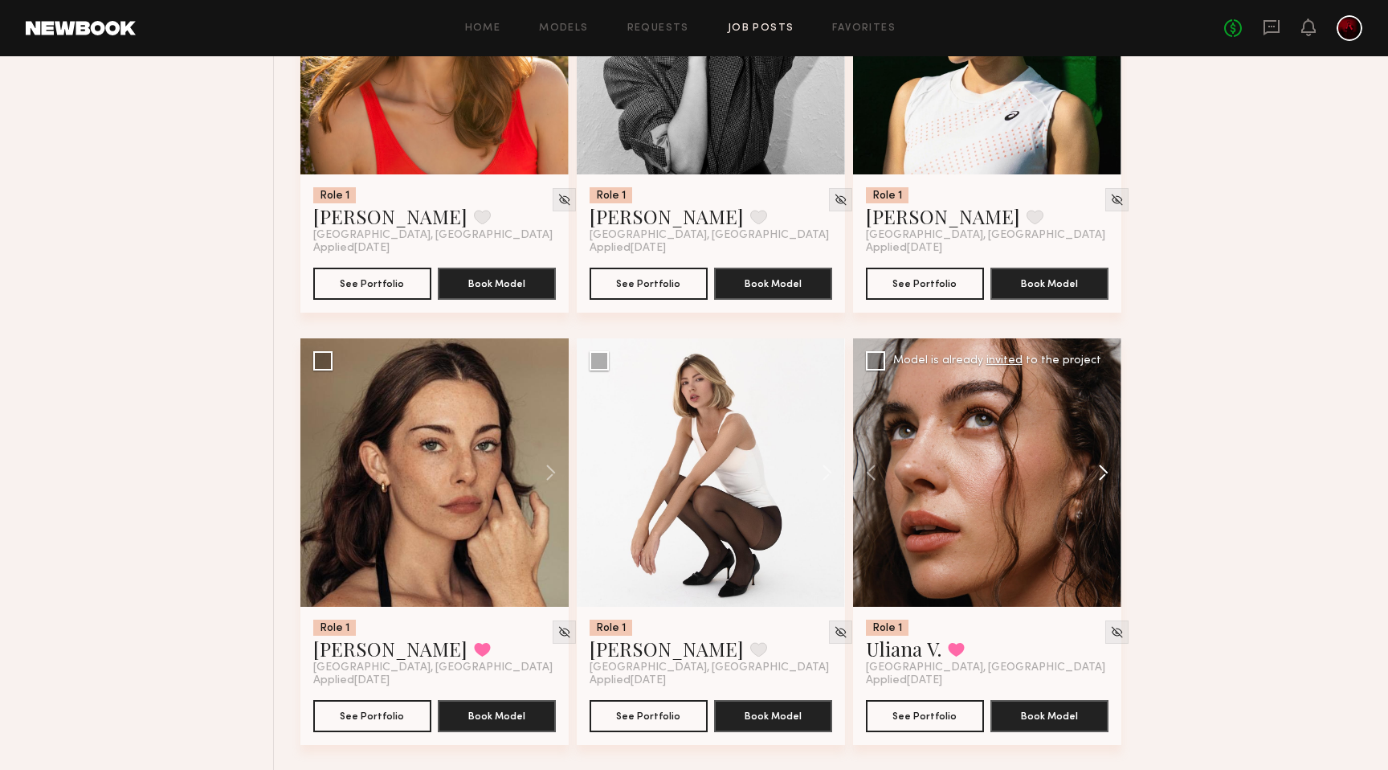
click at [1102, 479] on button at bounding box center [1095, 472] width 51 height 268
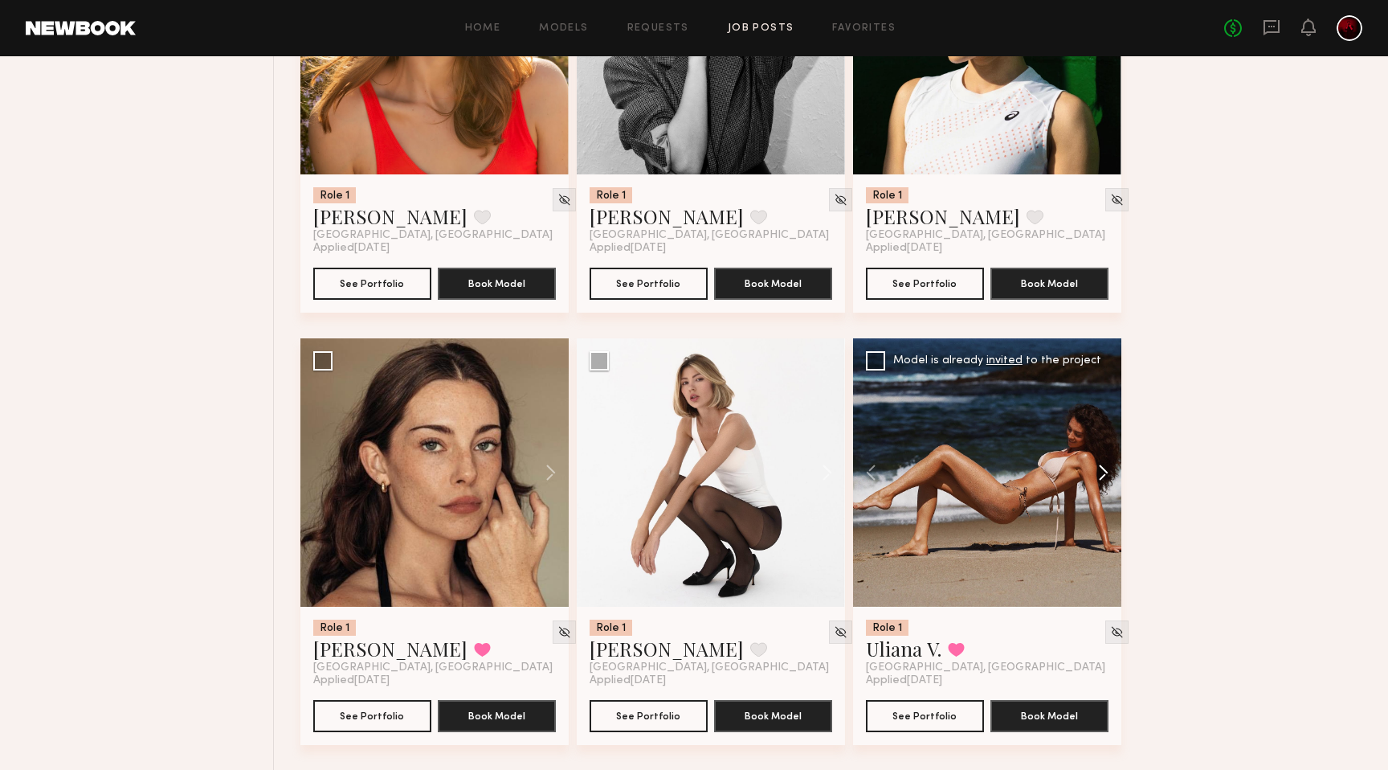
click at [1102, 479] on button at bounding box center [1095, 472] width 51 height 268
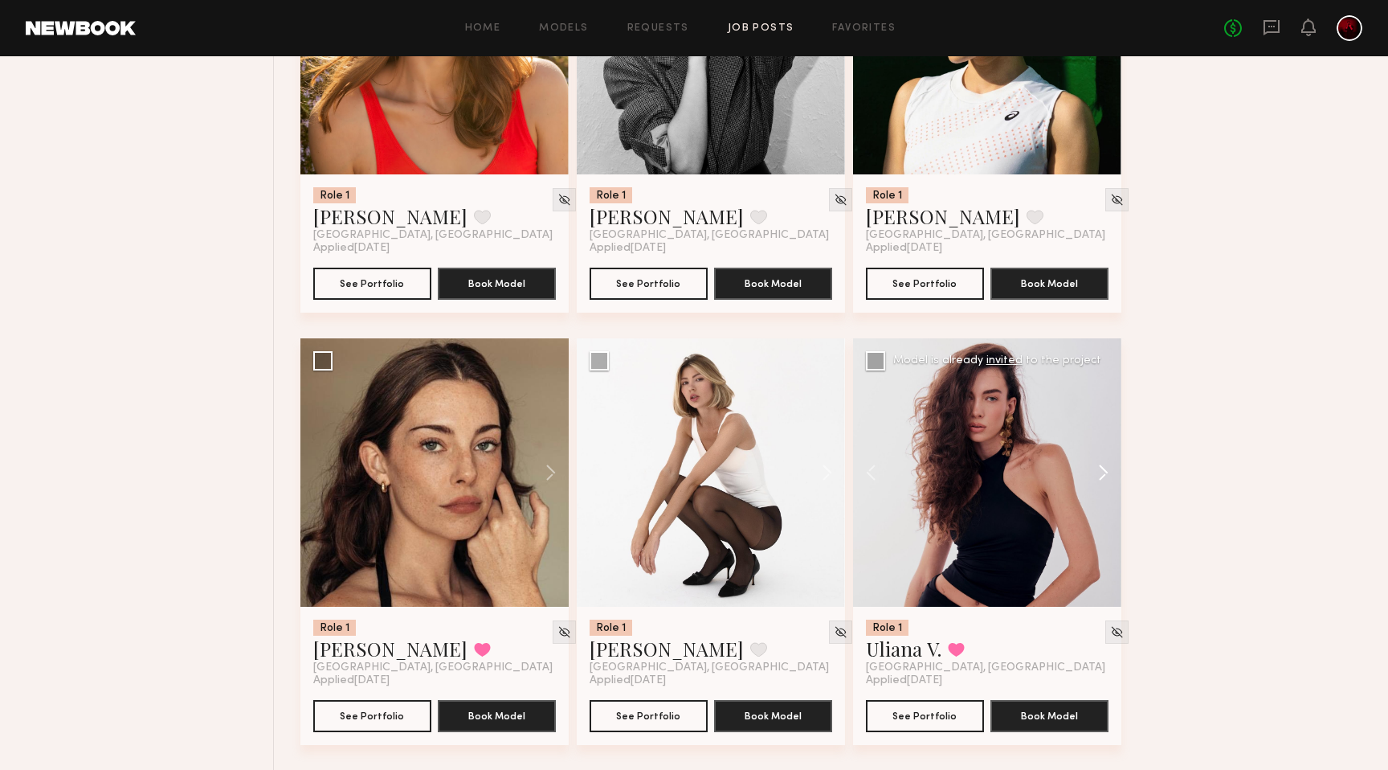
click at [1102, 479] on button at bounding box center [1095, 472] width 51 height 268
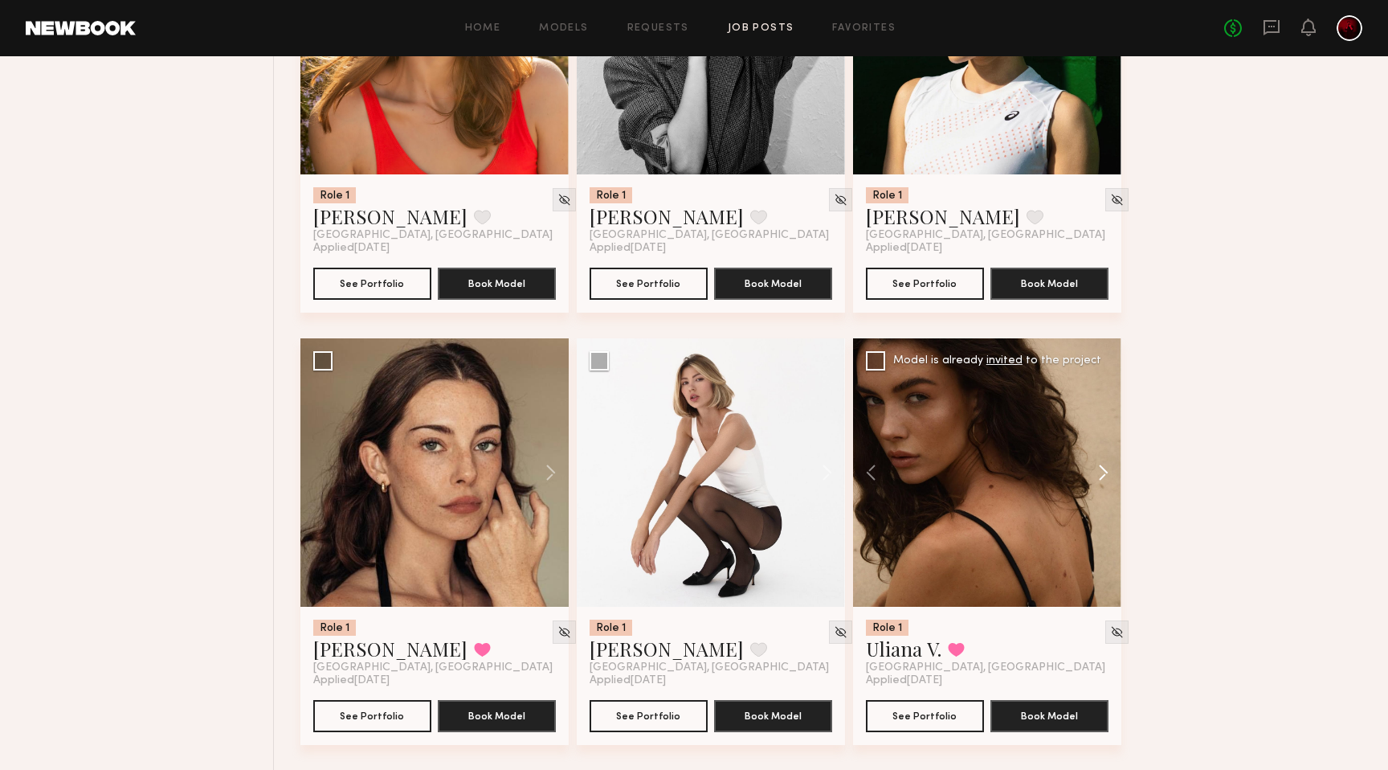
click at [1102, 479] on button at bounding box center [1095, 472] width 51 height 268
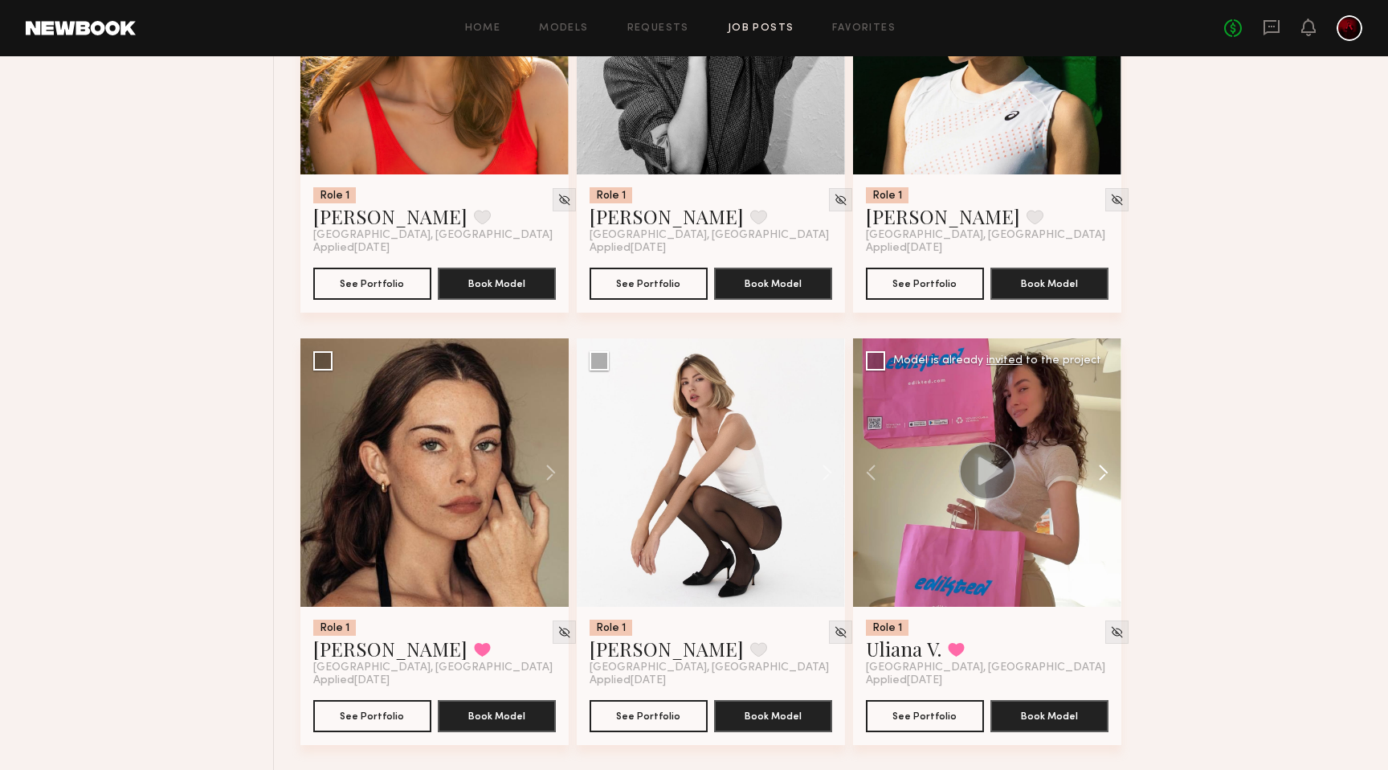
click at [1102, 479] on button at bounding box center [1095, 472] width 51 height 268
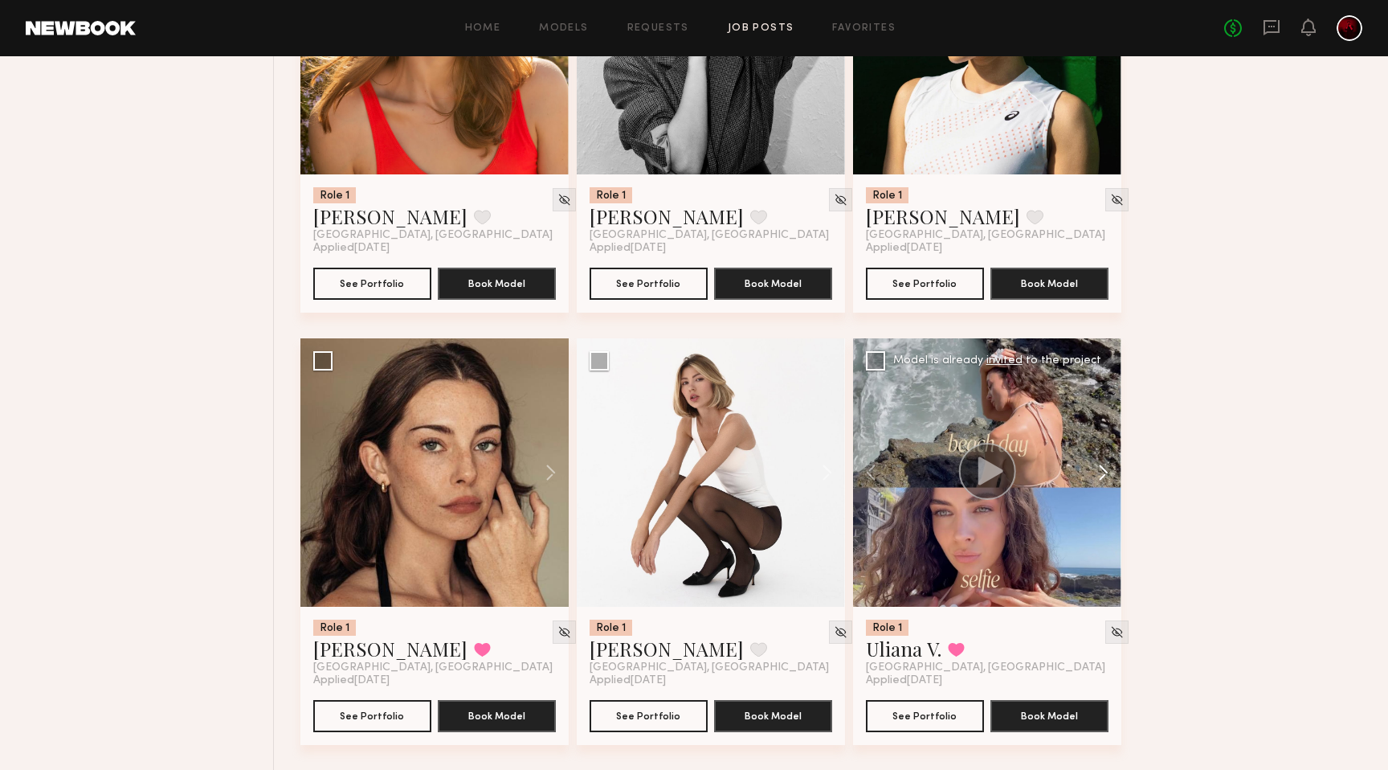
click at [1102, 479] on button at bounding box center [1095, 472] width 51 height 268
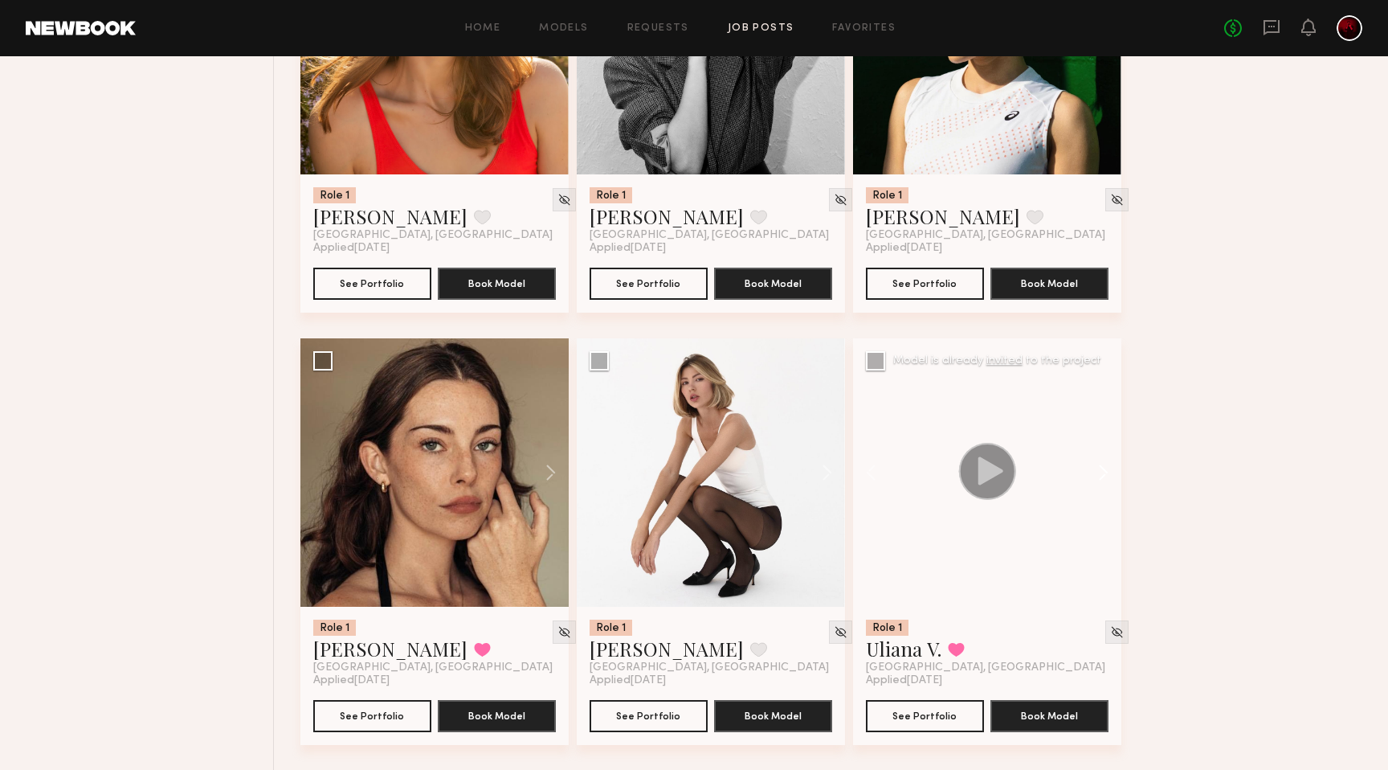
click at [1102, 479] on button at bounding box center [1095, 472] width 51 height 268
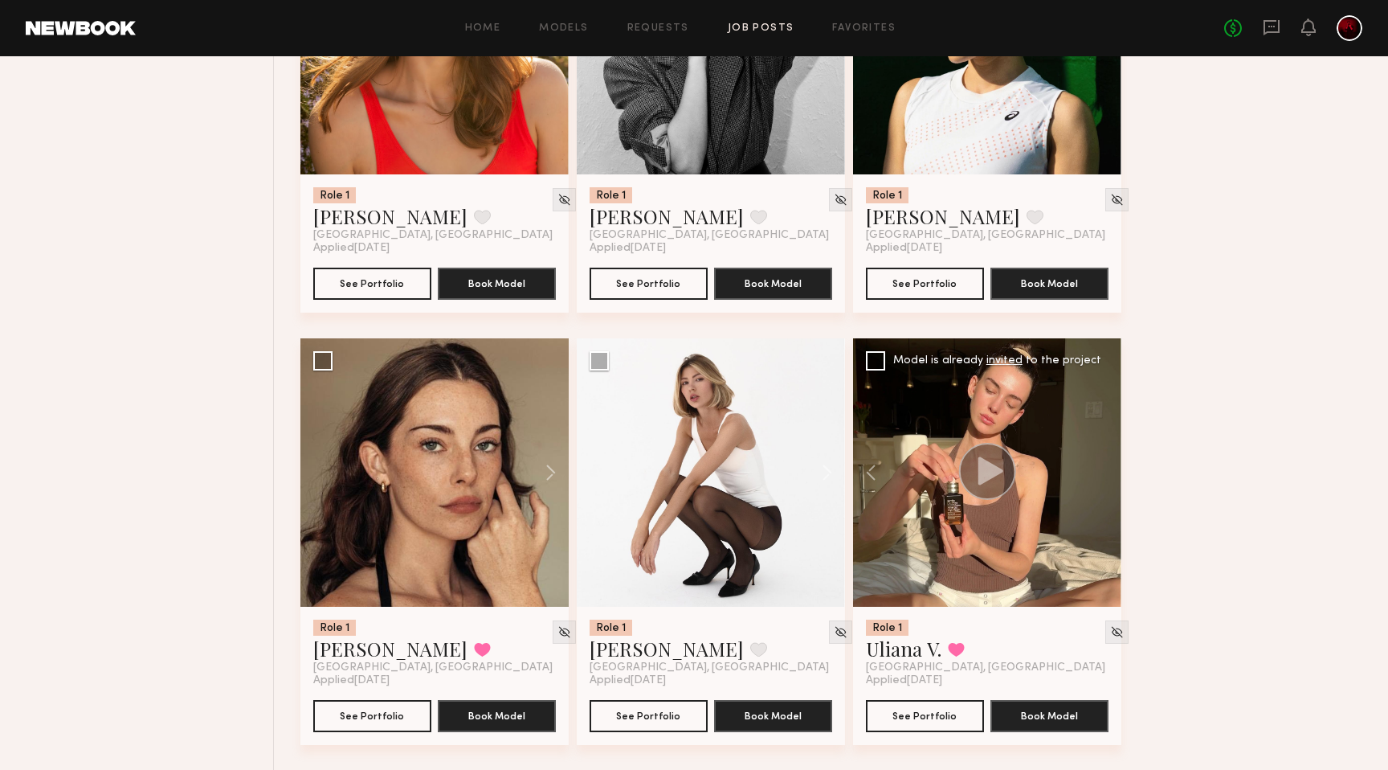
click at [1102, 479] on div at bounding box center [987, 472] width 268 height 268
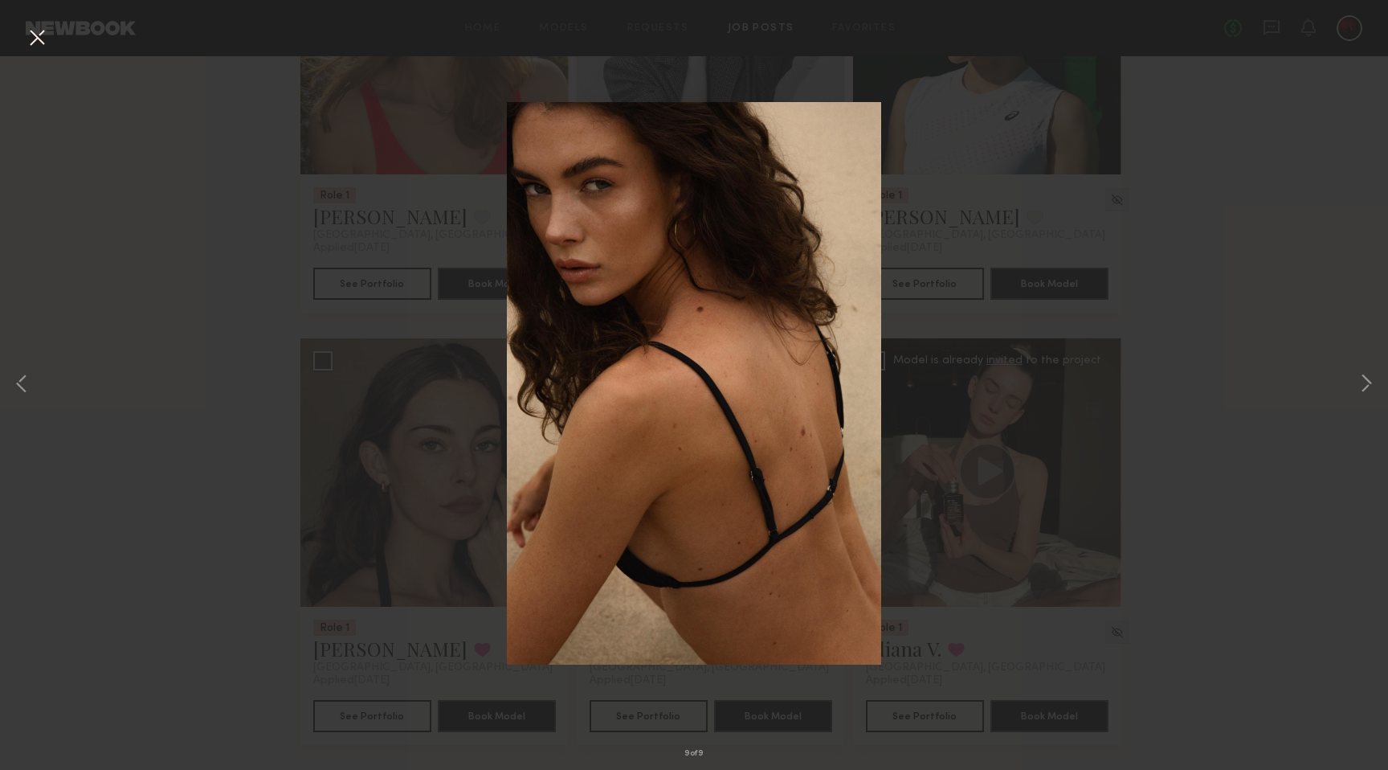
click at [1351, 382] on div "9 of 9" at bounding box center [694, 385] width 1388 height 770
click at [1369, 384] on button at bounding box center [1366, 384] width 19 height 615
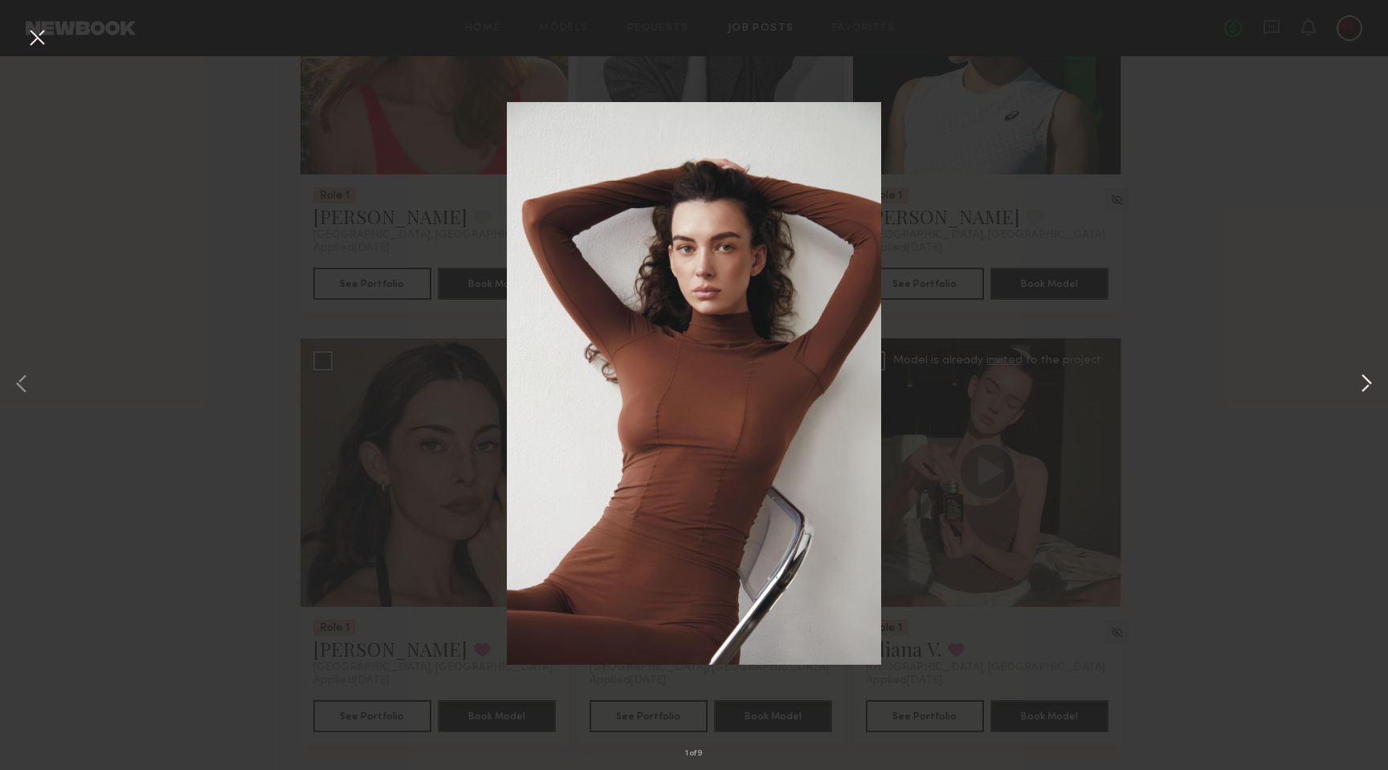
click at [1369, 384] on button at bounding box center [1366, 384] width 19 height 615
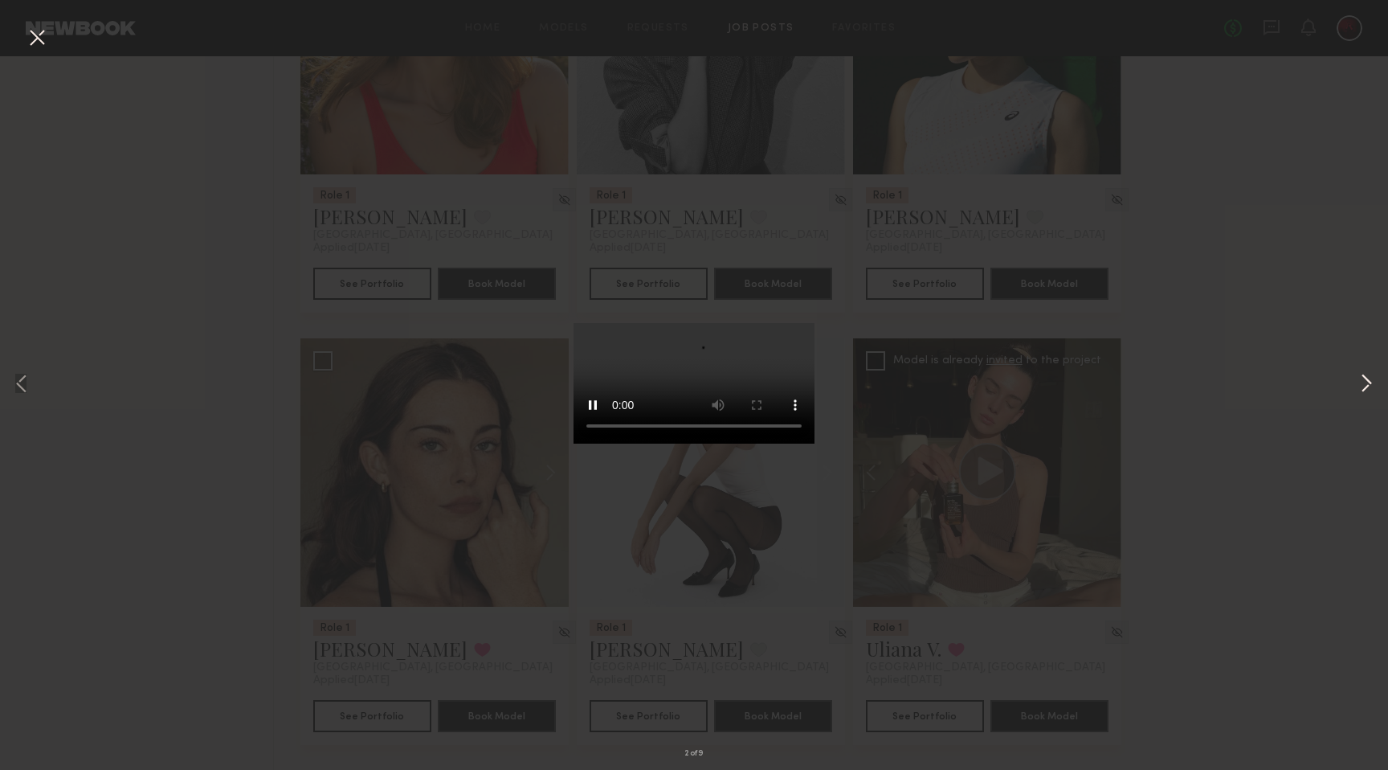
click at [1369, 384] on button at bounding box center [1366, 384] width 19 height 615
click at [34, 39] on button at bounding box center [37, 38] width 26 height 29
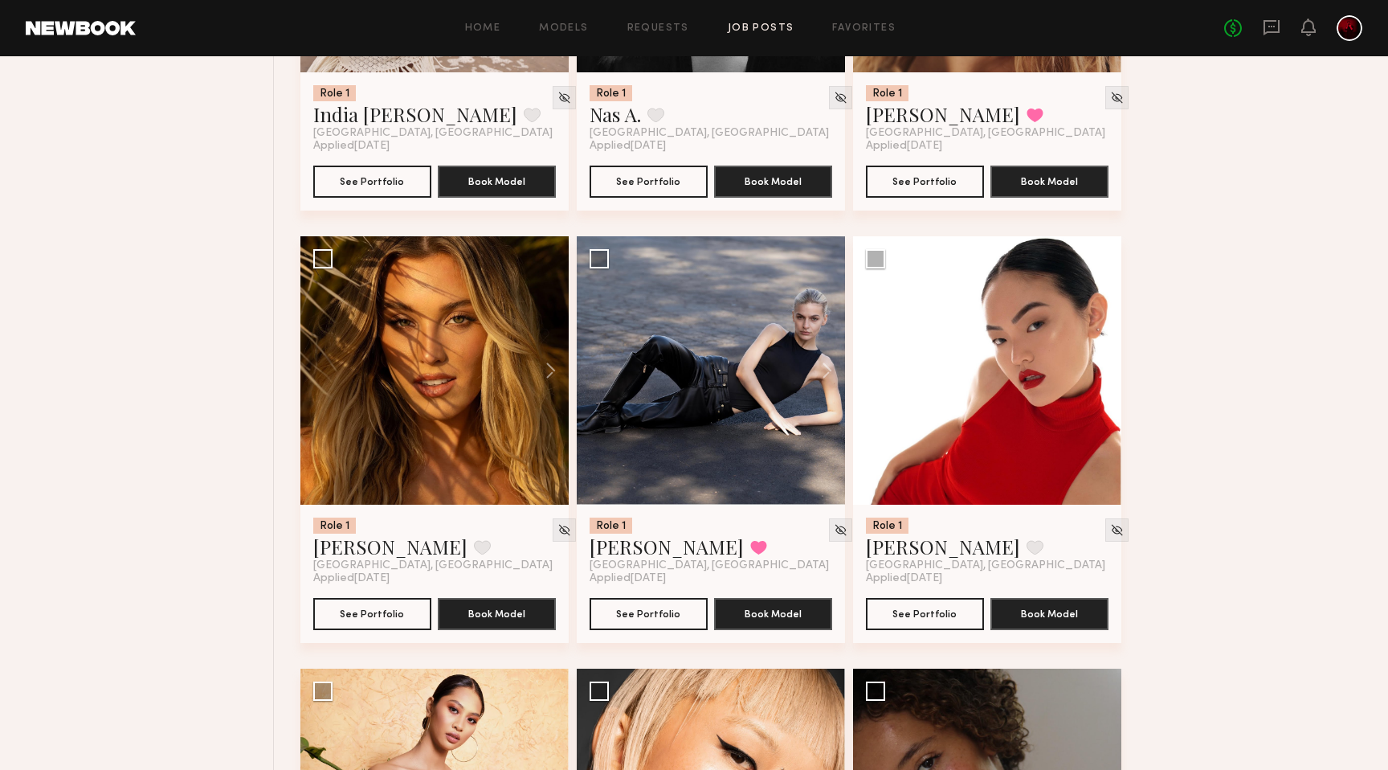
scroll to position [4774, 0]
click at [830, 376] on button at bounding box center [819, 370] width 51 height 268
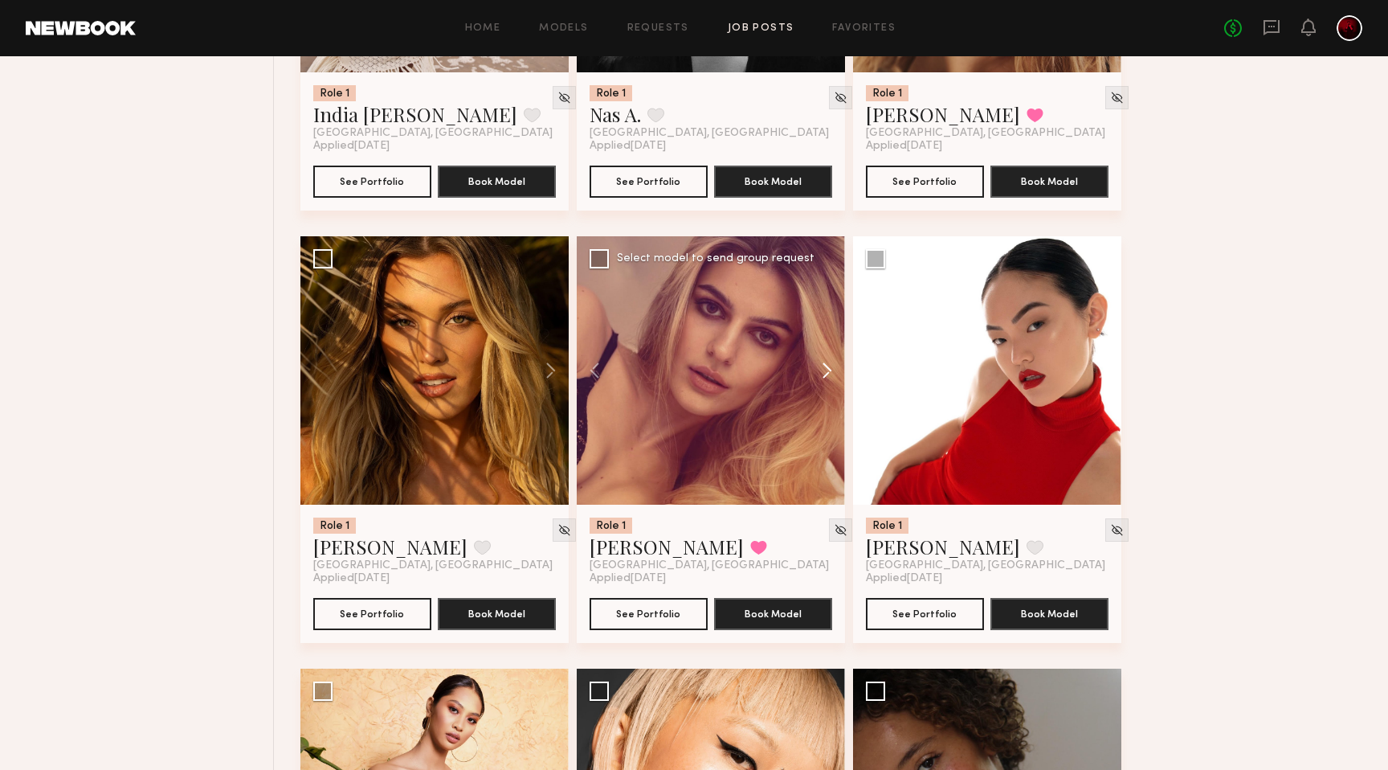
click at [820, 375] on button at bounding box center [819, 370] width 51 height 268
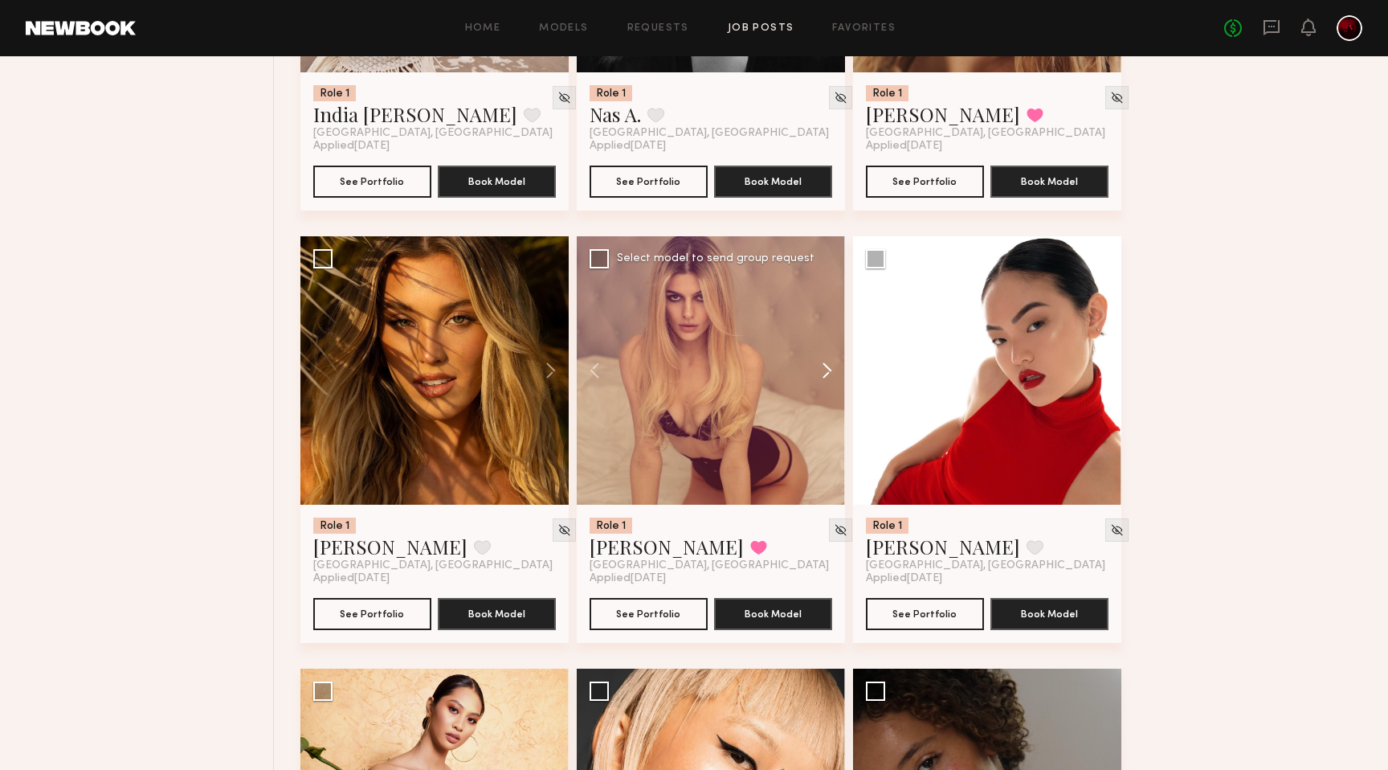
click at [820, 375] on button at bounding box center [819, 370] width 51 height 268
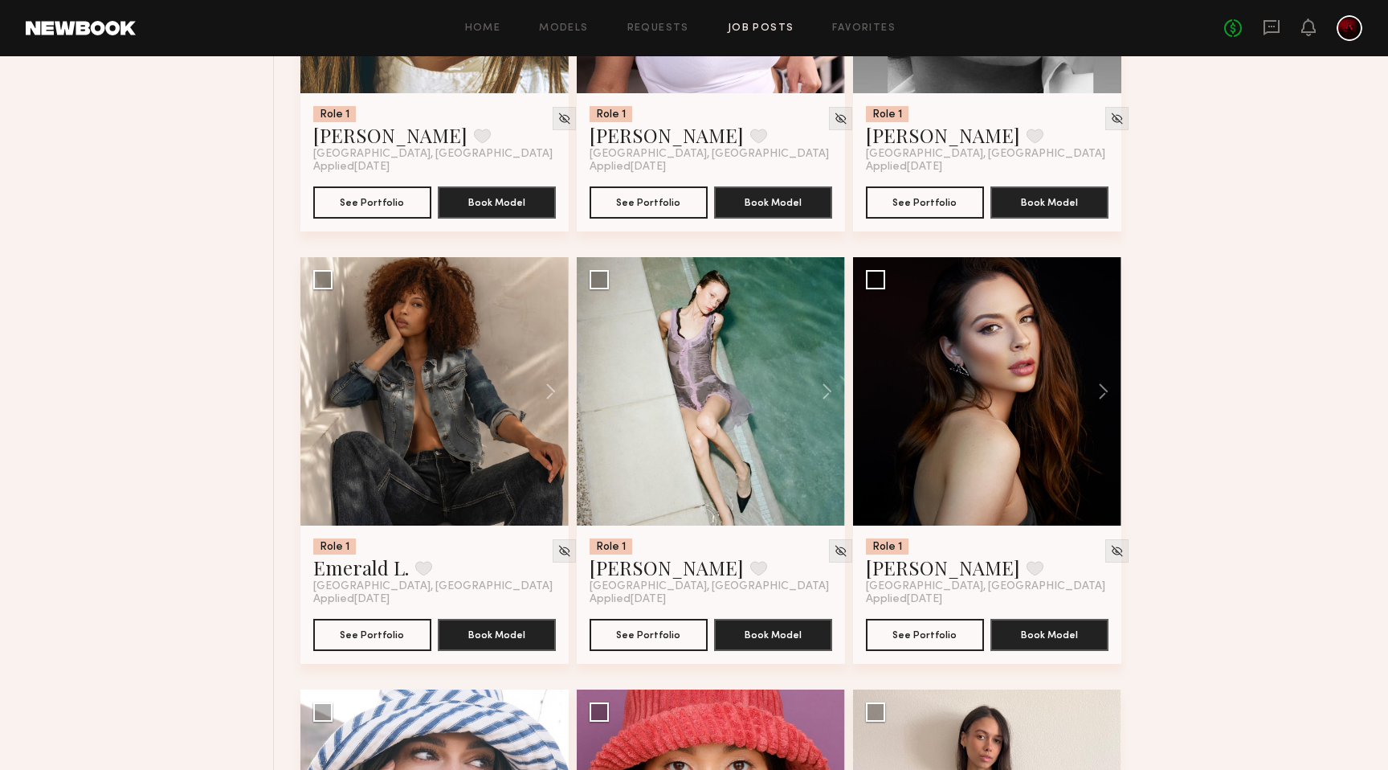
scroll to position [8231, 0]
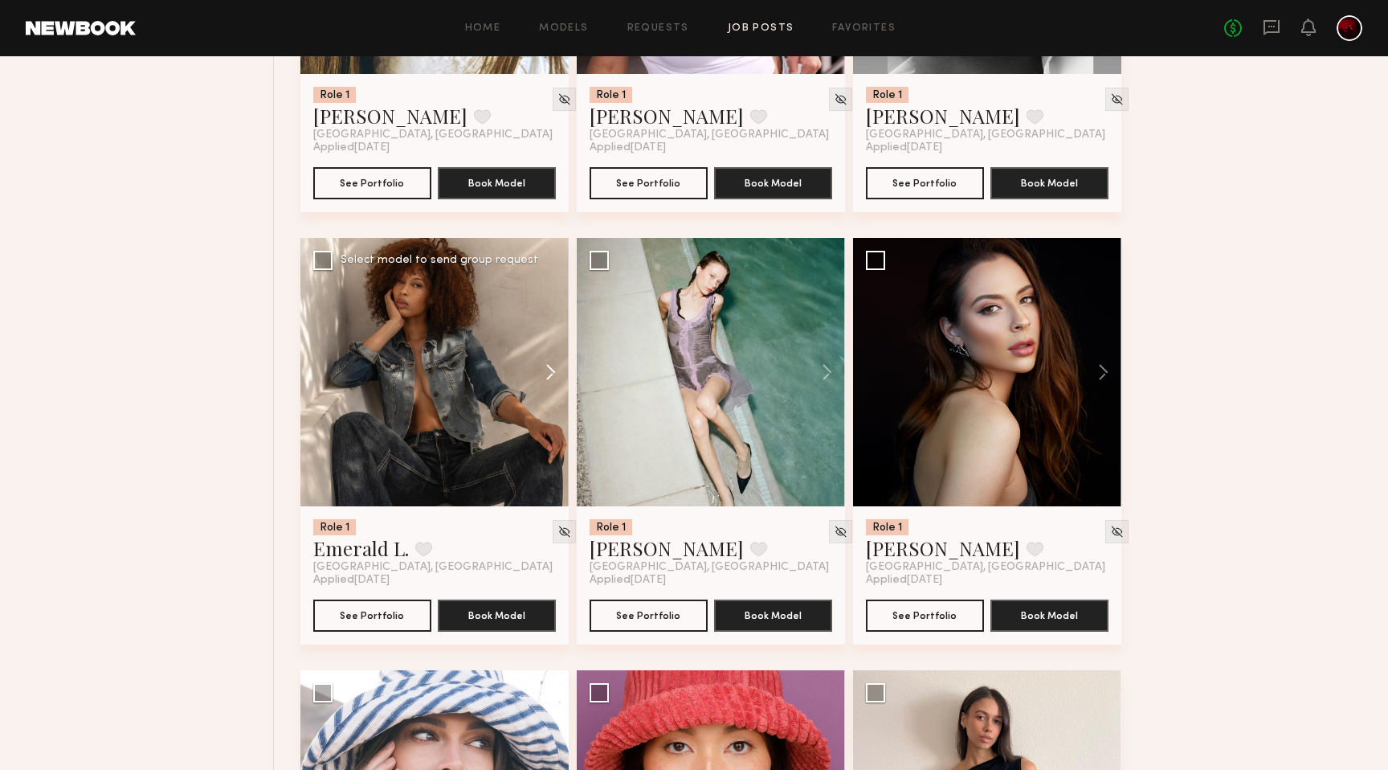
click at [542, 376] on button at bounding box center [542, 372] width 51 height 268
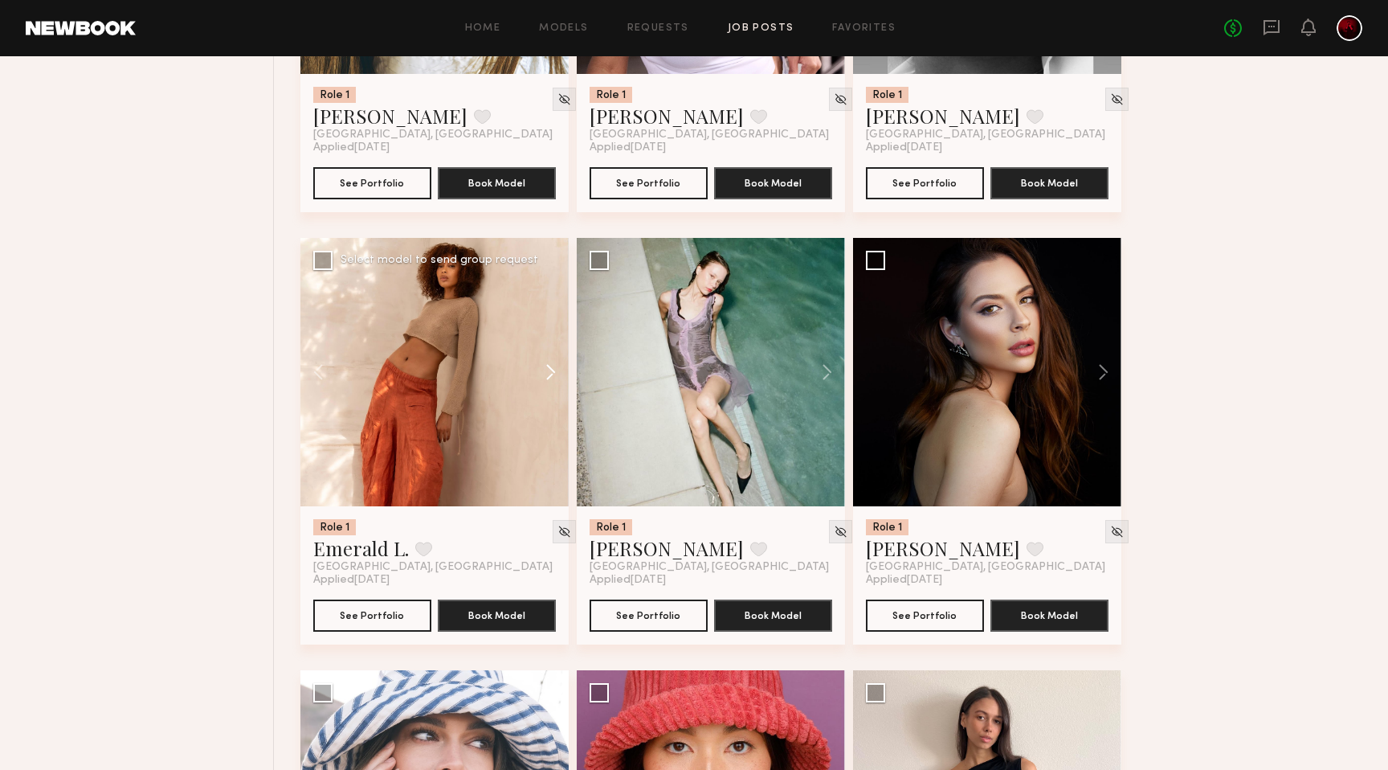
click at [542, 376] on button at bounding box center [542, 372] width 51 height 268
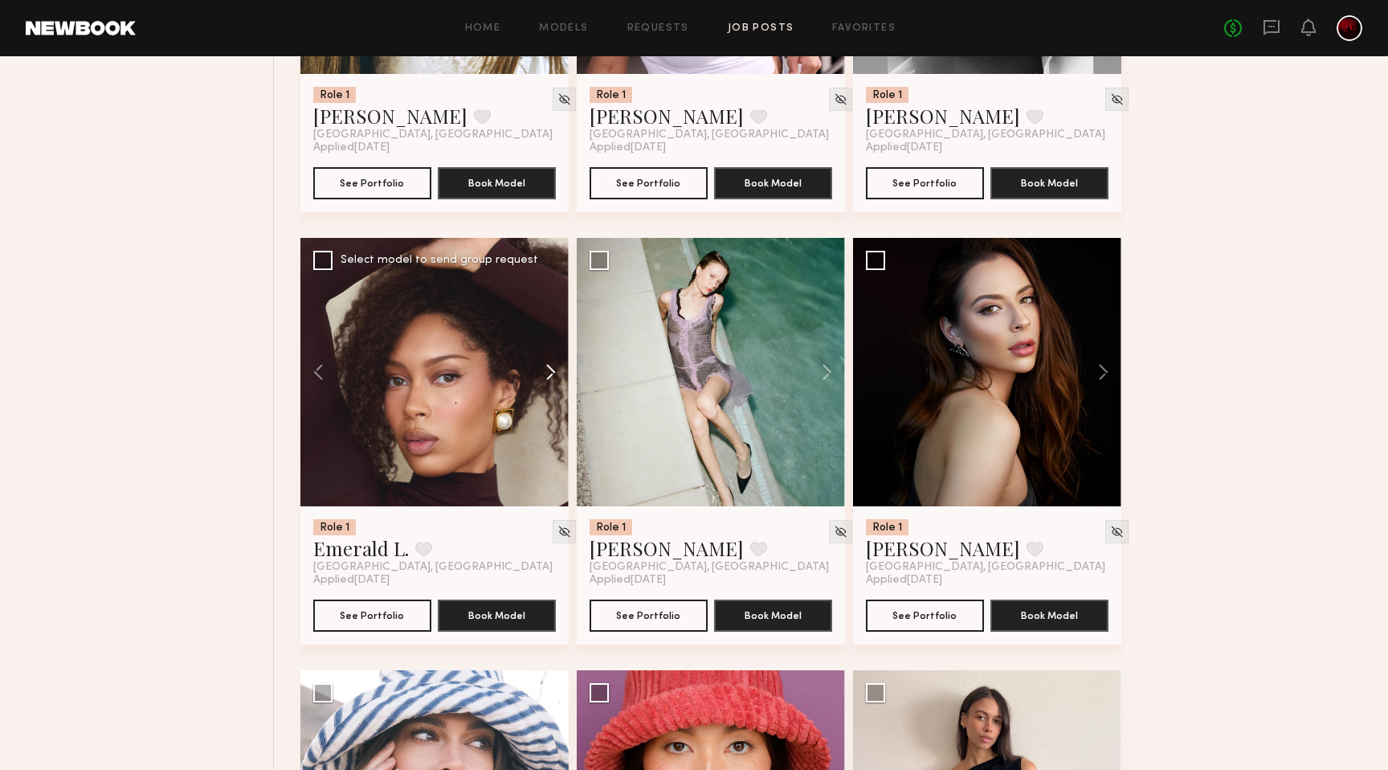
click at [542, 376] on button at bounding box center [542, 372] width 51 height 268
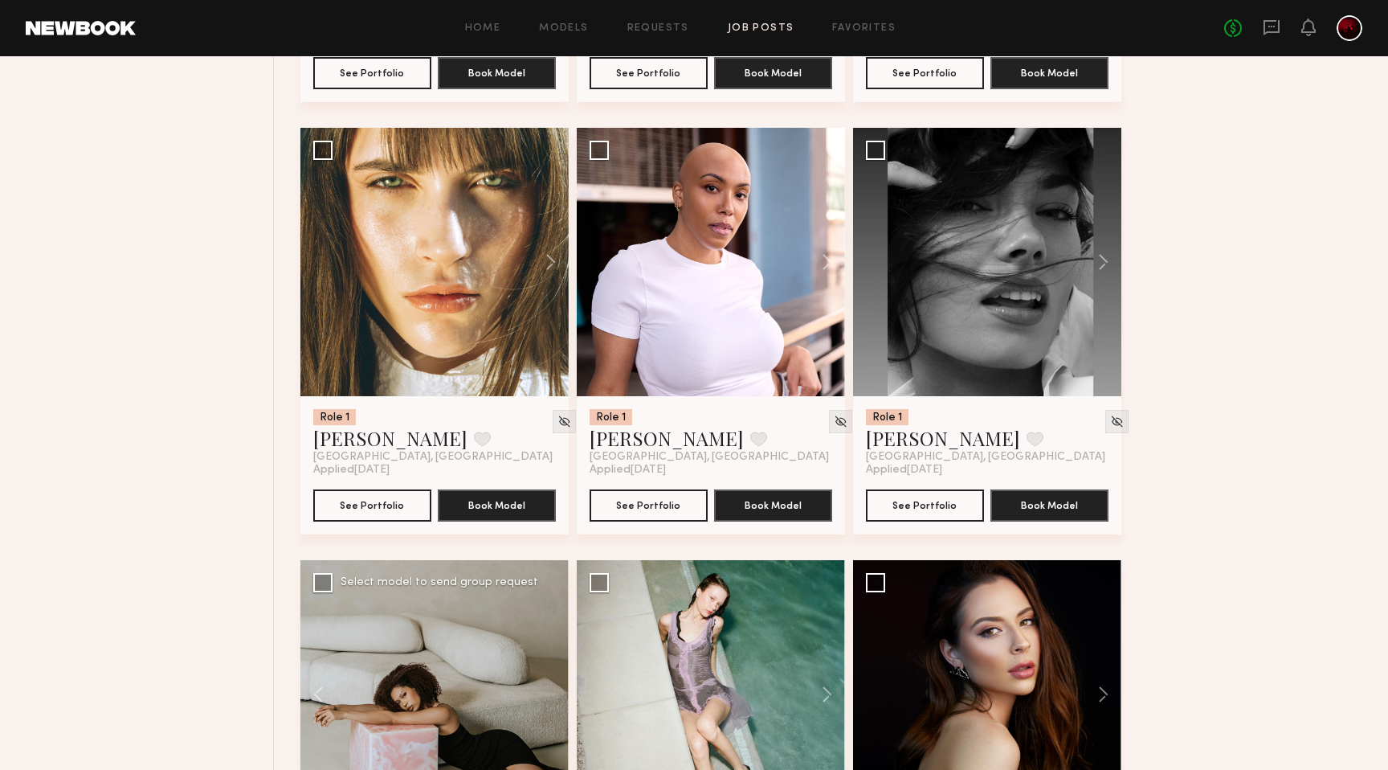
scroll to position [7653, 0]
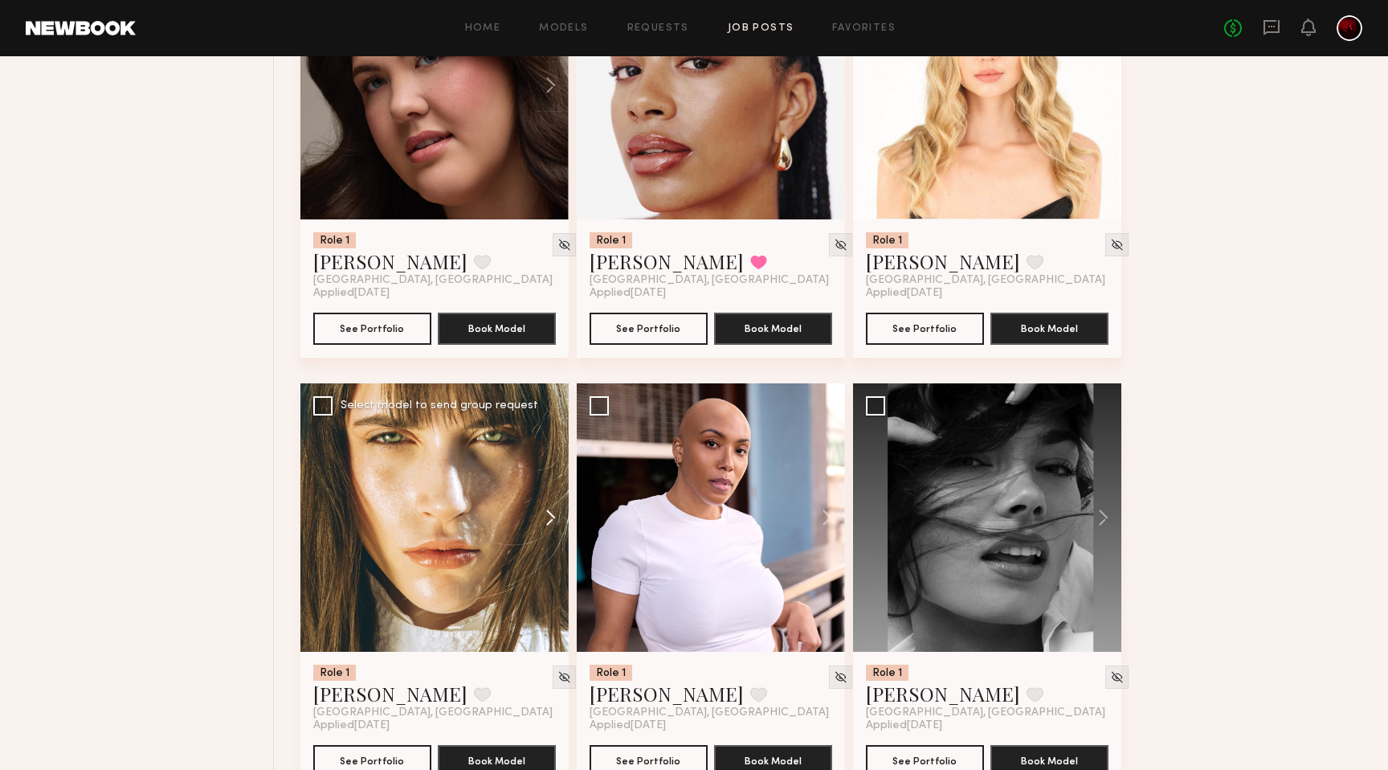
click at [547, 521] on button at bounding box center [542, 517] width 51 height 268
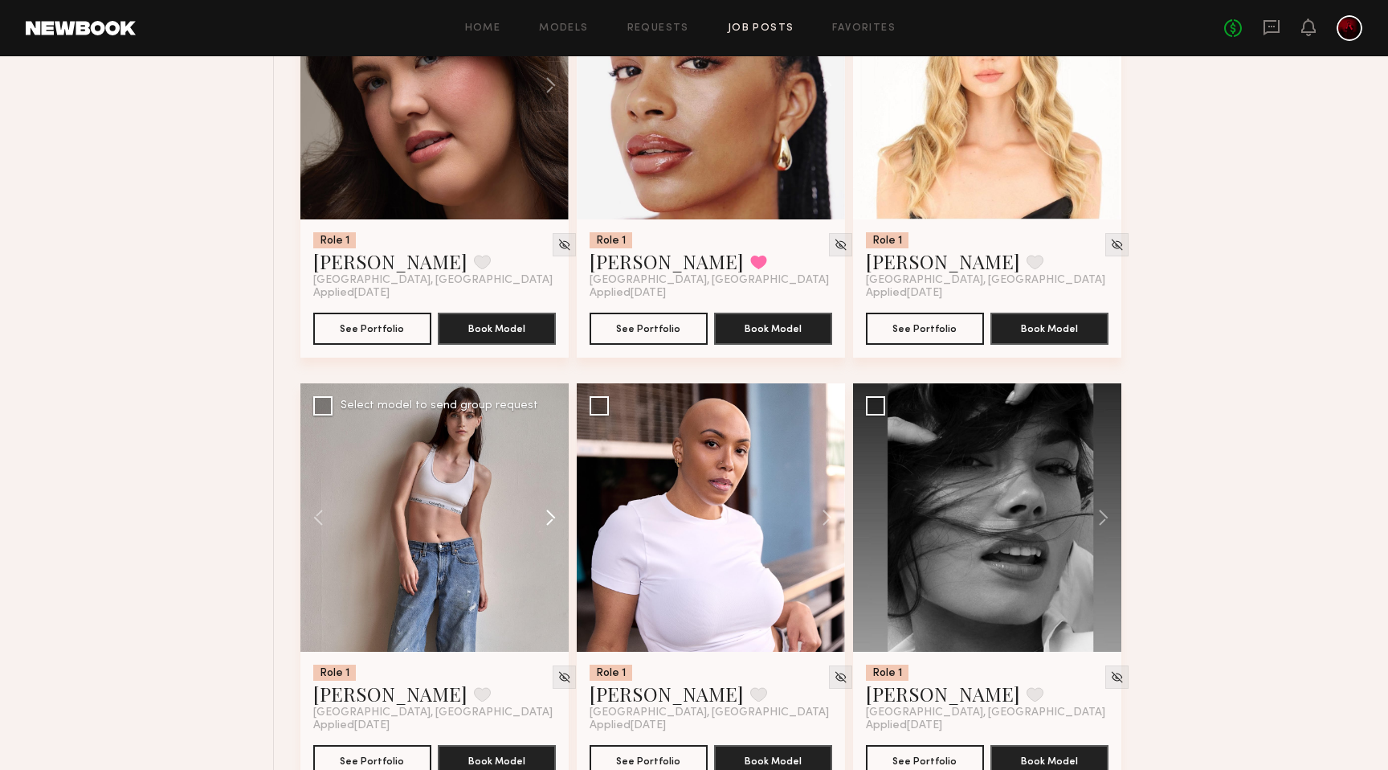
click at [547, 521] on button at bounding box center [542, 517] width 51 height 268
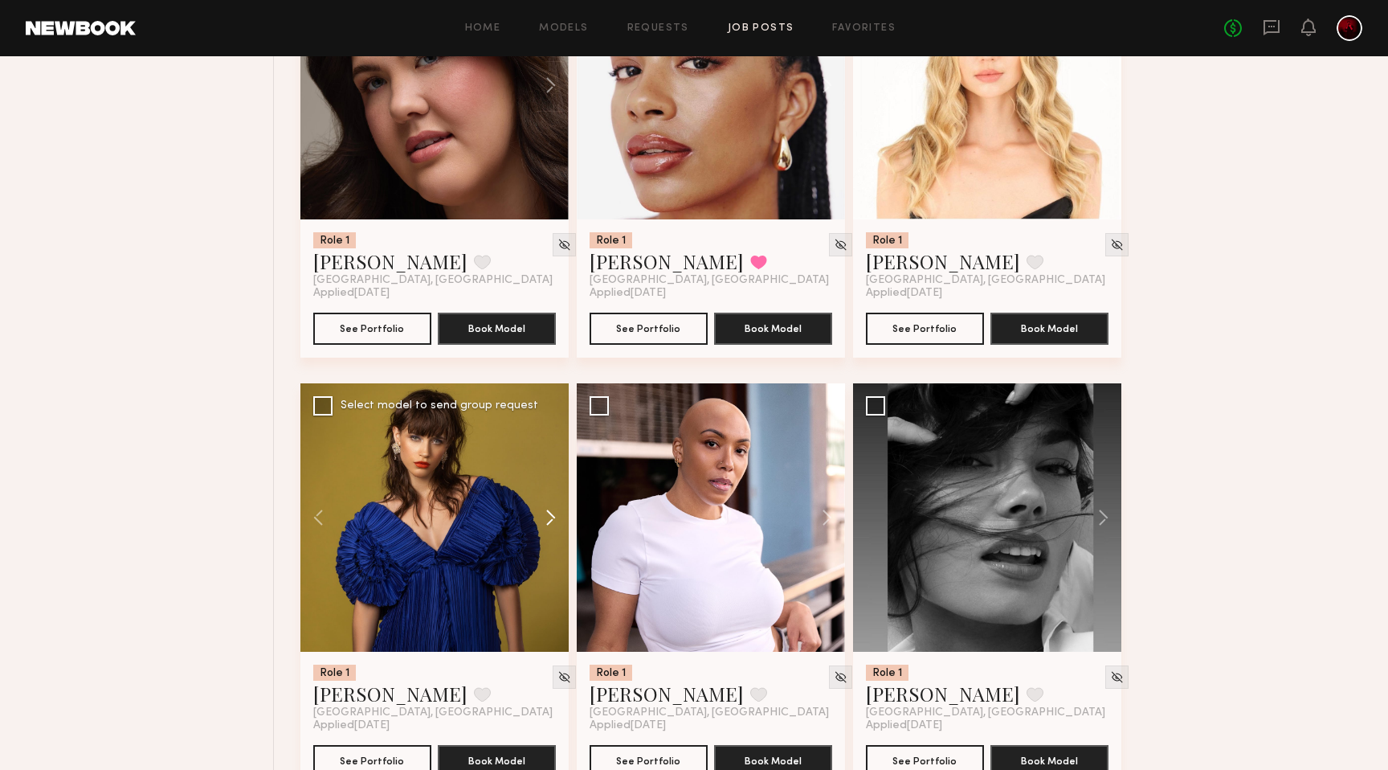
click at [547, 521] on button at bounding box center [542, 517] width 51 height 268
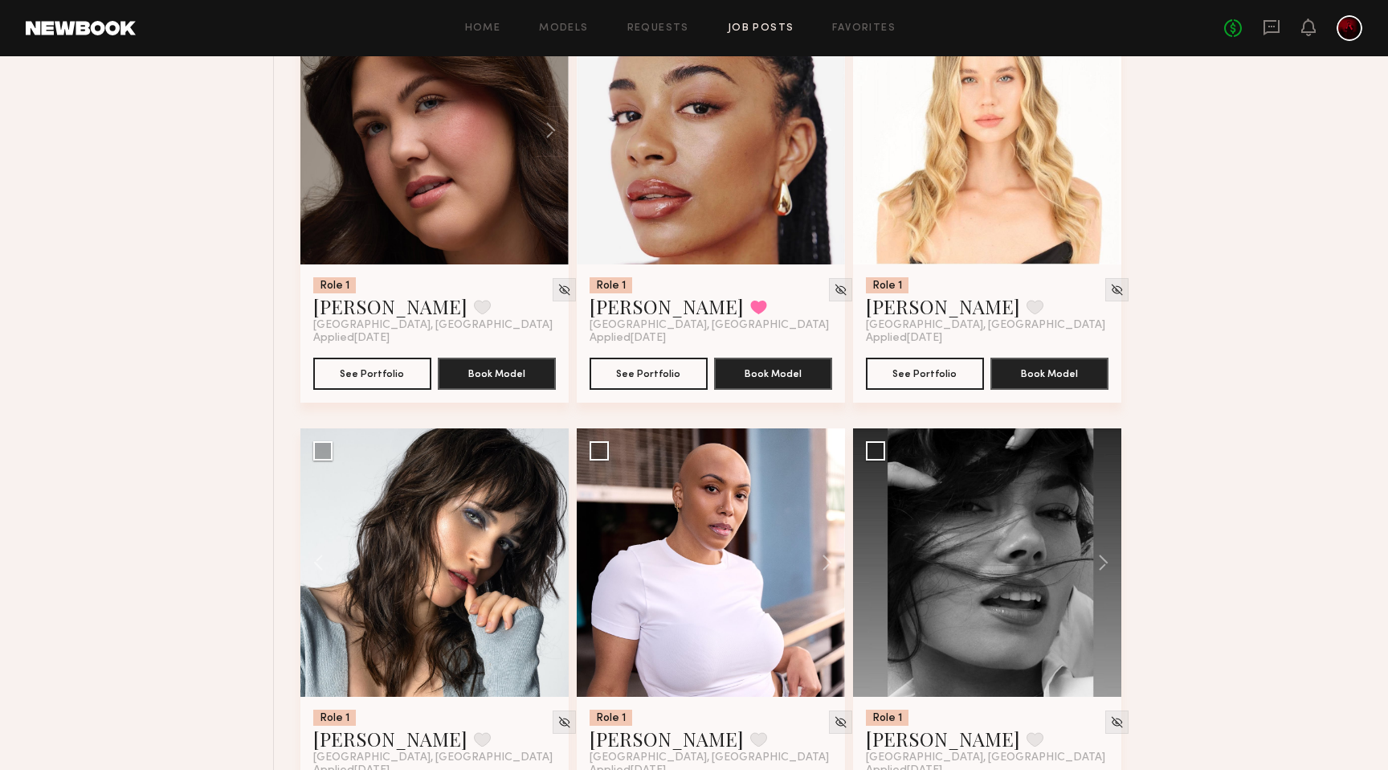
scroll to position [7637, 0]
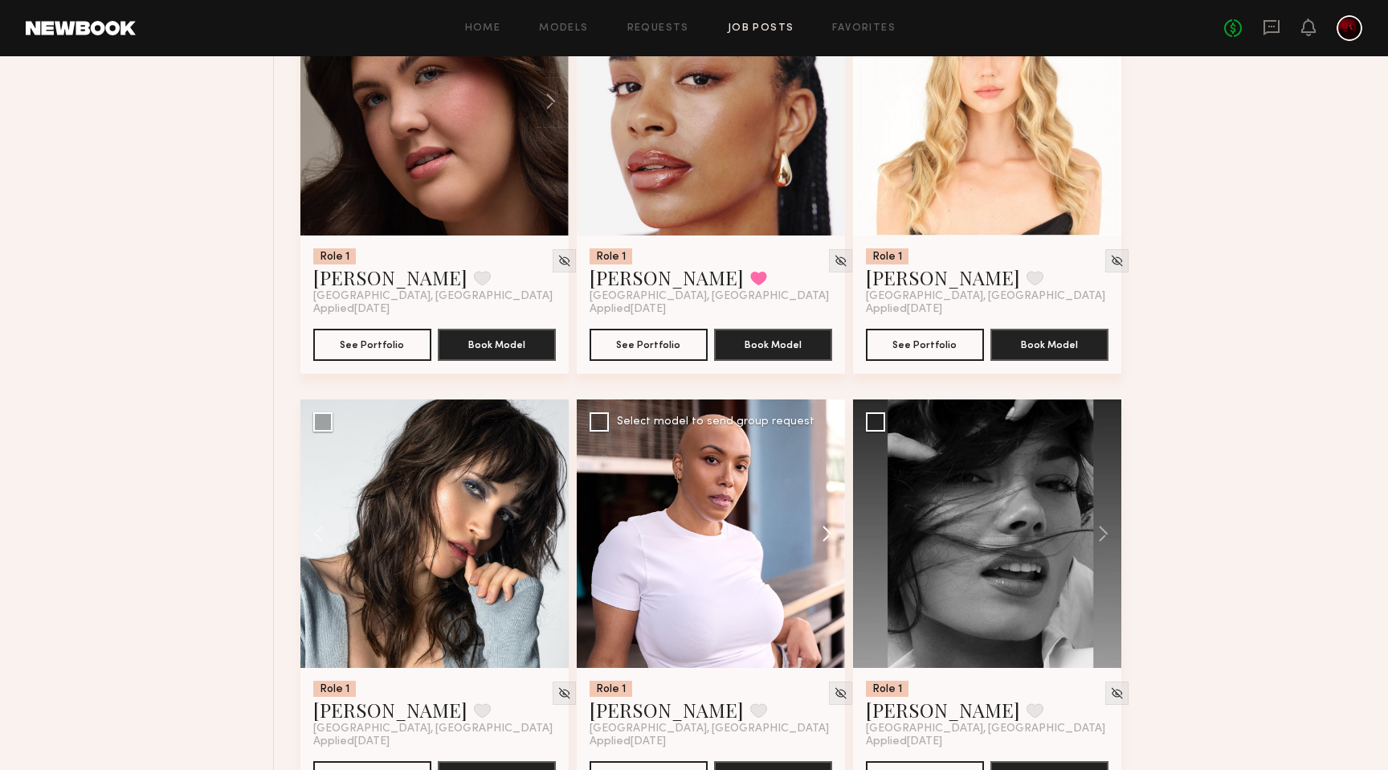
click at [840, 546] on button at bounding box center [819, 533] width 51 height 268
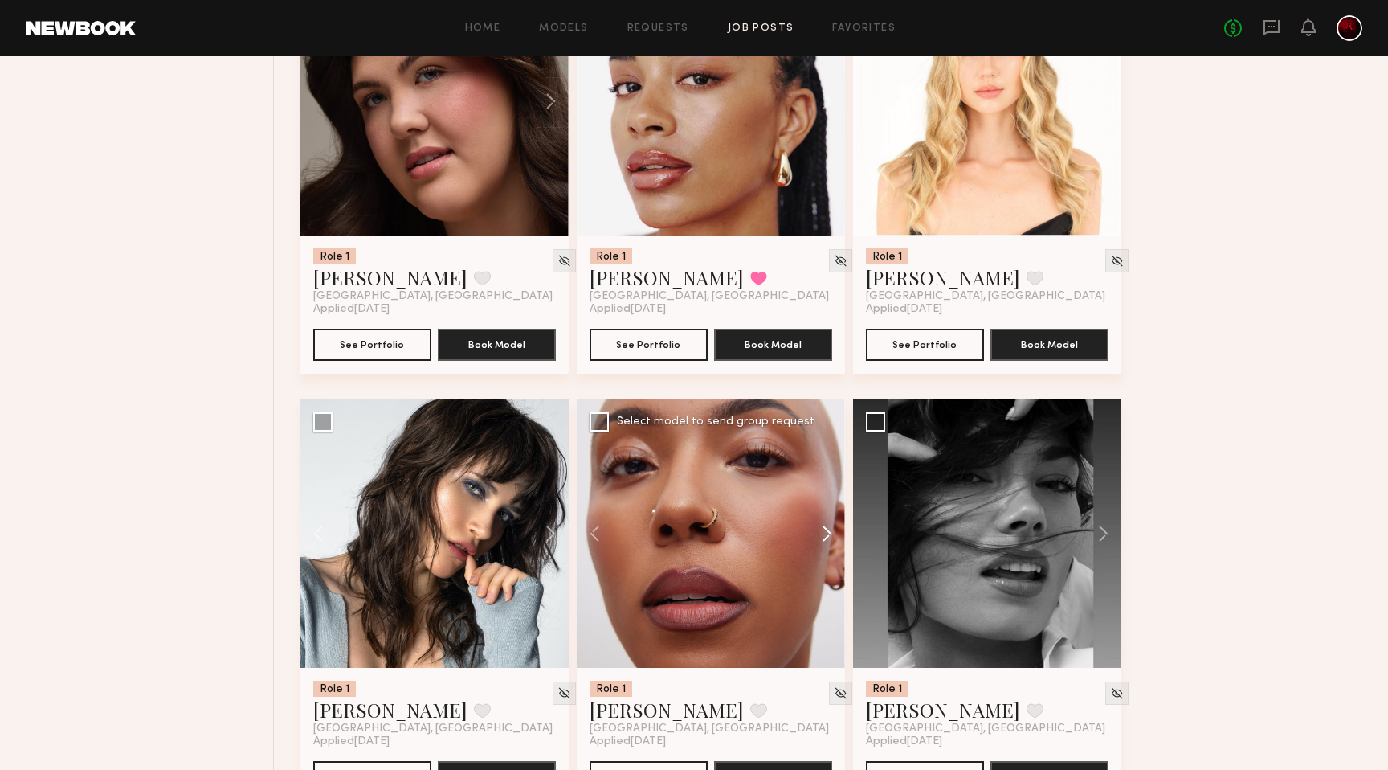
click at [829, 542] on button at bounding box center [819, 533] width 51 height 268
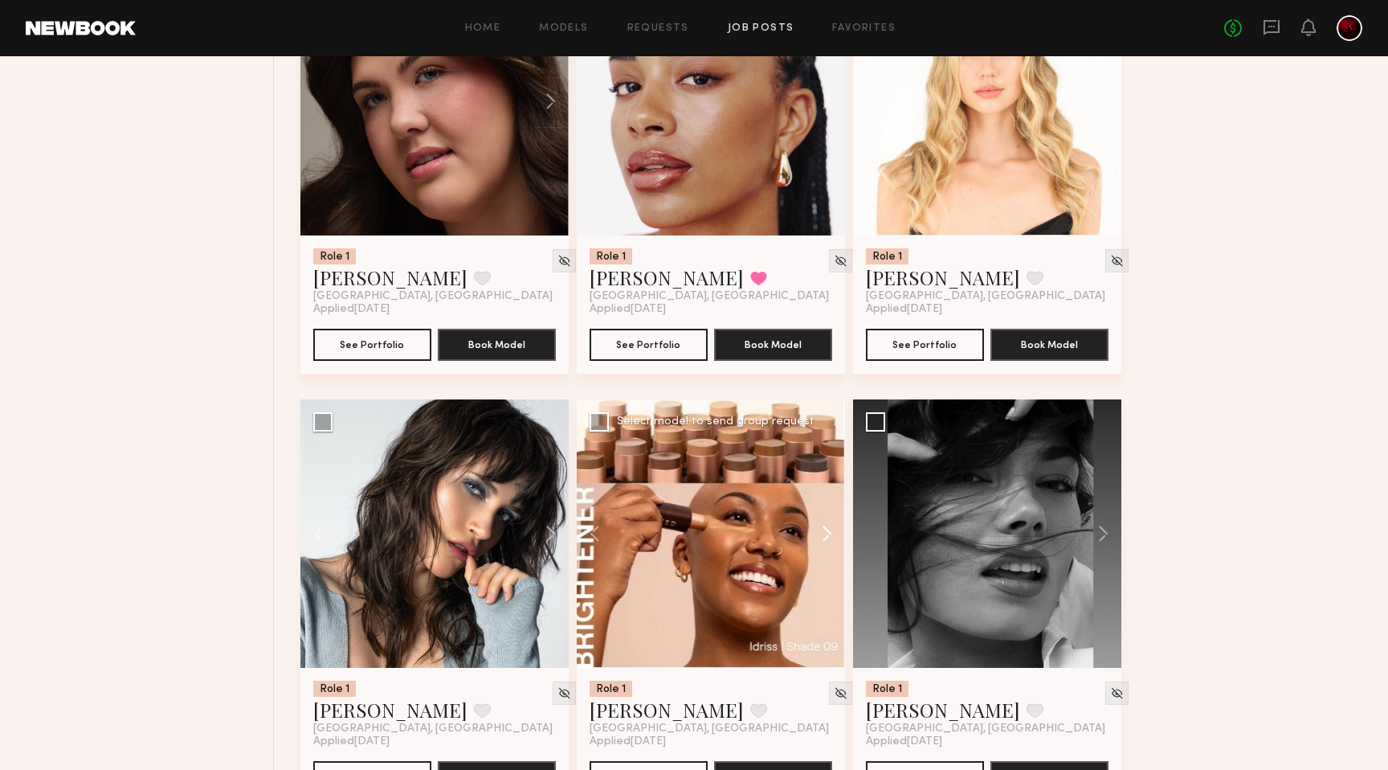
click at [829, 542] on button at bounding box center [819, 533] width 51 height 268
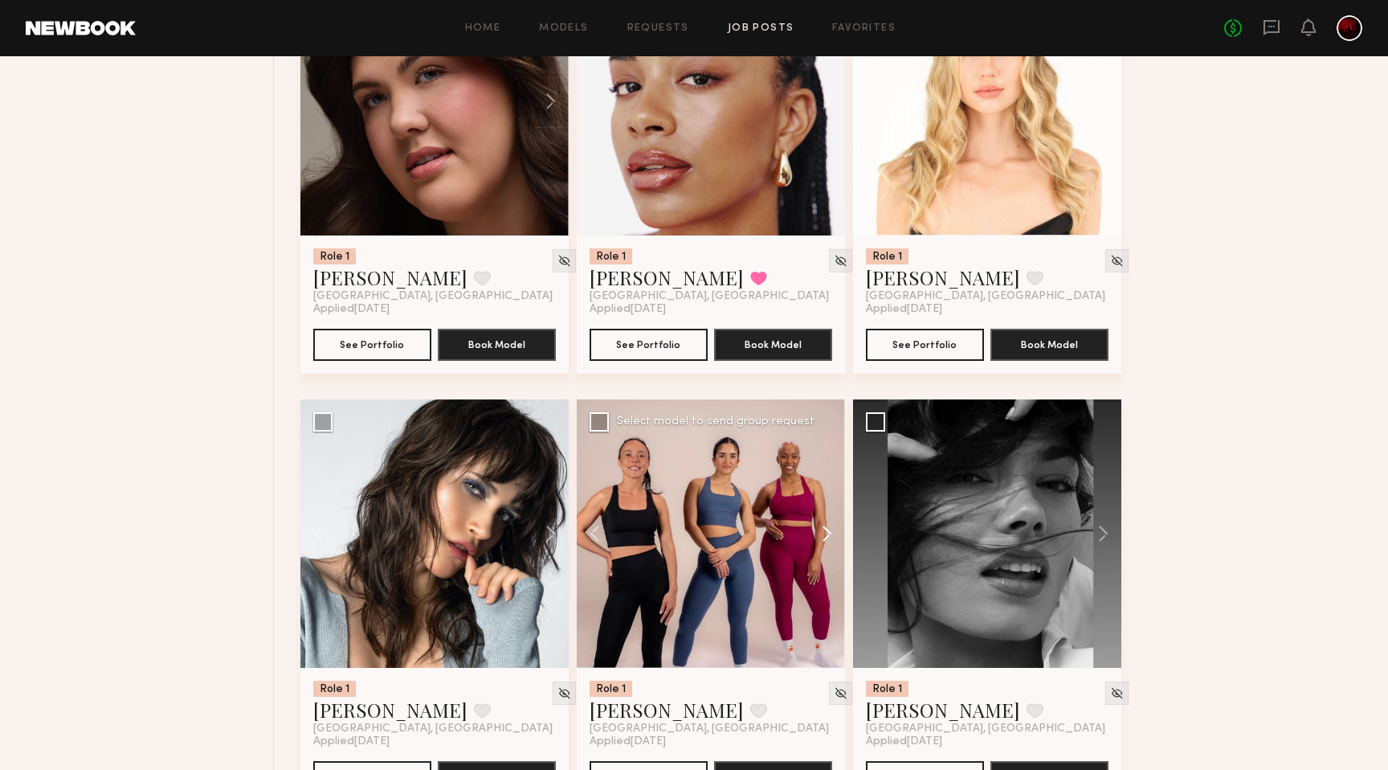
click at [829, 542] on button at bounding box center [819, 533] width 51 height 268
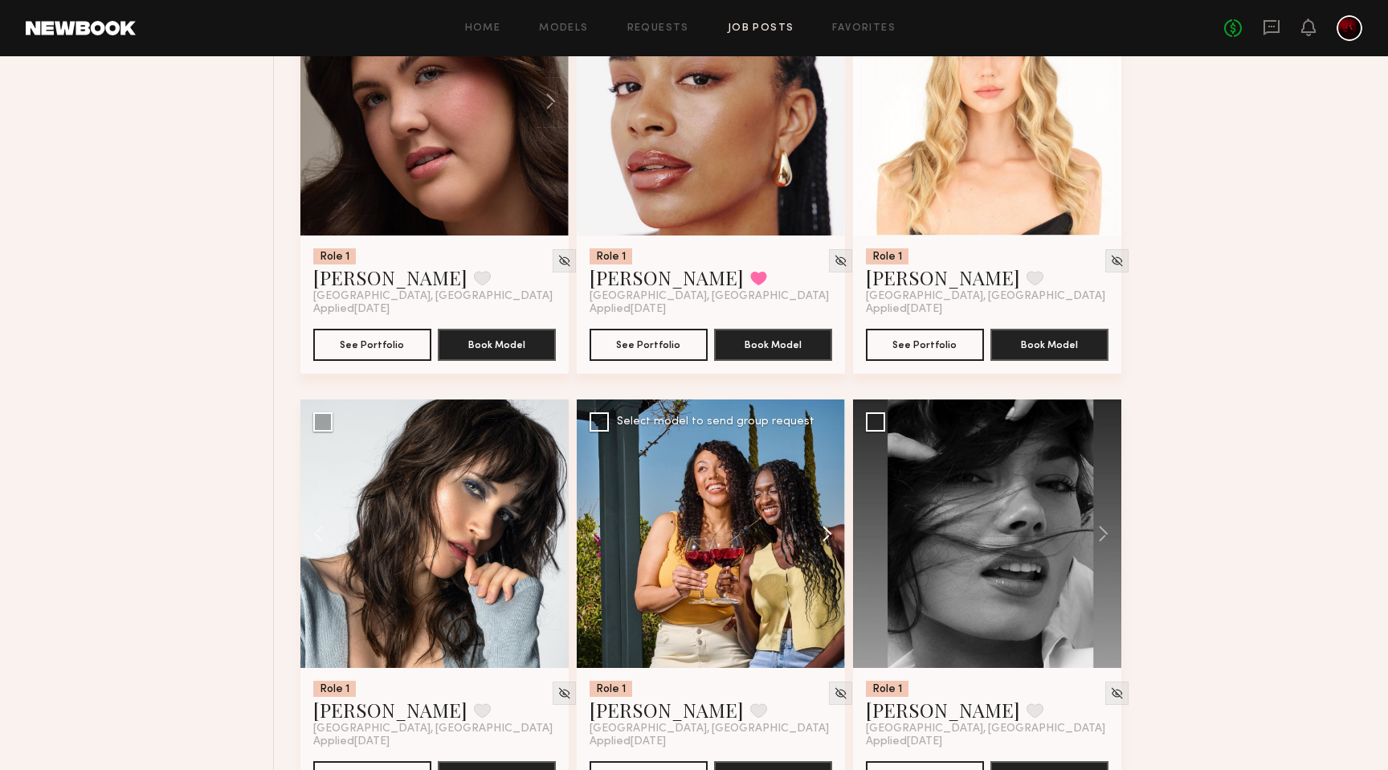
click at [820, 534] on button at bounding box center [819, 533] width 51 height 268
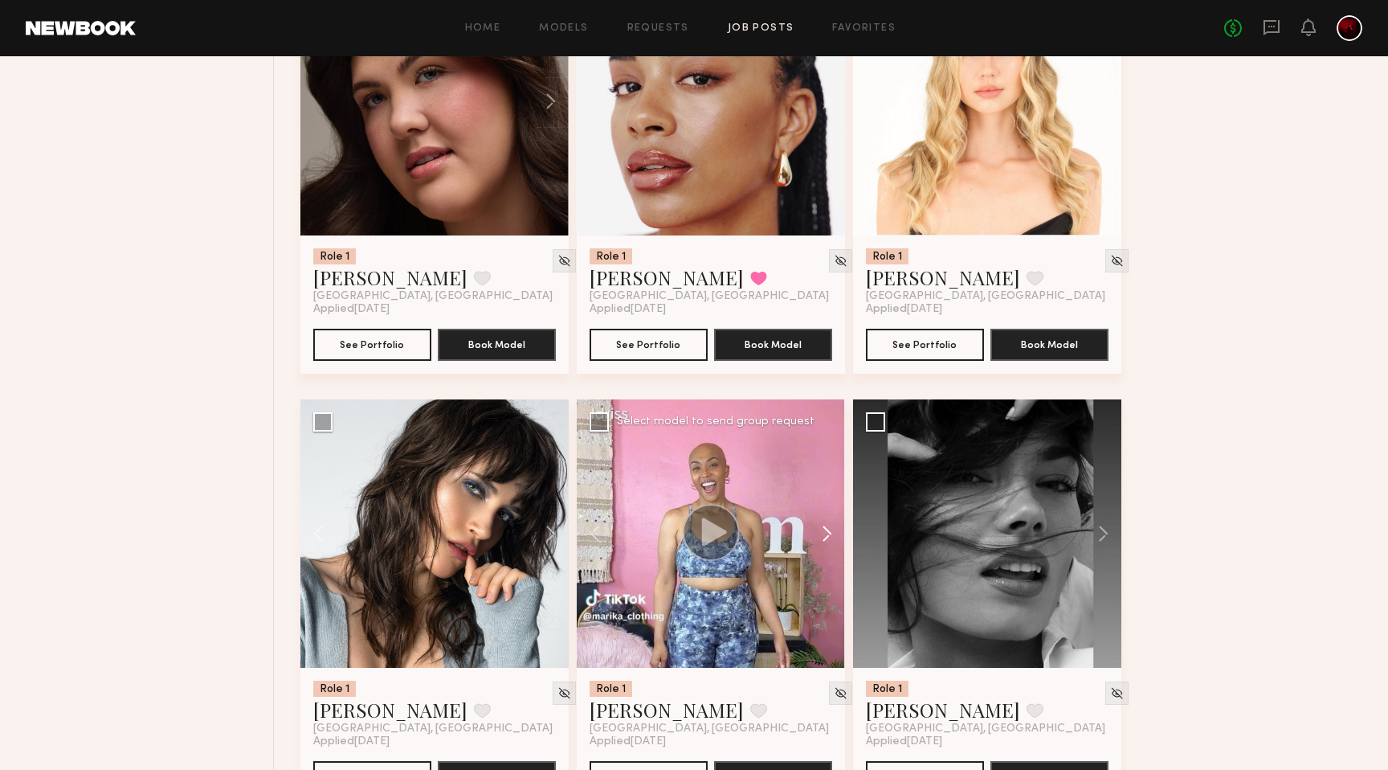
click at [827, 537] on button at bounding box center [819, 533] width 51 height 268
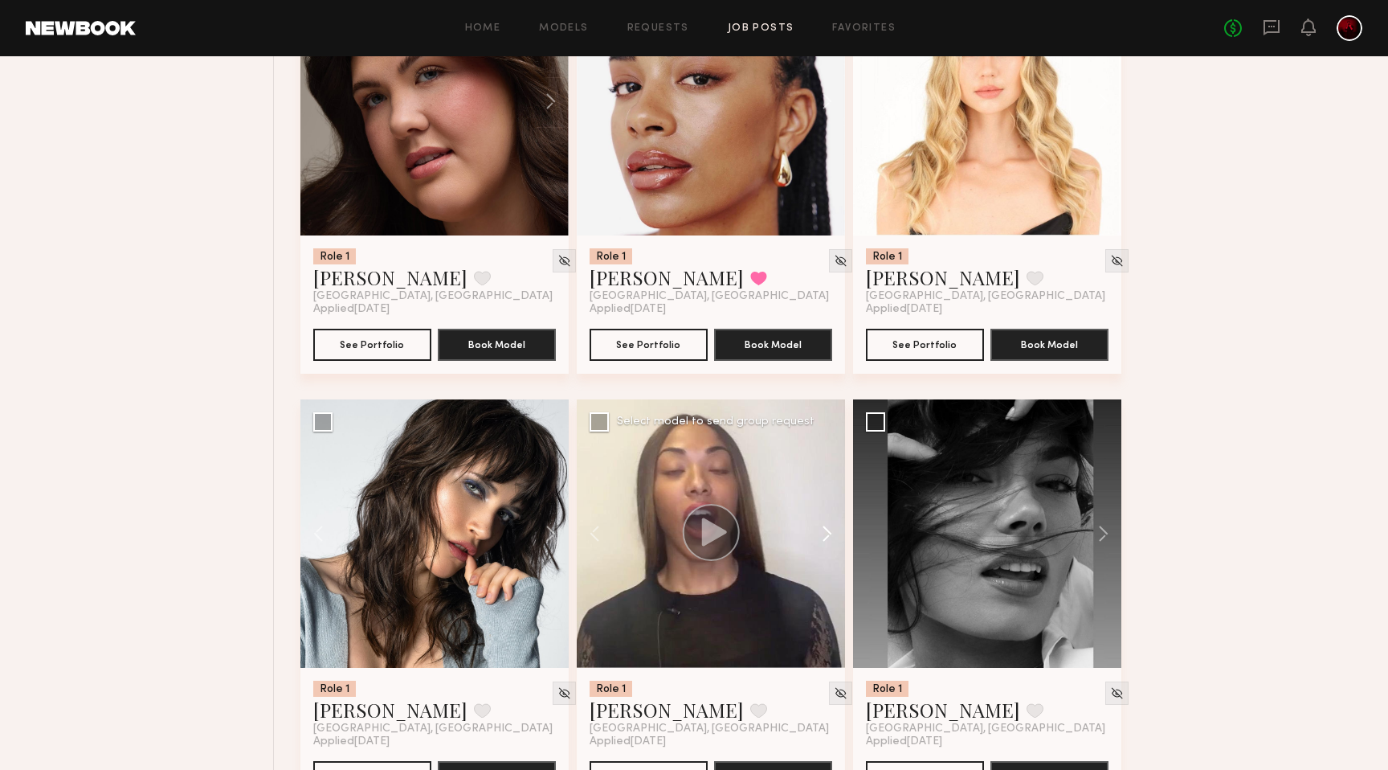
click at [827, 537] on button at bounding box center [819, 533] width 51 height 268
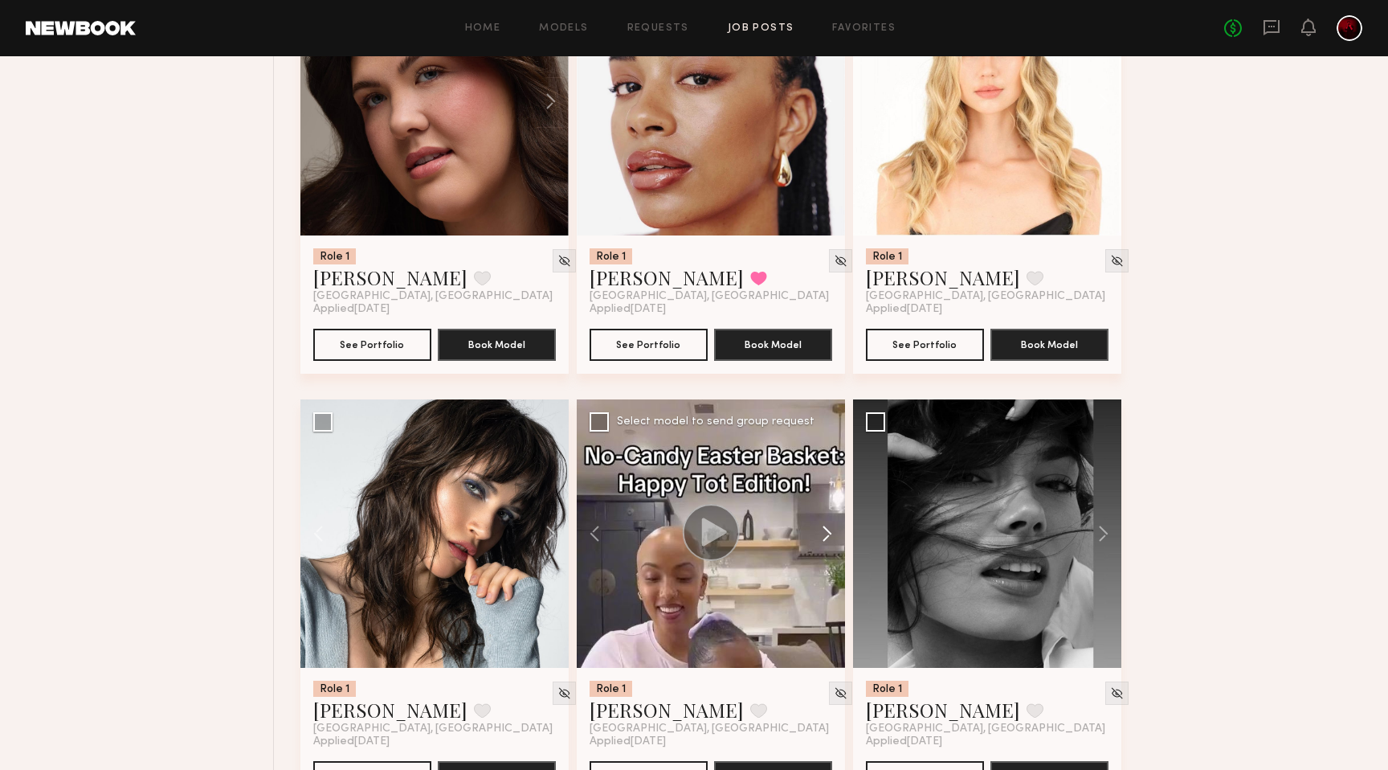
click at [827, 537] on button at bounding box center [819, 533] width 51 height 268
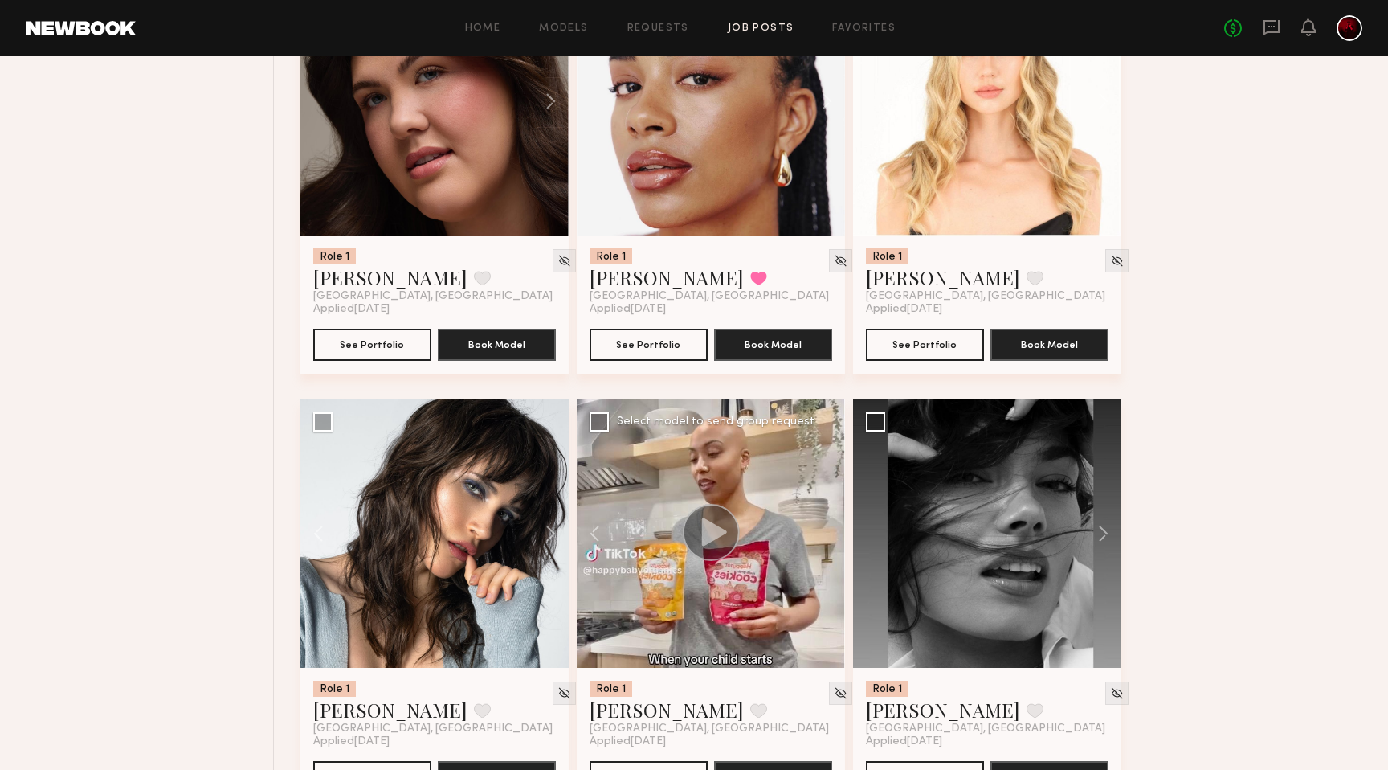
click at [827, 537] on div at bounding box center [711, 533] width 268 height 268
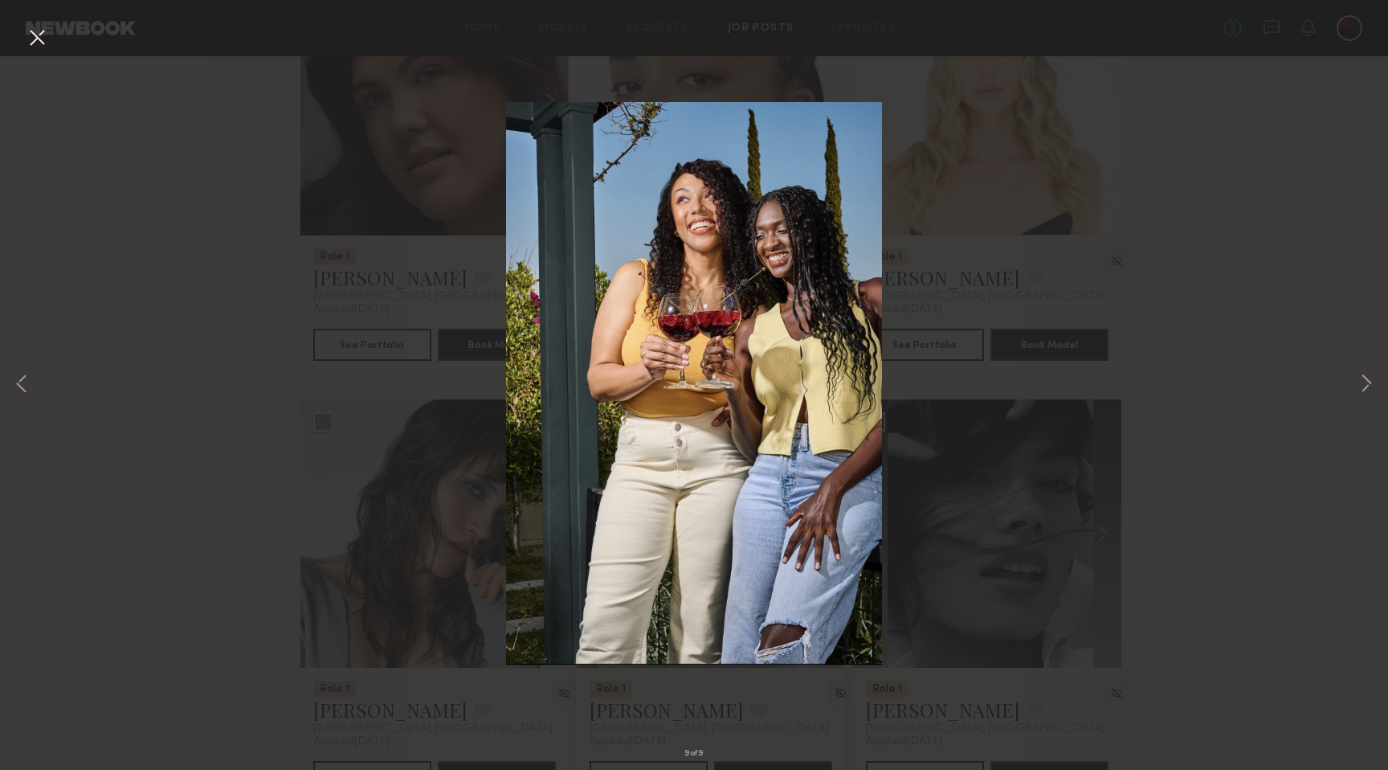
click at [35, 42] on button at bounding box center [37, 38] width 26 height 29
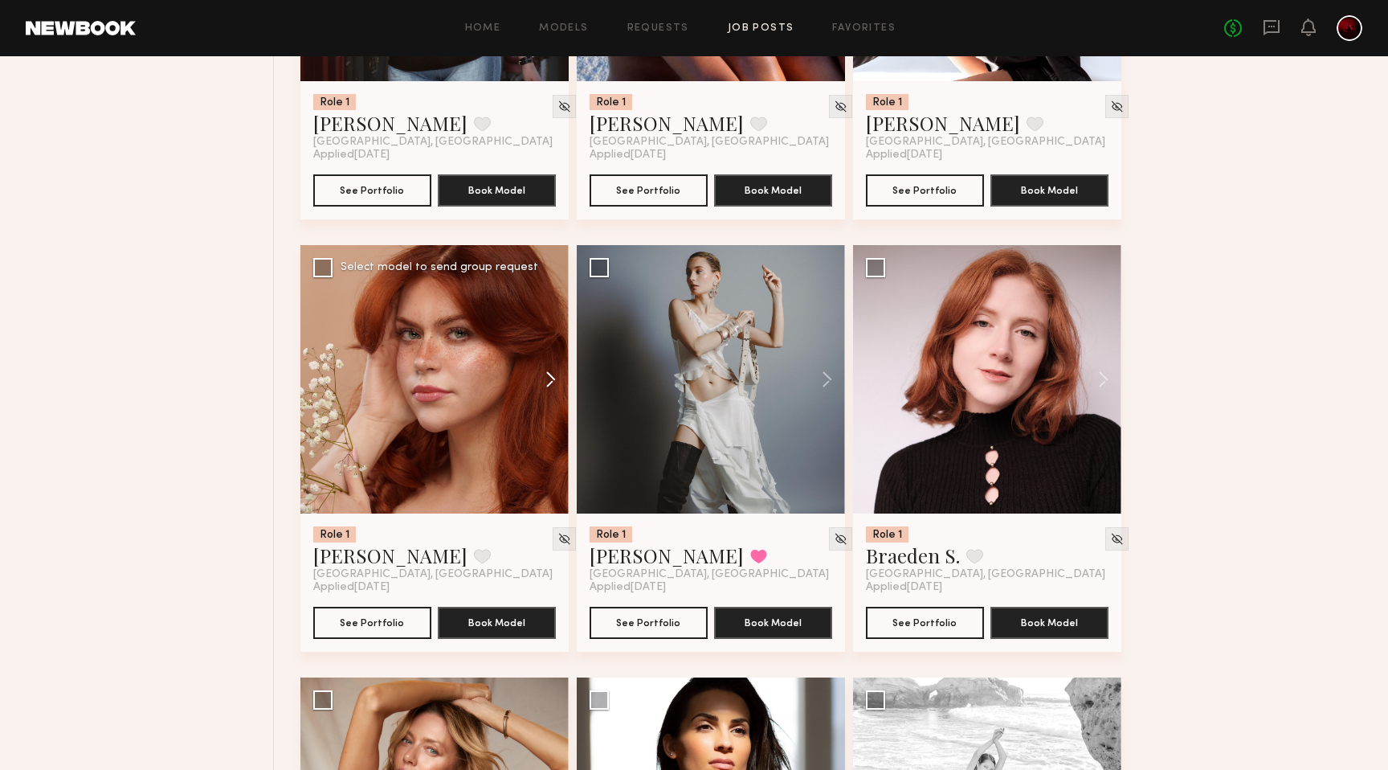
scroll to position [6045, 0]
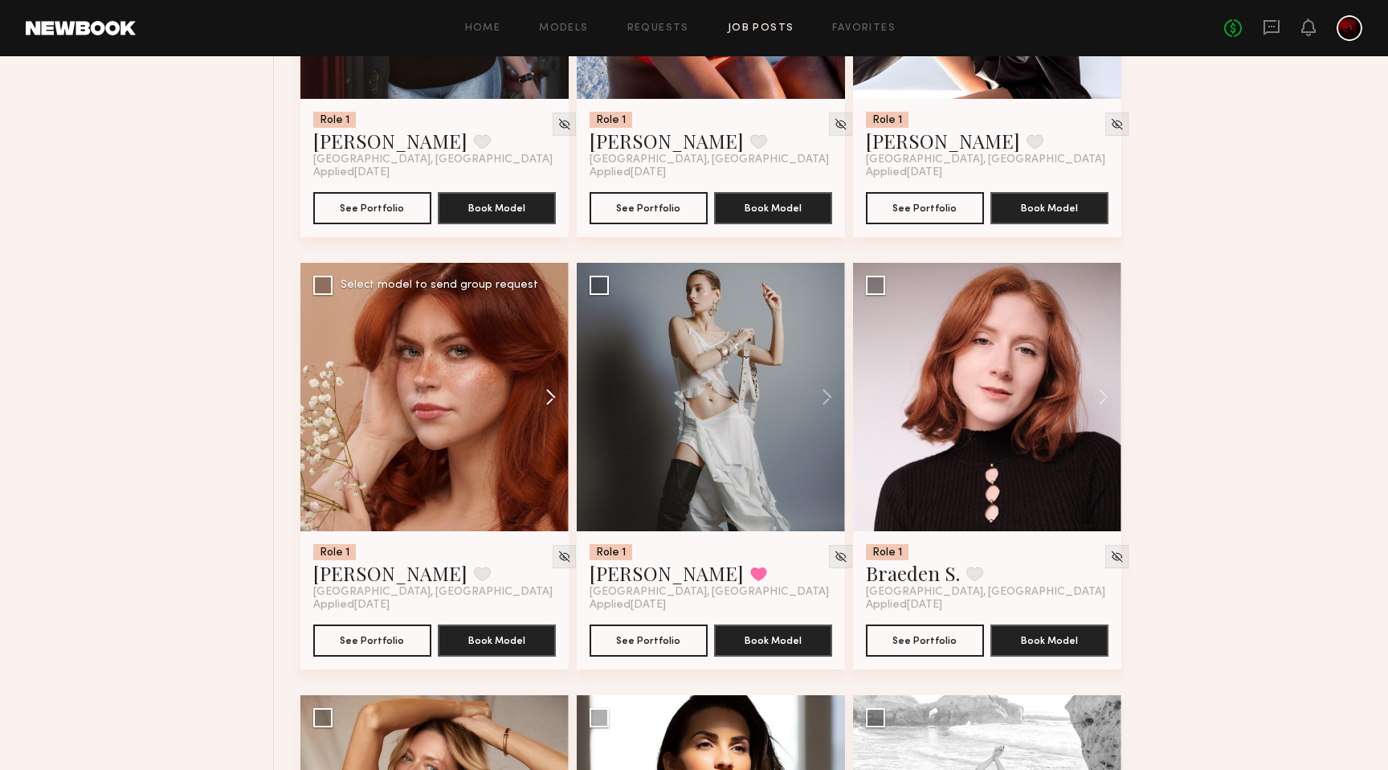
click at [550, 402] on button at bounding box center [542, 397] width 51 height 268
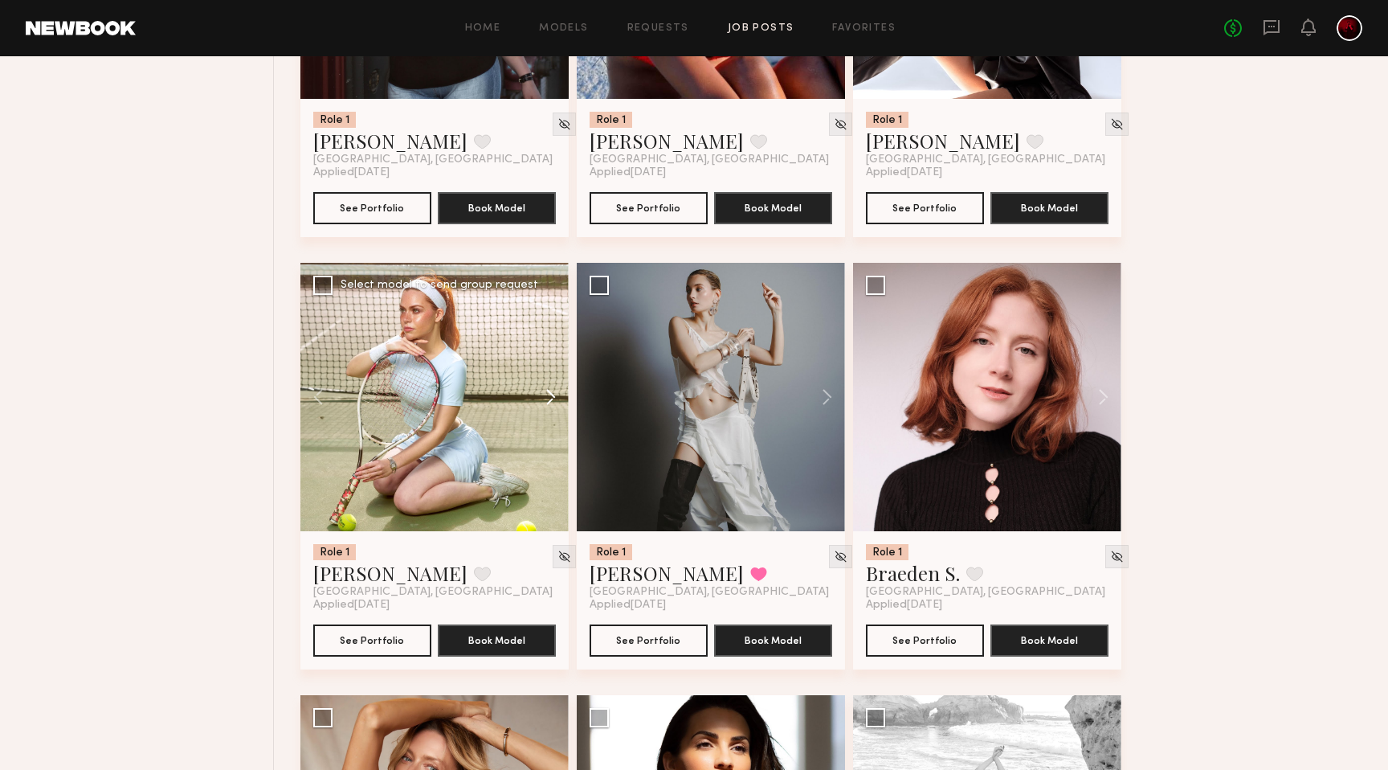
click at [550, 402] on button at bounding box center [542, 397] width 51 height 268
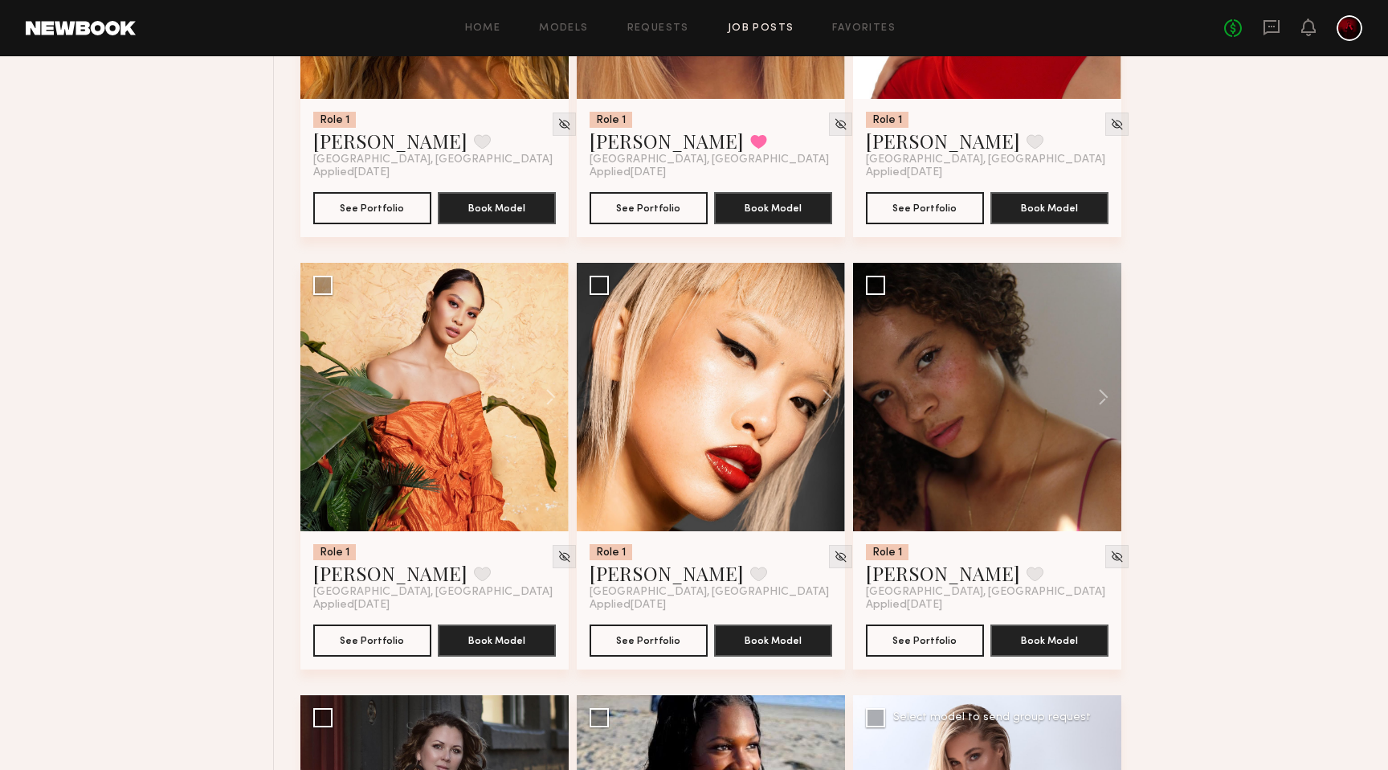
scroll to position [5117, 0]
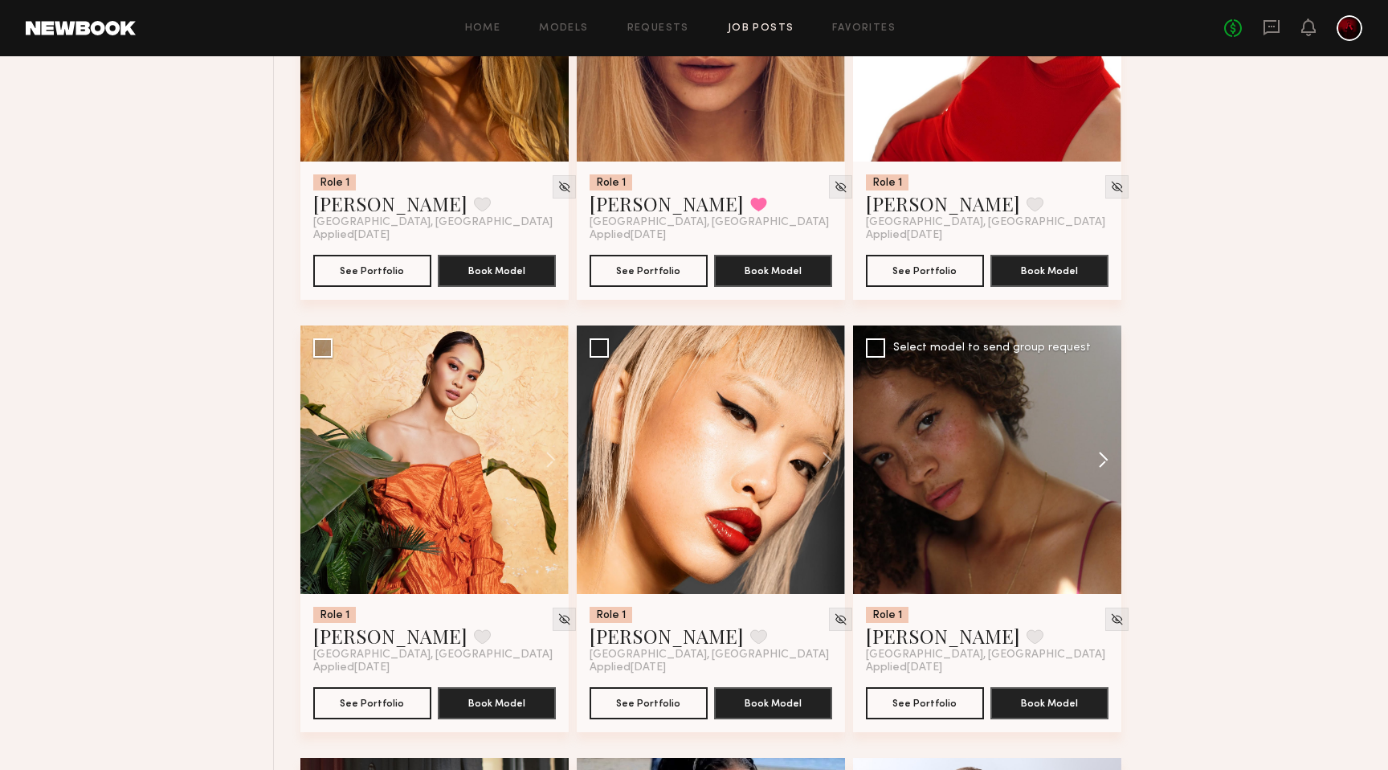
click at [1094, 468] on button at bounding box center [1095, 459] width 51 height 268
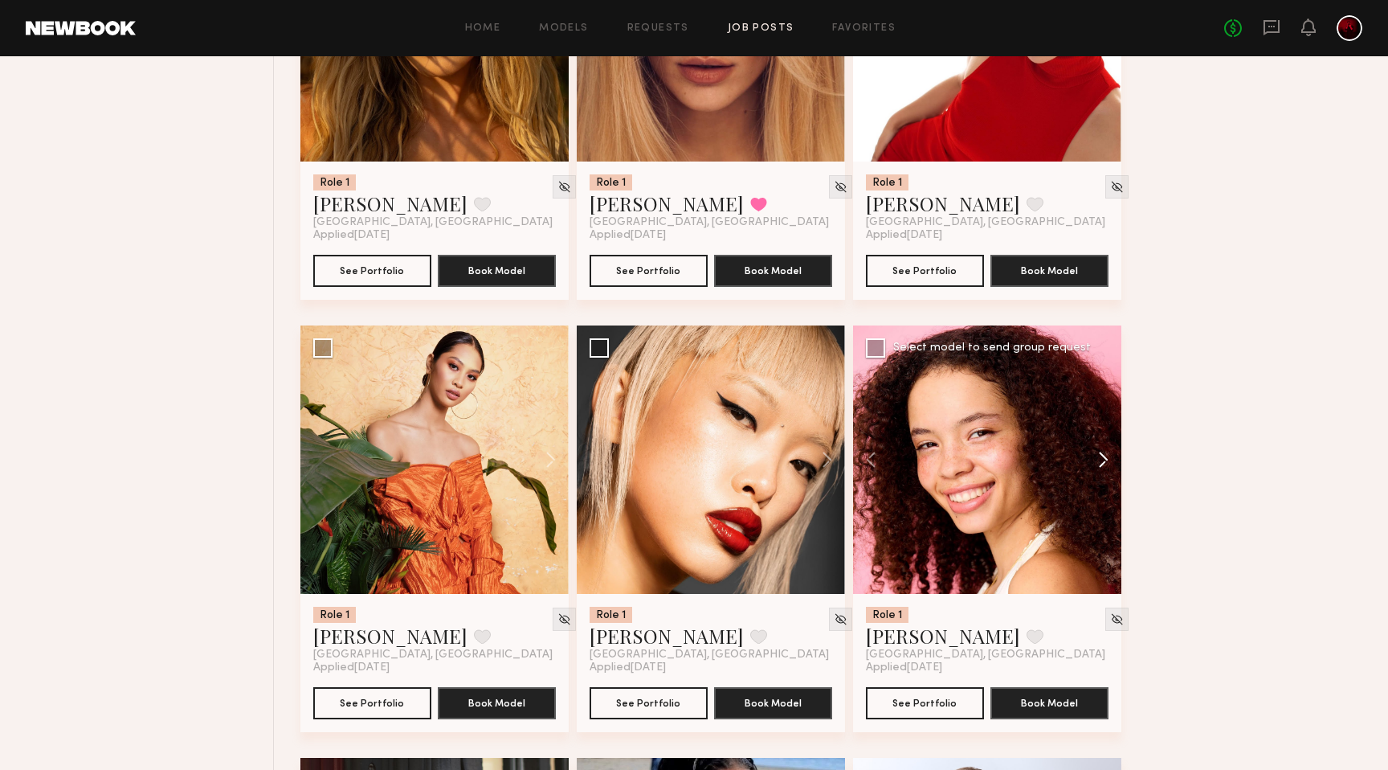
click at [1094, 468] on button at bounding box center [1095, 459] width 51 height 268
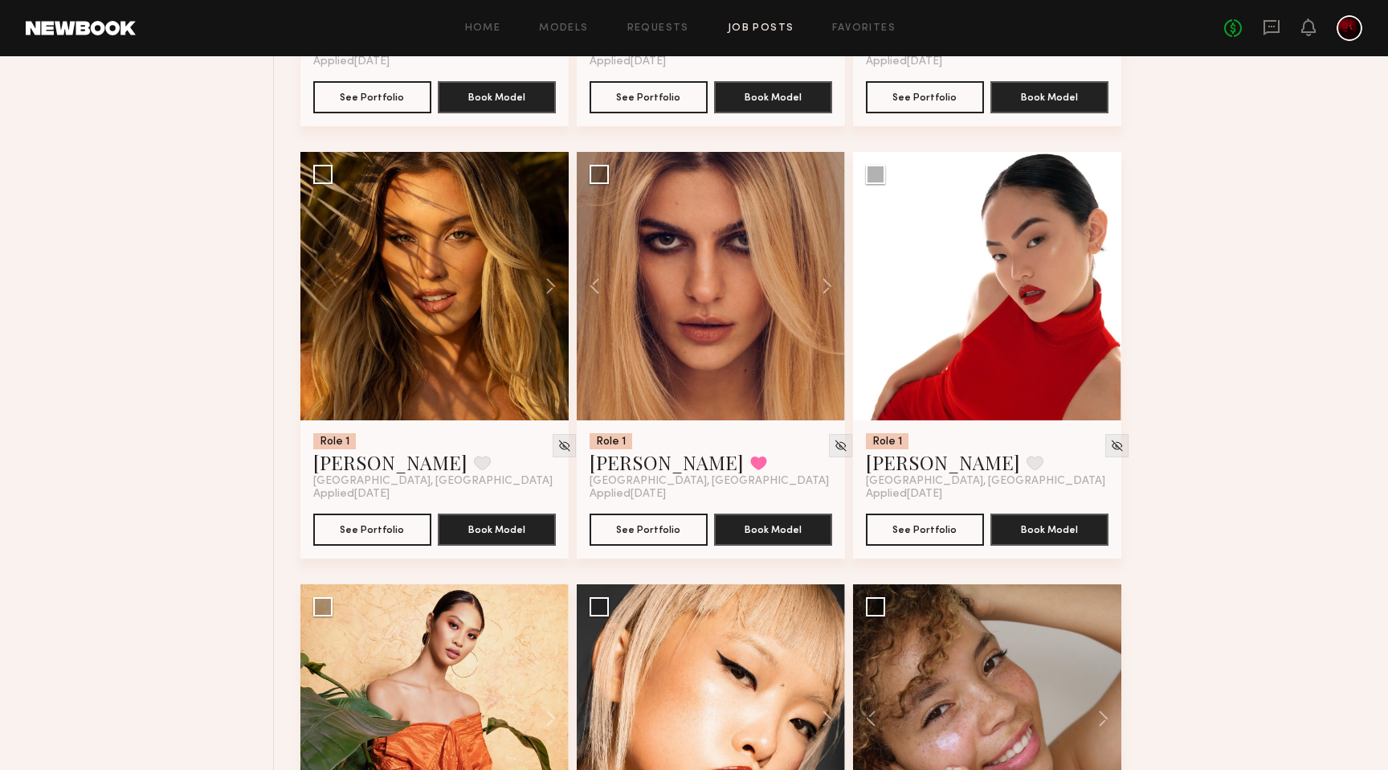
scroll to position [4826, 0]
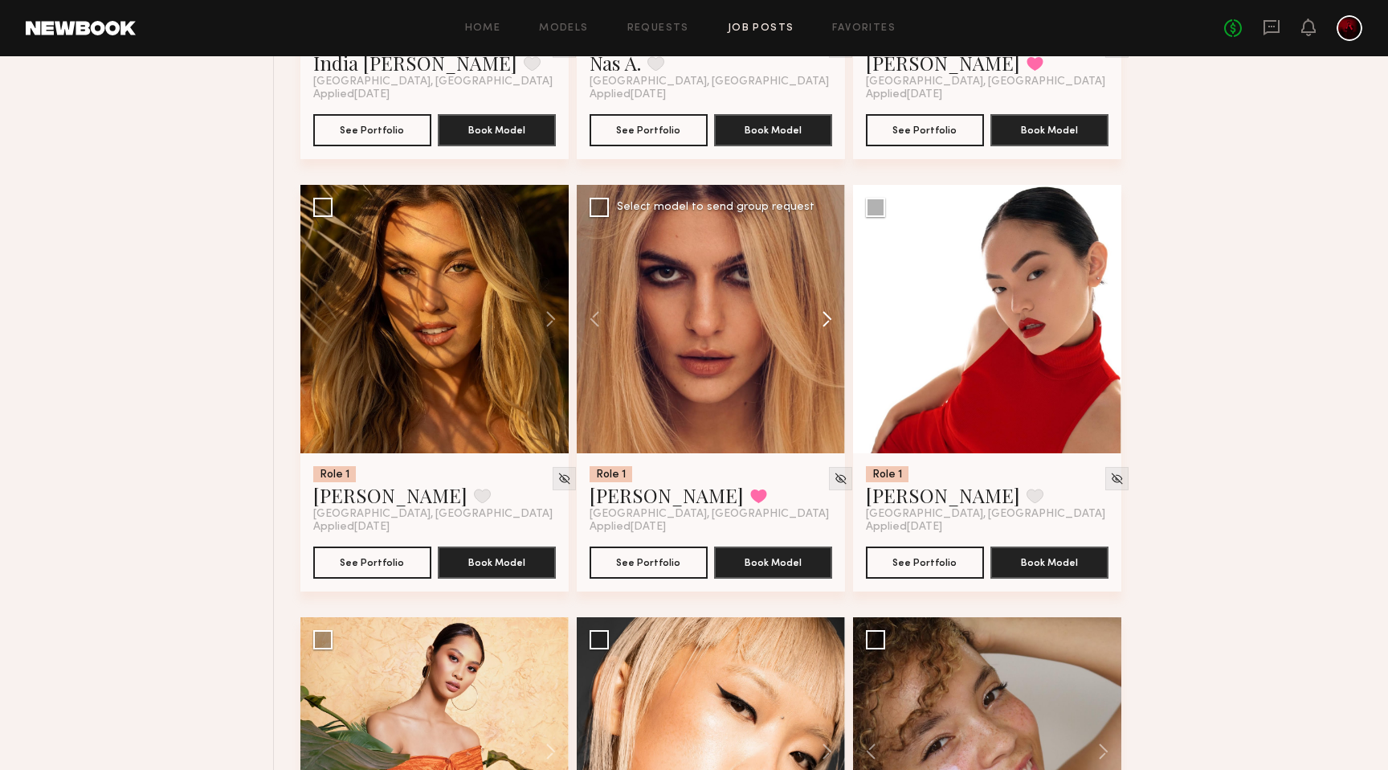
click at [827, 320] on button at bounding box center [819, 319] width 51 height 268
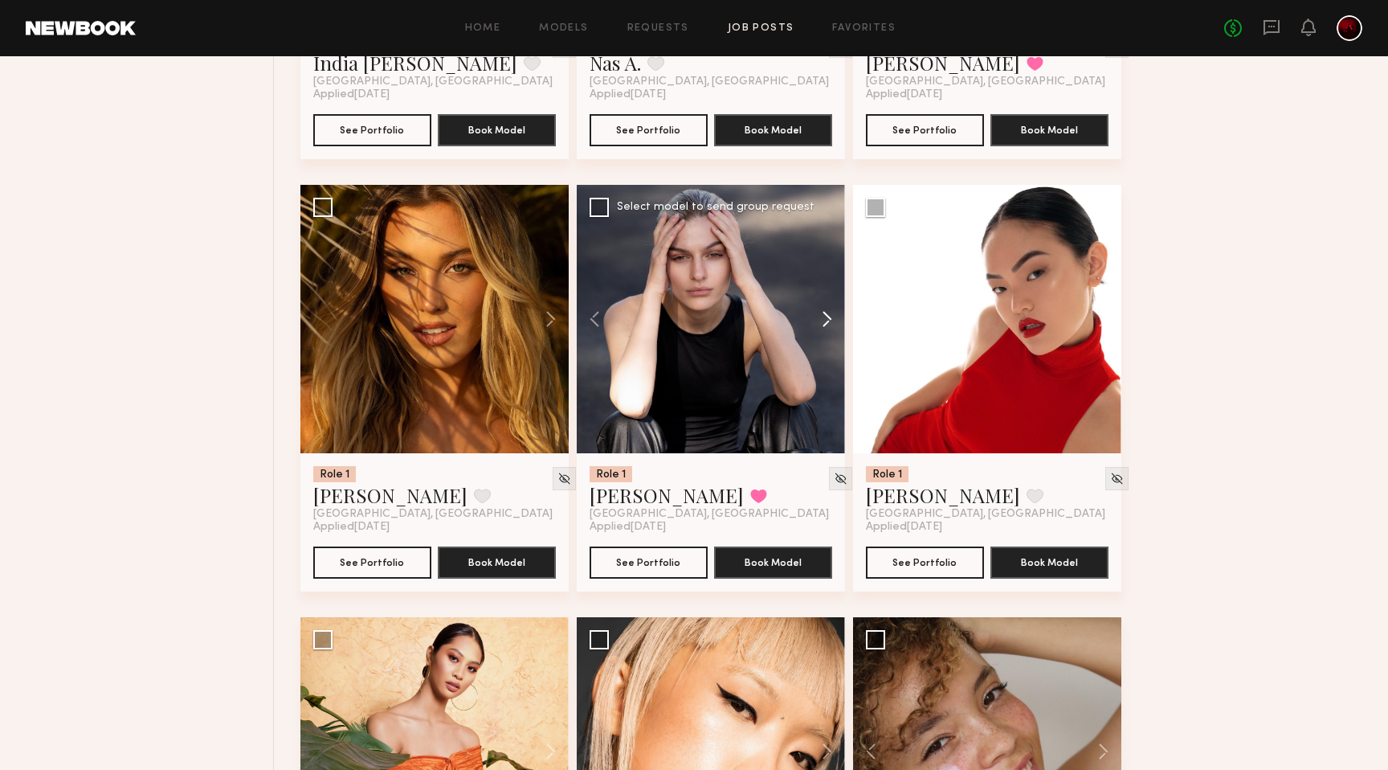
click at [827, 320] on button at bounding box center [819, 319] width 51 height 268
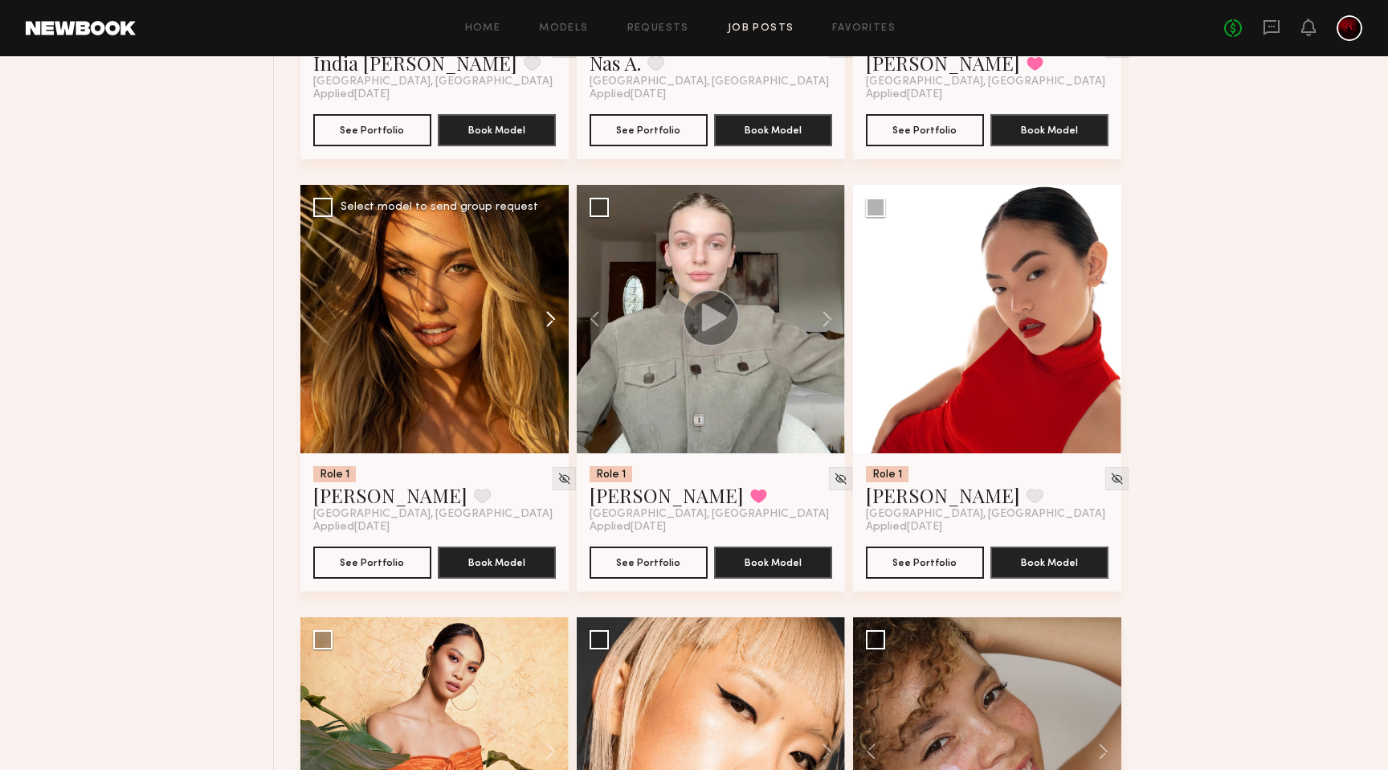
click at [551, 317] on button at bounding box center [542, 319] width 51 height 268
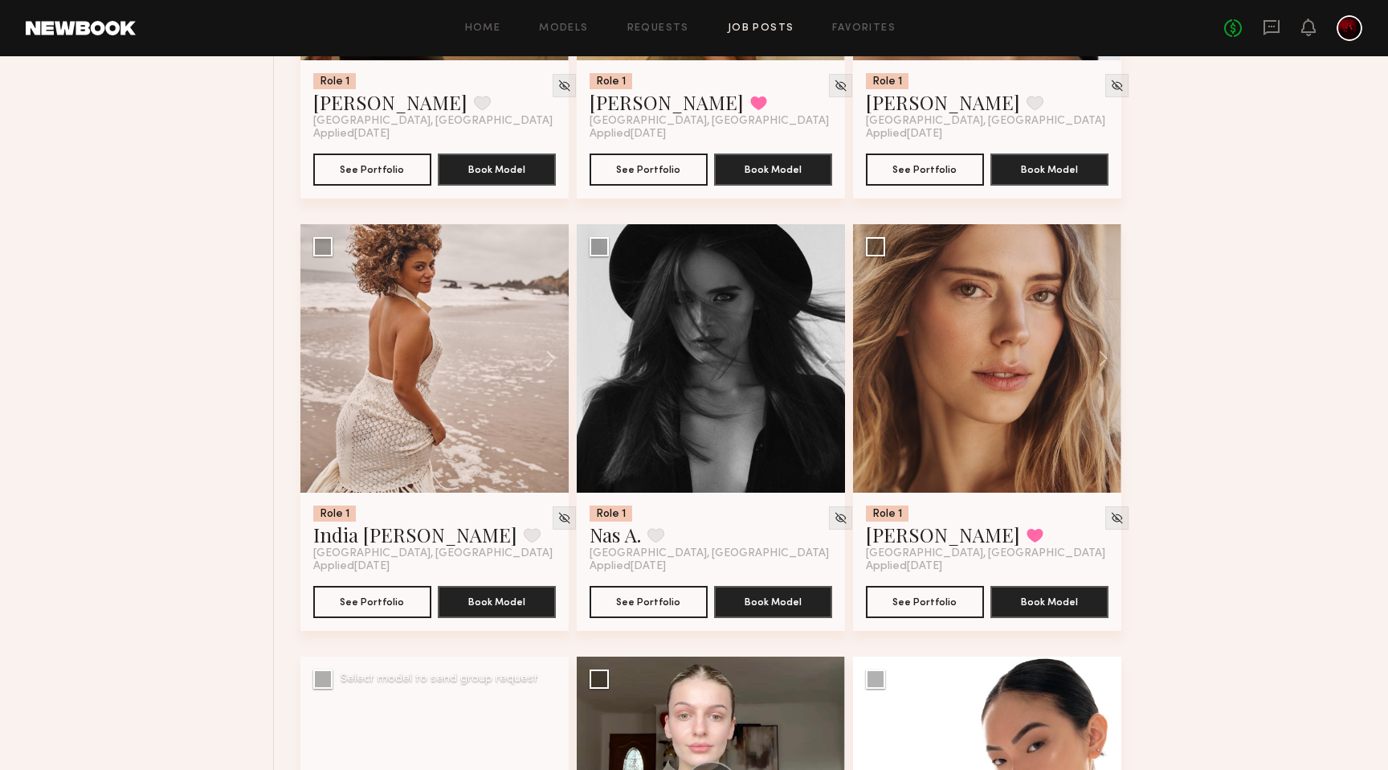
scroll to position [4337, 0]
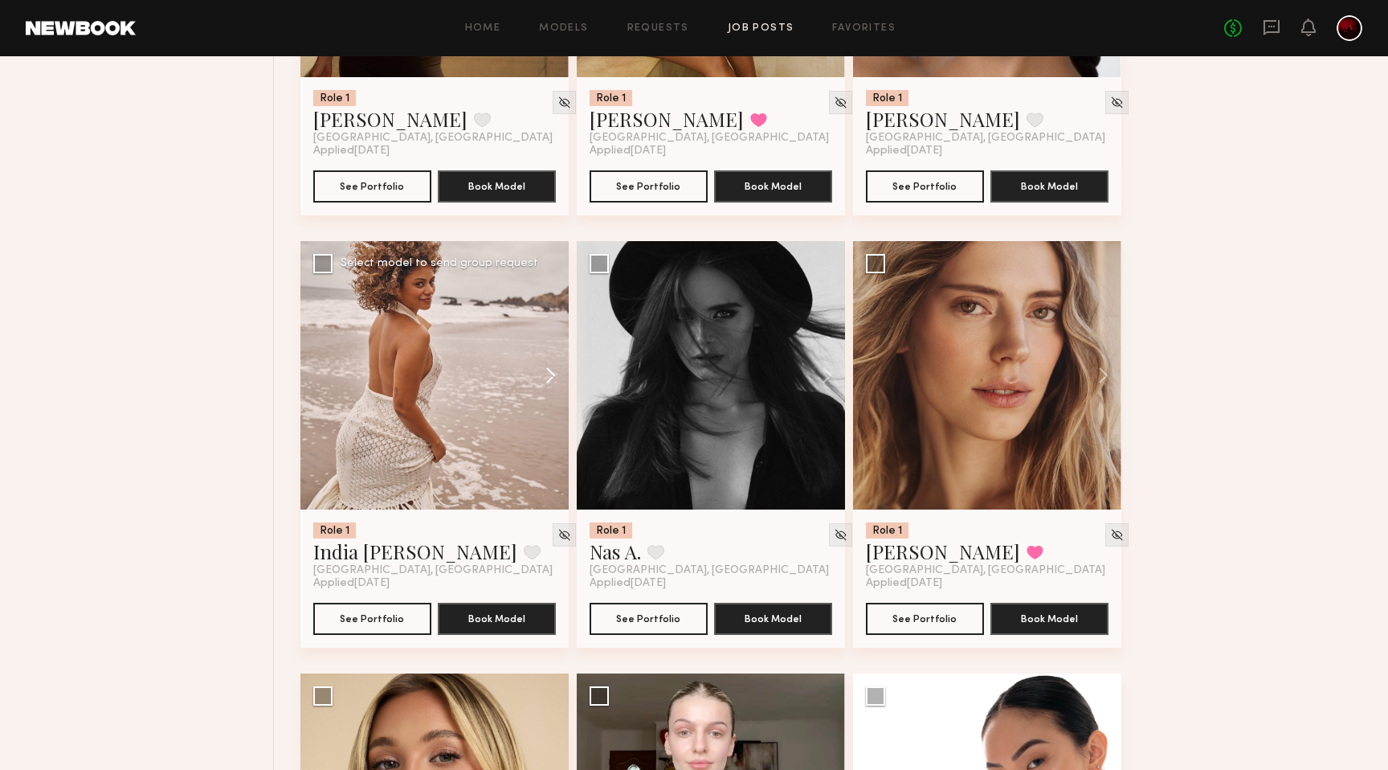
click at [558, 368] on button at bounding box center [542, 375] width 51 height 268
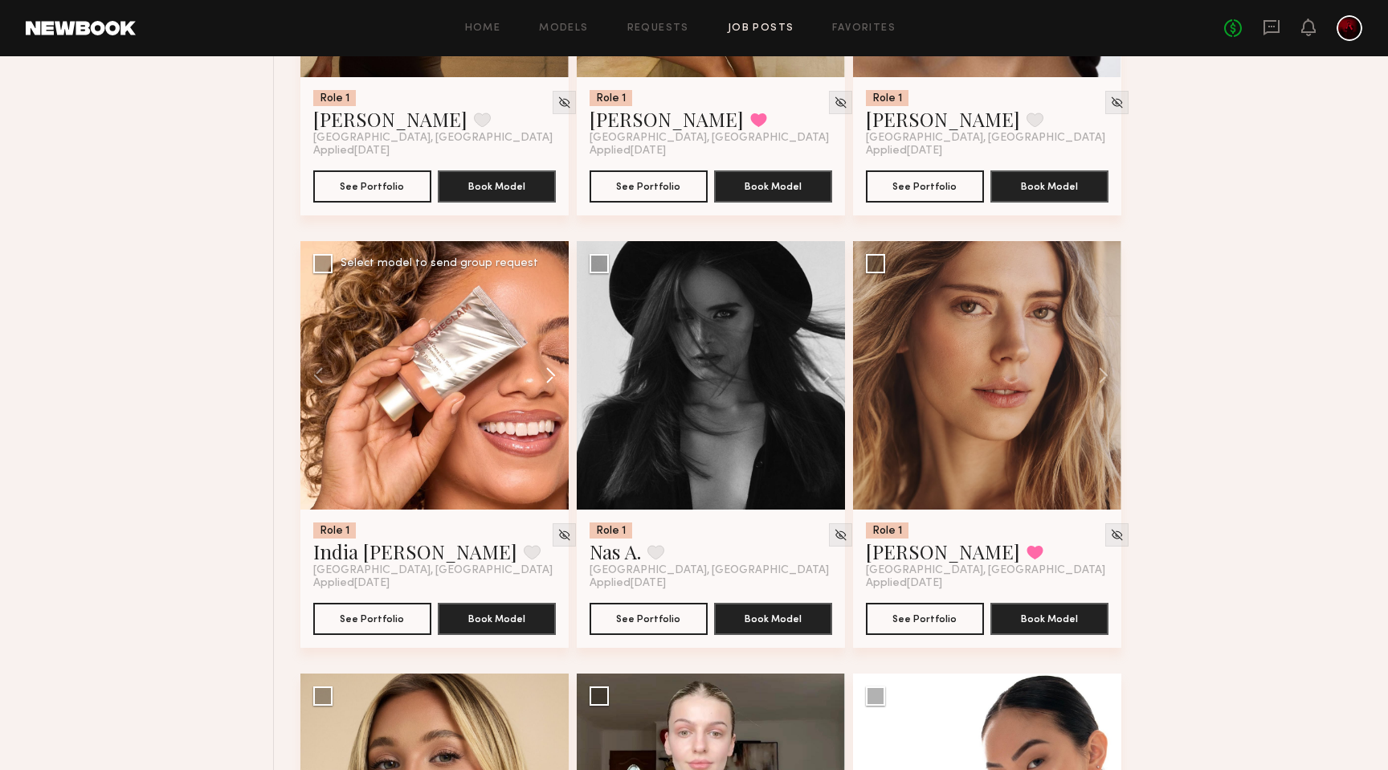
click at [558, 368] on button at bounding box center [542, 375] width 51 height 268
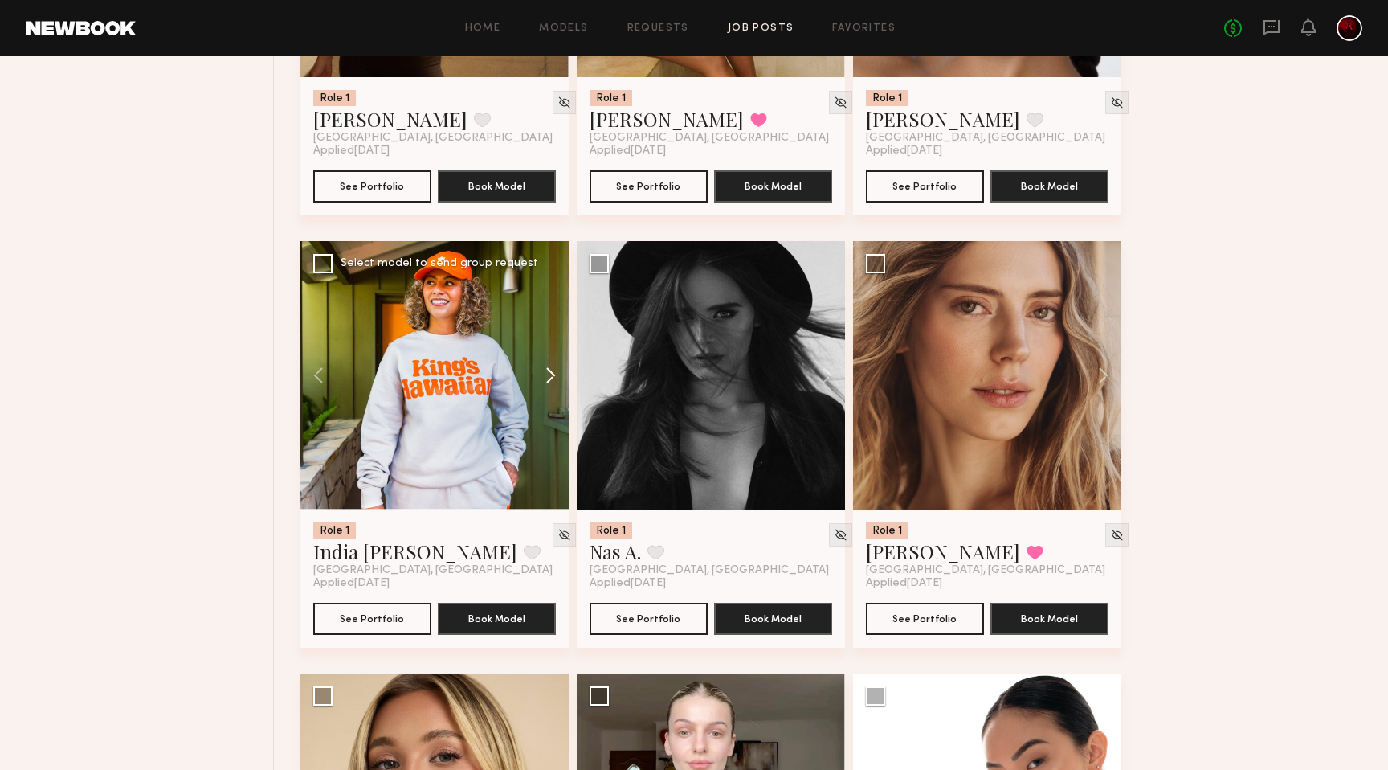
click at [558, 368] on button at bounding box center [542, 375] width 51 height 268
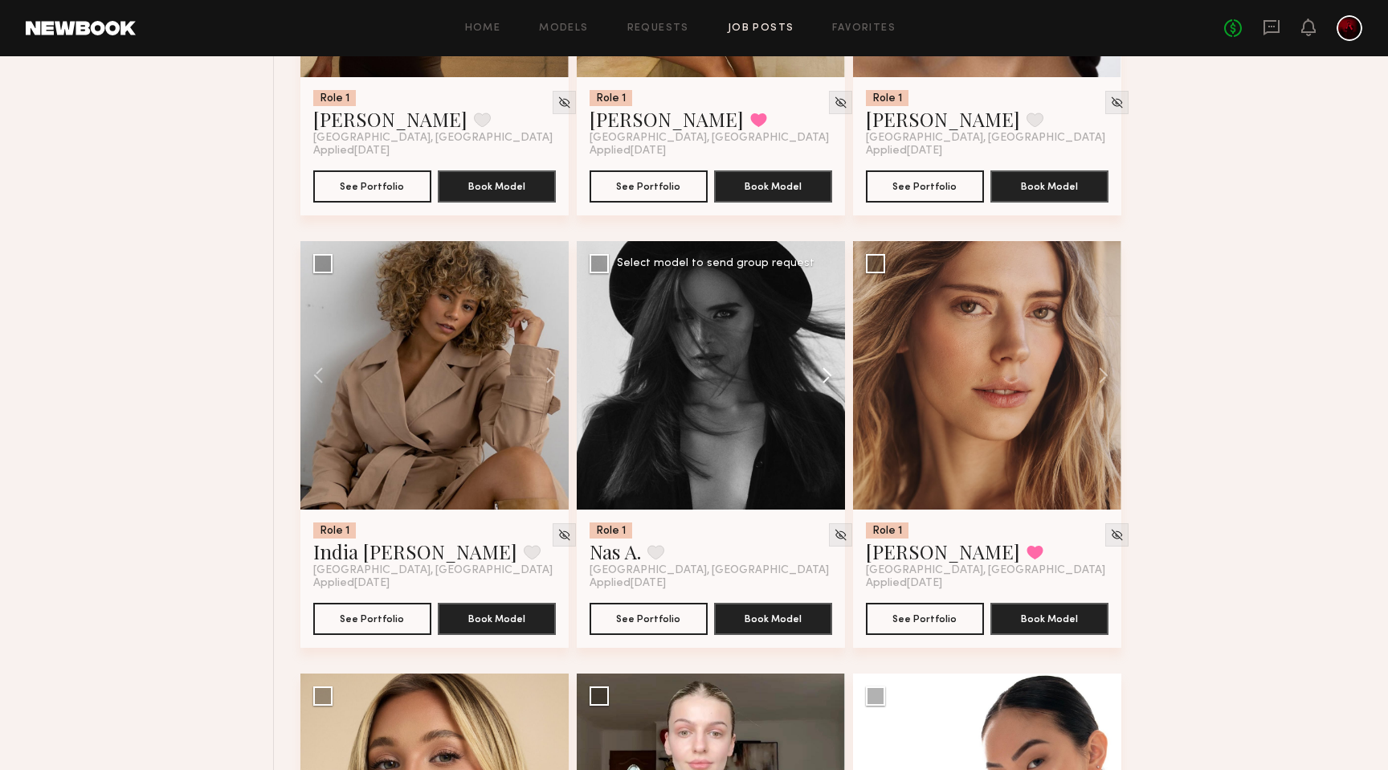
click at [825, 377] on button at bounding box center [819, 375] width 51 height 268
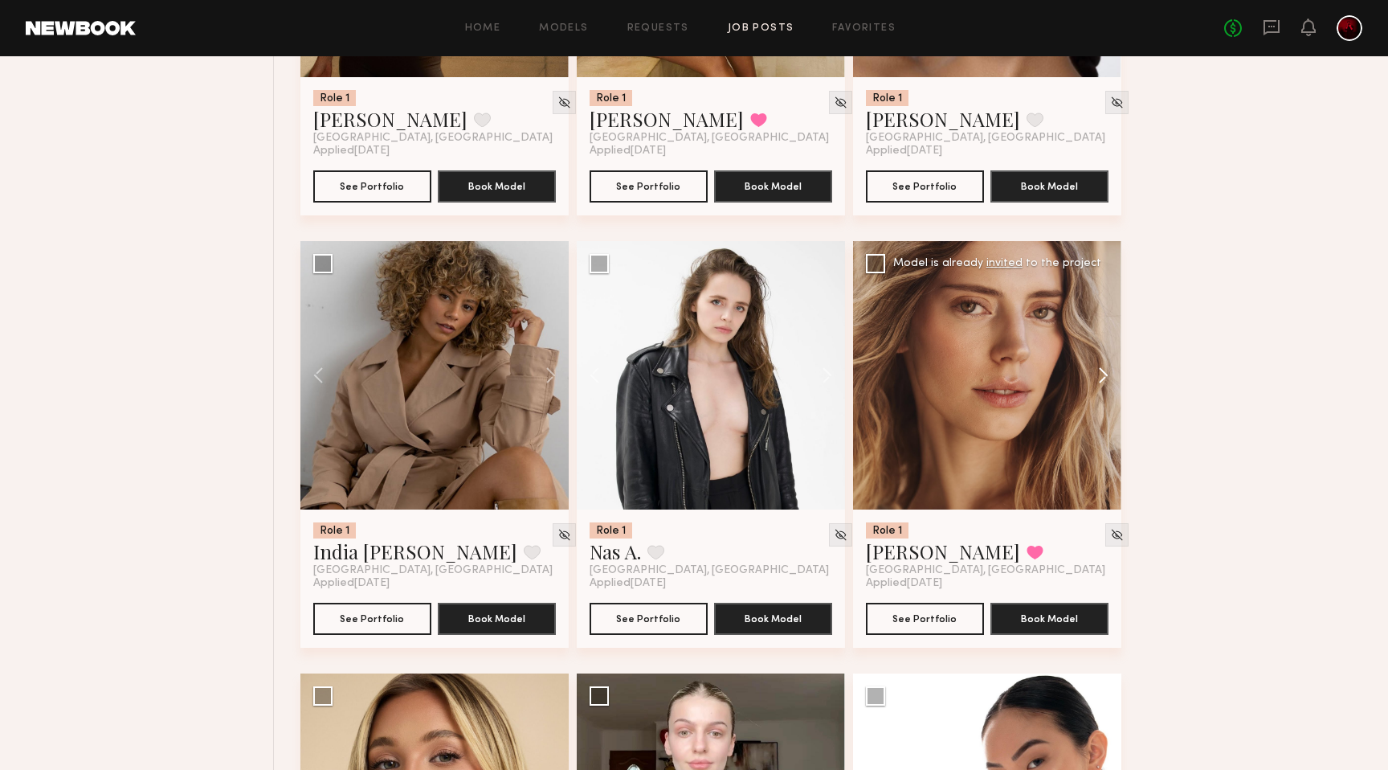
click at [1085, 368] on button at bounding box center [1095, 375] width 51 height 268
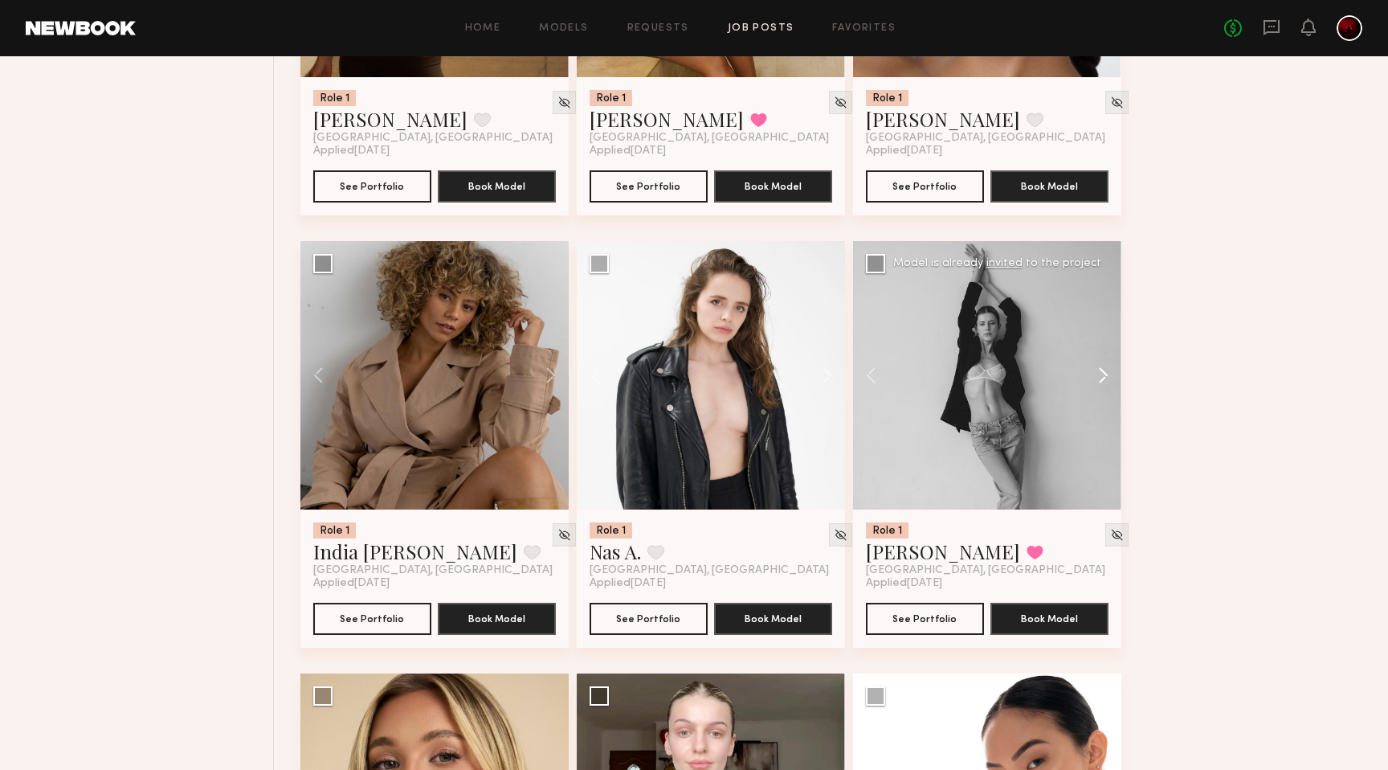
click at [1085, 368] on button at bounding box center [1095, 375] width 51 height 268
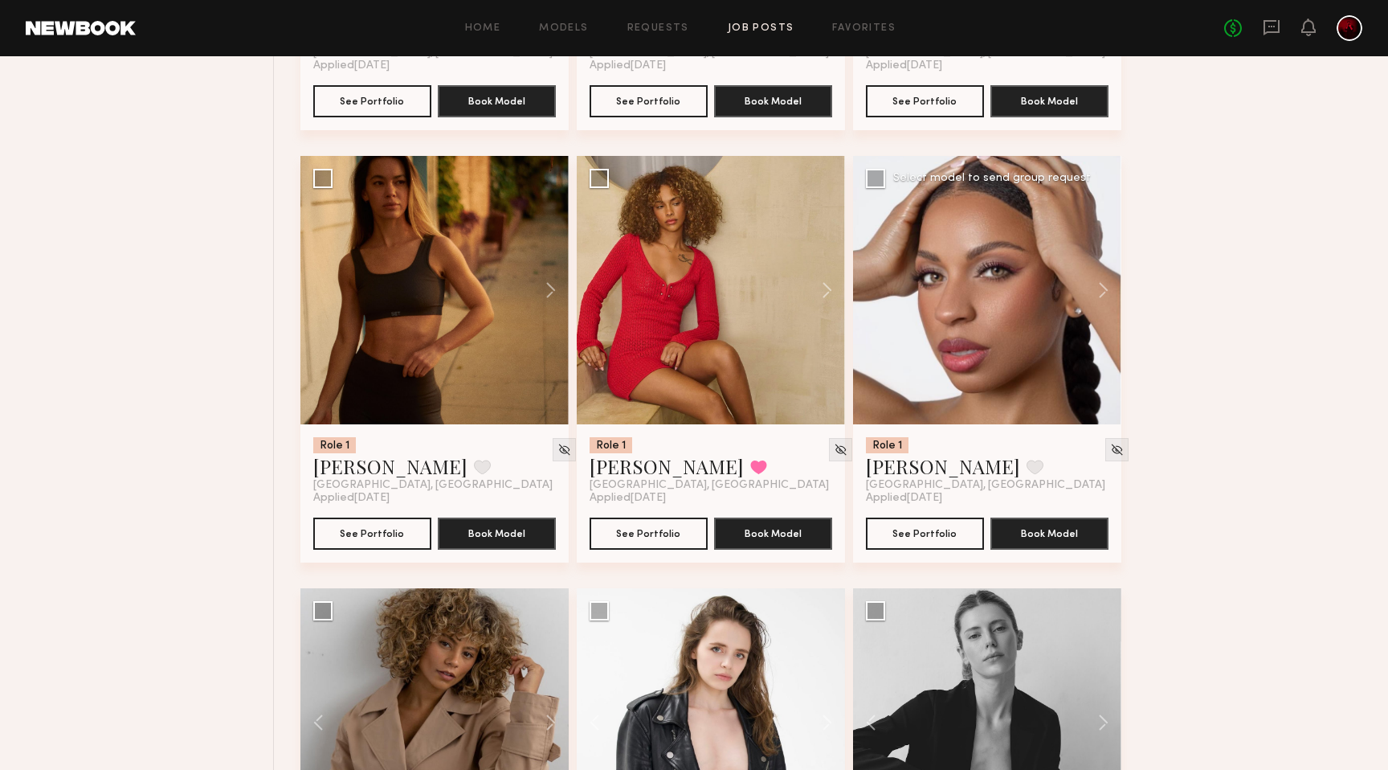
scroll to position [3992, 0]
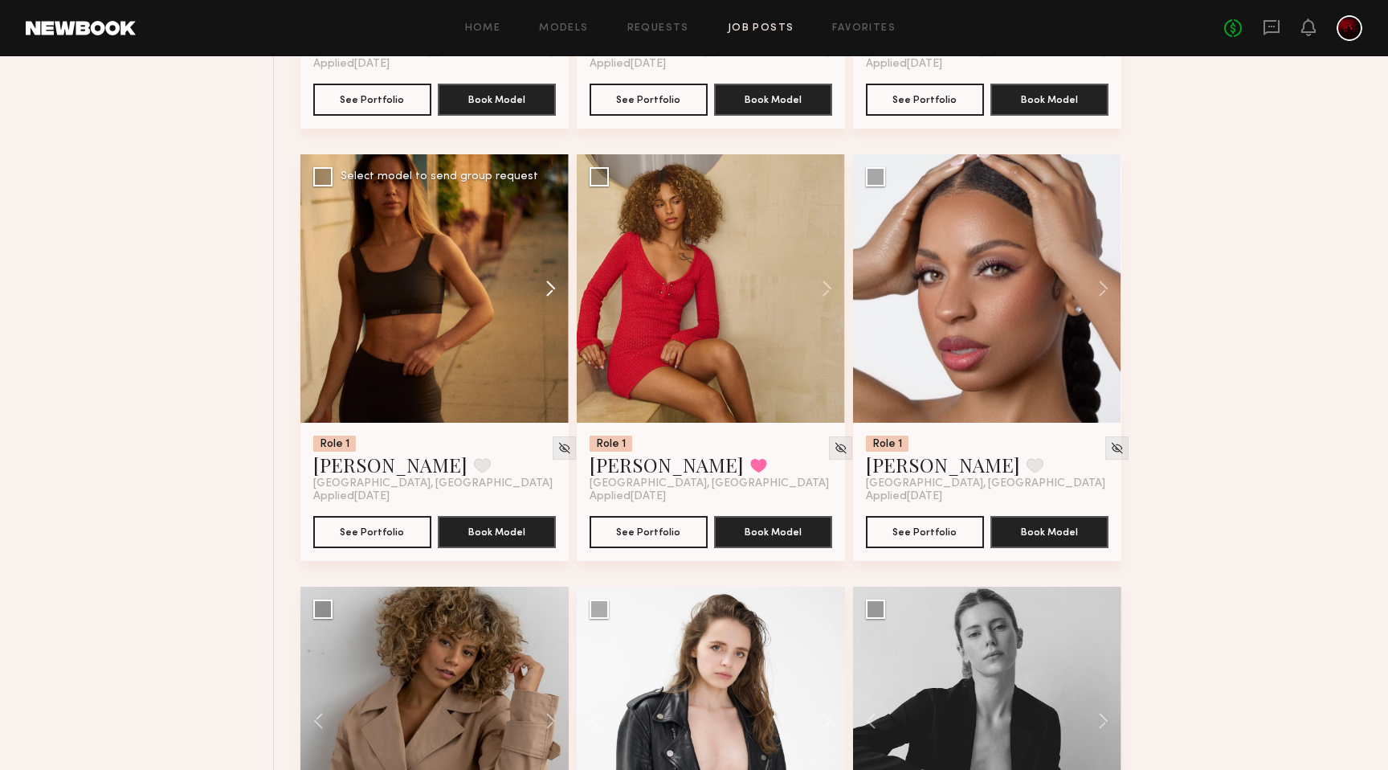
click at [537, 285] on button at bounding box center [542, 288] width 51 height 268
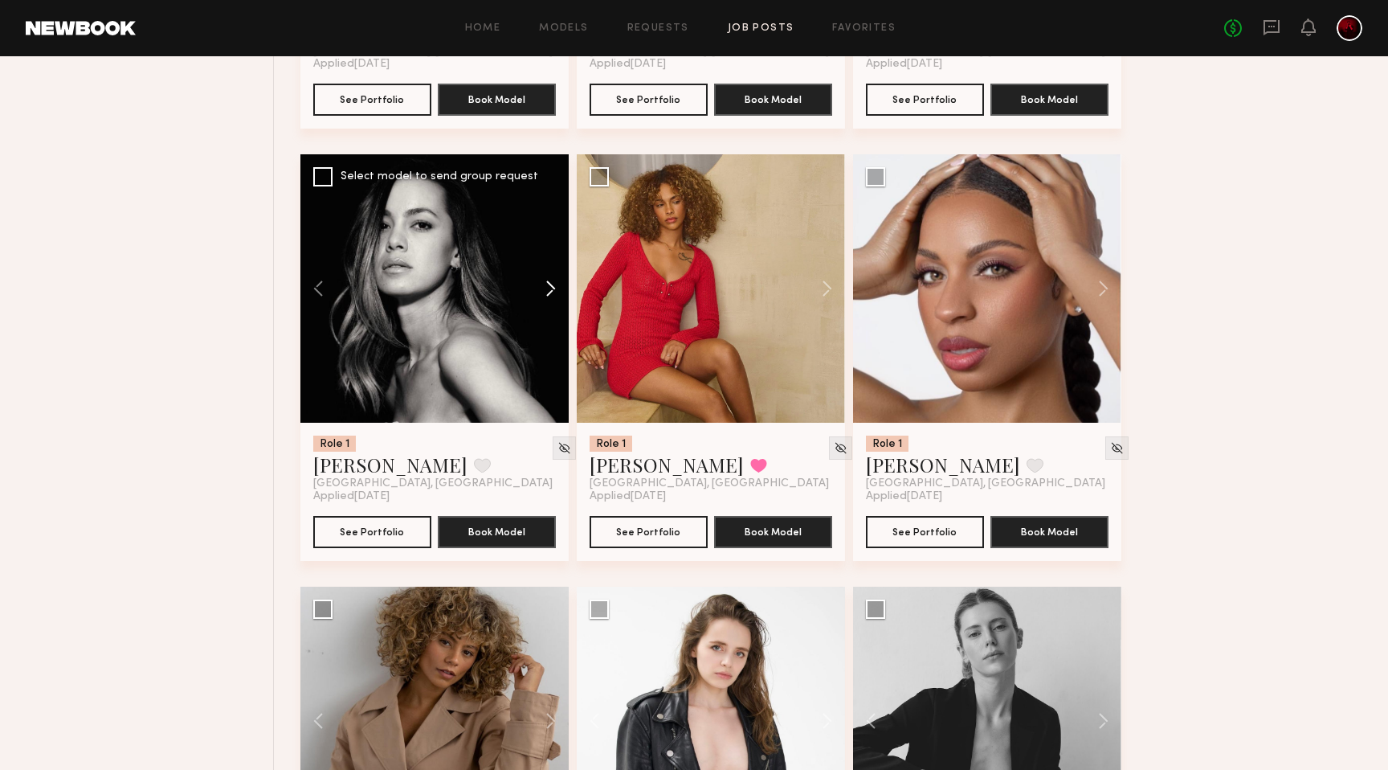
click at [537, 285] on button at bounding box center [542, 288] width 51 height 268
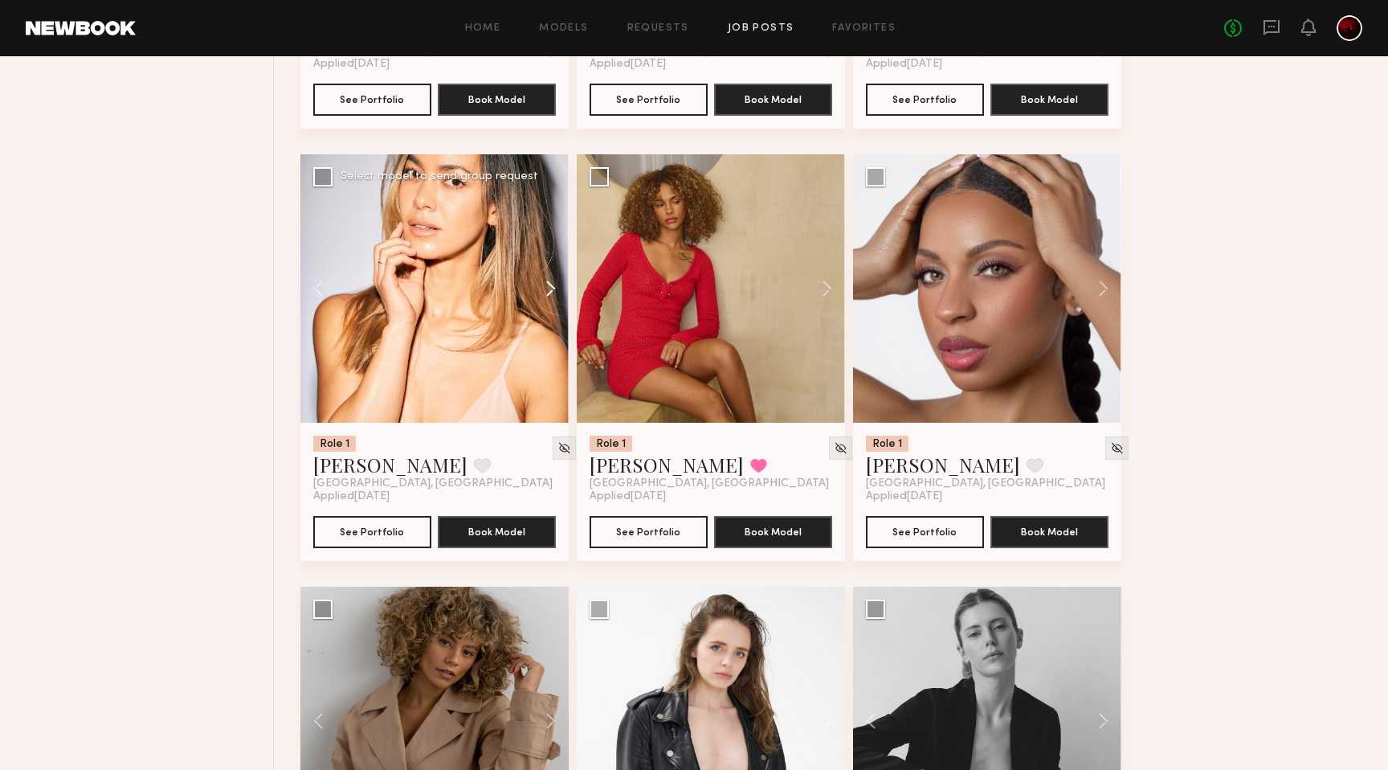
click at [537, 285] on button at bounding box center [542, 288] width 51 height 268
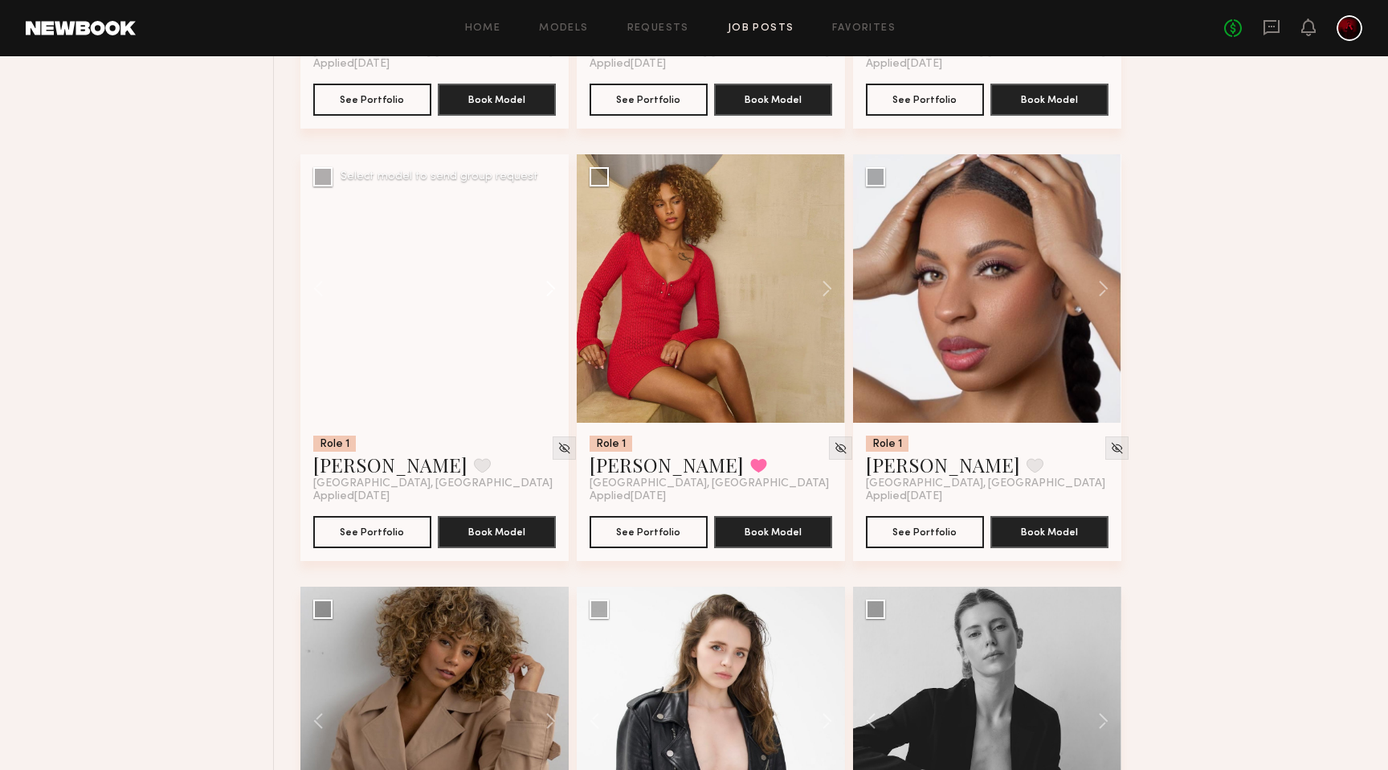
click at [537, 285] on button at bounding box center [542, 288] width 51 height 268
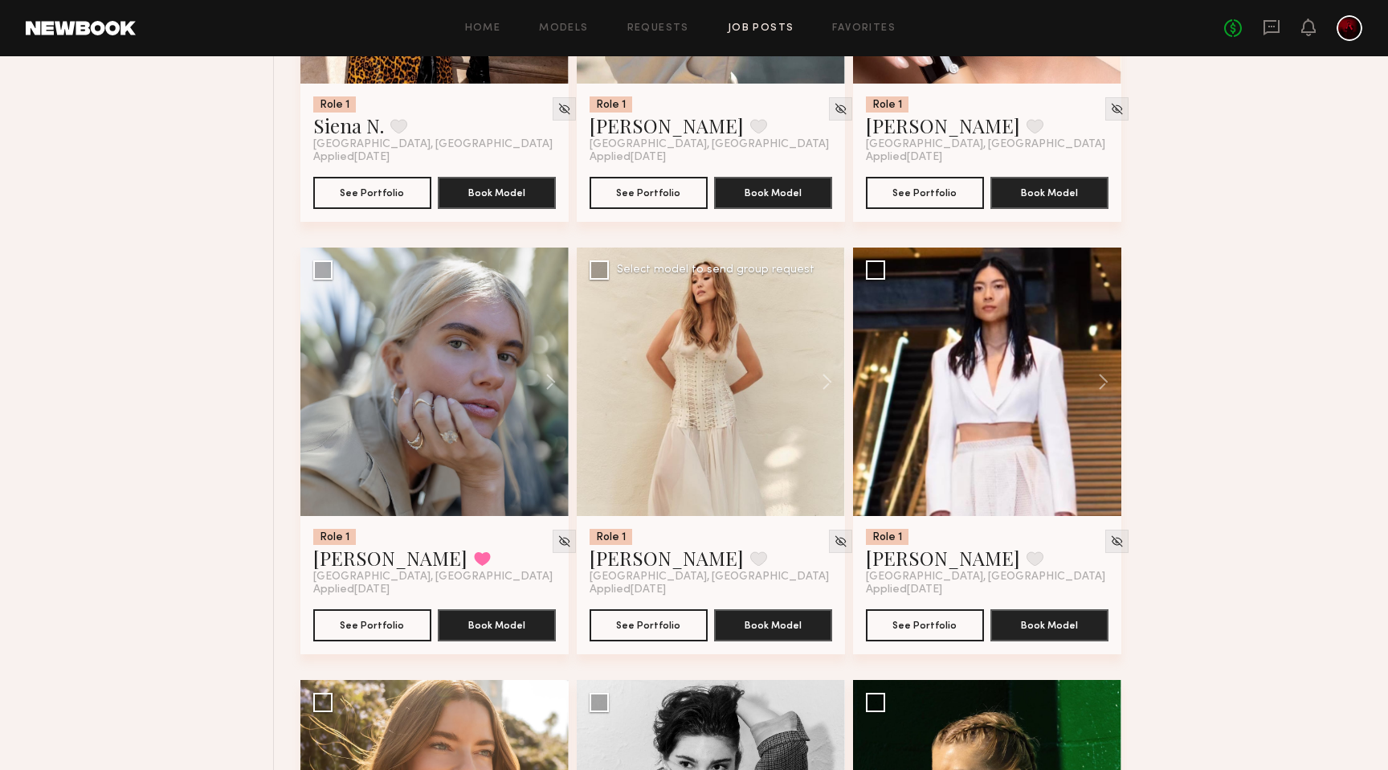
scroll to position [2598, 0]
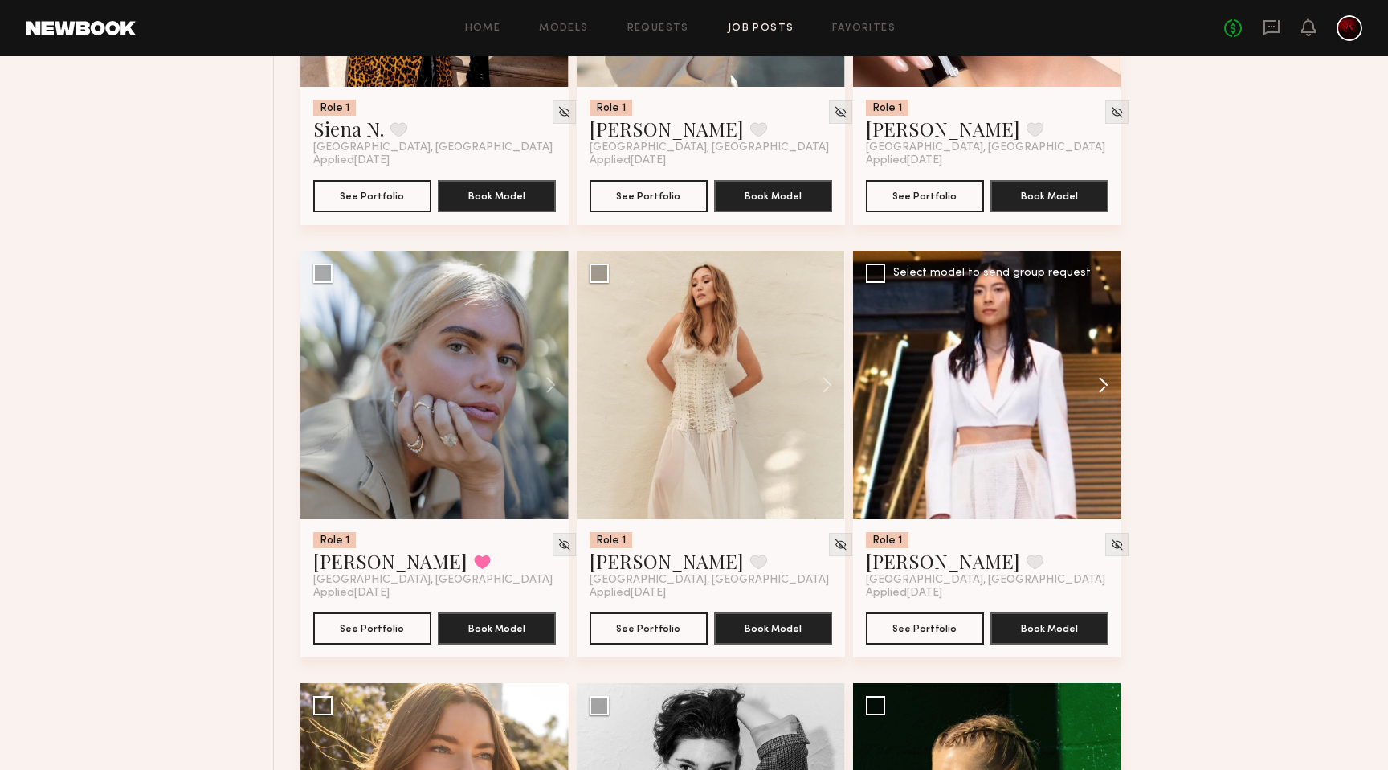
click at [1098, 379] on button at bounding box center [1095, 385] width 51 height 268
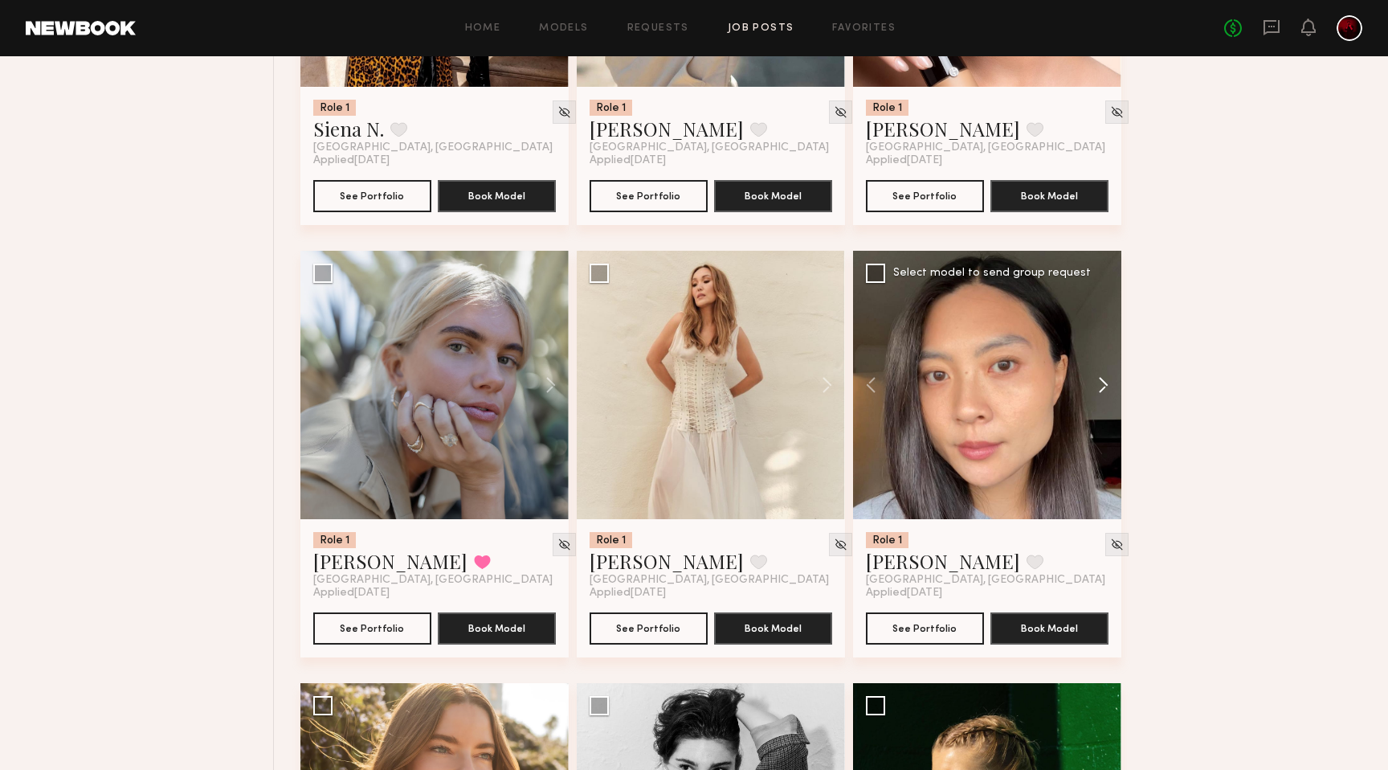
click at [1098, 379] on button at bounding box center [1095, 385] width 51 height 268
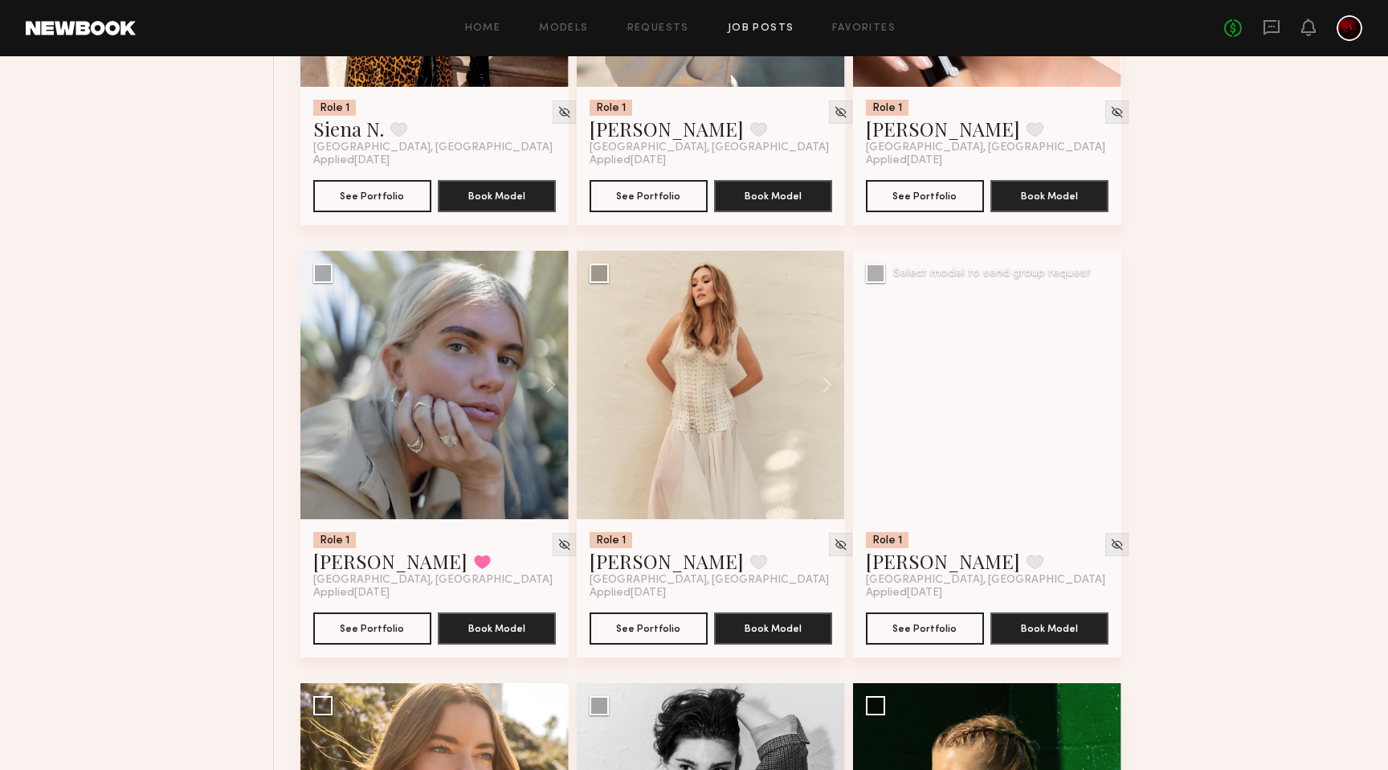
click at [1098, 379] on button at bounding box center [1095, 385] width 51 height 268
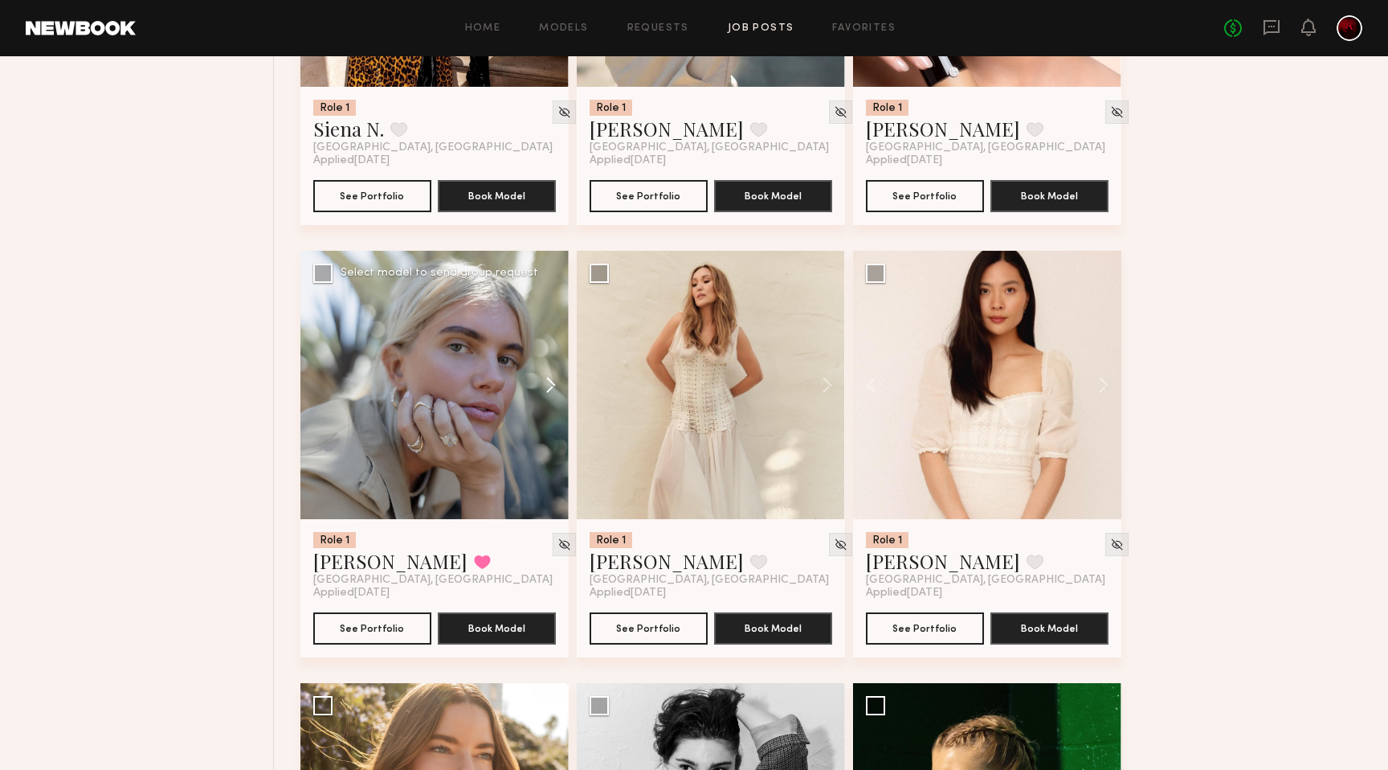
click at [535, 384] on button at bounding box center [542, 385] width 51 height 268
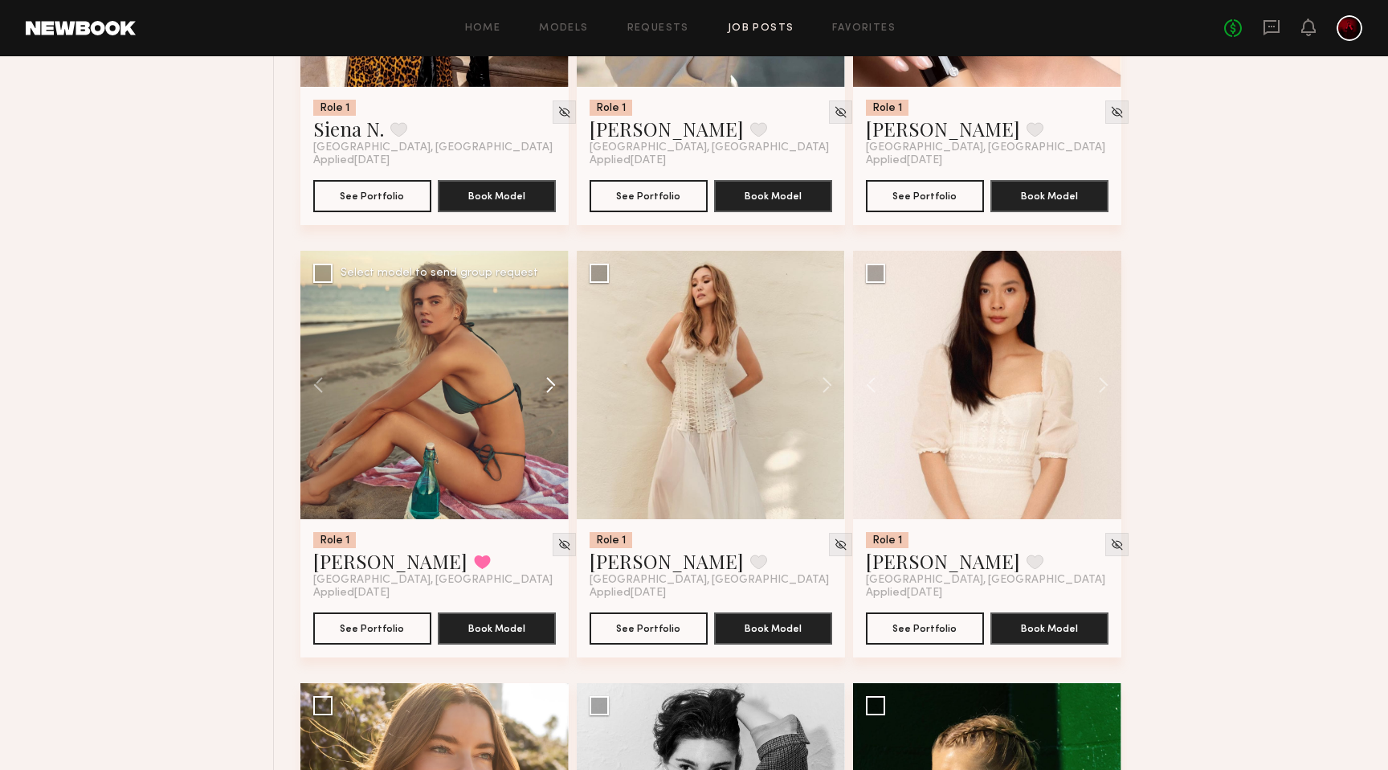
click at [535, 384] on button at bounding box center [542, 385] width 51 height 268
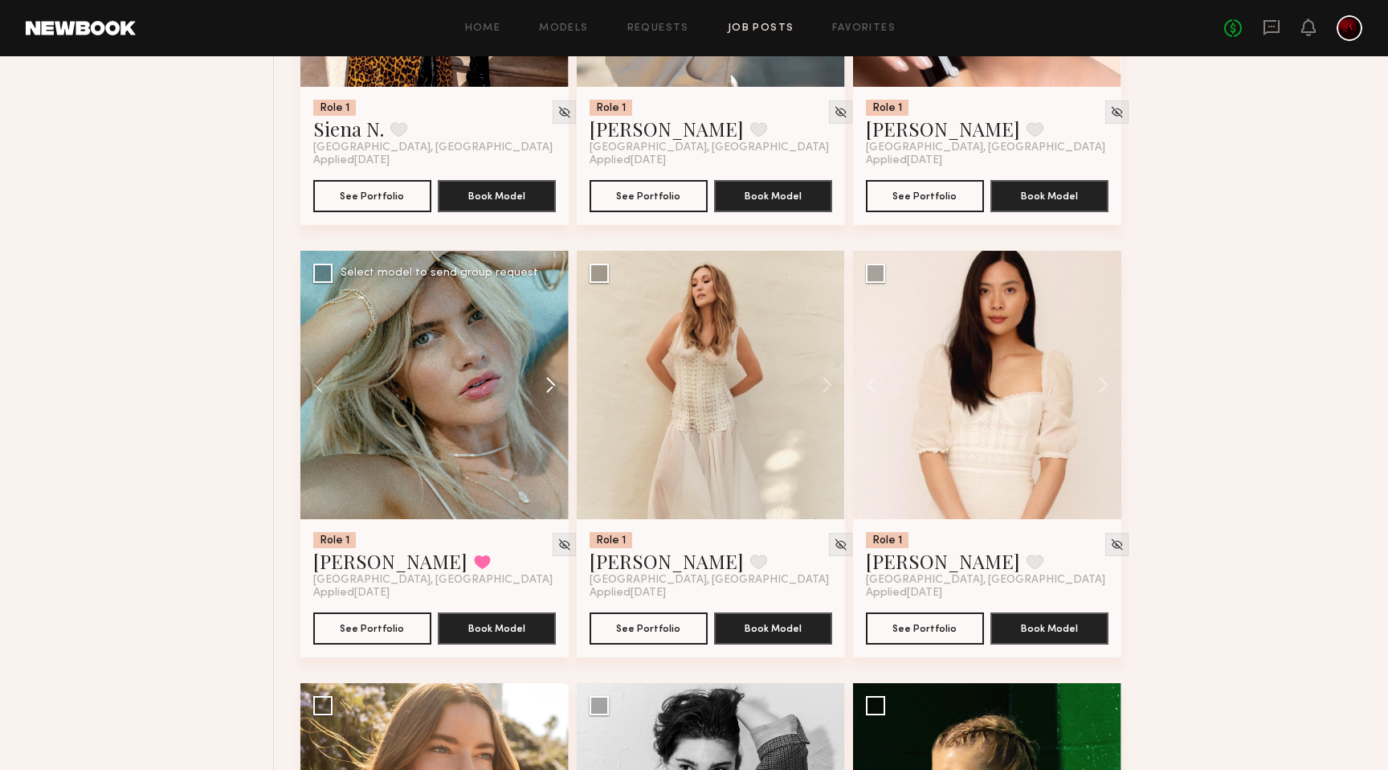
click at [535, 384] on button at bounding box center [542, 385] width 51 height 268
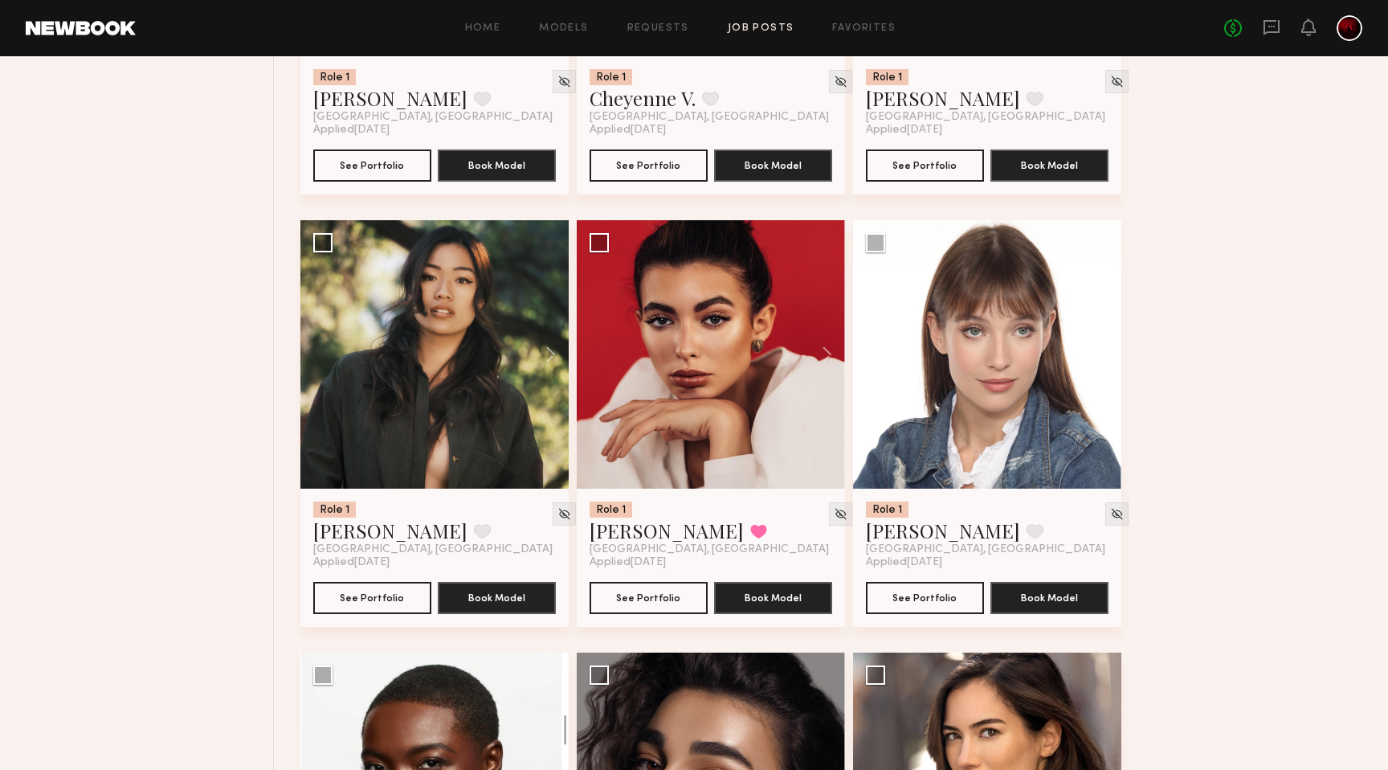
scroll to position [1327, 0]
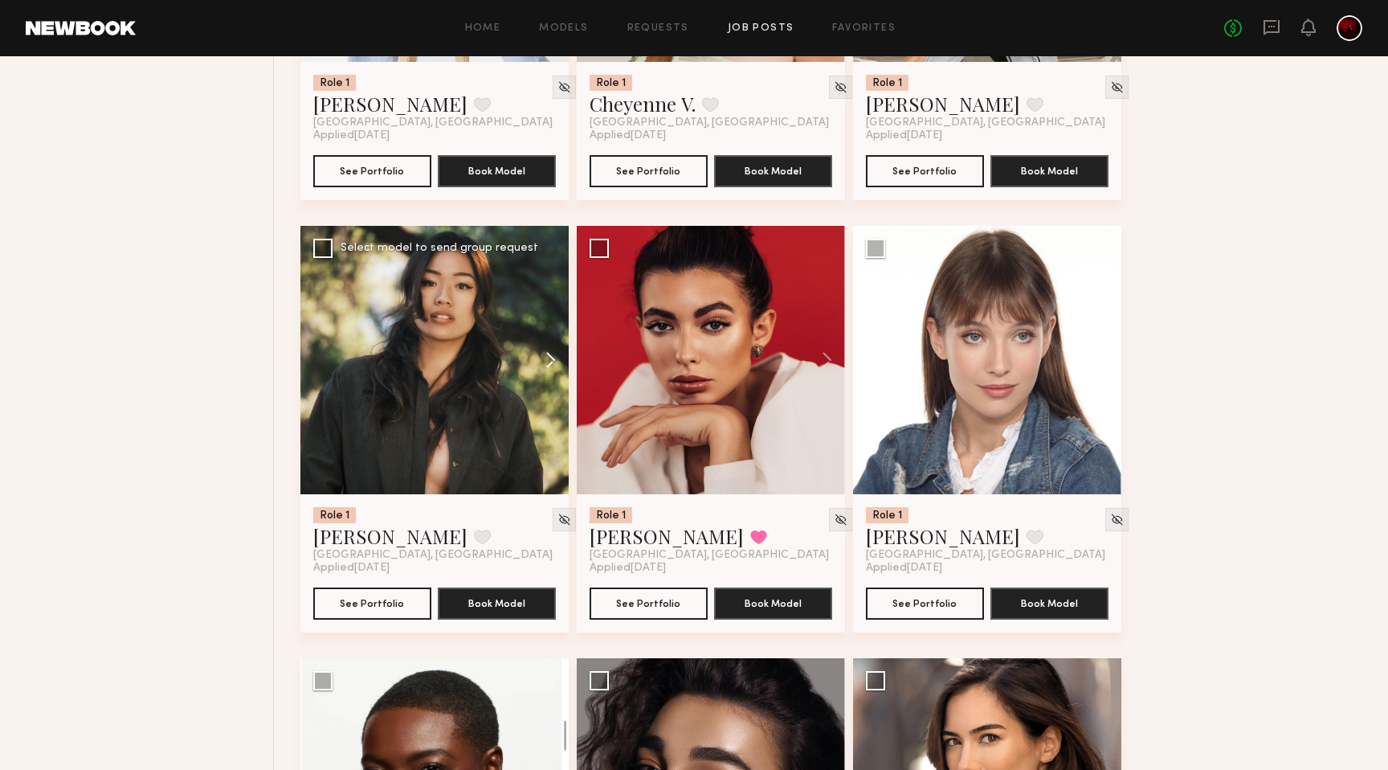
click at [544, 353] on button at bounding box center [542, 360] width 51 height 268
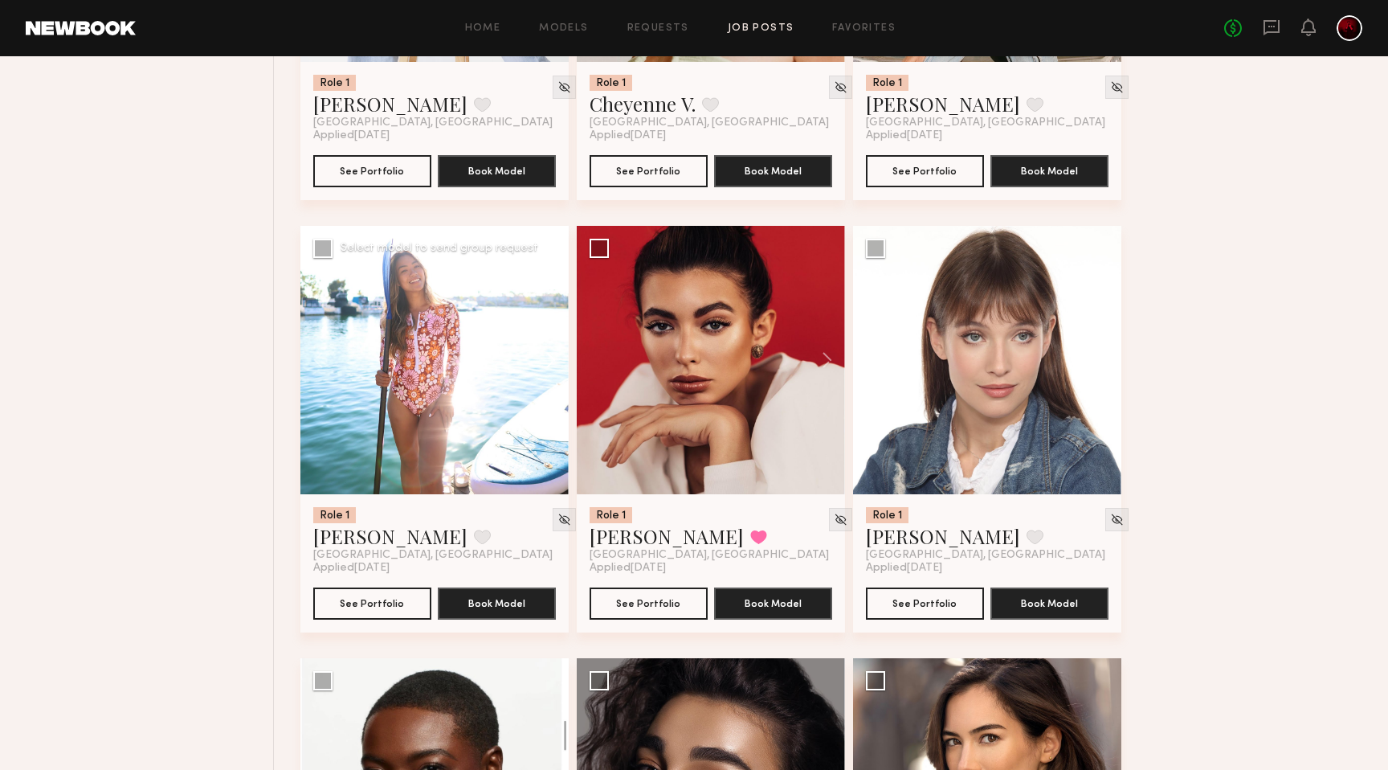
click at [544, 353] on button at bounding box center [542, 360] width 51 height 268
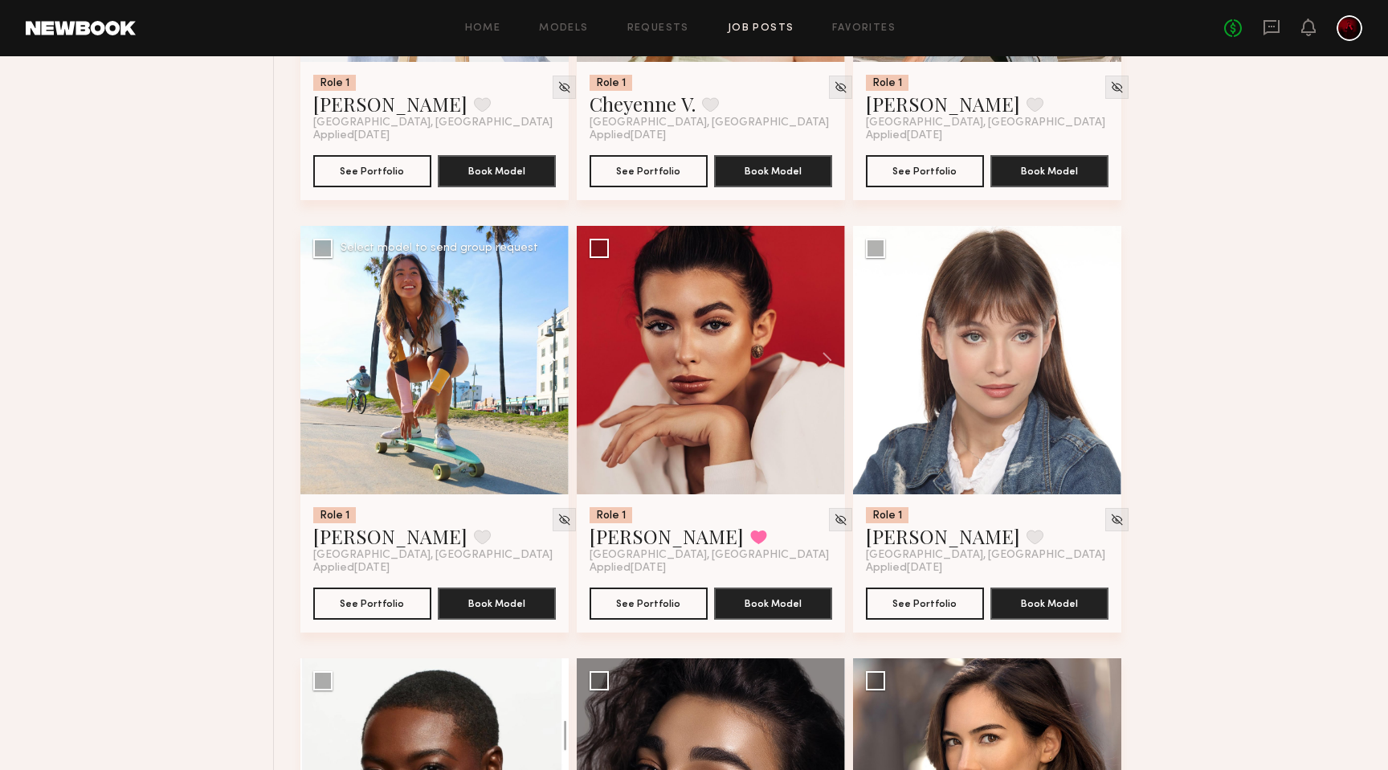
click at [544, 353] on button at bounding box center [542, 360] width 51 height 268
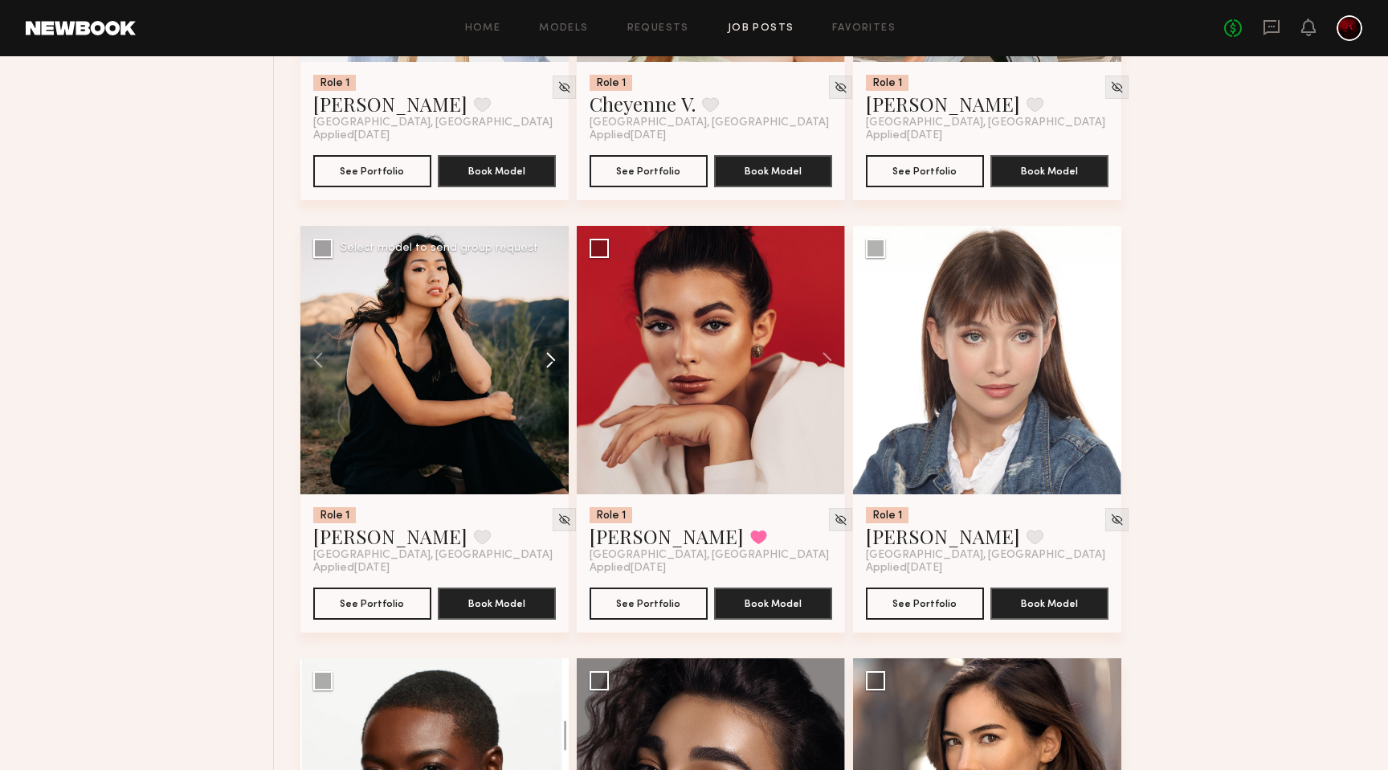
click at [544, 353] on button at bounding box center [542, 360] width 51 height 268
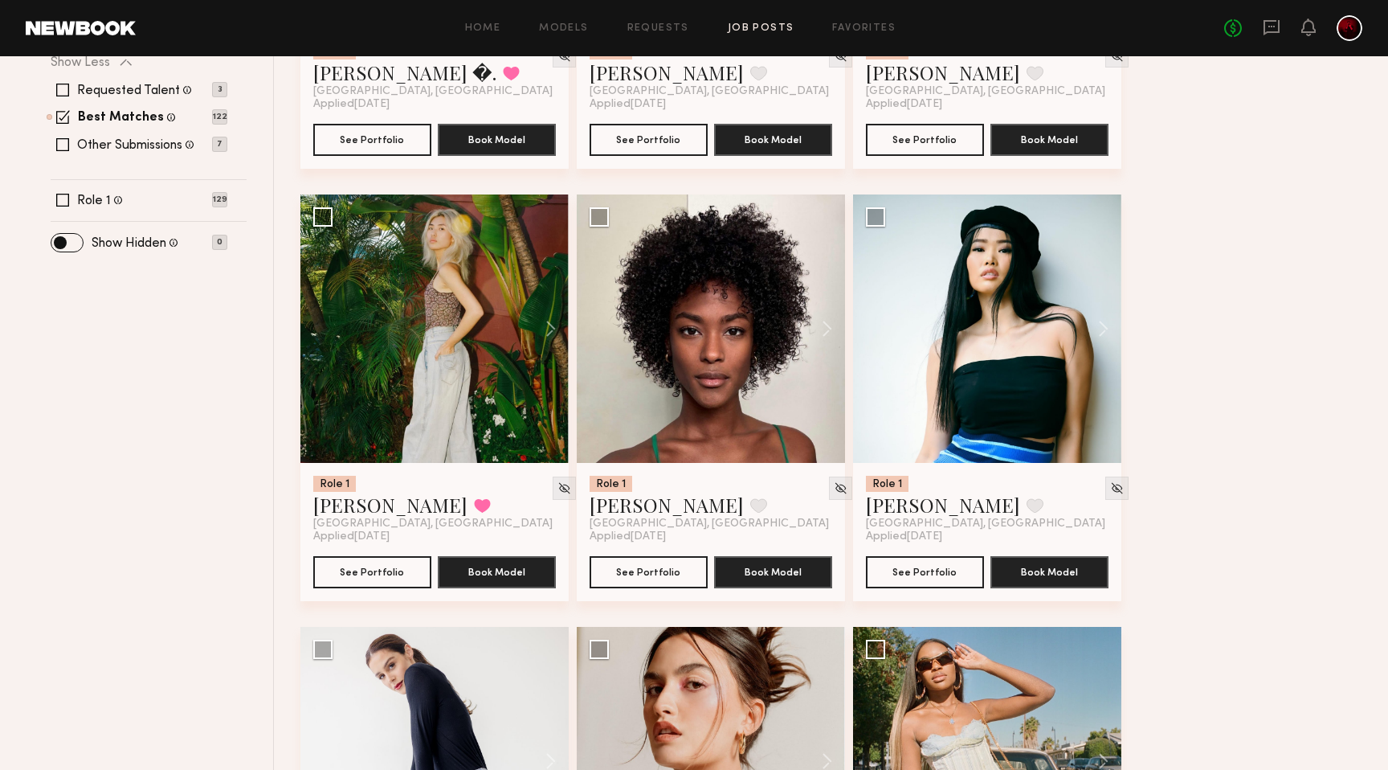
scroll to position [489, 0]
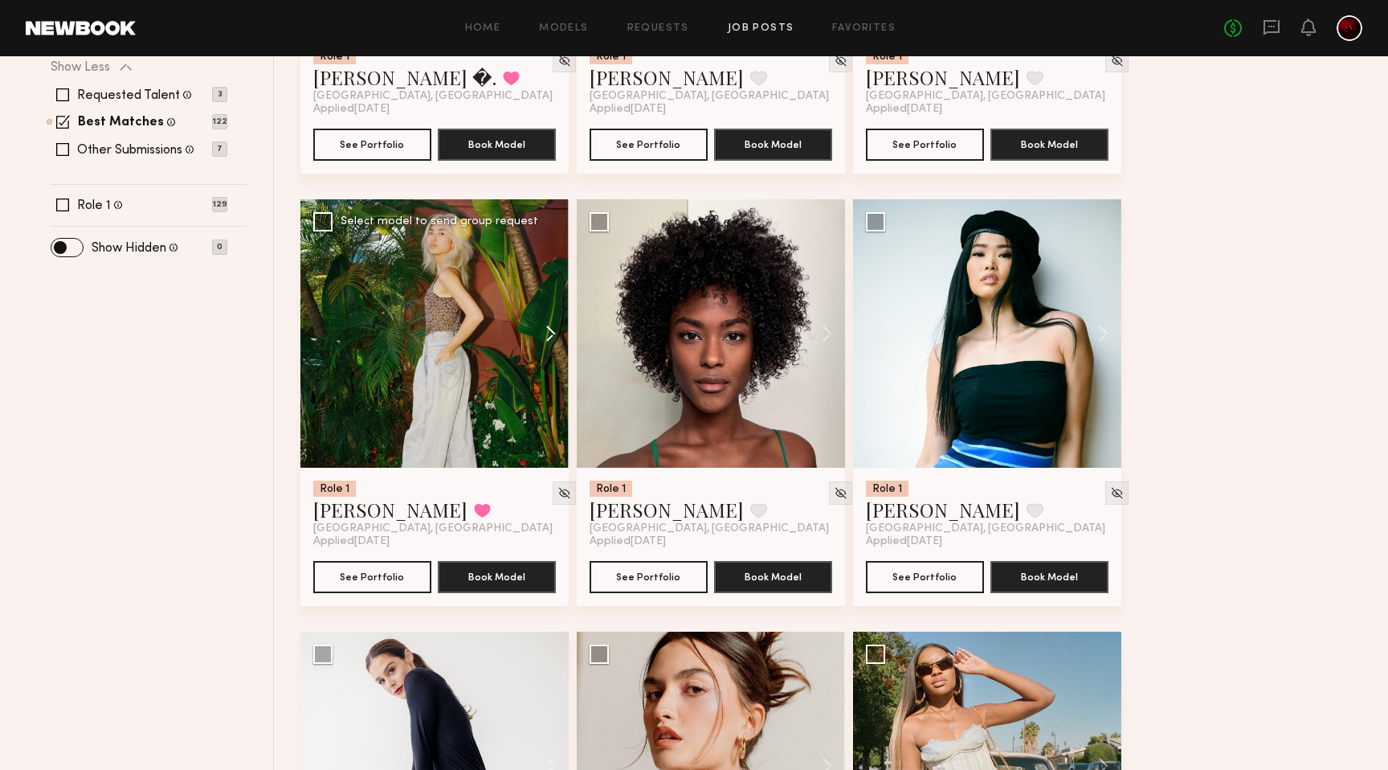
click at [541, 341] on button at bounding box center [542, 333] width 51 height 268
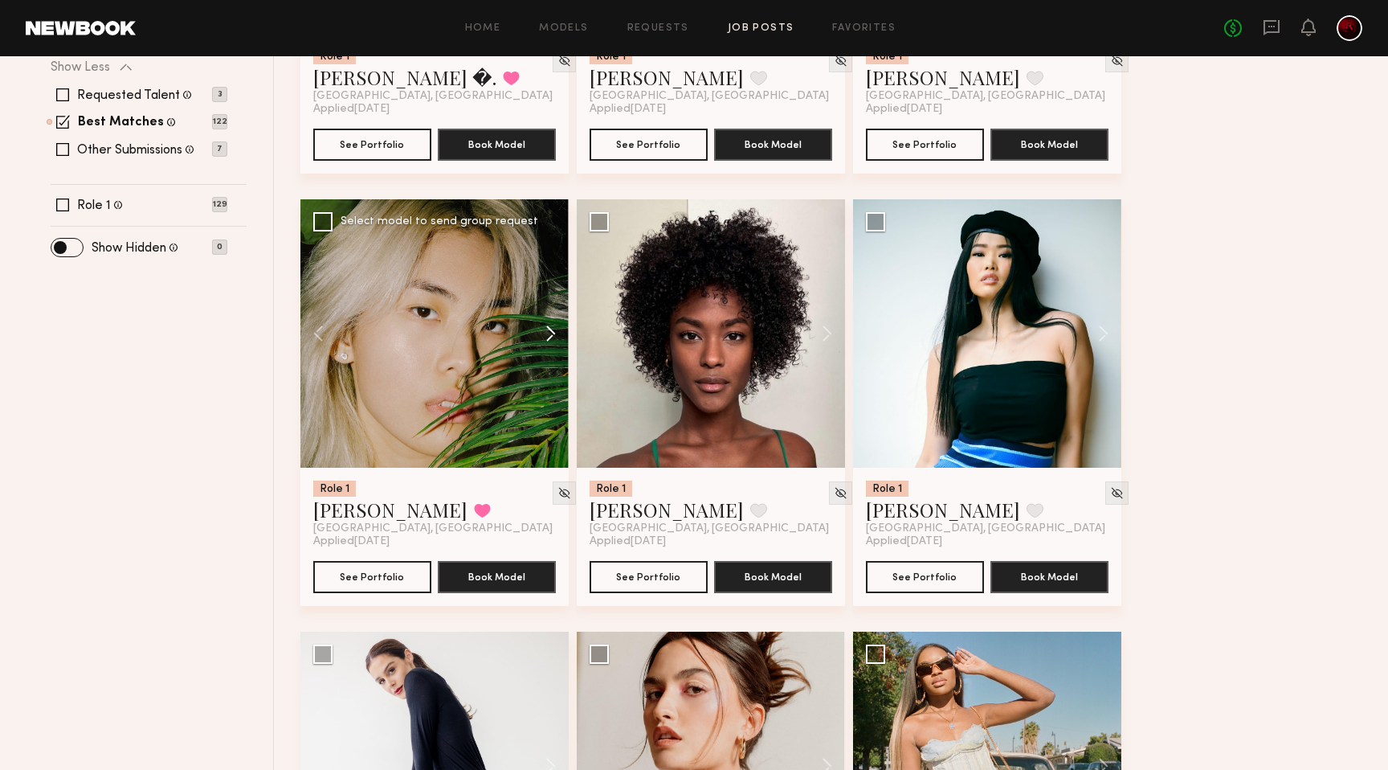
scroll to position [0, 0]
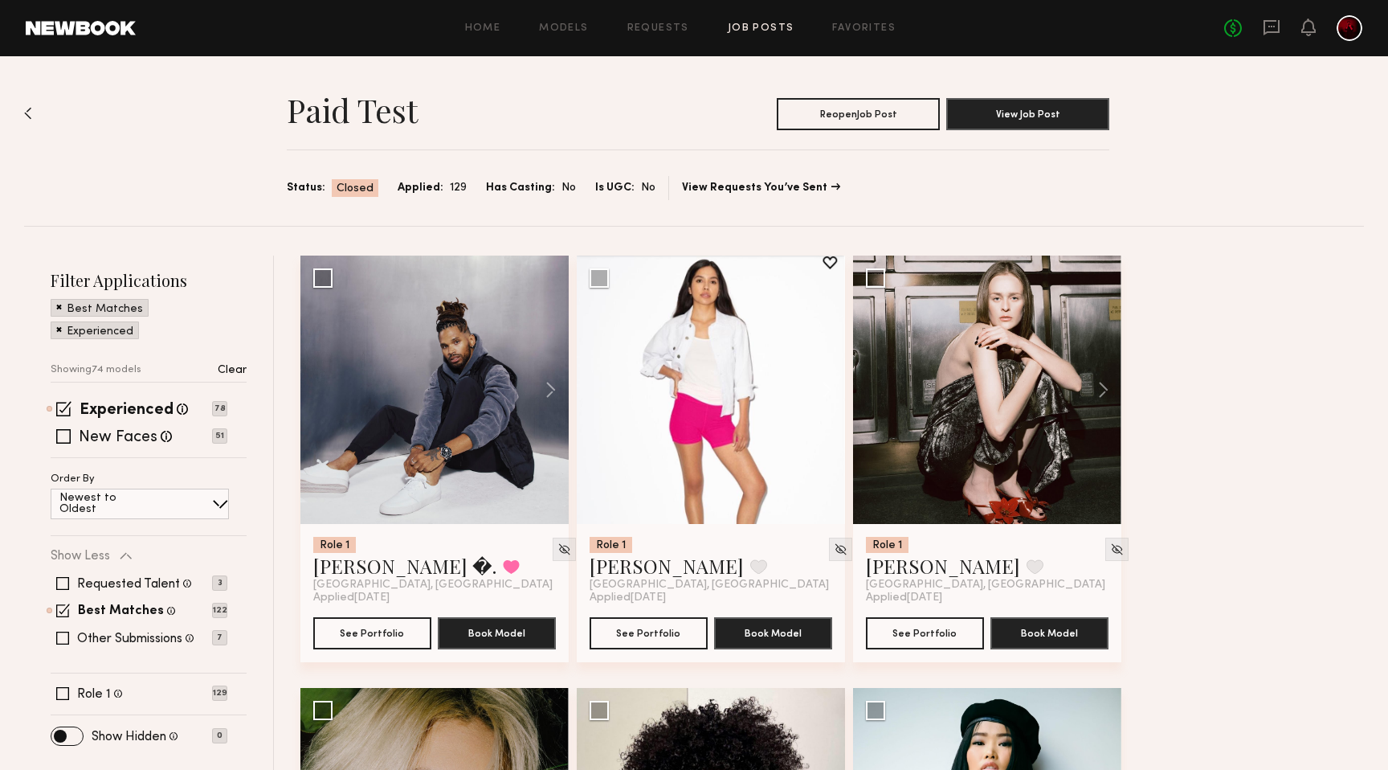
click at [768, 20] on div "Home Models Requests Job Posts Favorites Sign Out No fees up to $5,000" at bounding box center [749, 28] width 1227 height 26
click at [766, 26] on link "Job Posts" at bounding box center [761, 28] width 67 height 10
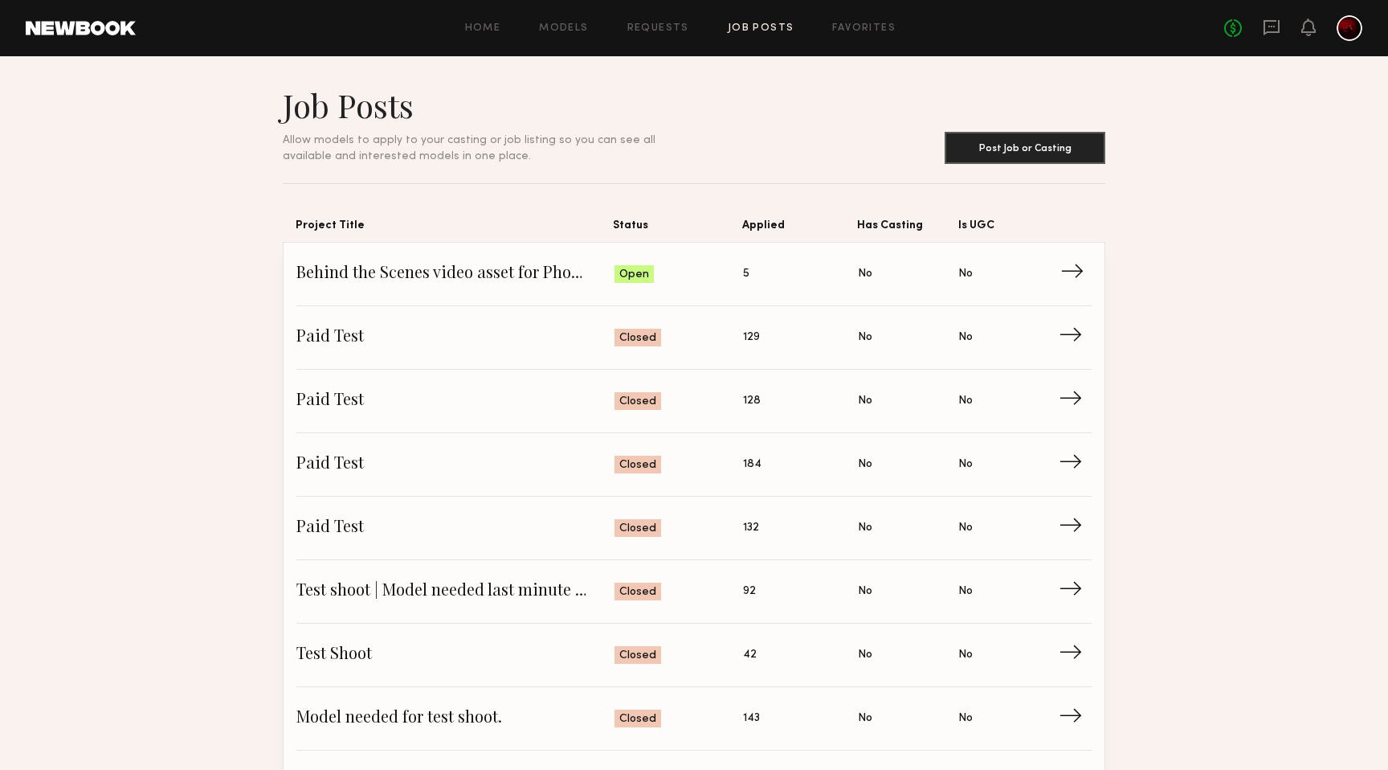
click at [423, 274] on span "Behind the Scenes video asset for Photographer" at bounding box center [455, 274] width 318 height 24
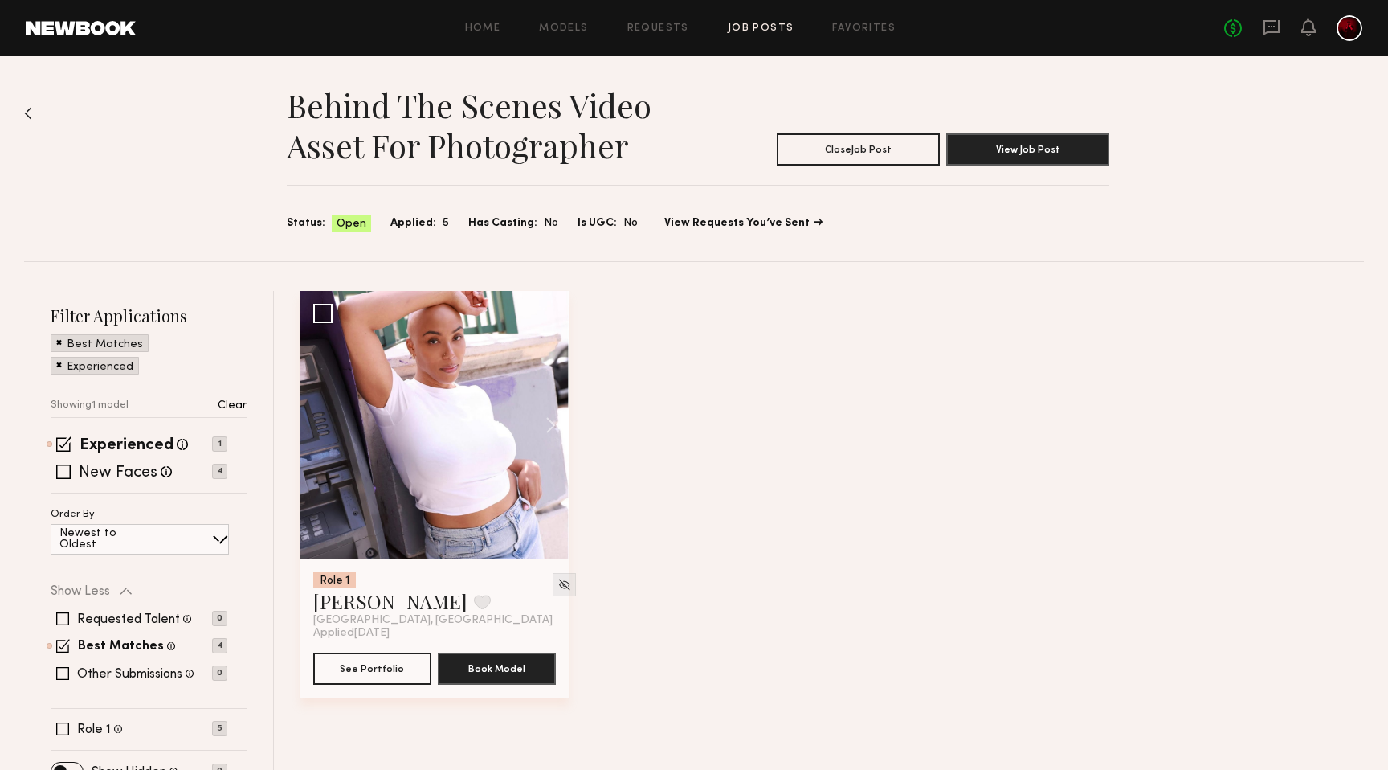
click at [54, 363] on div "Experienced" at bounding box center [95, 366] width 88 height 18
click at [59, 365] on span at bounding box center [59, 364] width 6 height 14
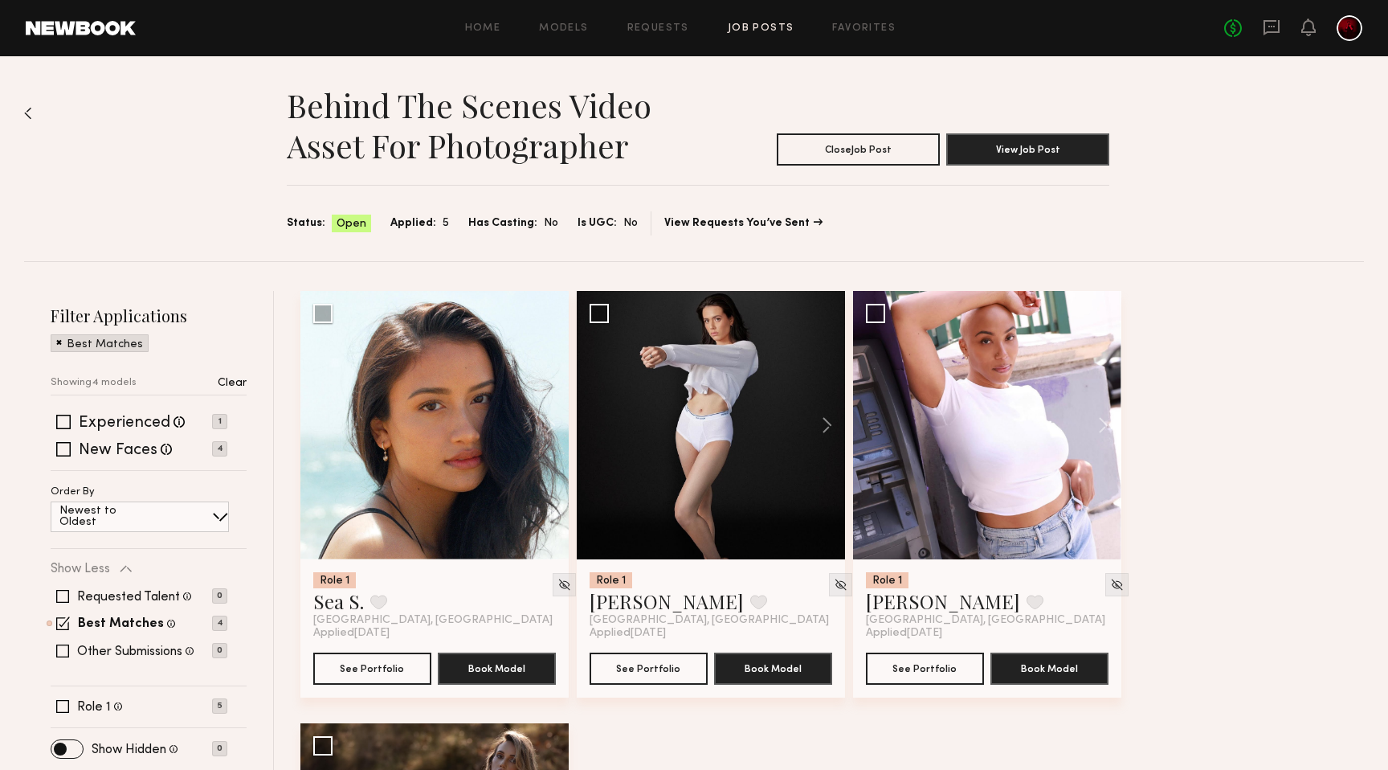
click at [56, 345] on span at bounding box center [59, 341] width 6 height 14
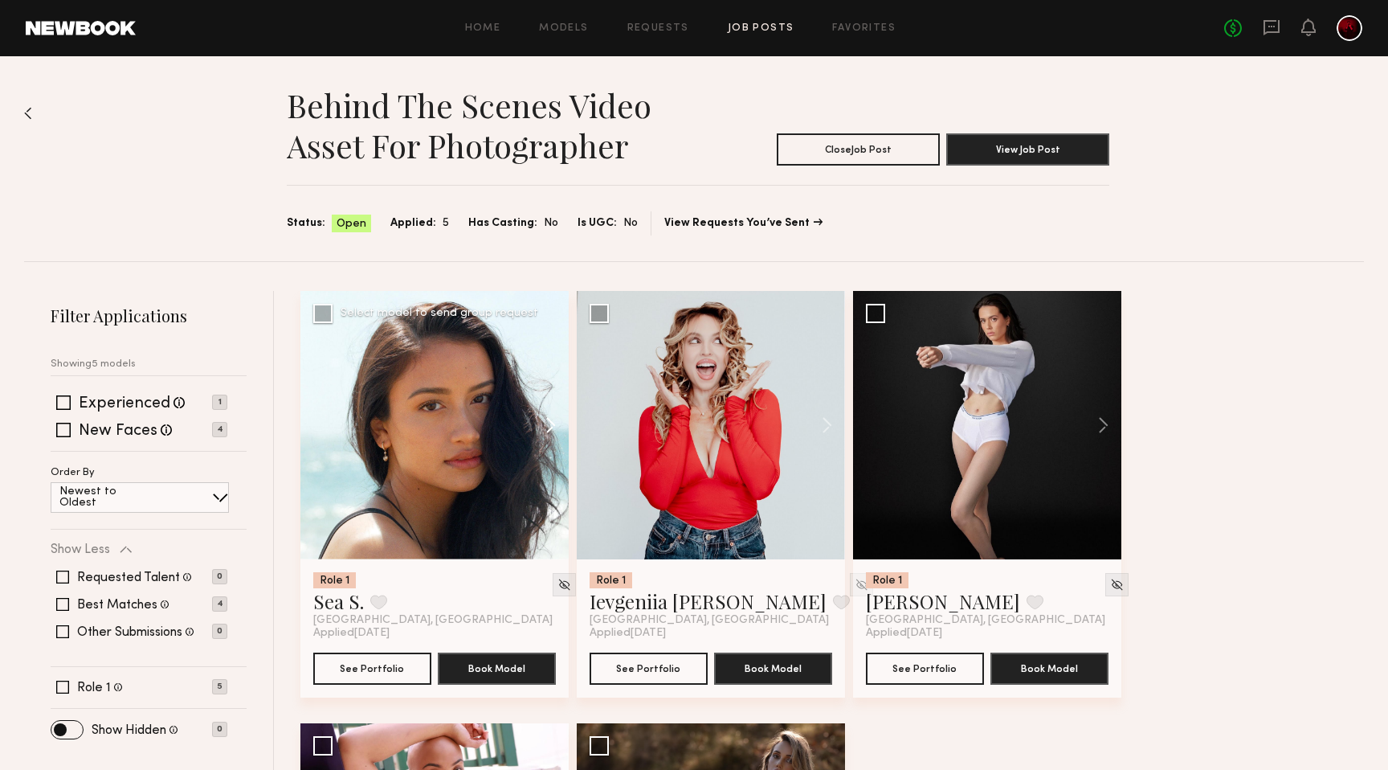
click at [554, 422] on button at bounding box center [542, 425] width 51 height 268
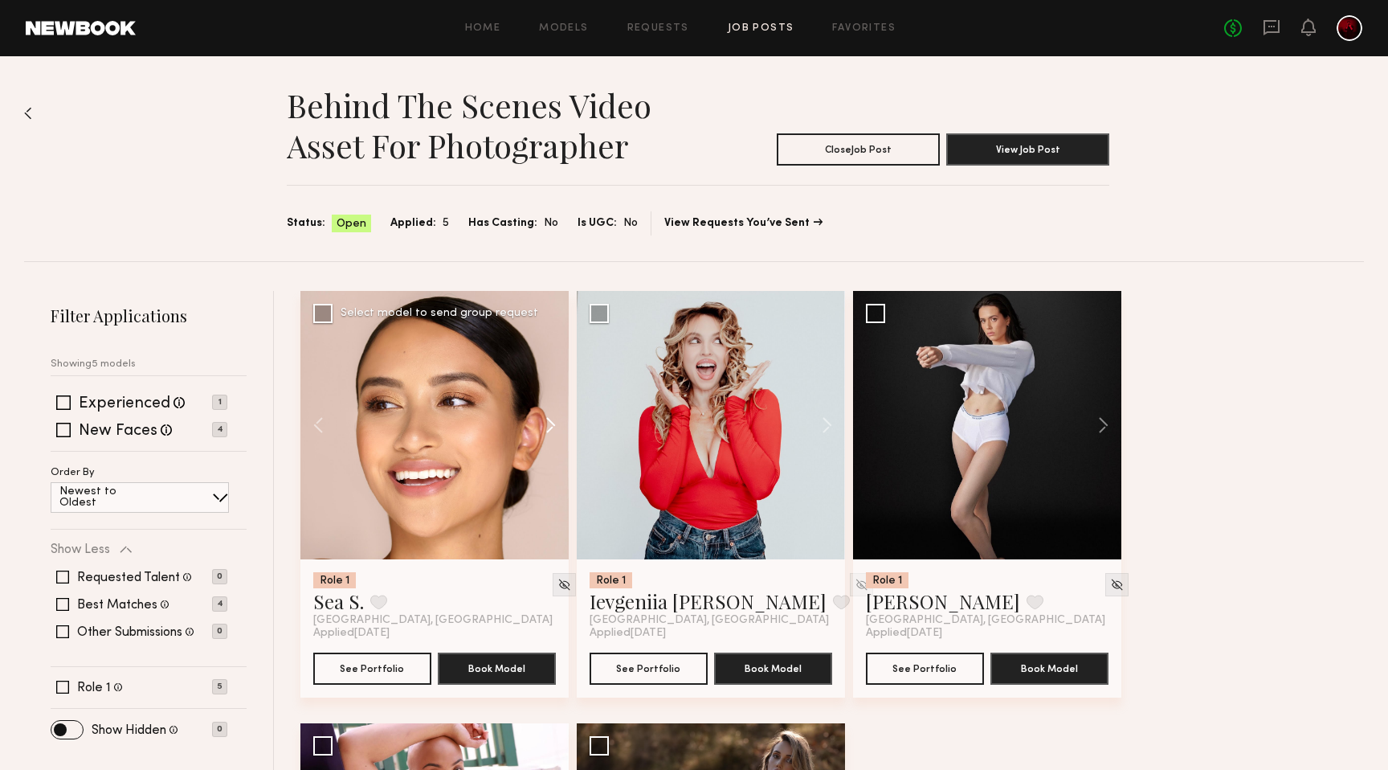
click at [554, 422] on button at bounding box center [542, 425] width 51 height 268
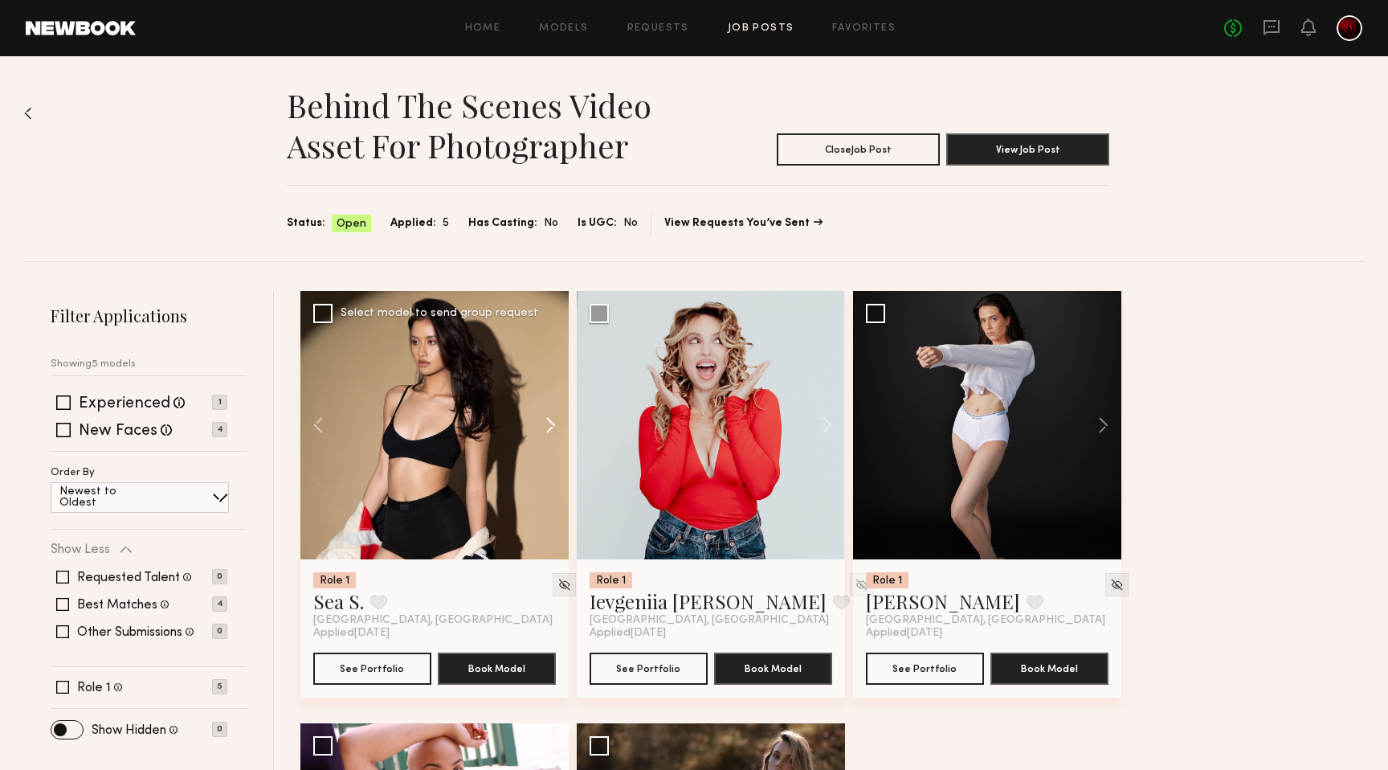
click at [554, 422] on button at bounding box center [542, 425] width 51 height 268
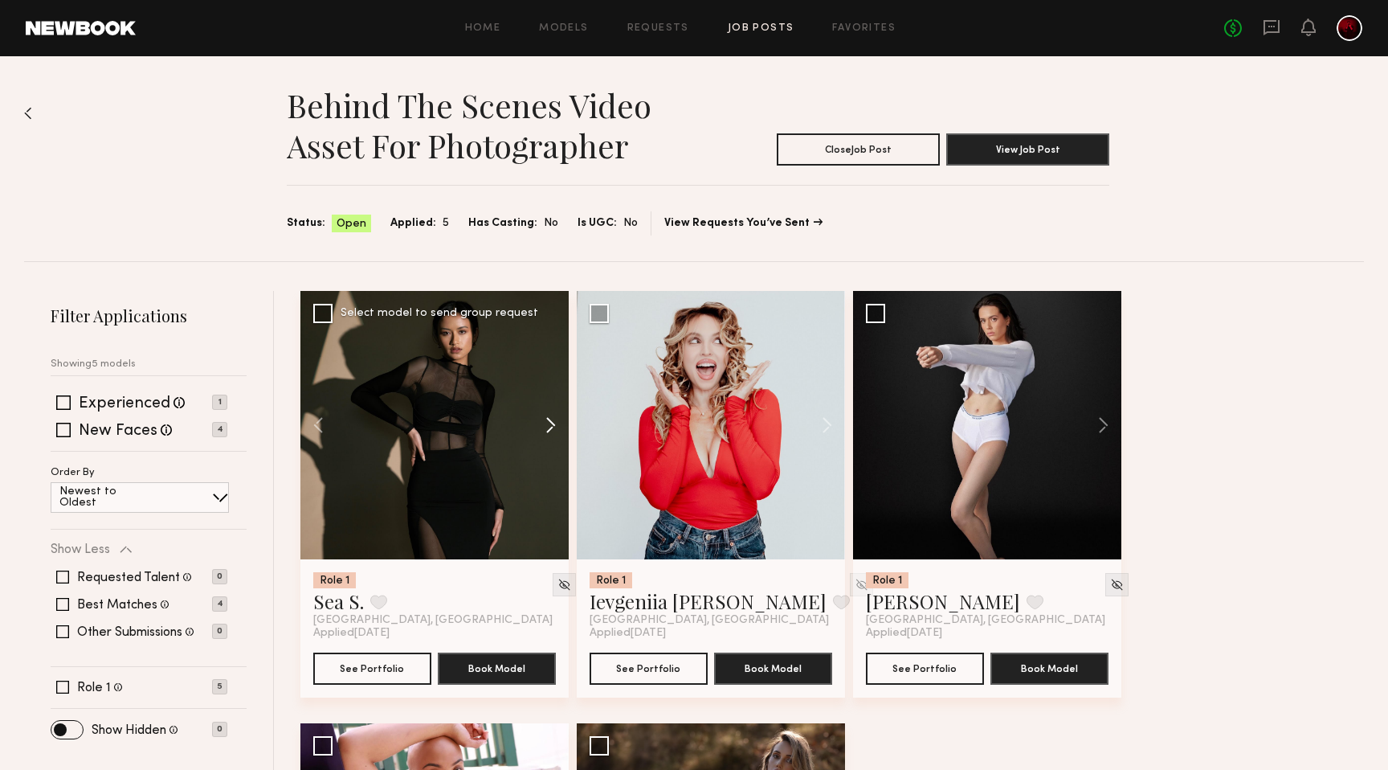
click at [554, 422] on button at bounding box center [542, 425] width 51 height 268
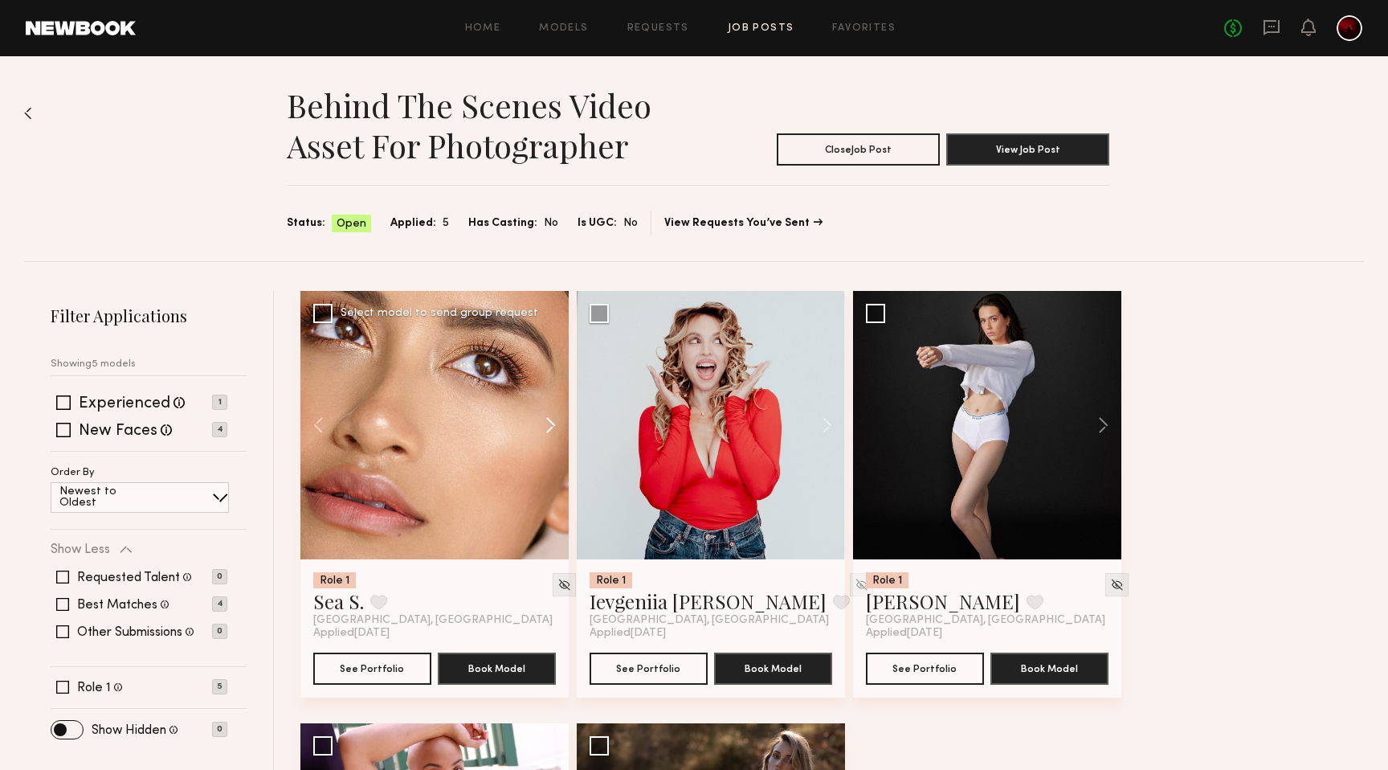
click at [554, 422] on button at bounding box center [542, 425] width 51 height 268
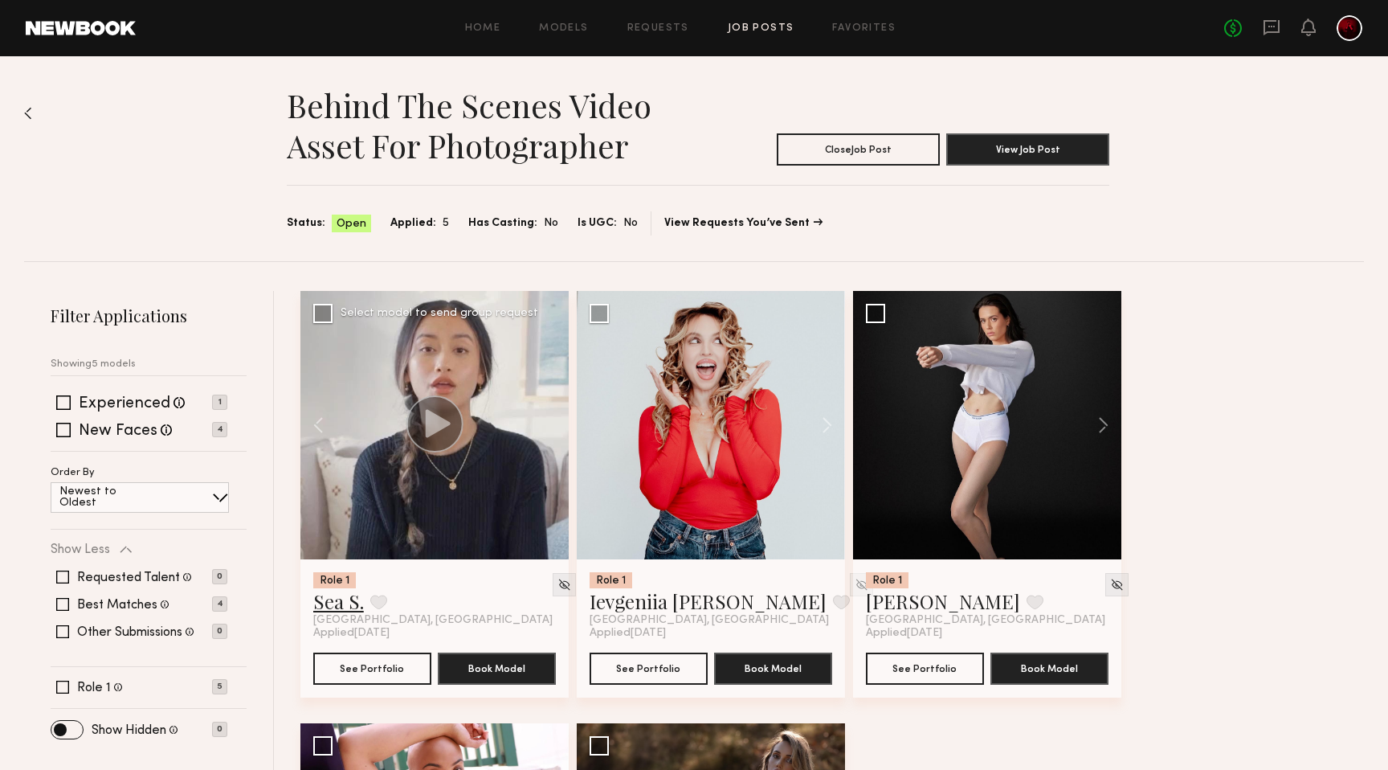
click at [345, 604] on link "Sea S." at bounding box center [338, 601] width 51 height 26
click at [1110, 426] on button at bounding box center [1095, 425] width 51 height 268
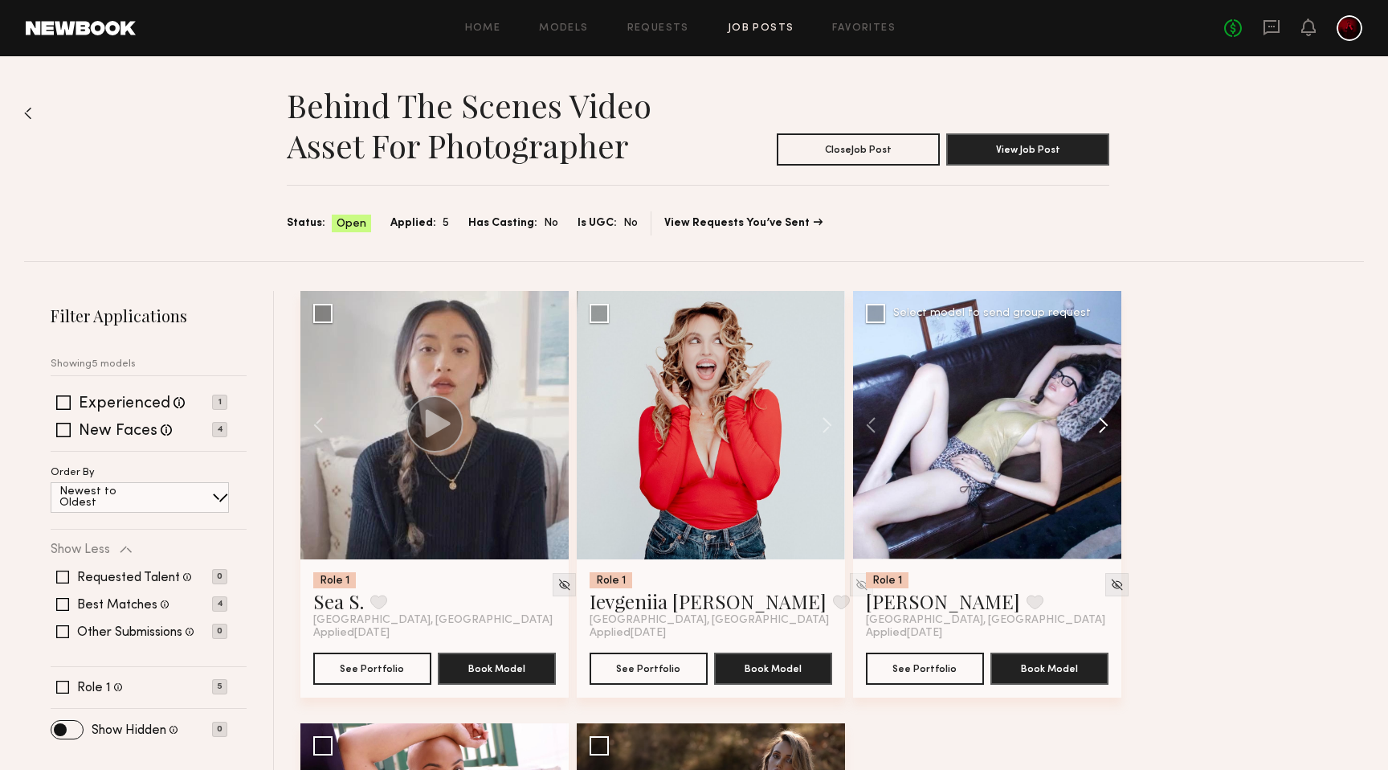
click at [1110, 426] on button at bounding box center [1095, 425] width 51 height 268
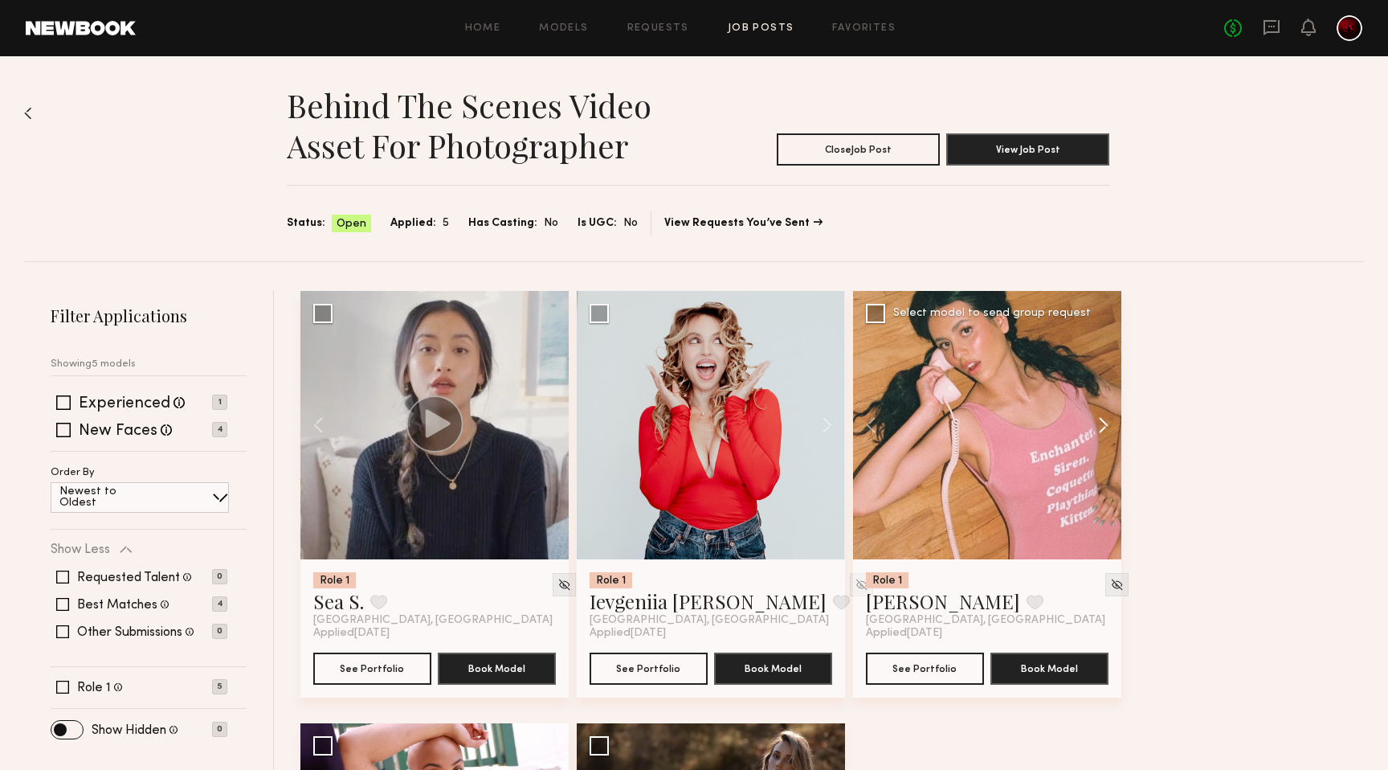
click at [1104, 424] on button at bounding box center [1095, 425] width 51 height 268
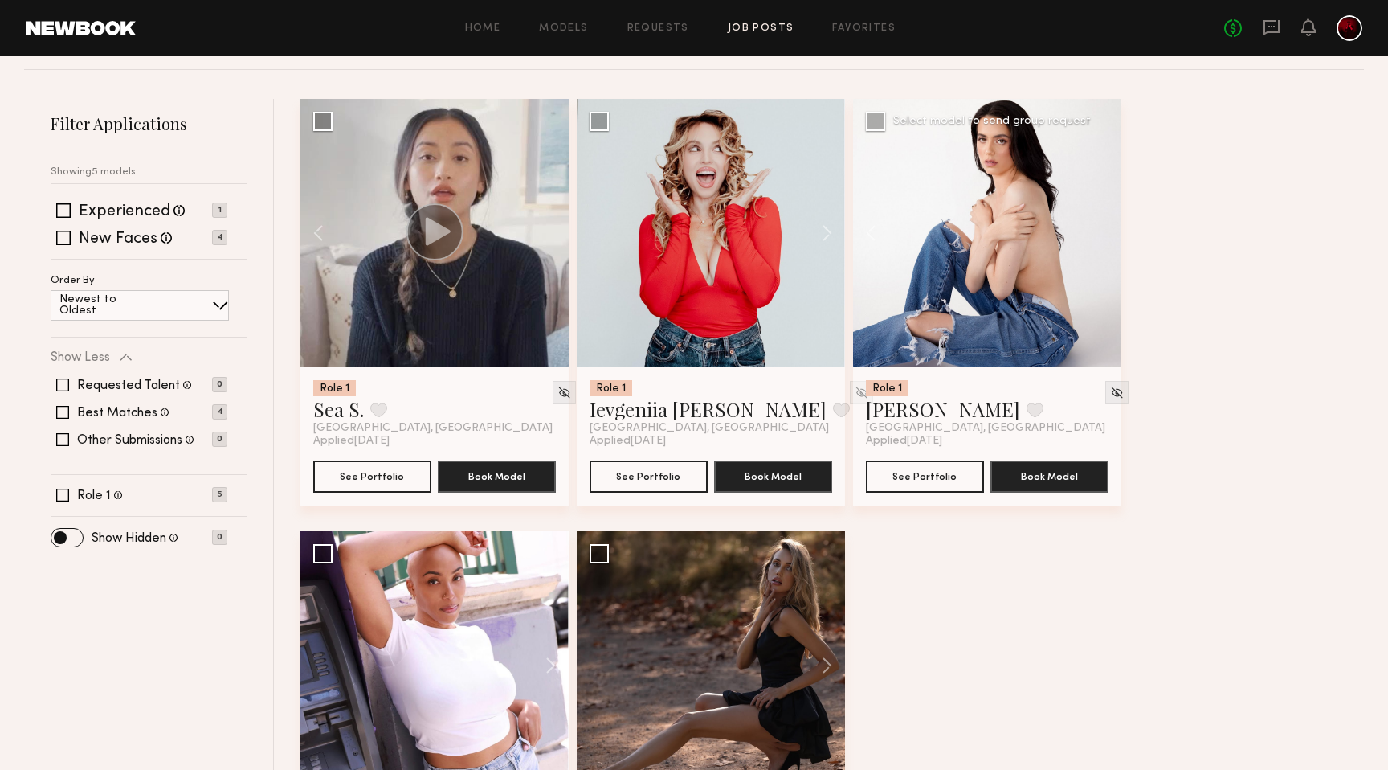
scroll to position [213, 0]
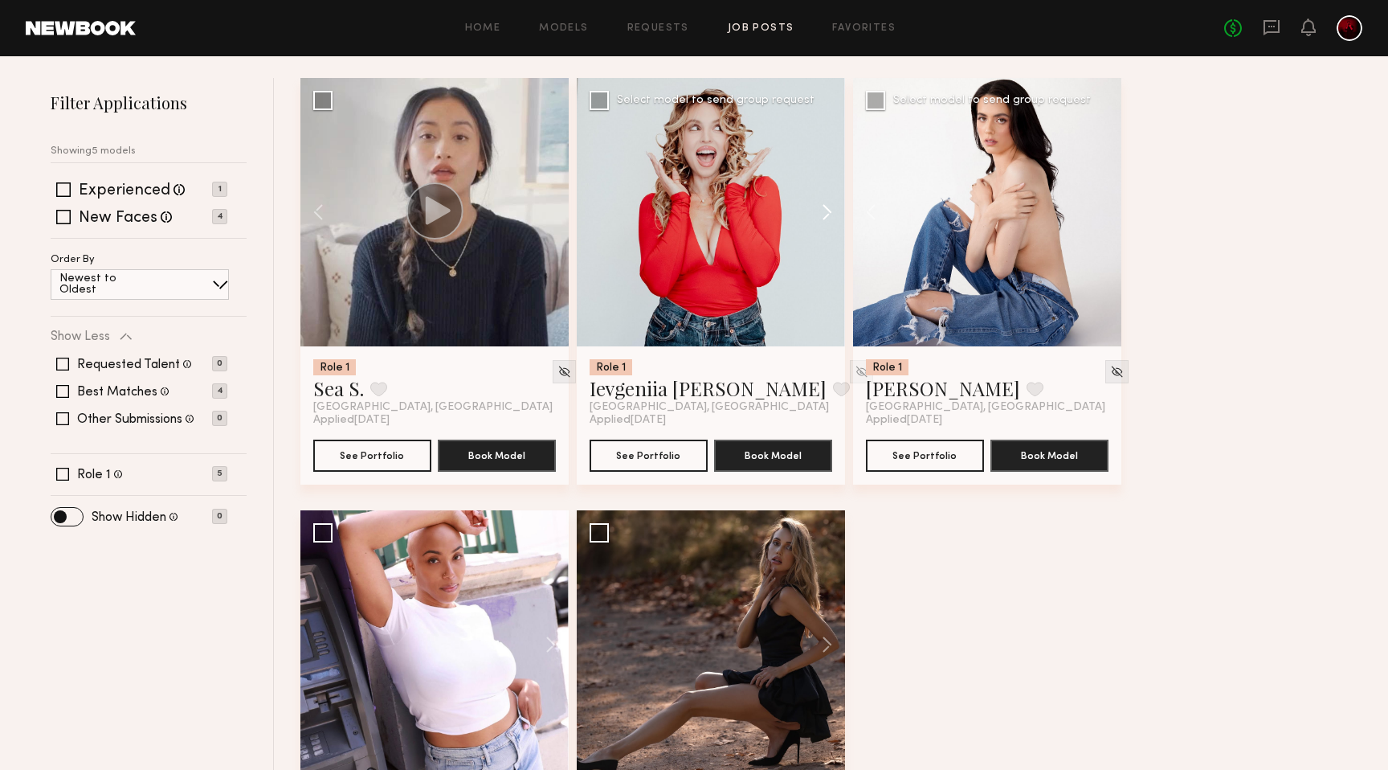
click at [819, 211] on button at bounding box center [819, 212] width 51 height 268
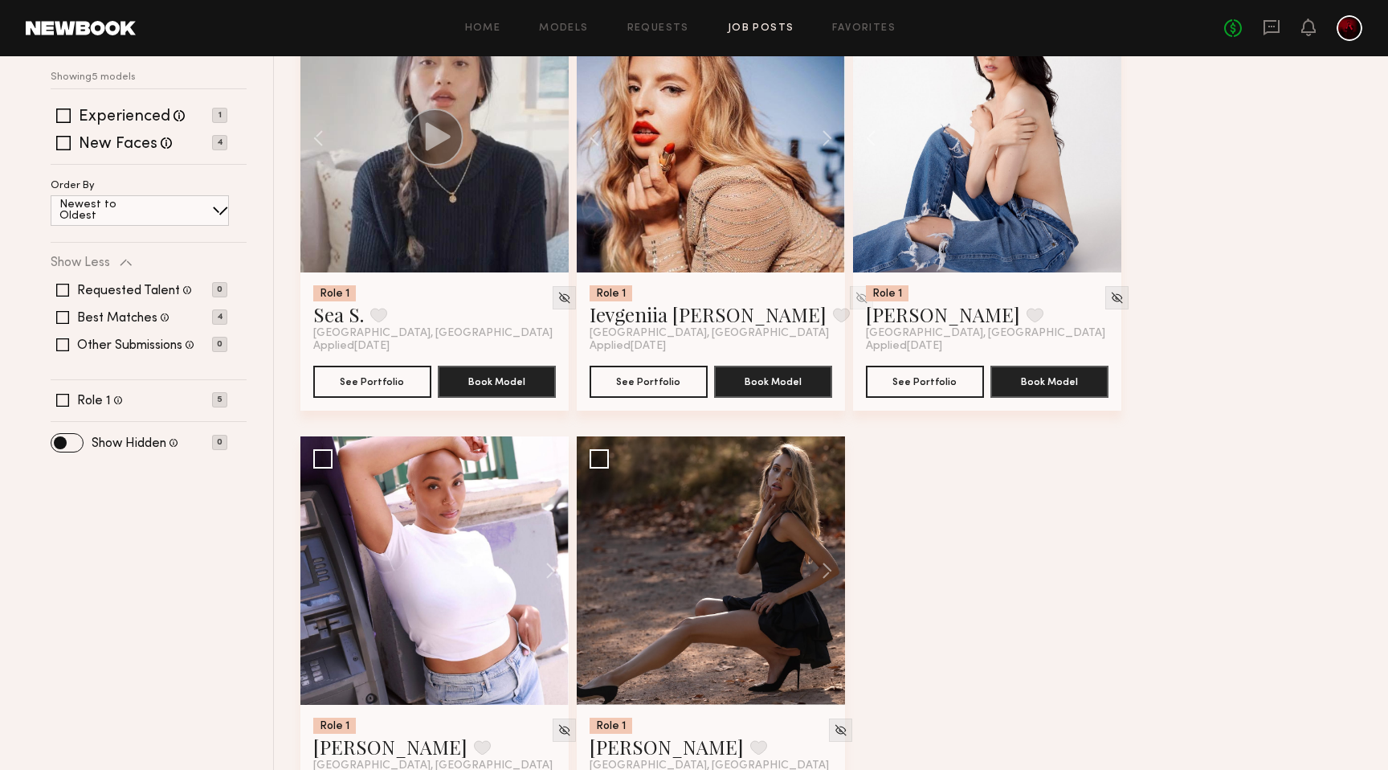
scroll to position [386, 0]
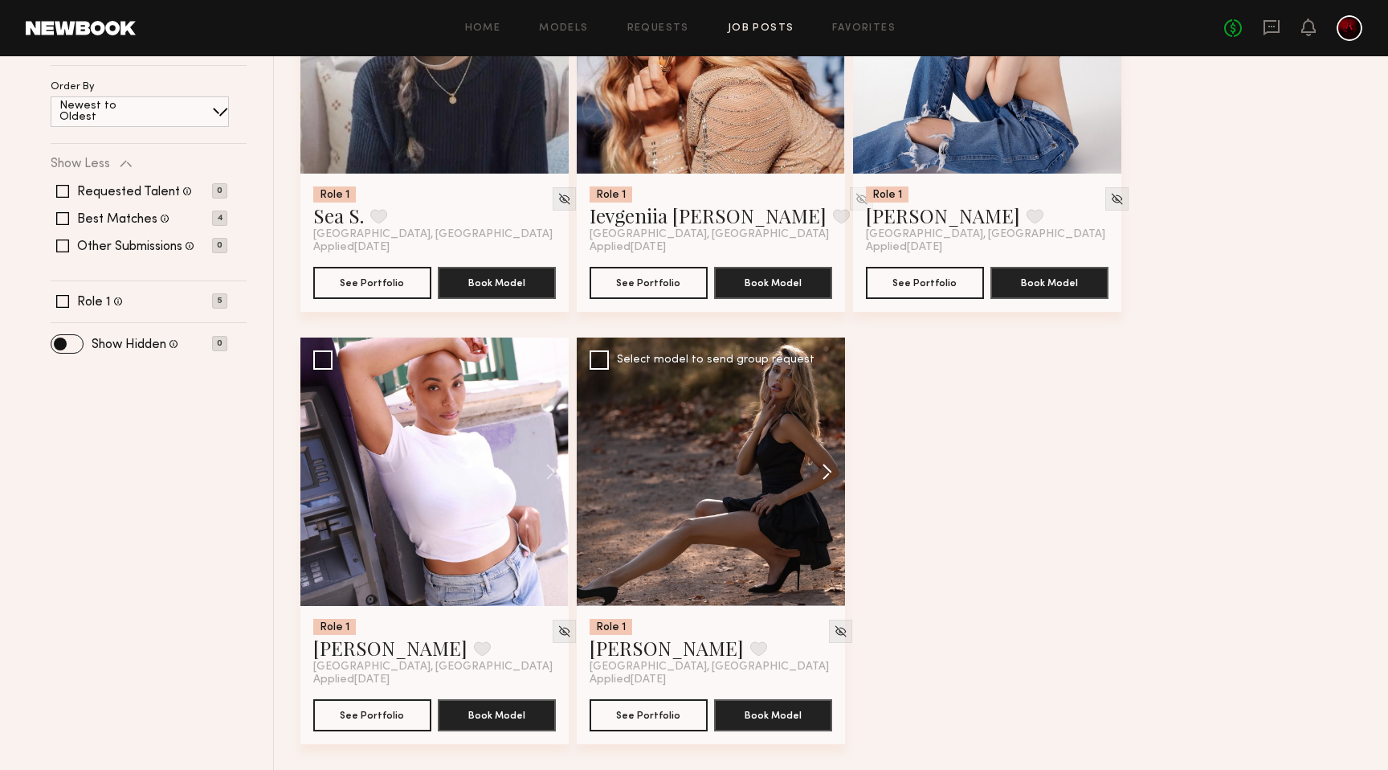
click at [834, 471] on button at bounding box center [819, 471] width 51 height 268
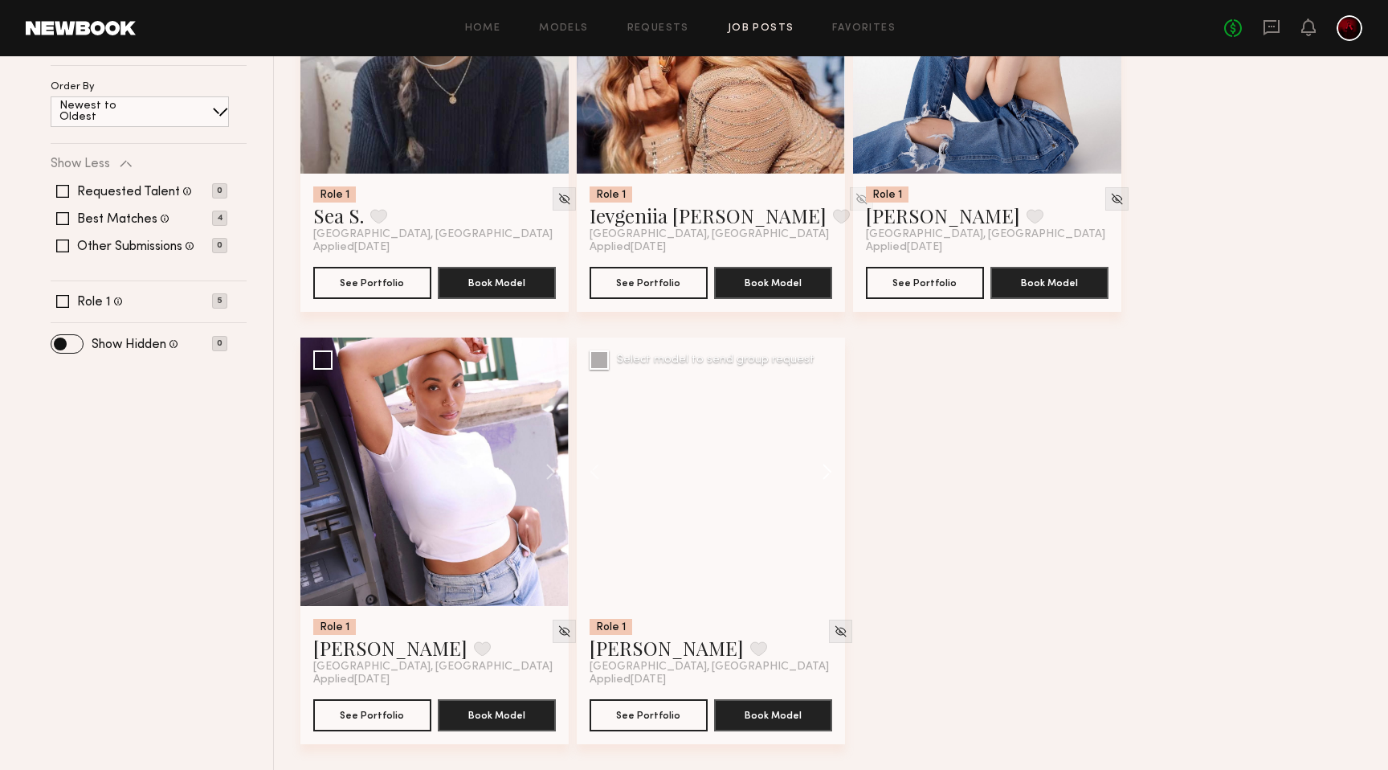
click at [834, 471] on button at bounding box center [819, 471] width 51 height 268
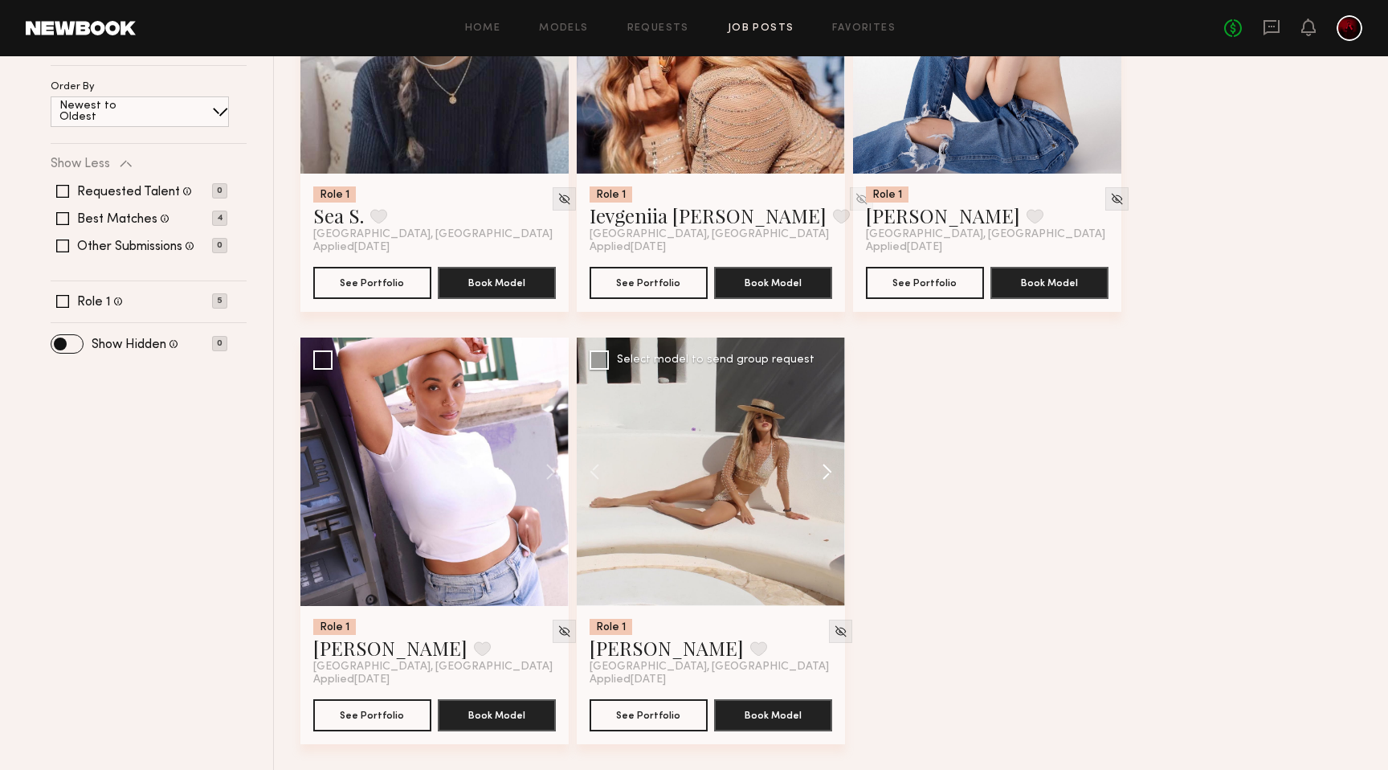
click at [834, 471] on button at bounding box center [819, 471] width 51 height 268
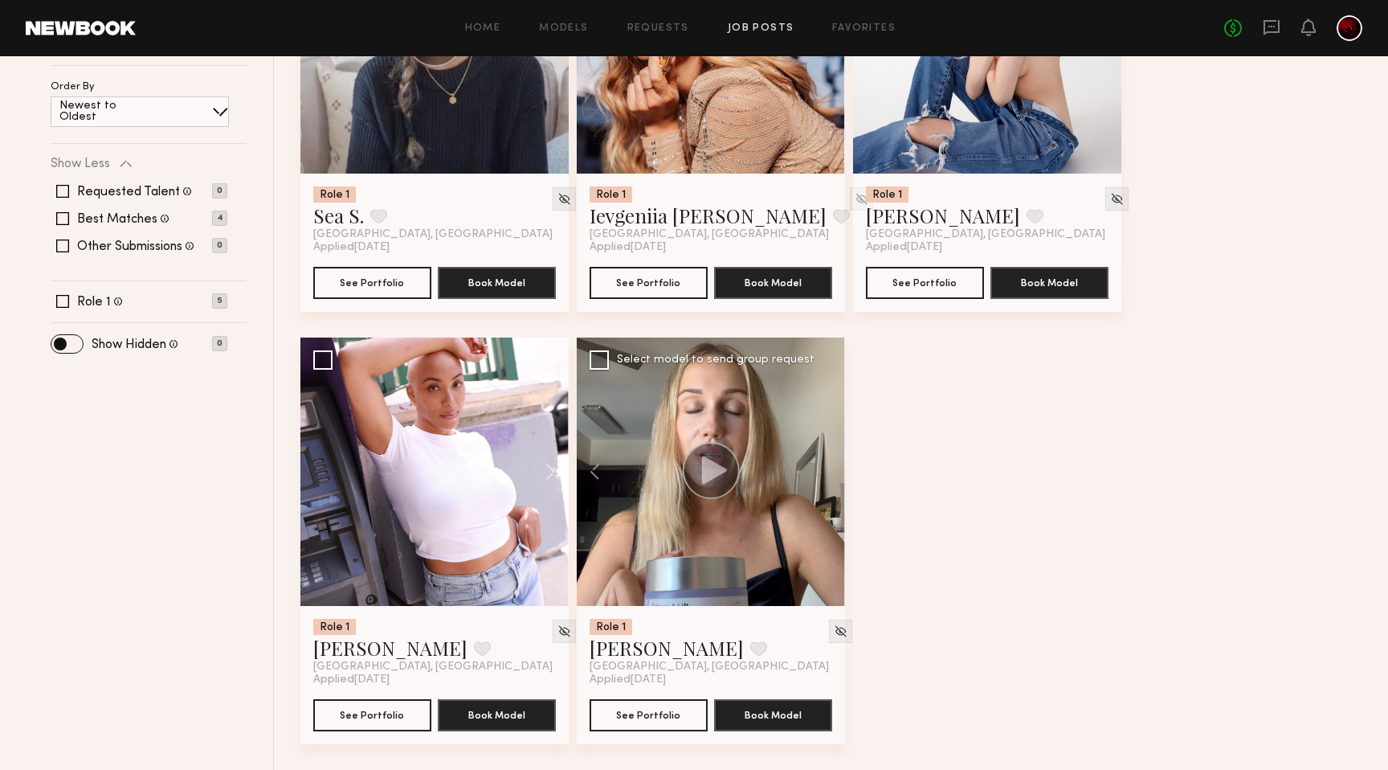
click at [834, 471] on div at bounding box center [711, 471] width 268 height 268
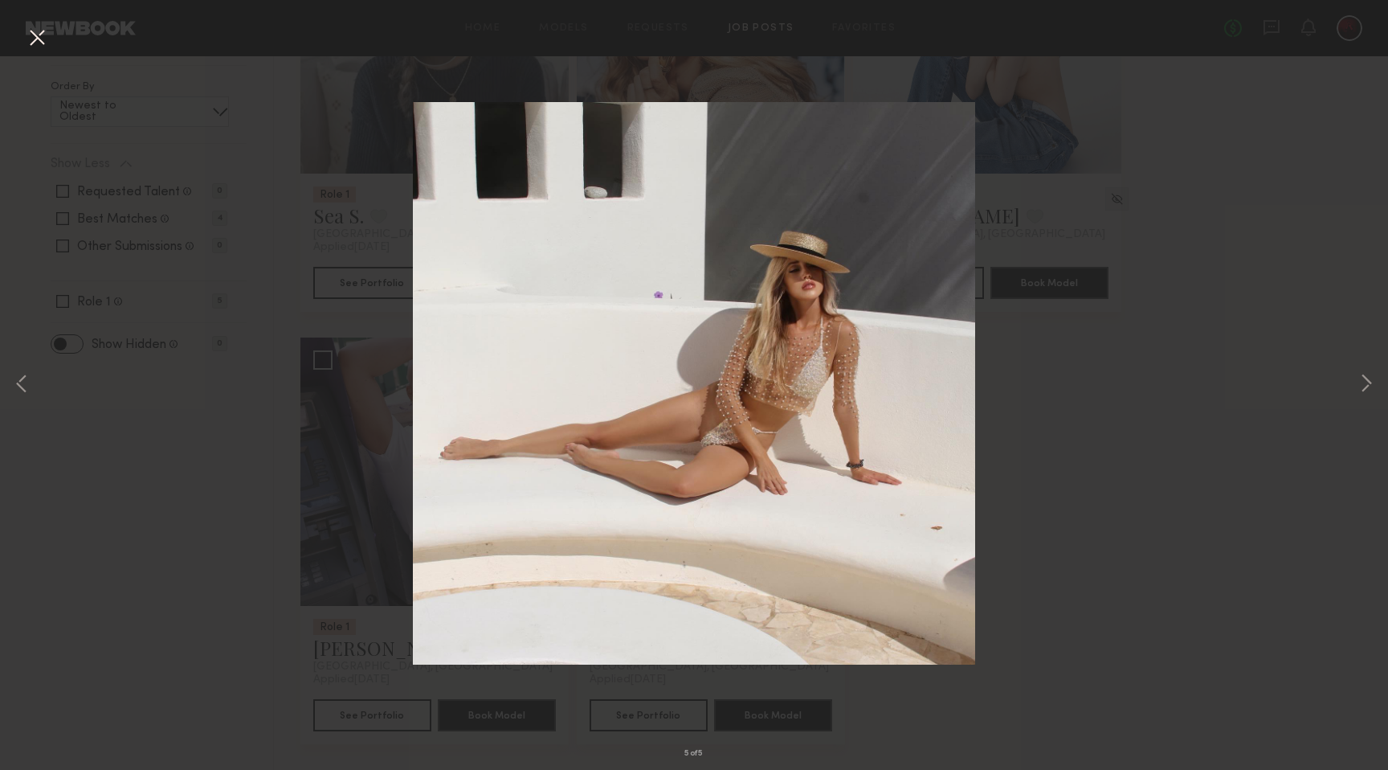
click at [27, 36] on button at bounding box center [37, 38] width 26 height 29
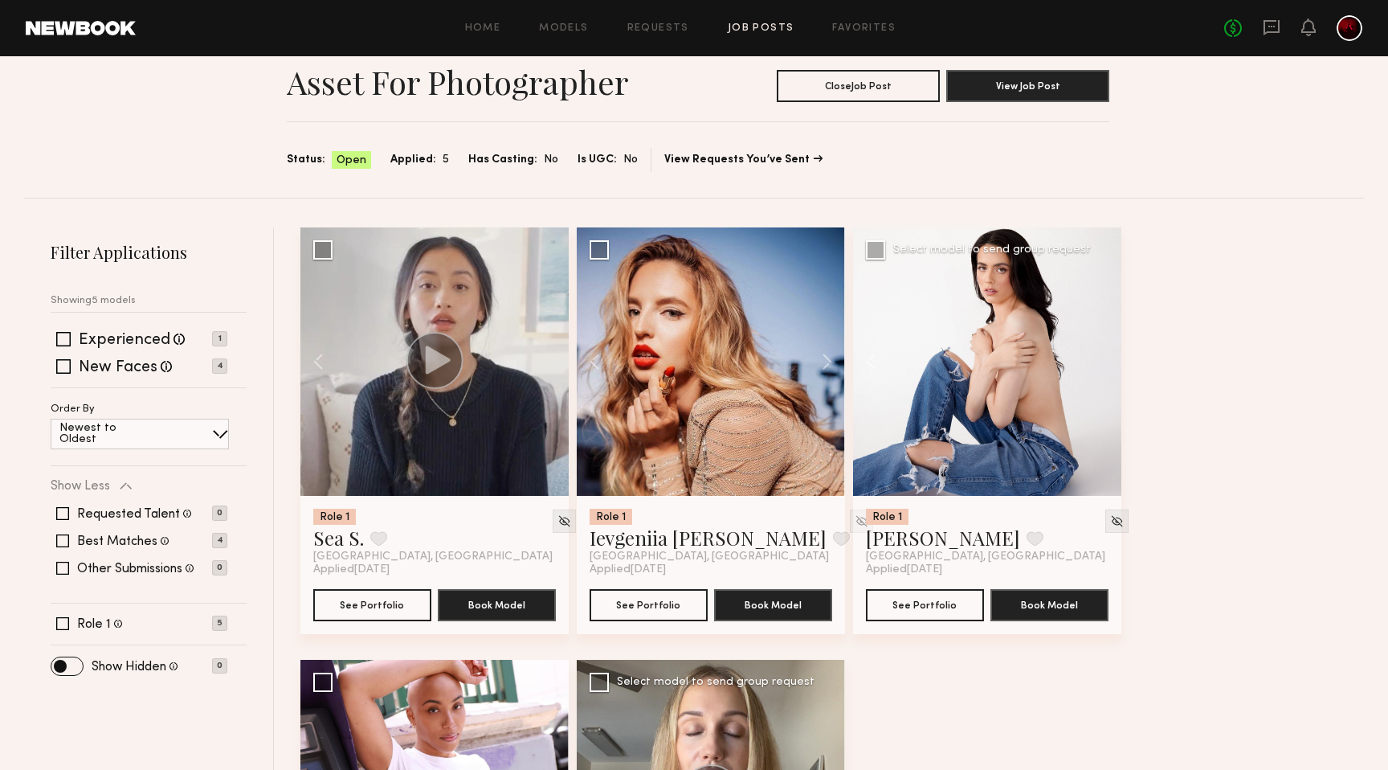
scroll to position [0, 0]
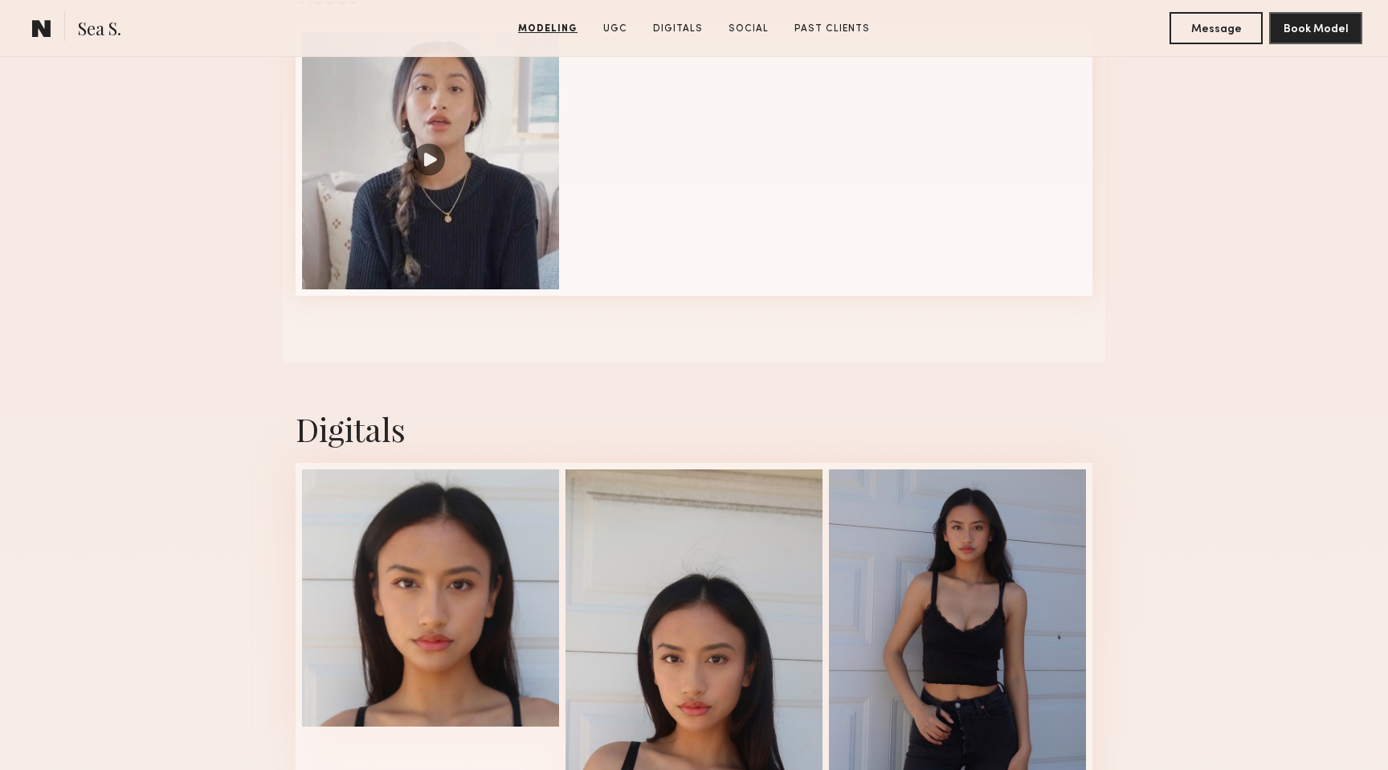
scroll to position [2028, 0]
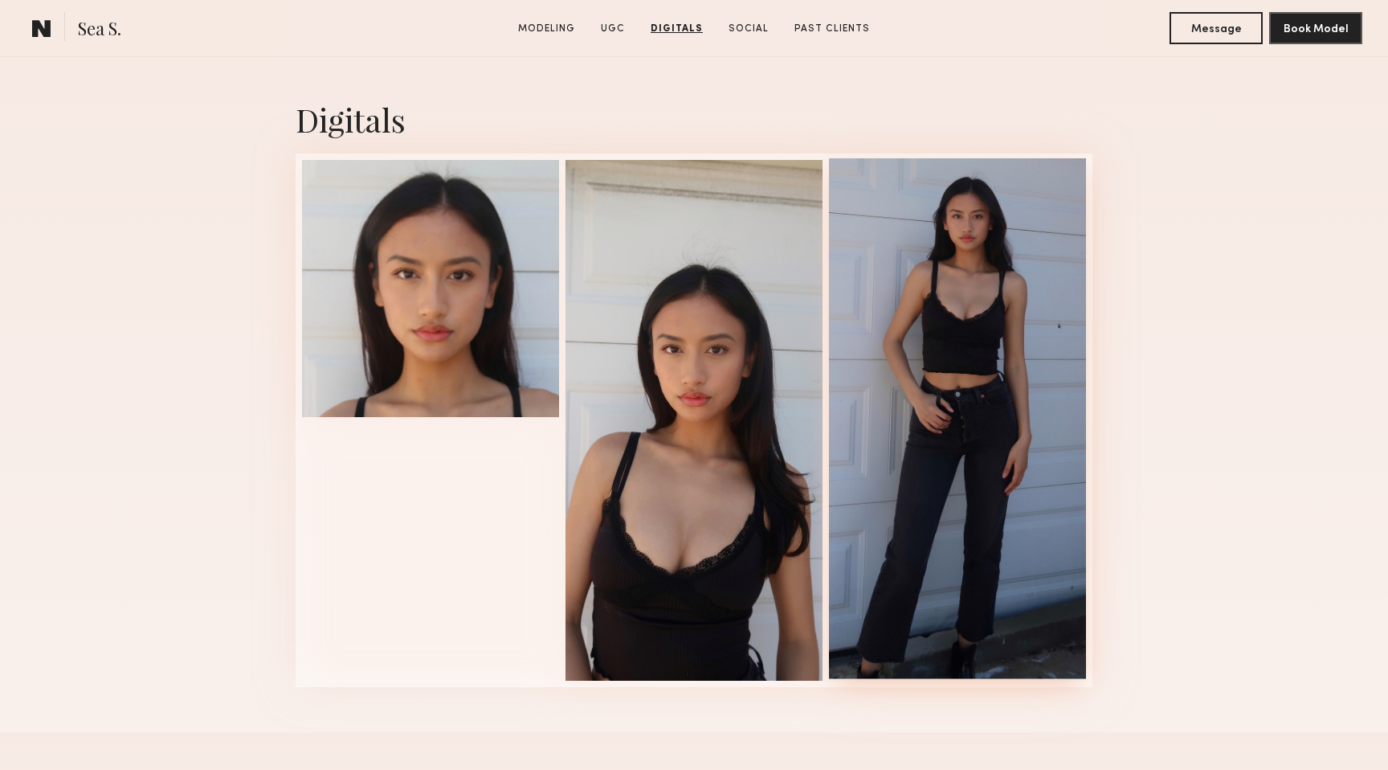
click at [975, 431] on div at bounding box center [957, 418] width 257 height 521
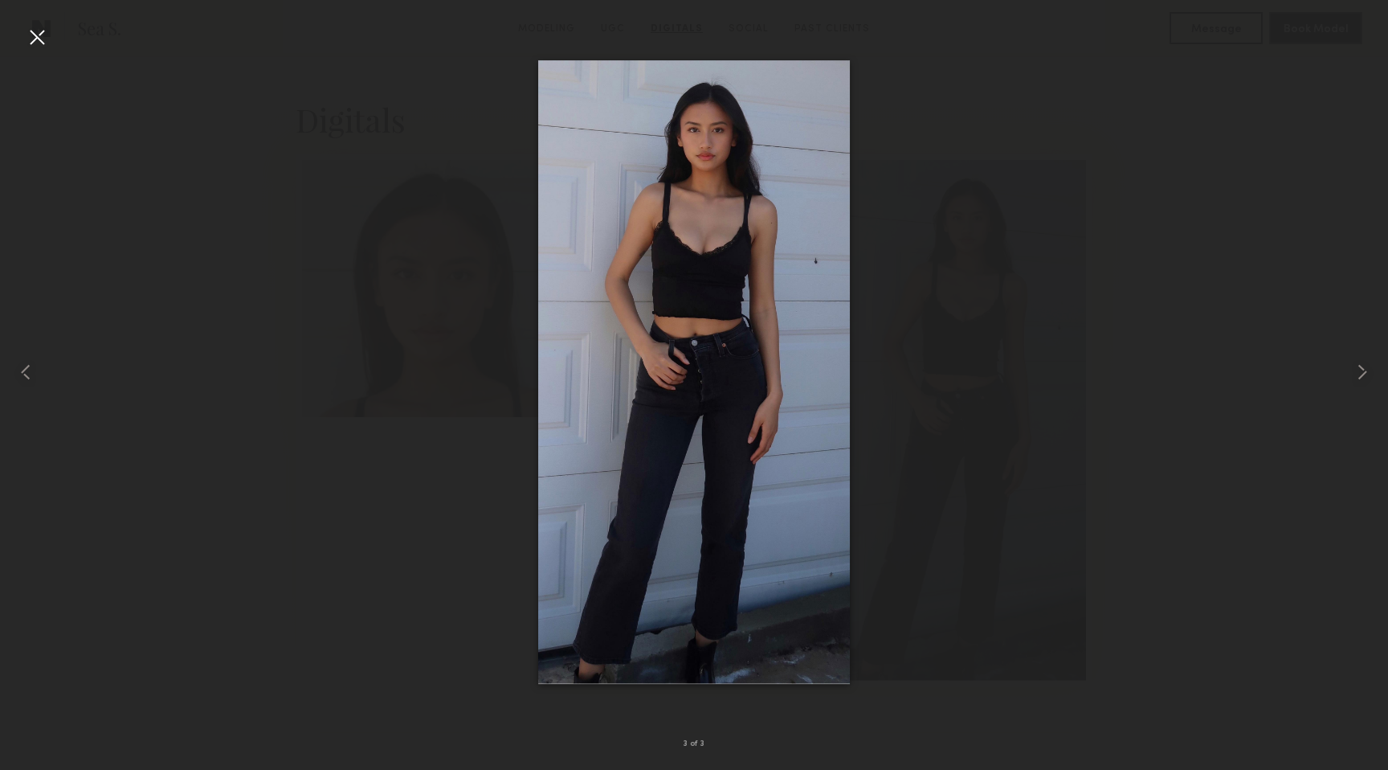
click at [38, 38] on div at bounding box center [37, 37] width 26 height 26
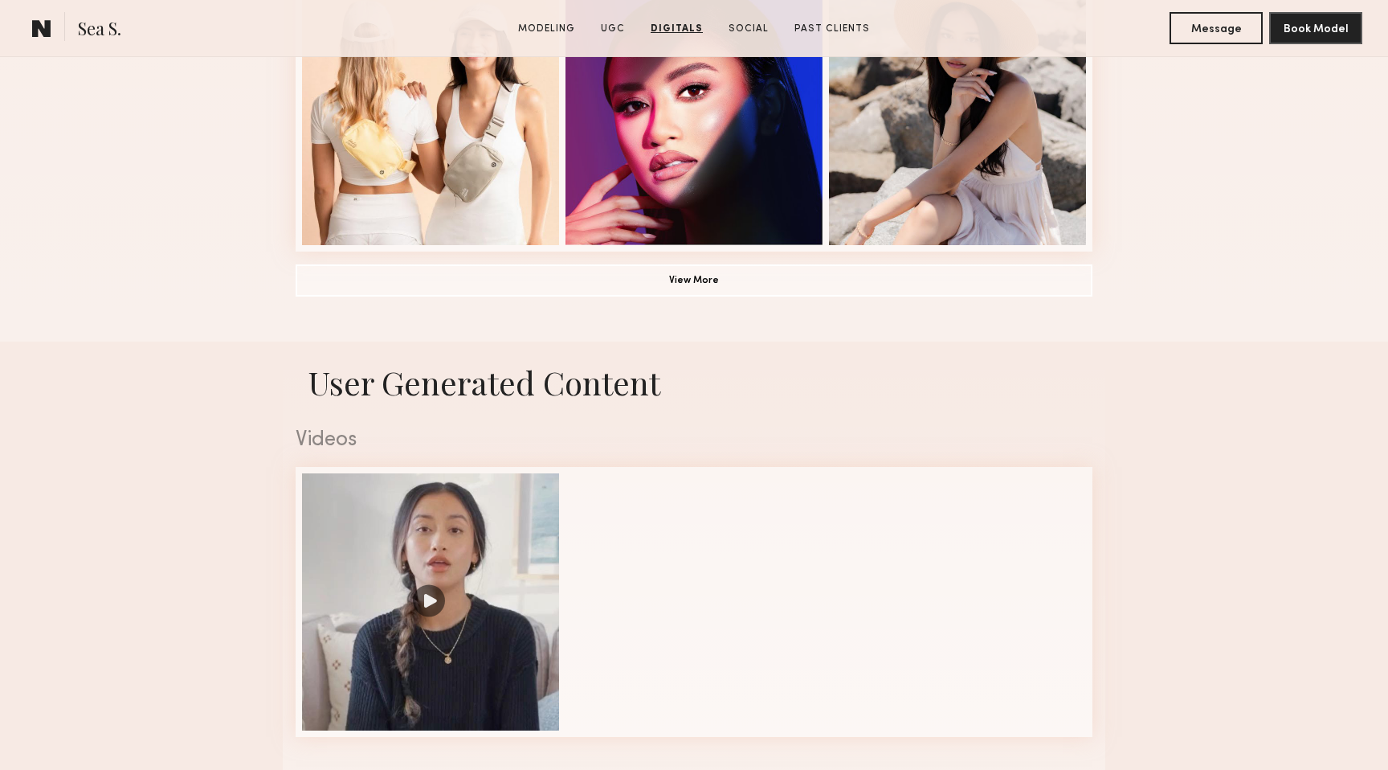
scroll to position [1264, 0]
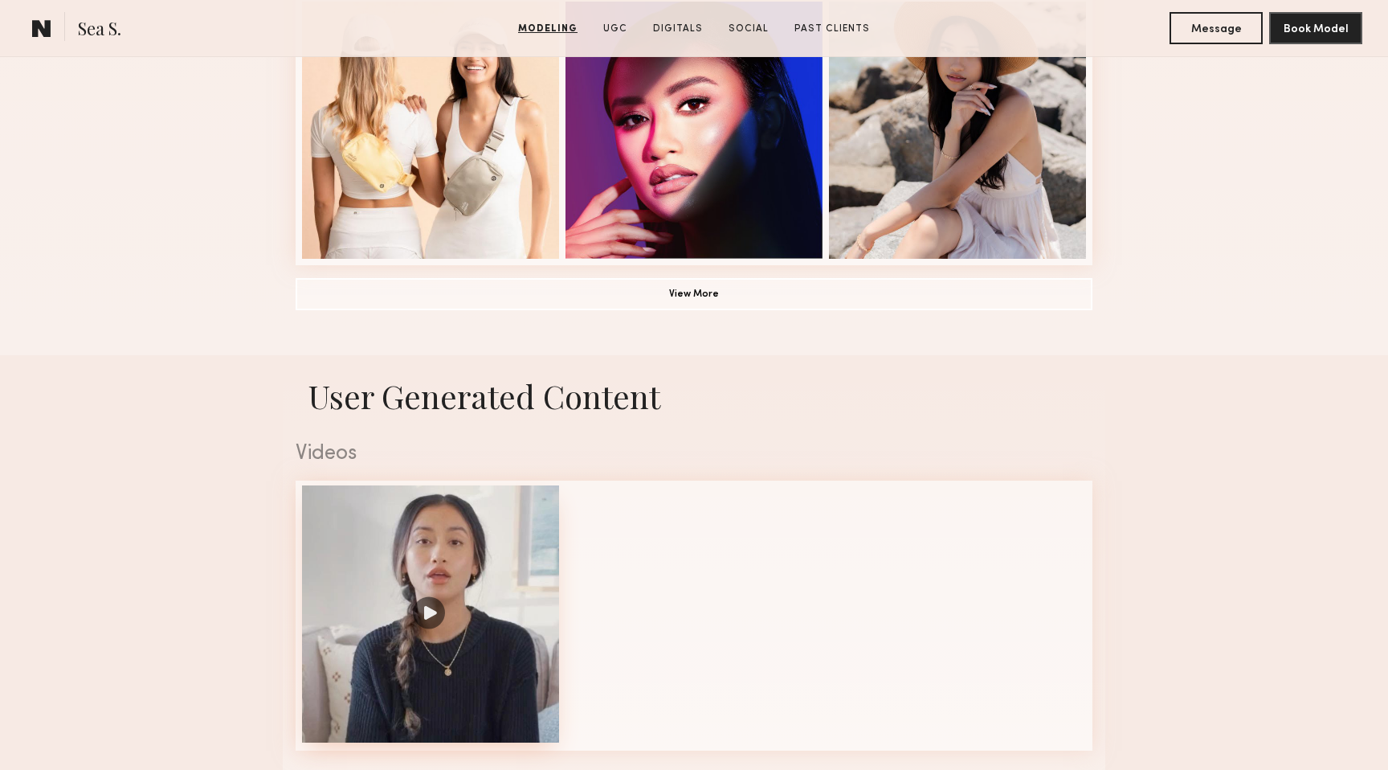
click at [423, 606] on div at bounding box center [430, 613] width 257 height 257
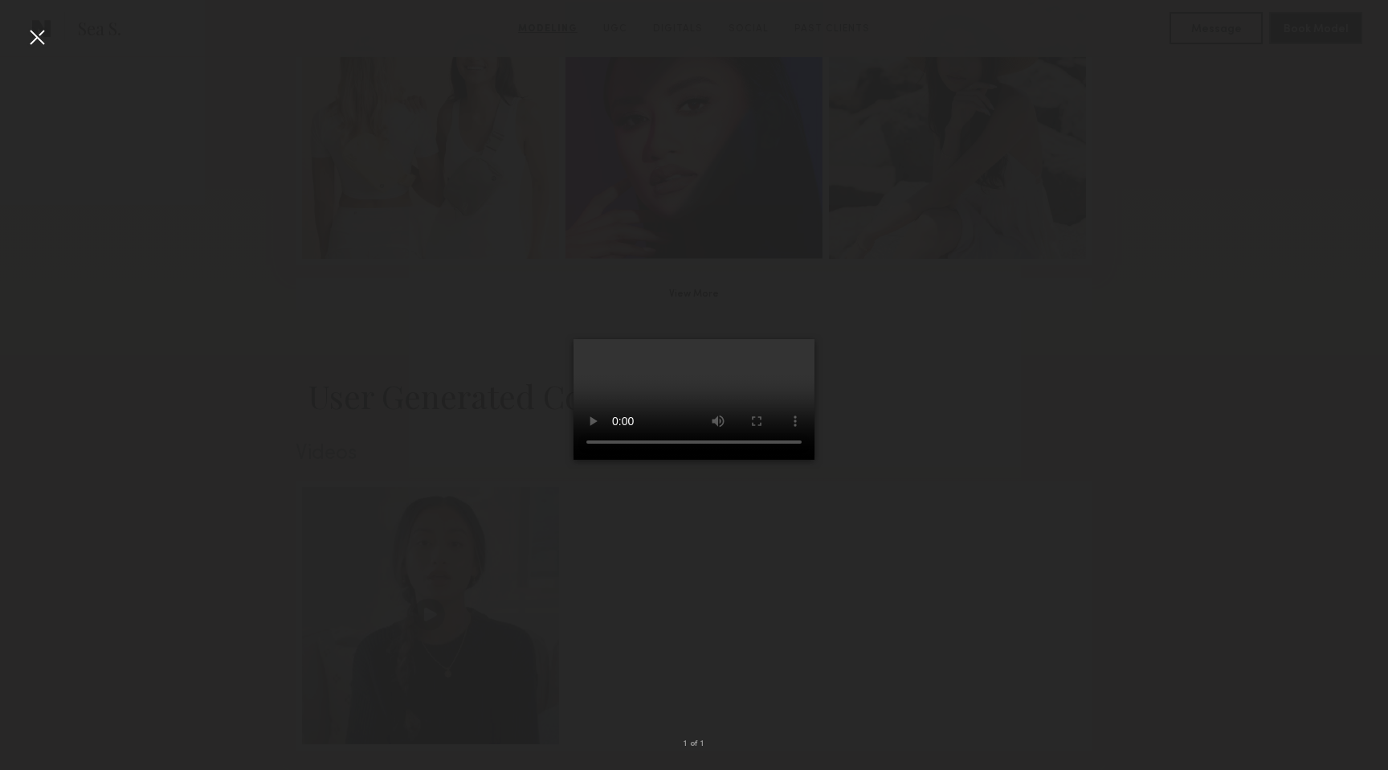
click at [1049, 461] on div at bounding box center [694, 372] width 1388 height 693
click at [38, 37] on div at bounding box center [37, 37] width 26 height 26
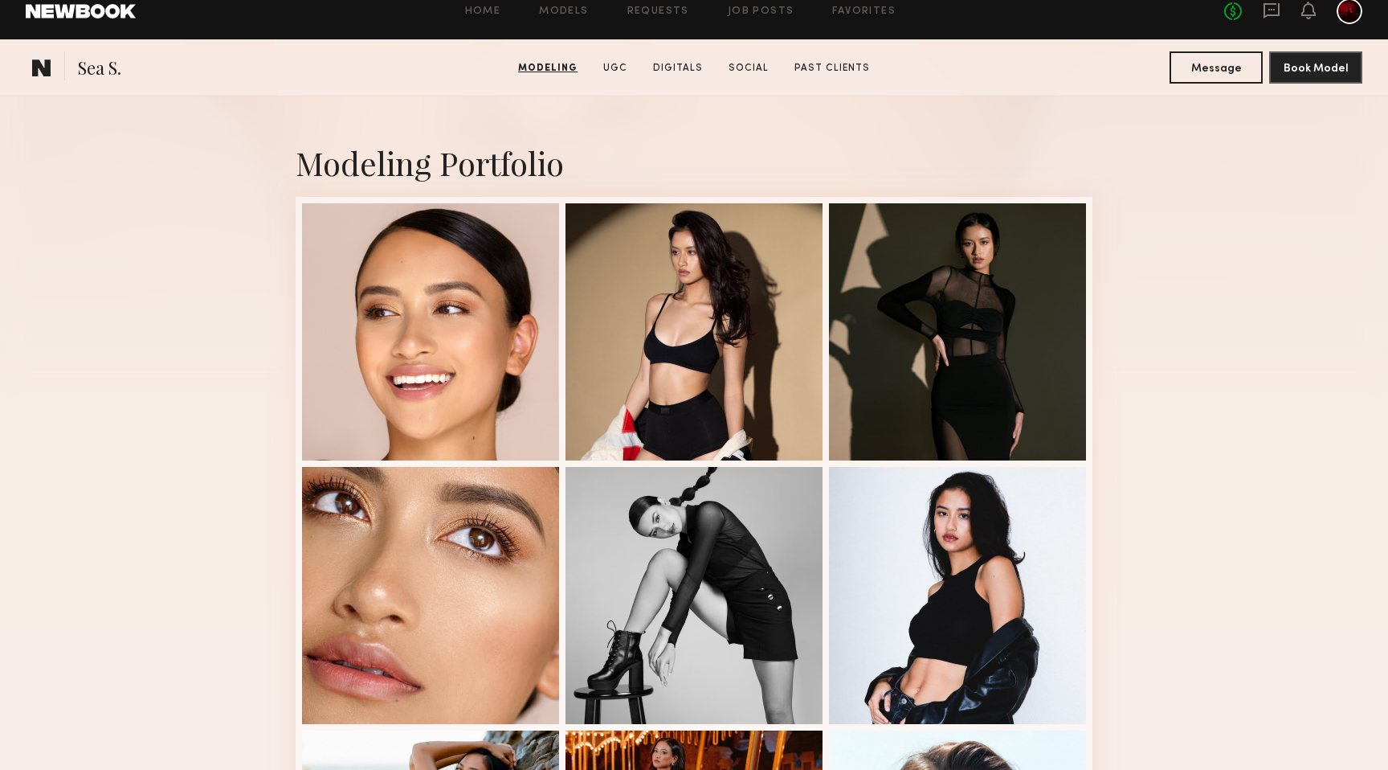
scroll to position [0, 0]
